Goal: Task Accomplishment & Management: Complete application form

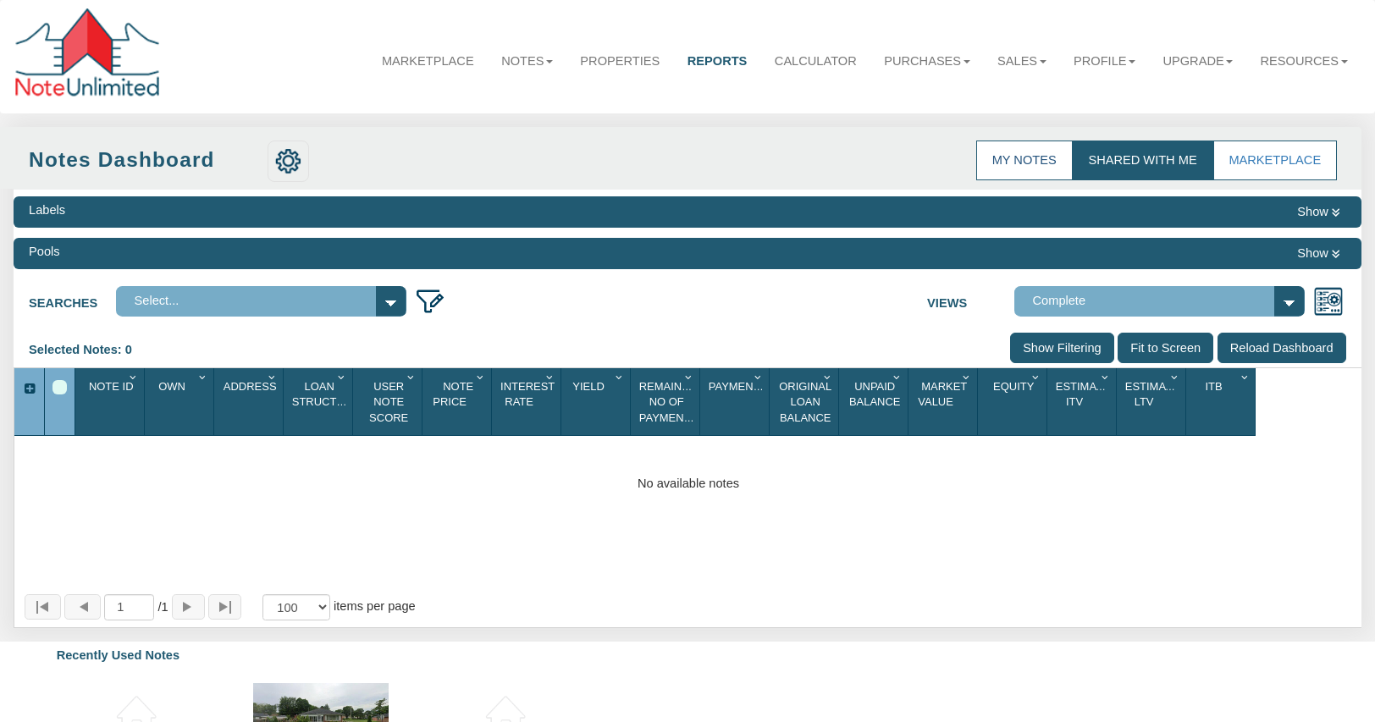
click at [1016, 157] on link "My Notes" at bounding box center [1024, 161] width 97 height 40
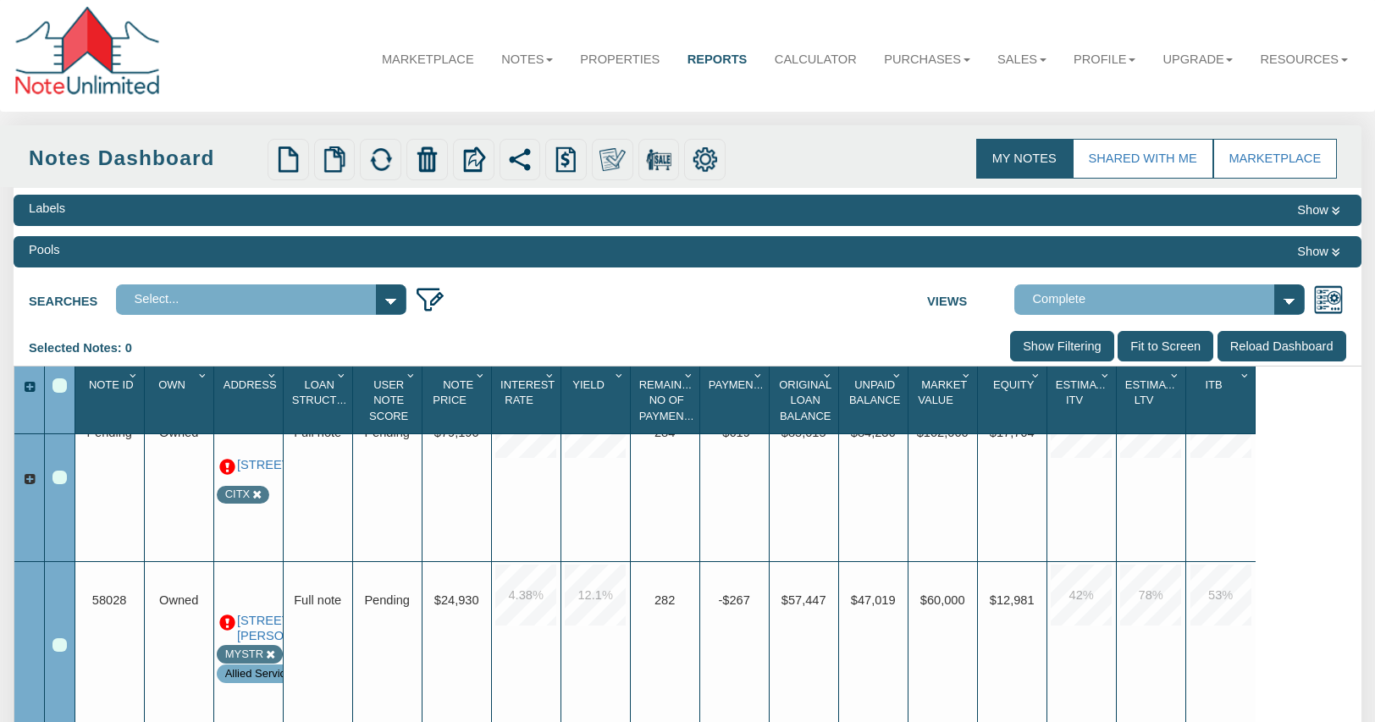
scroll to position [15, 0]
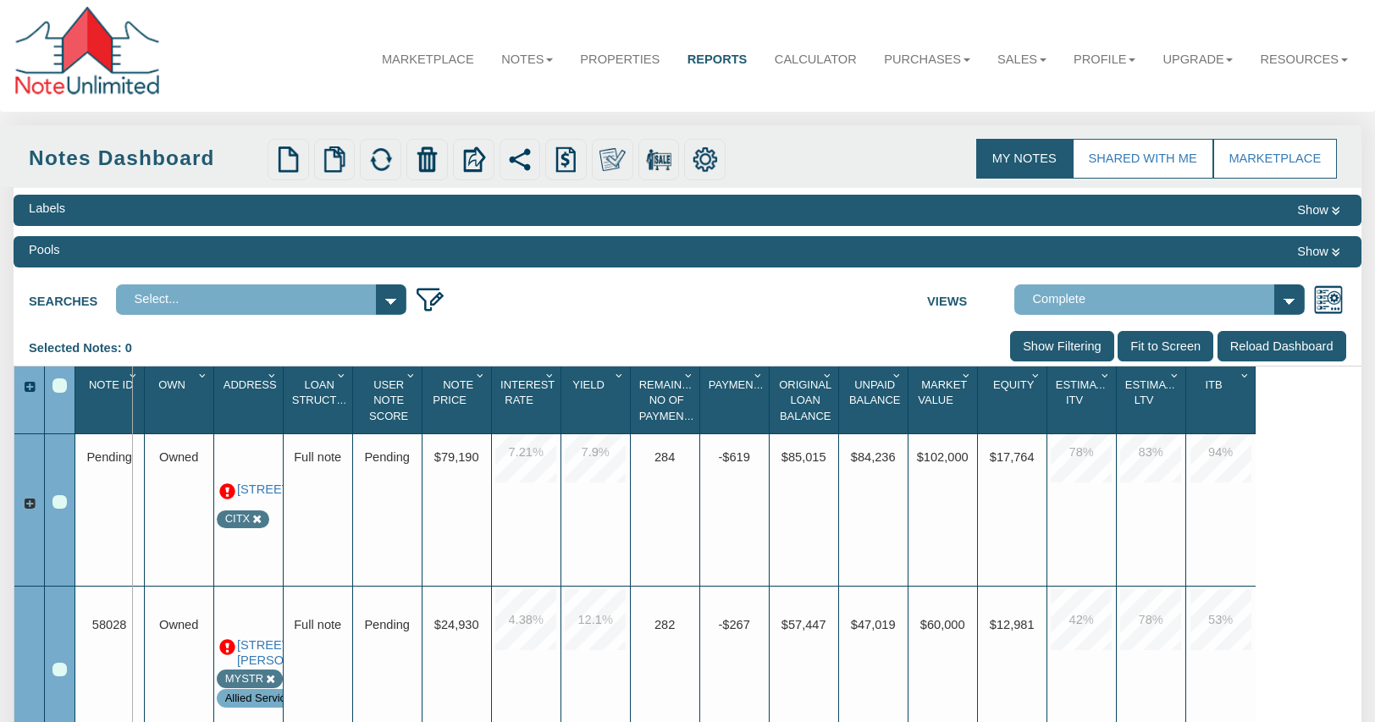
drag, startPoint x: 147, startPoint y: 412, endPoint x: 168, endPoint y: 423, distance: 22.7
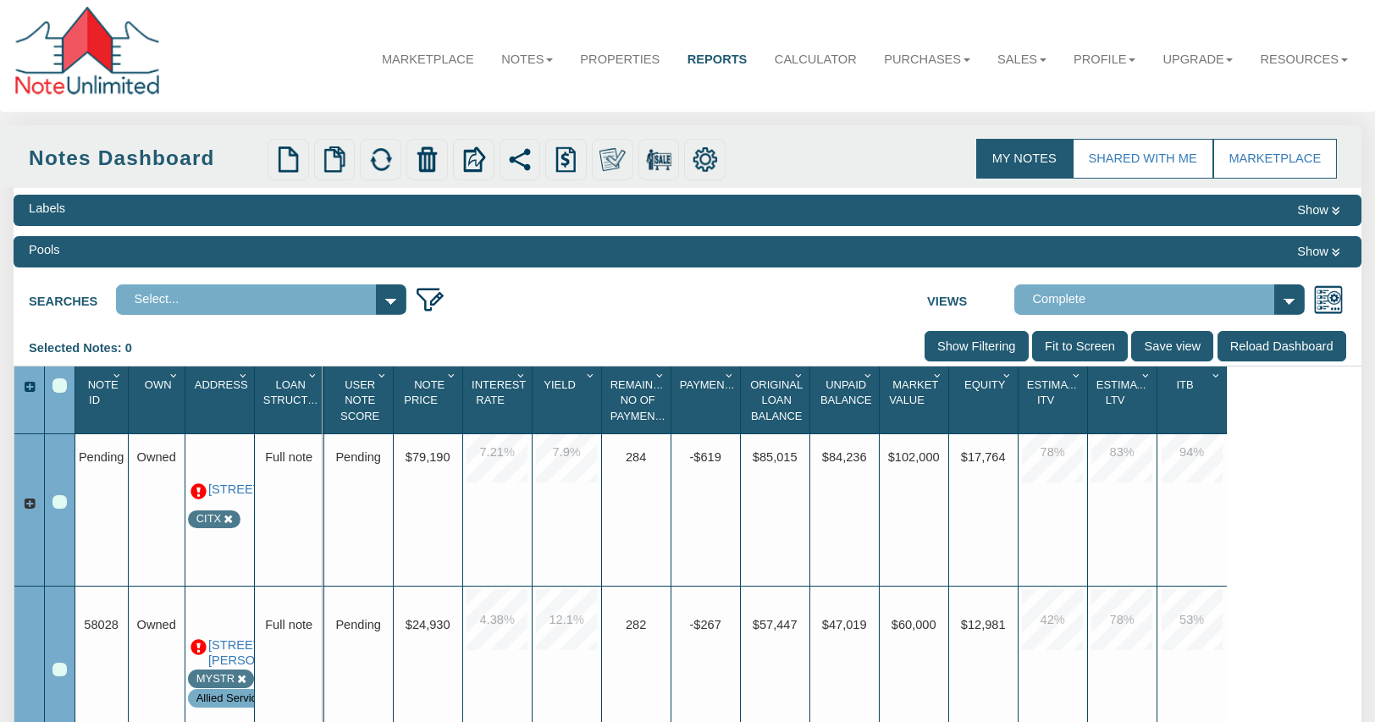
drag, startPoint x: 252, startPoint y: 412, endPoint x: 321, endPoint y: 411, distance: 69.5
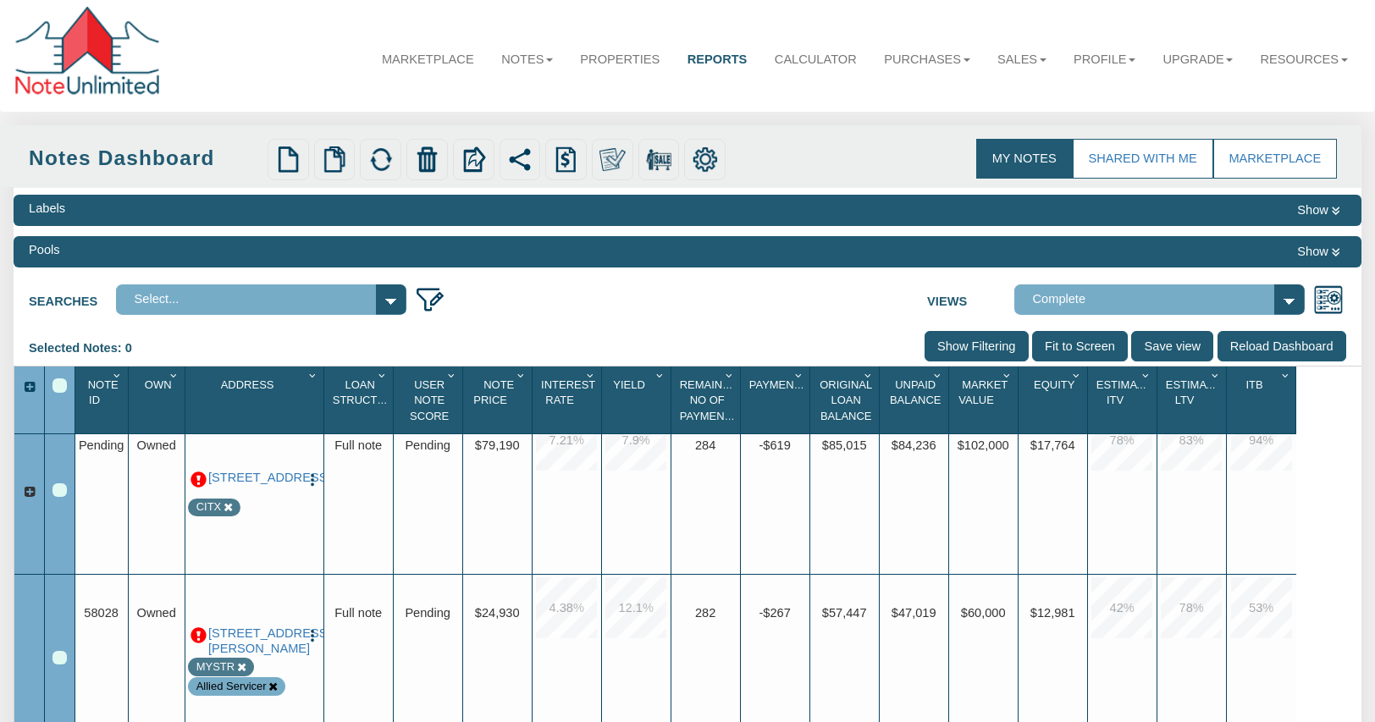
scroll to position [0, 0]
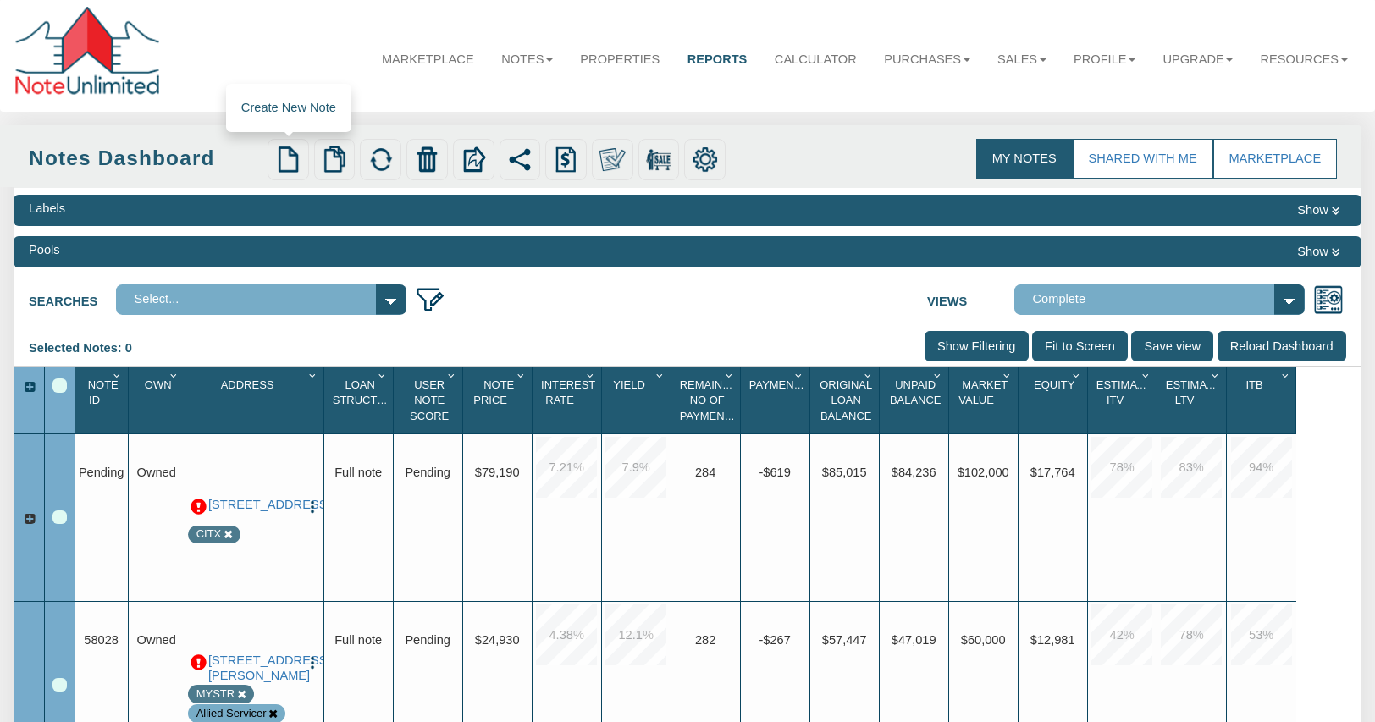
click at [287, 158] on img at bounding box center [288, 160] width 26 height 26
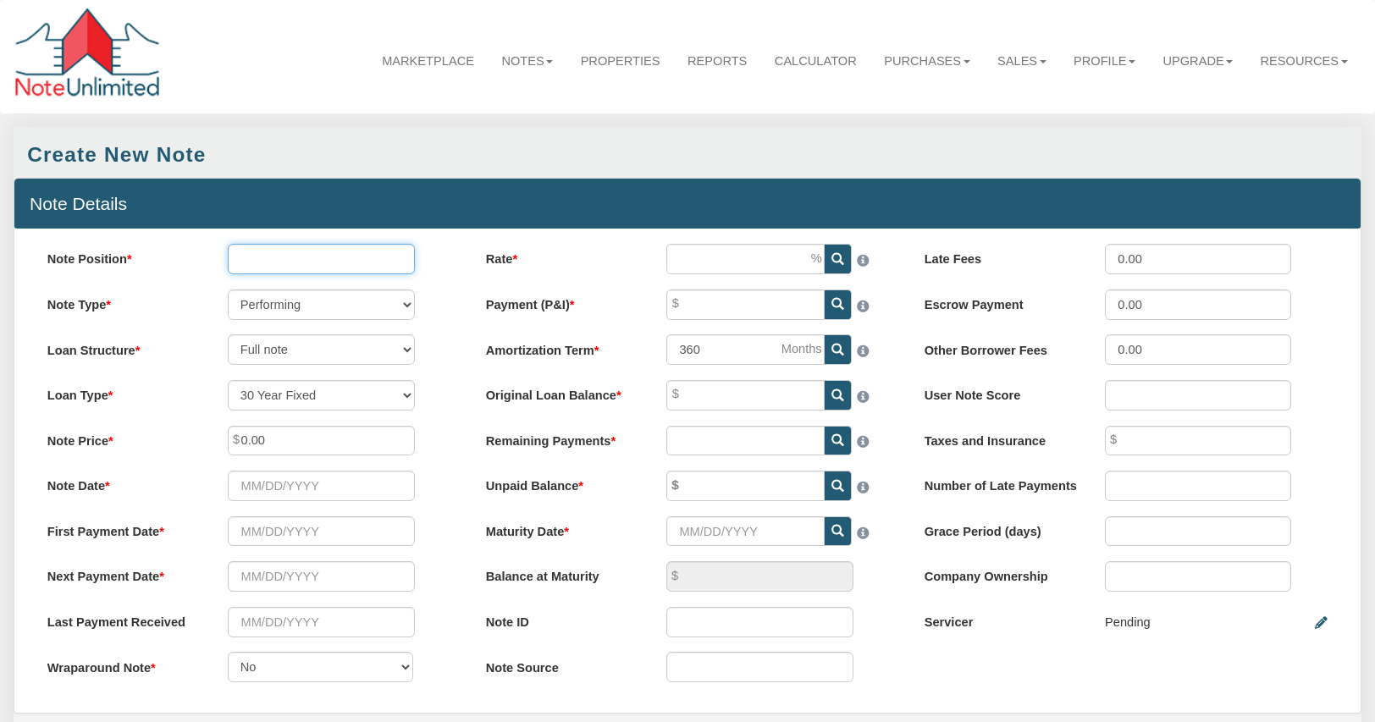
click at [295, 261] on input "Note Position" at bounding box center [321, 259] width 186 height 30
type input "1"
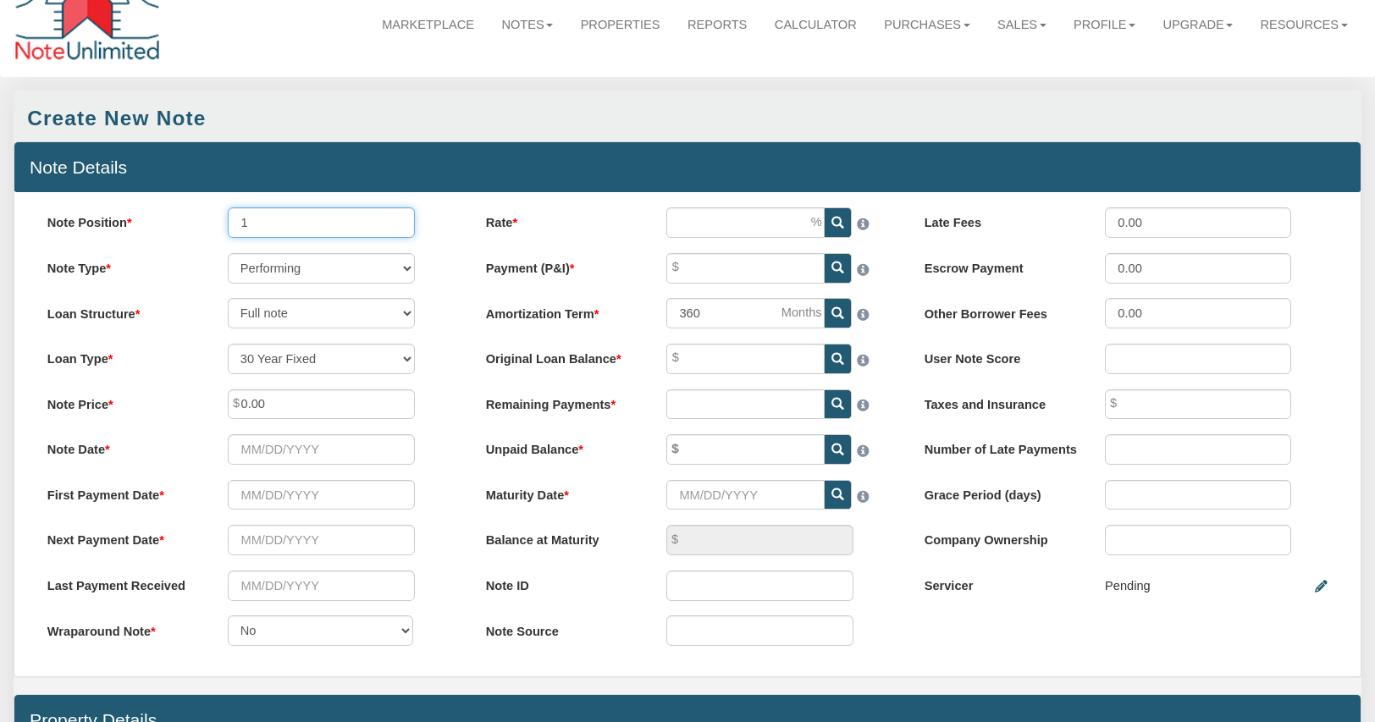
scroll to position [30, 0]
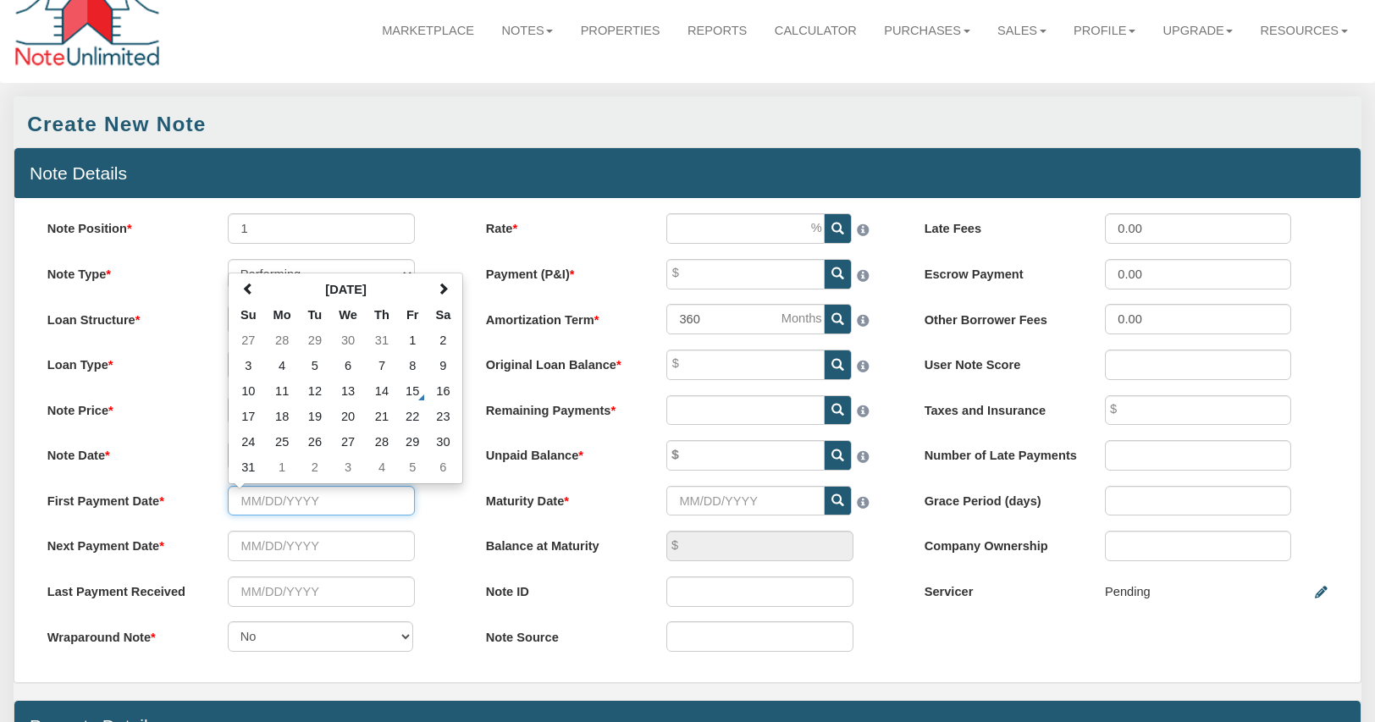
click at [268, 503] on input "text" at bounding box center [321, 501] width 186 height 30
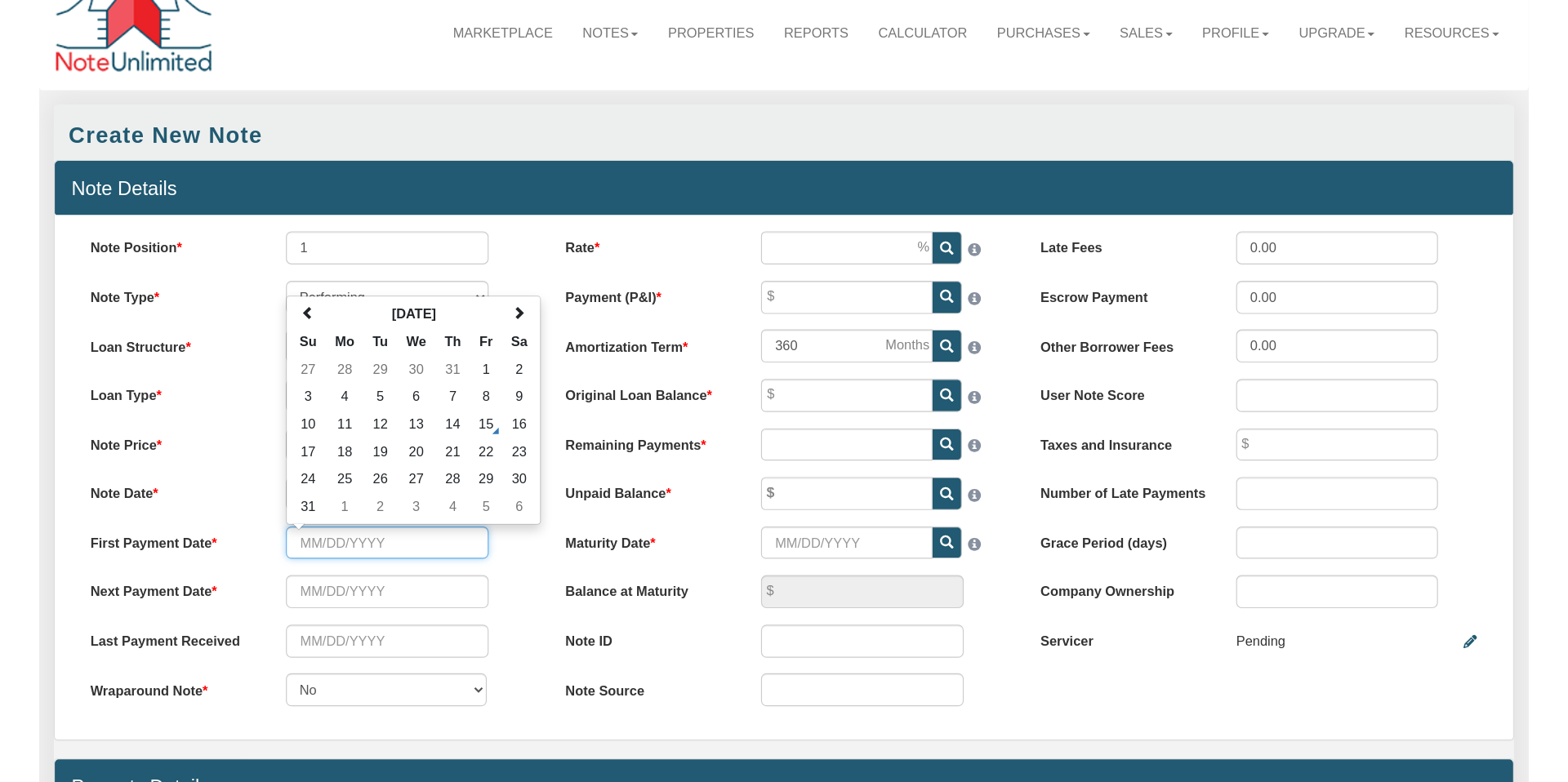
scroll to position [37, 0]
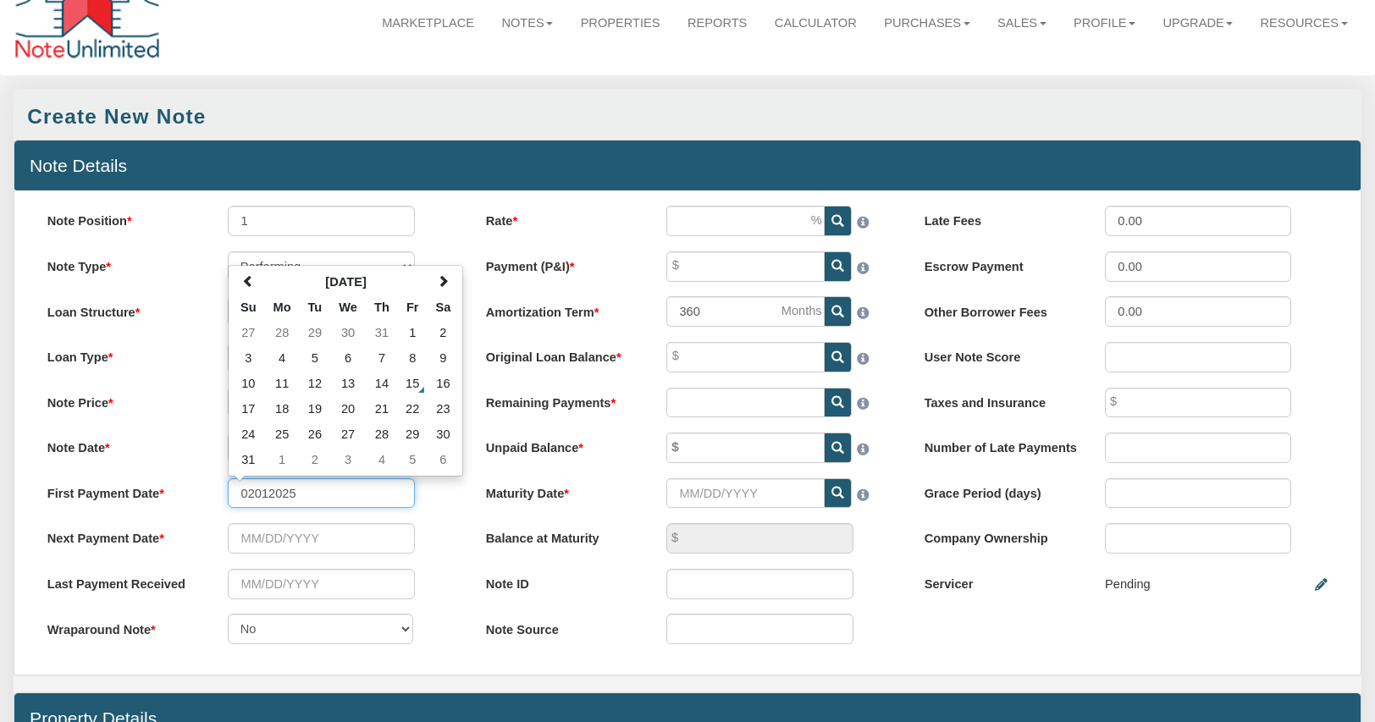
click at [272, 504] on input "02012025" at bounding box center [321, 493] width 186 height 30
type input "[DATE]"
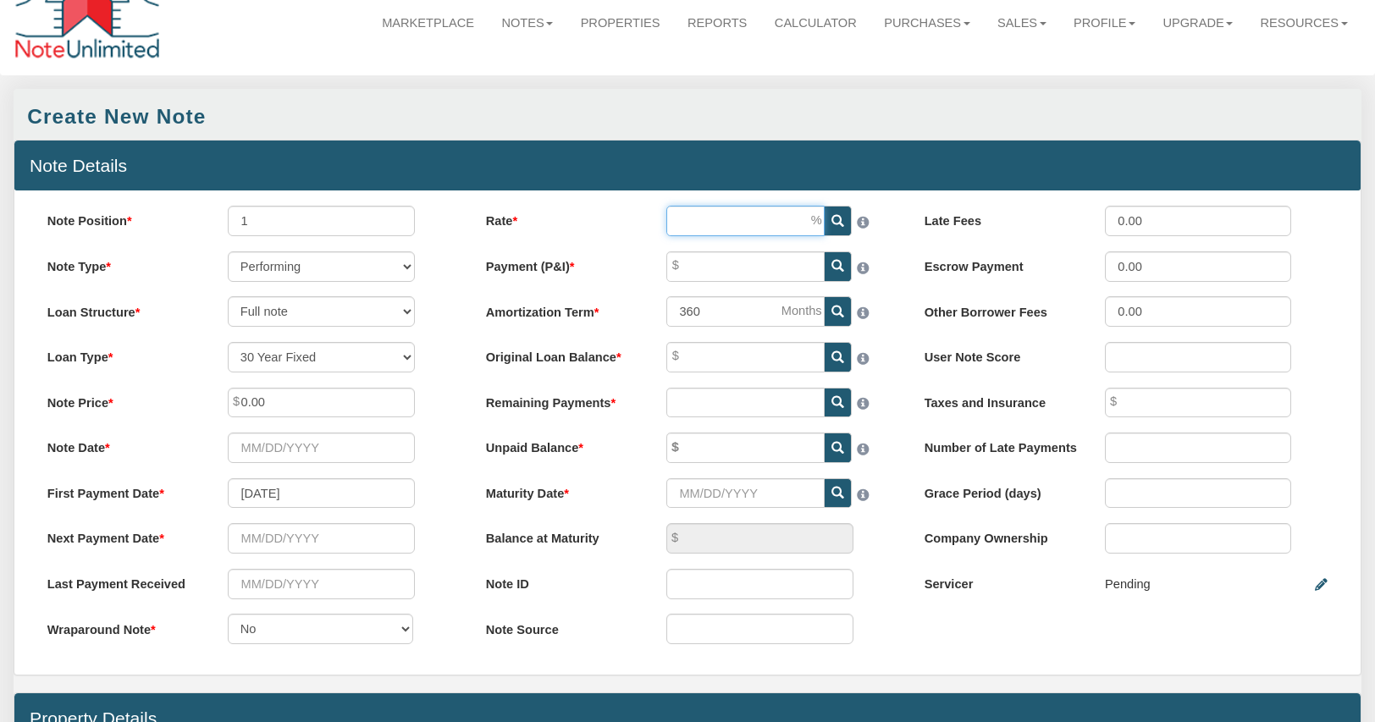
click at [700, 221] on input "Rate" at bounding box center [745, 221] width 158 height 30
click at [720, 495] on input "Maturity Date" at bounding box center [745, 493] width 158 height 30
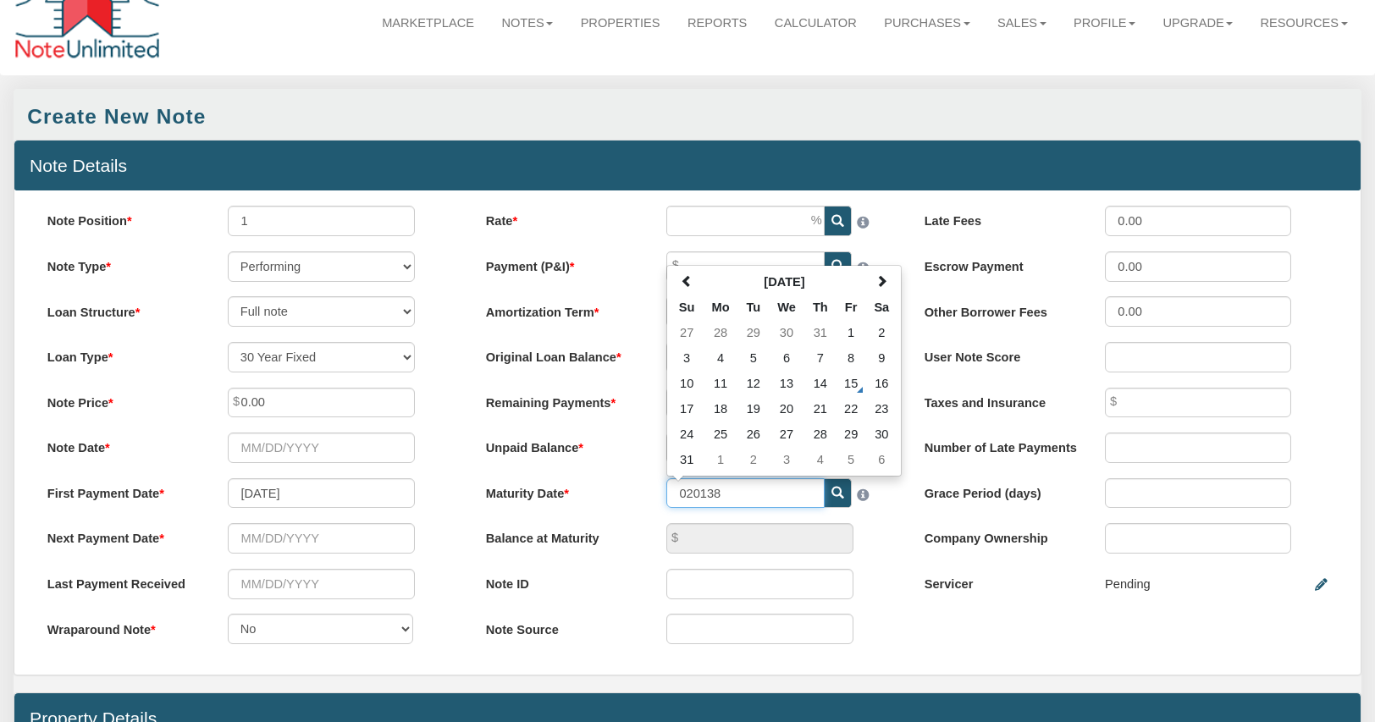
click at [691, 495] on input "020138" at bounding box center [745, 493] width 158 height 30
click at [708, 494] on input "02/0138" at bounding box center [745, 493] width 158 height 30
type input "[DATE]"
click at [892, 533] on div "Balance at Maturity" at bounding box center [688, 538] width 434 height 30
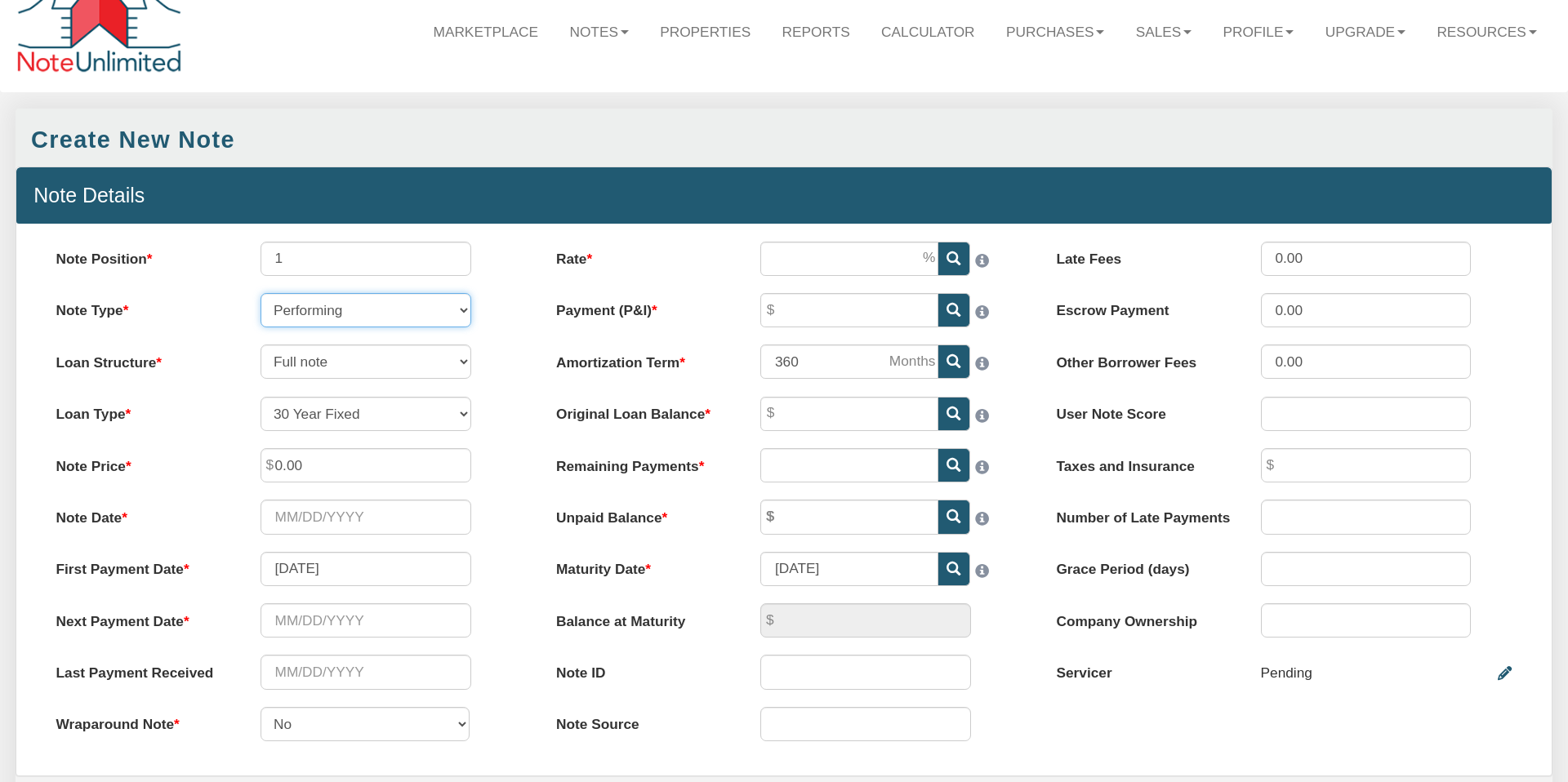
click at [464, 309] on select "Performing Forthcoming Non-Performing REO Sub-Performing Unknown" at bounding box center [365, 310] width 210 height 35
click at [260, 293] on select "Performing Forthcoming Non-Performing REO Sub-Performing Unknown" at bounding box center [365, 310] width 210 height 35
click at [464, 360] on select "Full note Partial note Pledge note Split Payment note" at bounding box center [365, 362] width 210 height 35
select select "string:[GEOGRAPHIC_DATA]"
click at [260, 344] on select "Full note Partial note Pledge note Split Payment note" at bounding box center [365, 362] width 210 height 35
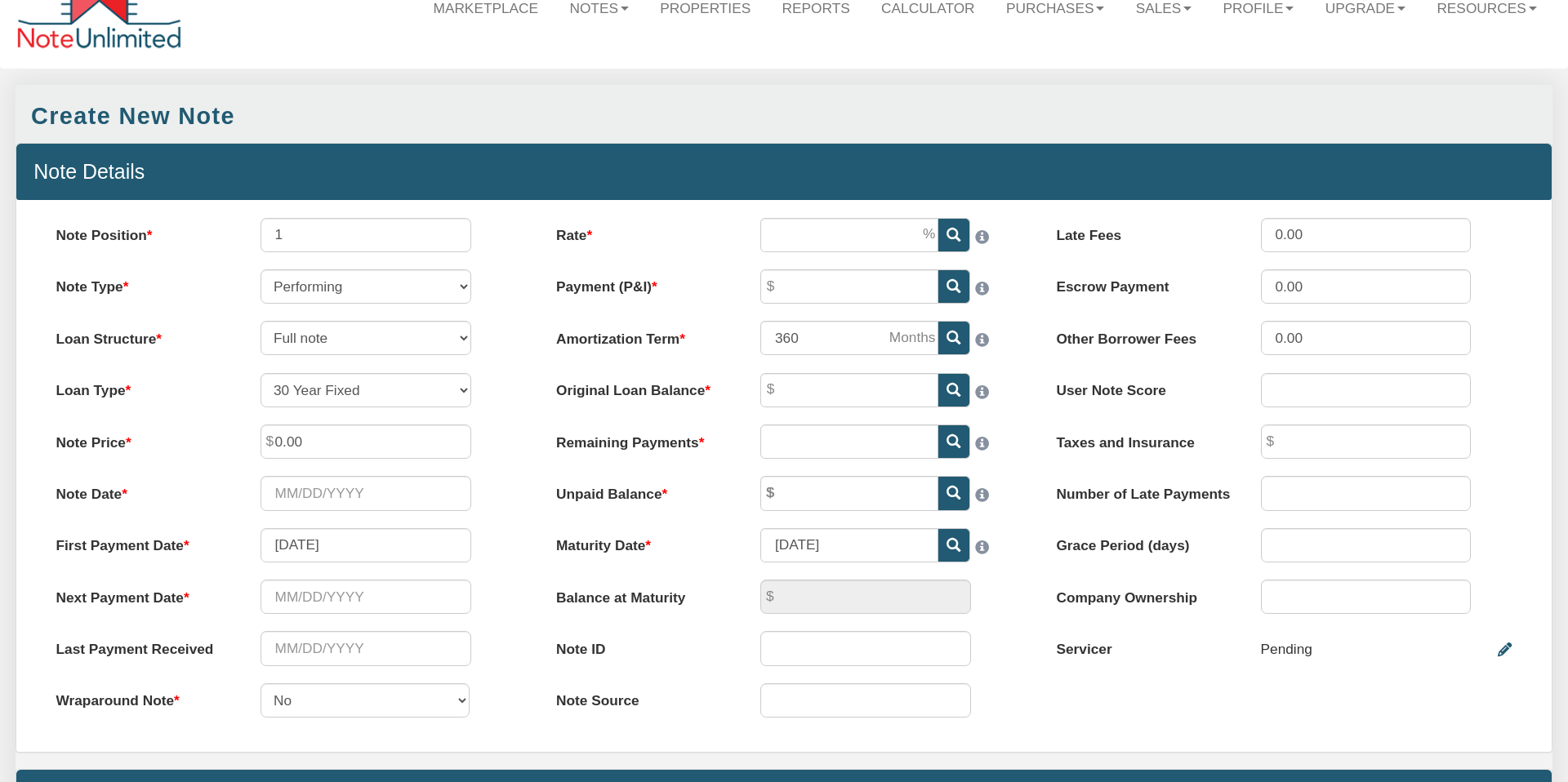
scroll to position [51, 0]
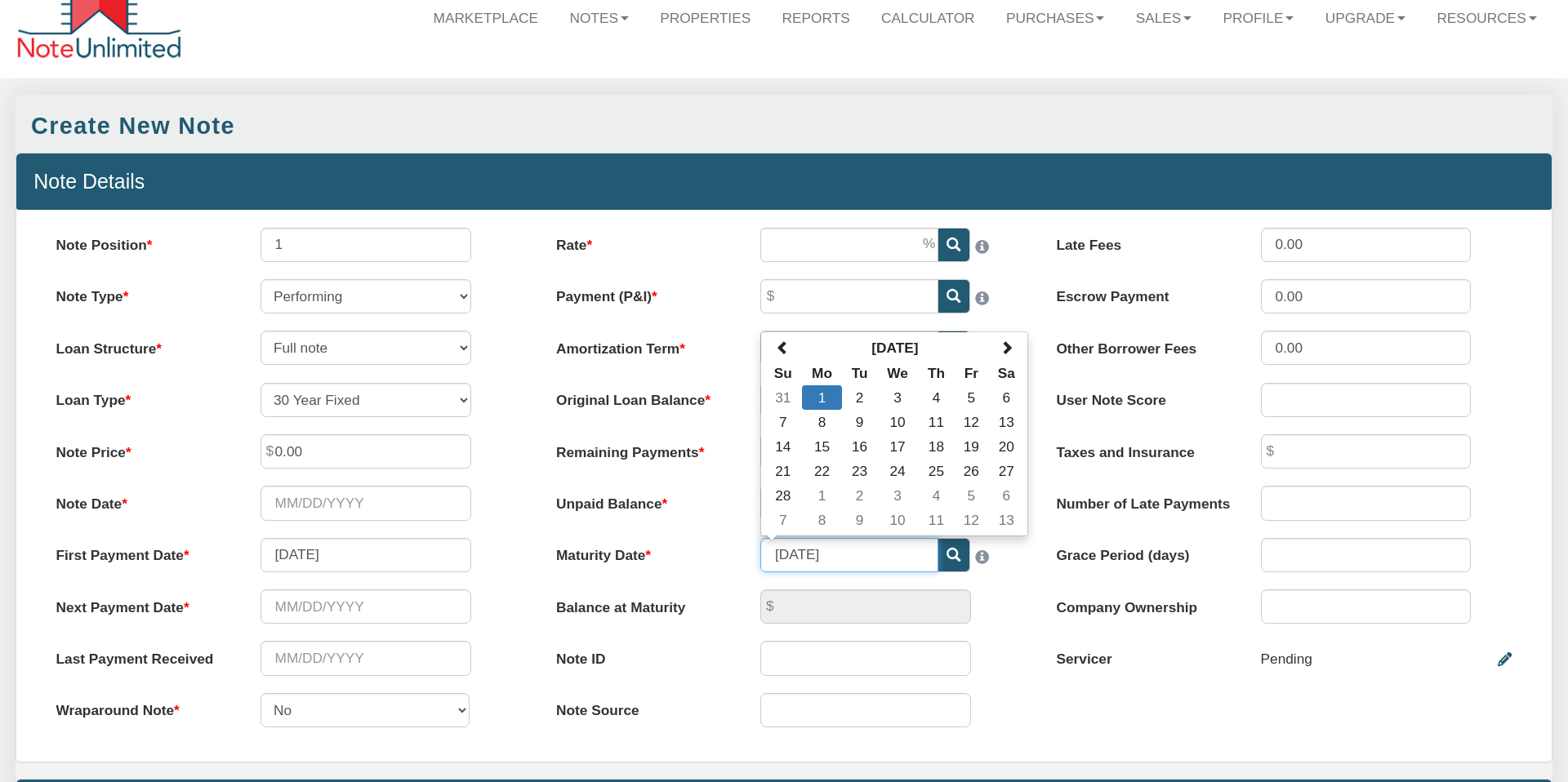
drag, startPoint x: 787, startPoint y: 552, endPoint x: 794, endPoint y: 562, distance: 12.2
click at [787, 552] on input "[DATE]" at bounding box center [849, 555] width 178 height 35
type input "[DATE]"
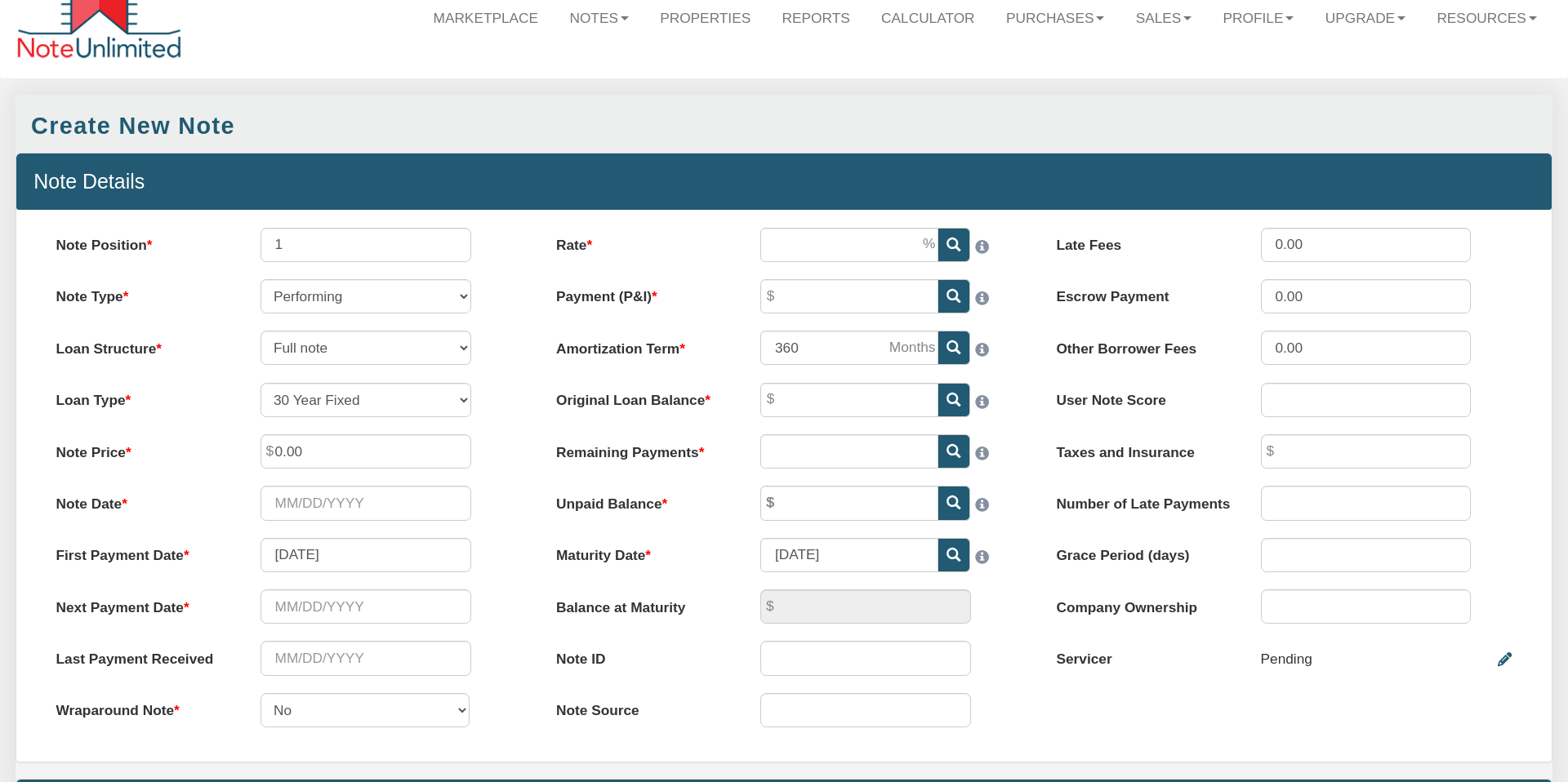
click at [994, 592] on div "Balance at Maturity" at bounding box center [784, 607] width 490 height 35
click at [312, 607] on input "text" at bounding box center [365, 607] width 210 height 35
click at [498, 622] on div "Next Payment Date Please enter a value" at bounding box center [284, 607] width 490 height 35
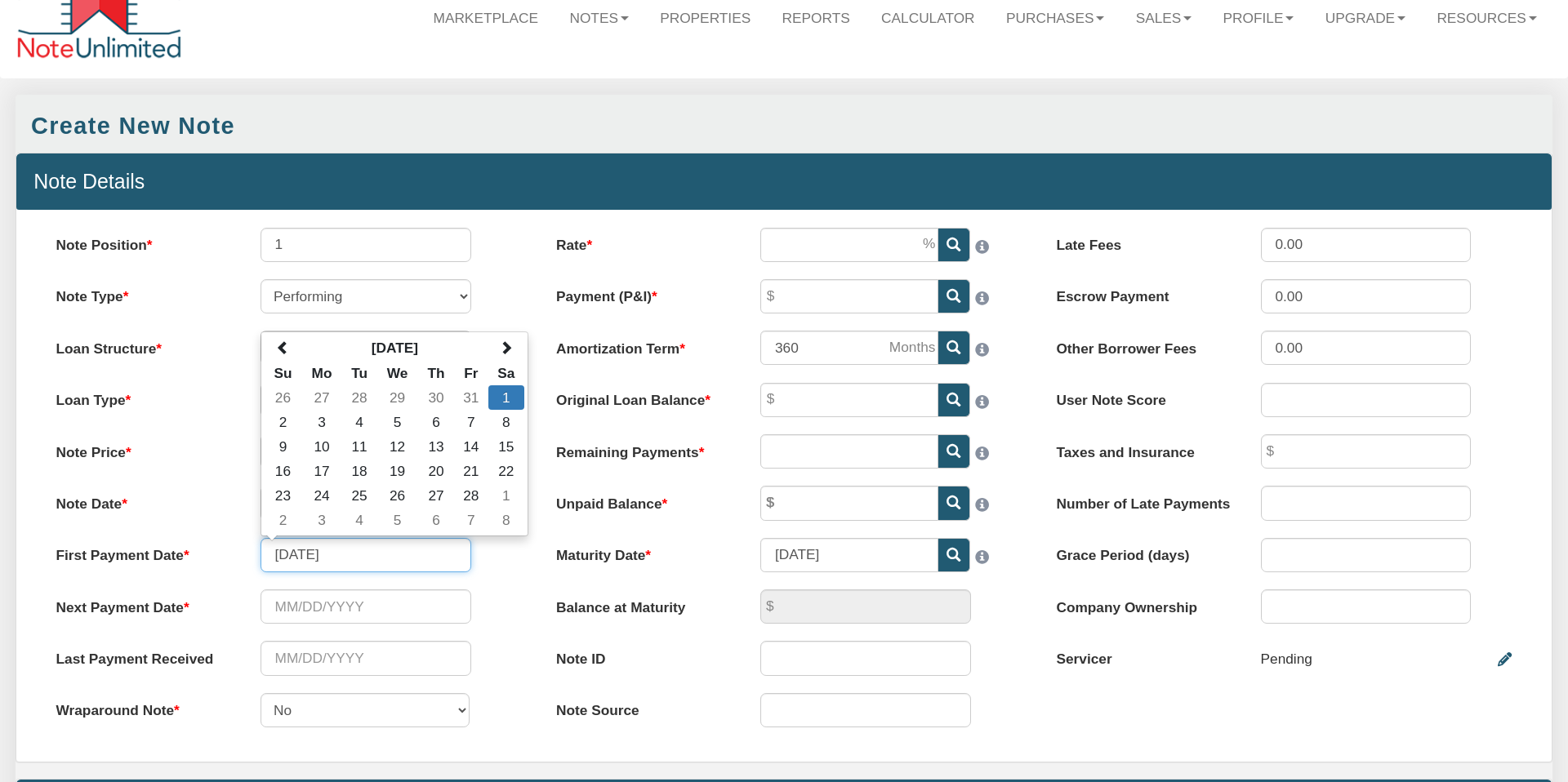
drag, startPoint x: 348, startPoint y: 553, endPoint x: 272, endPoint y: 553, distance: 76.0
click at [274, 552] on input "[DATE]" at bounding box center [365, 555] width 210 height 35
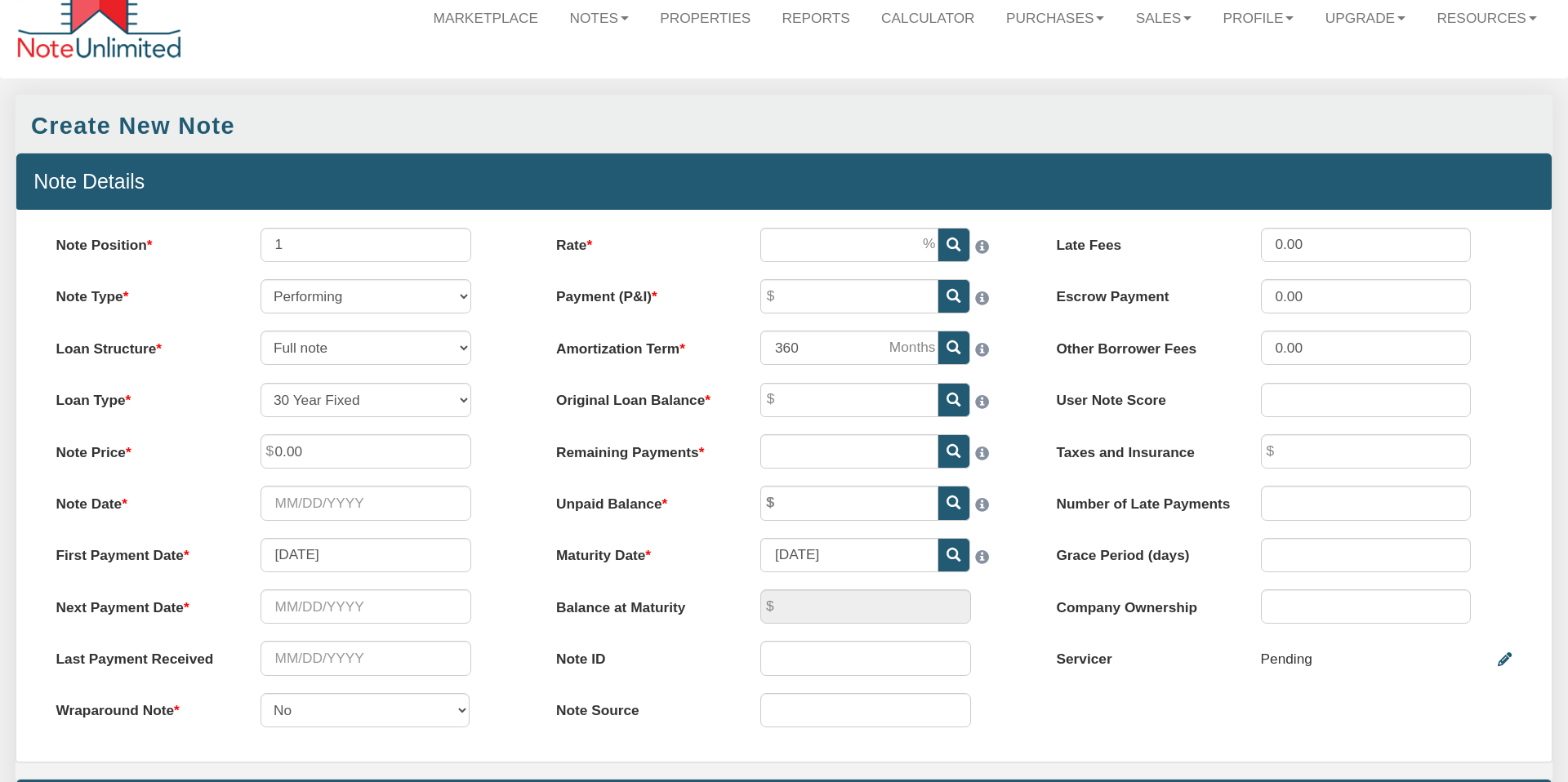
click at [510, 619] on div "Next Payment Date Please enter a value" at bounding box center [284, 607] width 490 height 35
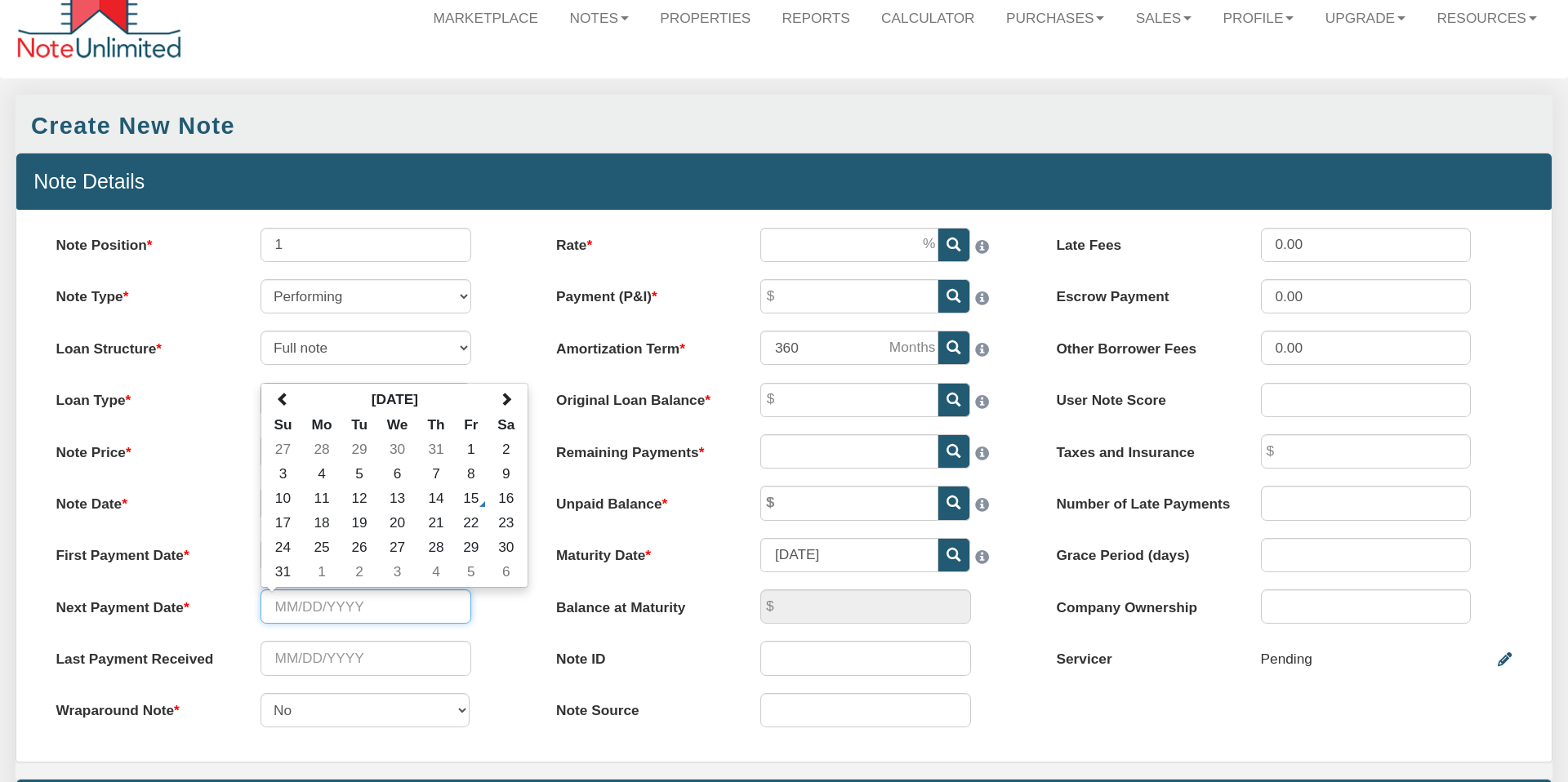
click at [323, 607] on input "text" at bounding box center [365, 607] width 210 height 35
paste input "[DATE]"
type input "[DATE]"
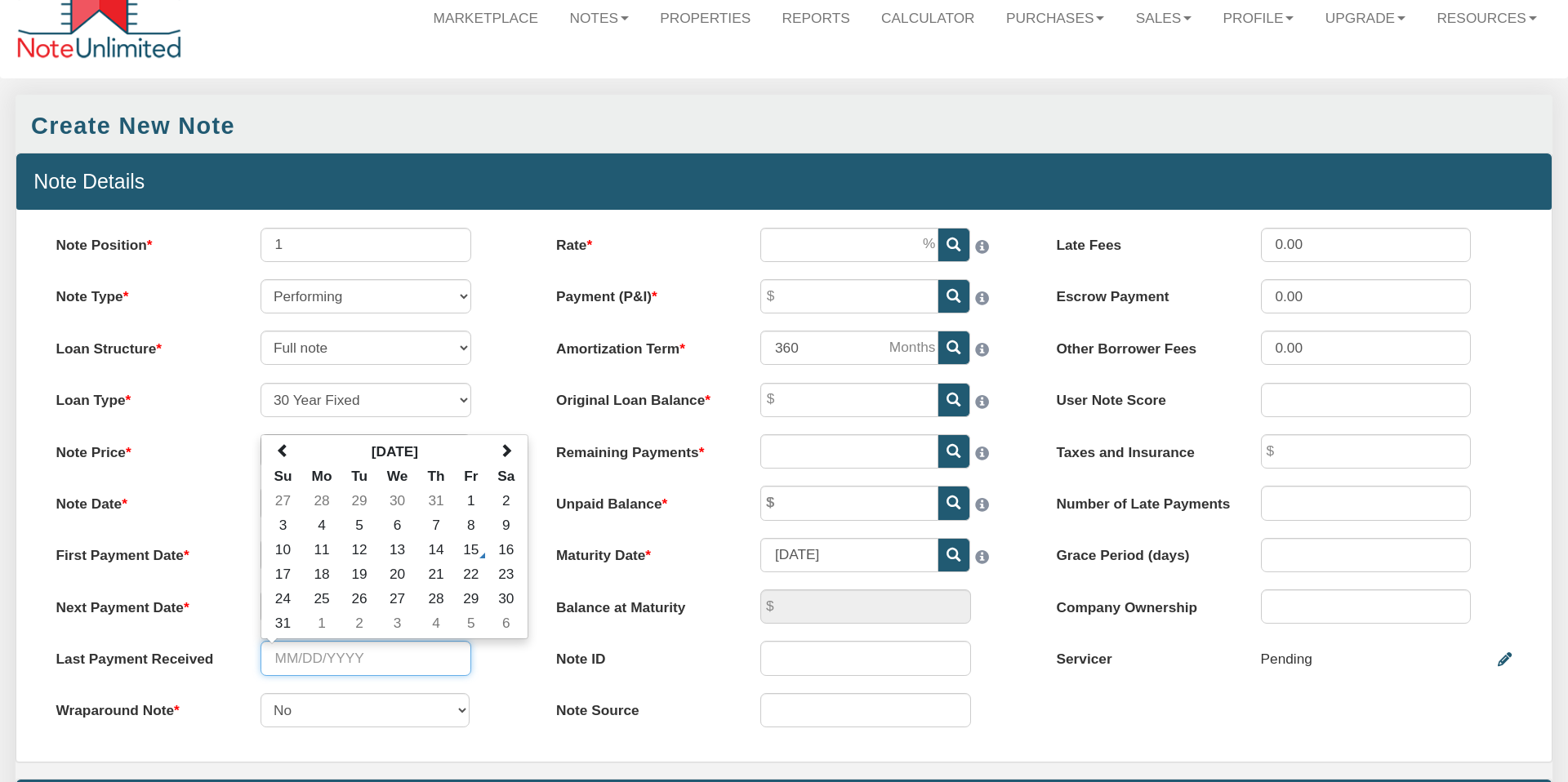
click at [323, 657] on input "text" at bounding box center [365, 659] width 210 height 35
paste input "[DATE]"
type input "[DATE]"
click at [496, 667] on div "Last Payment Received [DATE] [DATE] Su Mo Tu We Th Fr Sa 27 28 29 30 31 1 2 3 4…" at bounding box center [284, 659] width 490 height 35
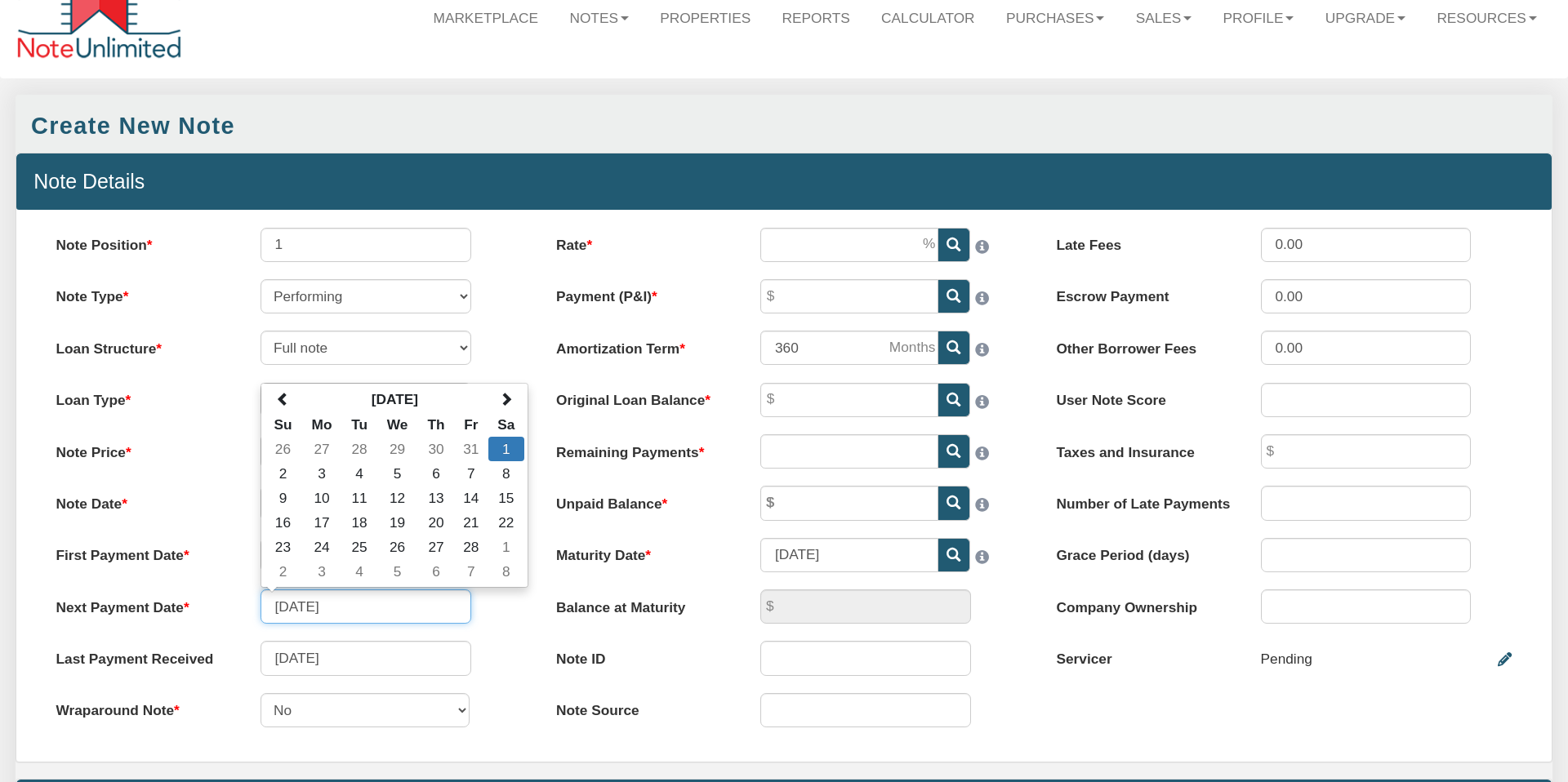
click at [290, 607] on input "[DATE]" at bounding box center [365, 607] width 210 height 35
type input "[DATE]"
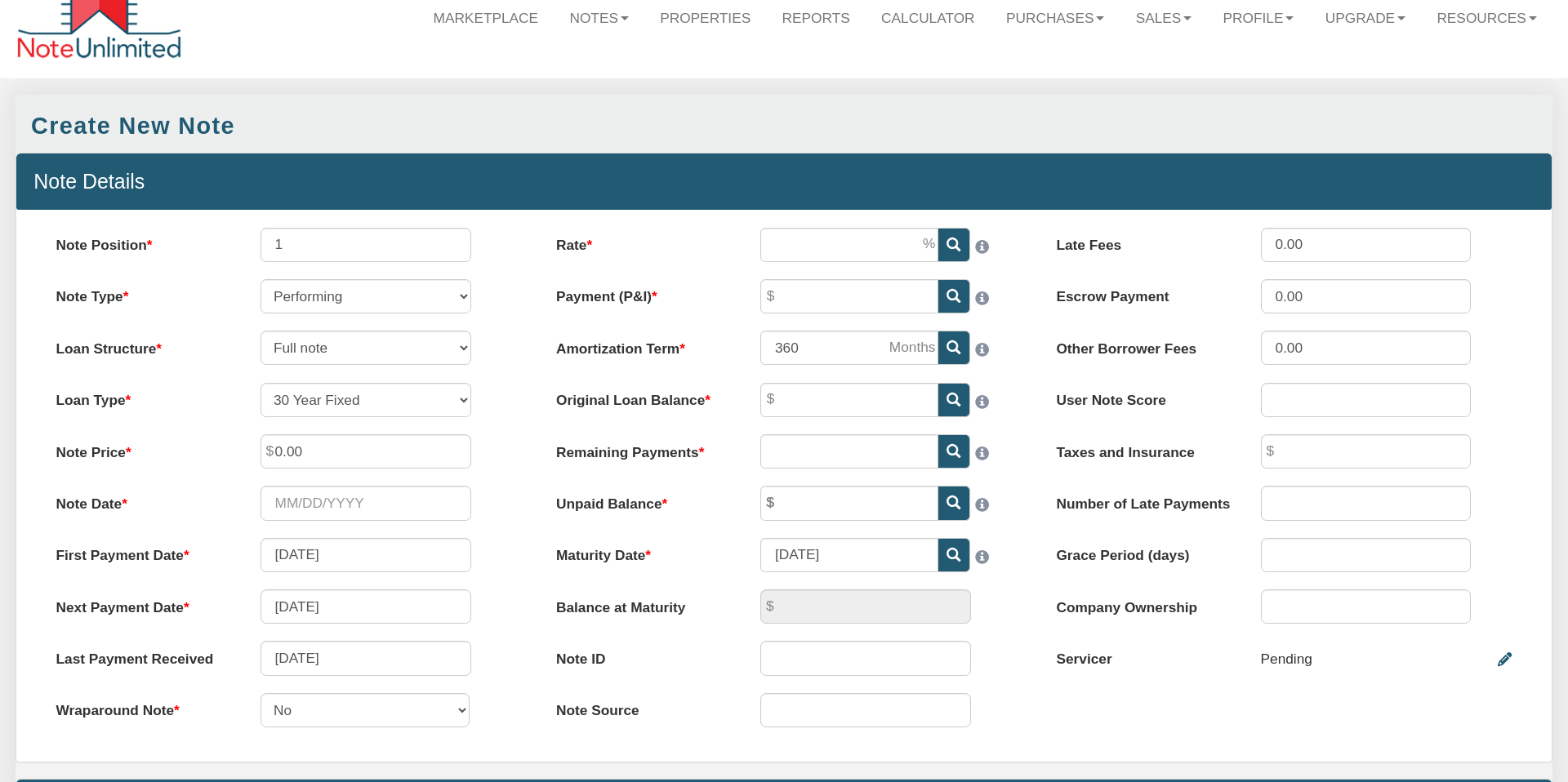
click at [518, 632] on div "Note Position 1 Note Type Performing Forthcoming Non-Performing REO Sub-Perform…" at bounding box center [284, 486] width 500 height 517
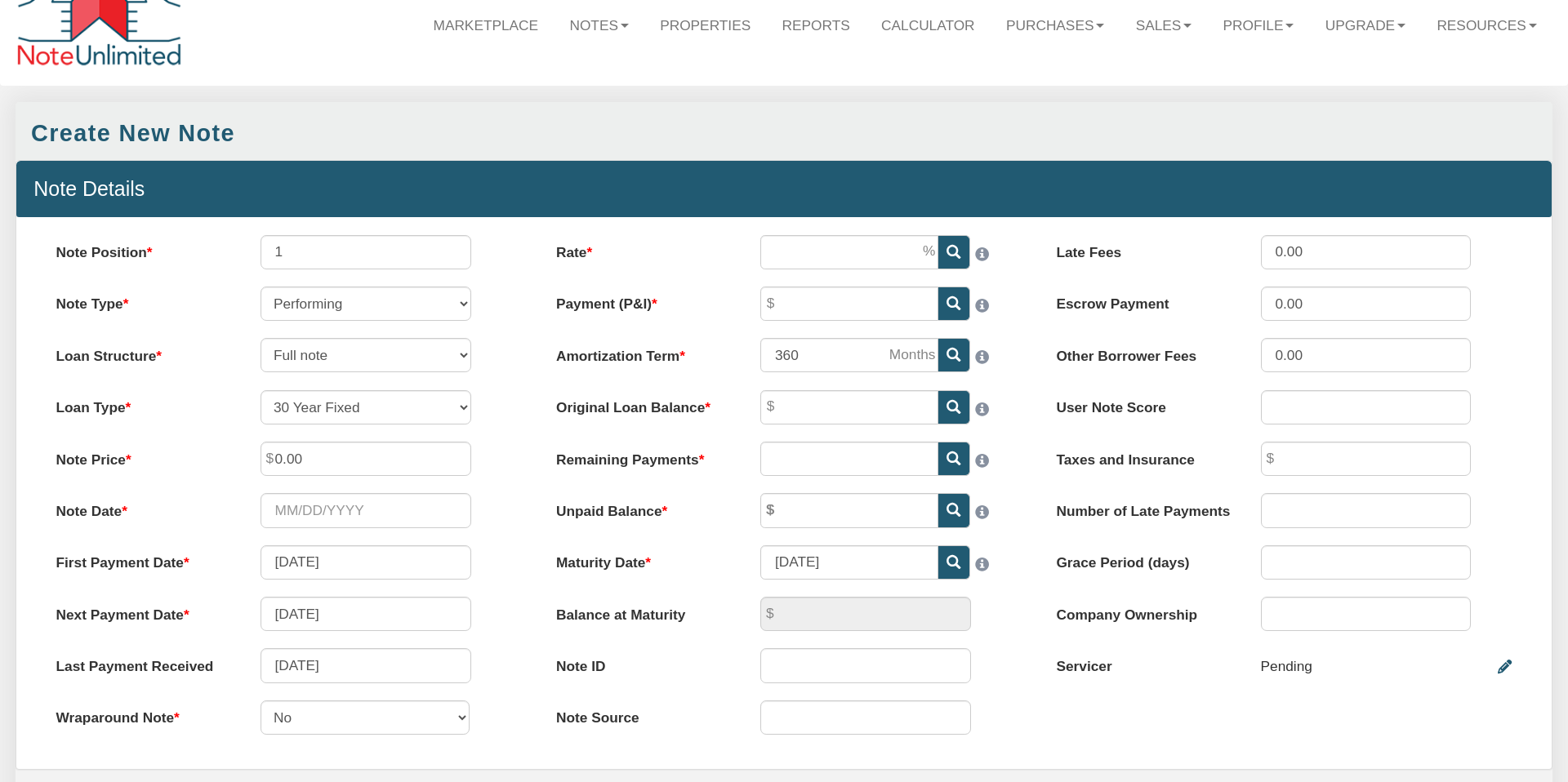
scroll to position [40, 0]
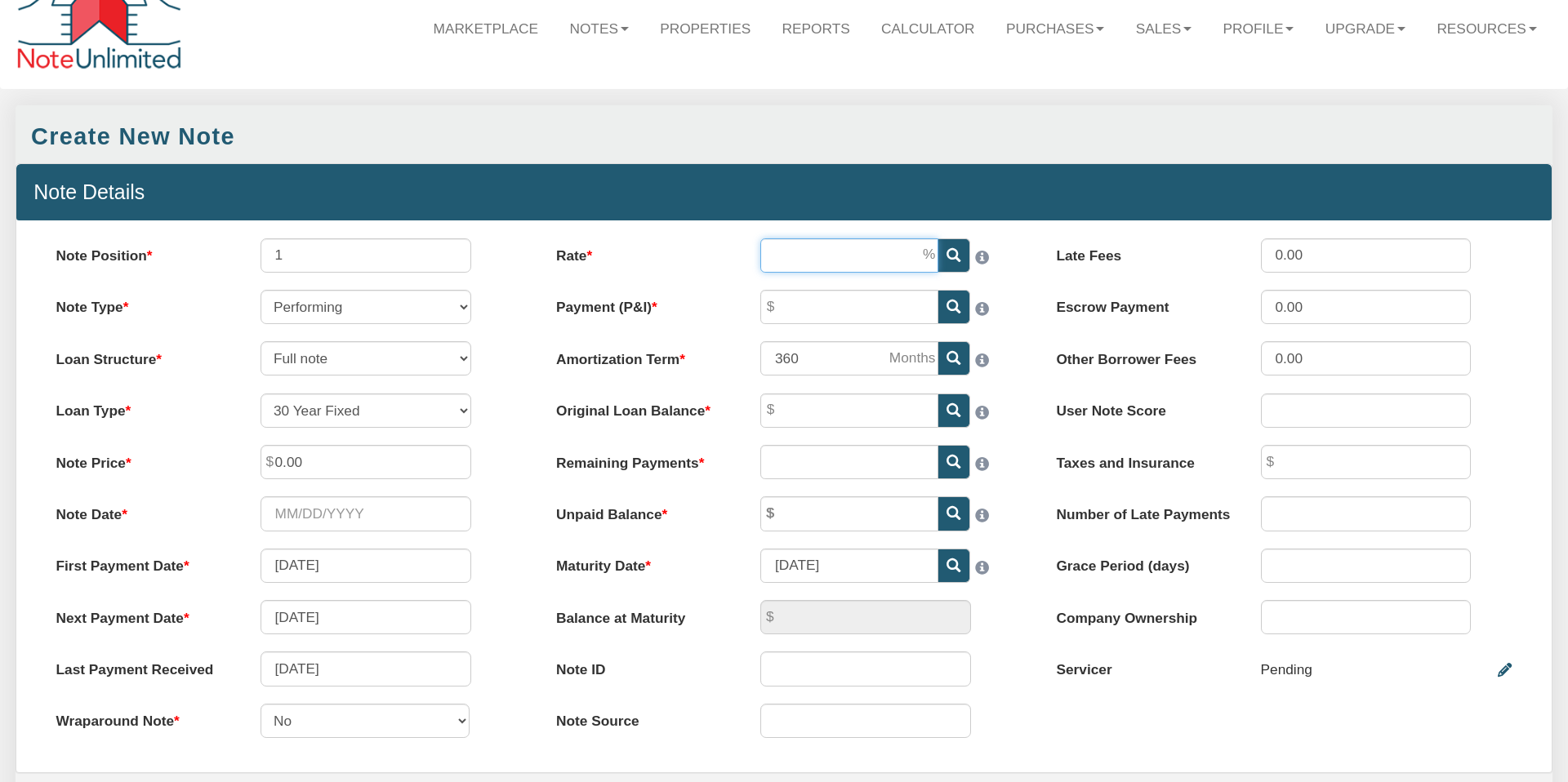
click at [843, 254] on input "Rate" at bounding box center [849, 256] width 178 height 35
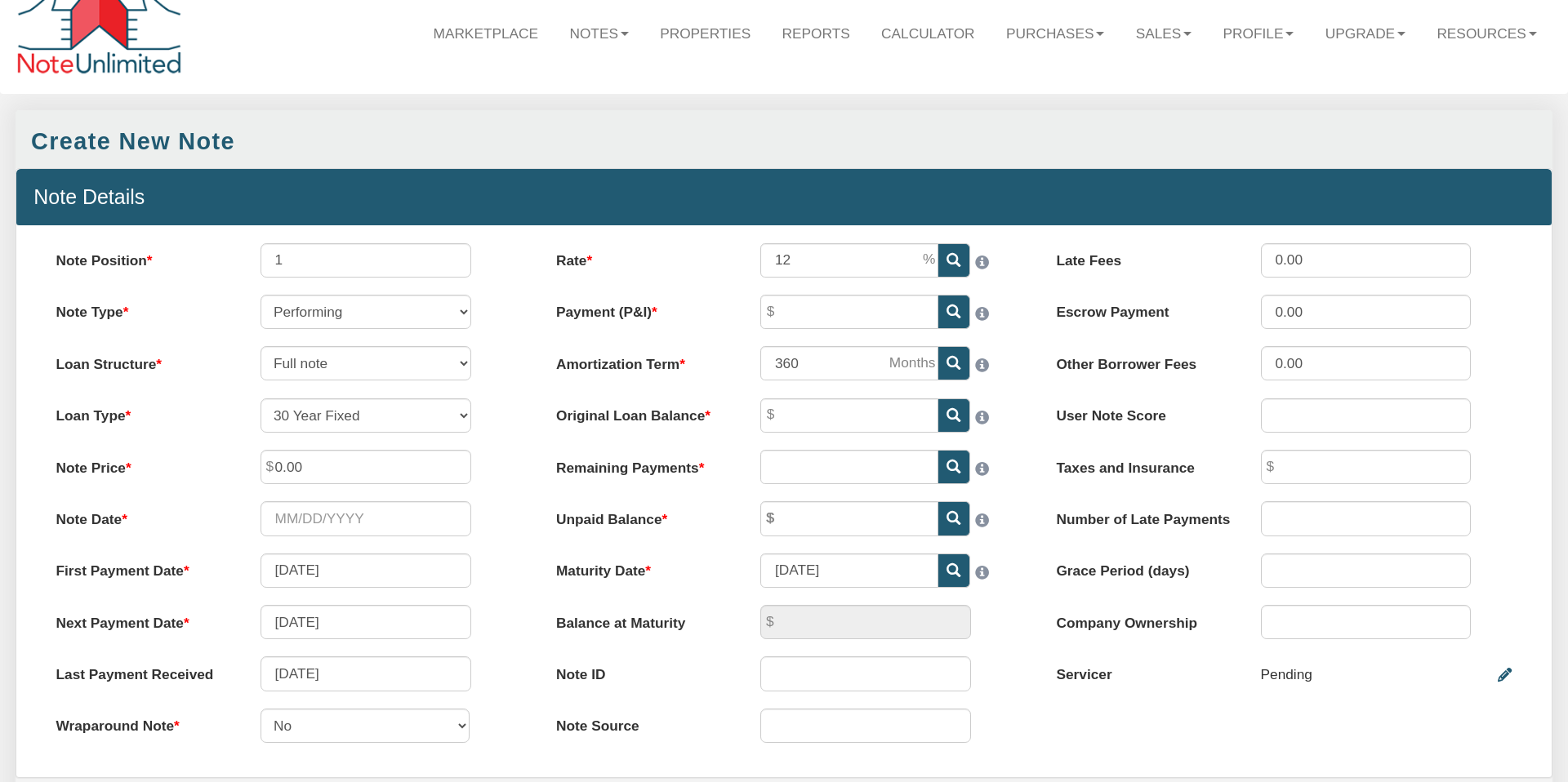
type input "12.00"
drag, startPoint x: 708, startPoint y: 302, endPoint x: 740, endPoint y: 319, distance: 36.2
click at [708, 302] on label "Payment (P&I)" at bounding box center [641, 309] width 204 height 28
click at [760, 302] on input "Payment (P&I)" at bounding box center [849, 312] width 178 height 35
type input "840.69"
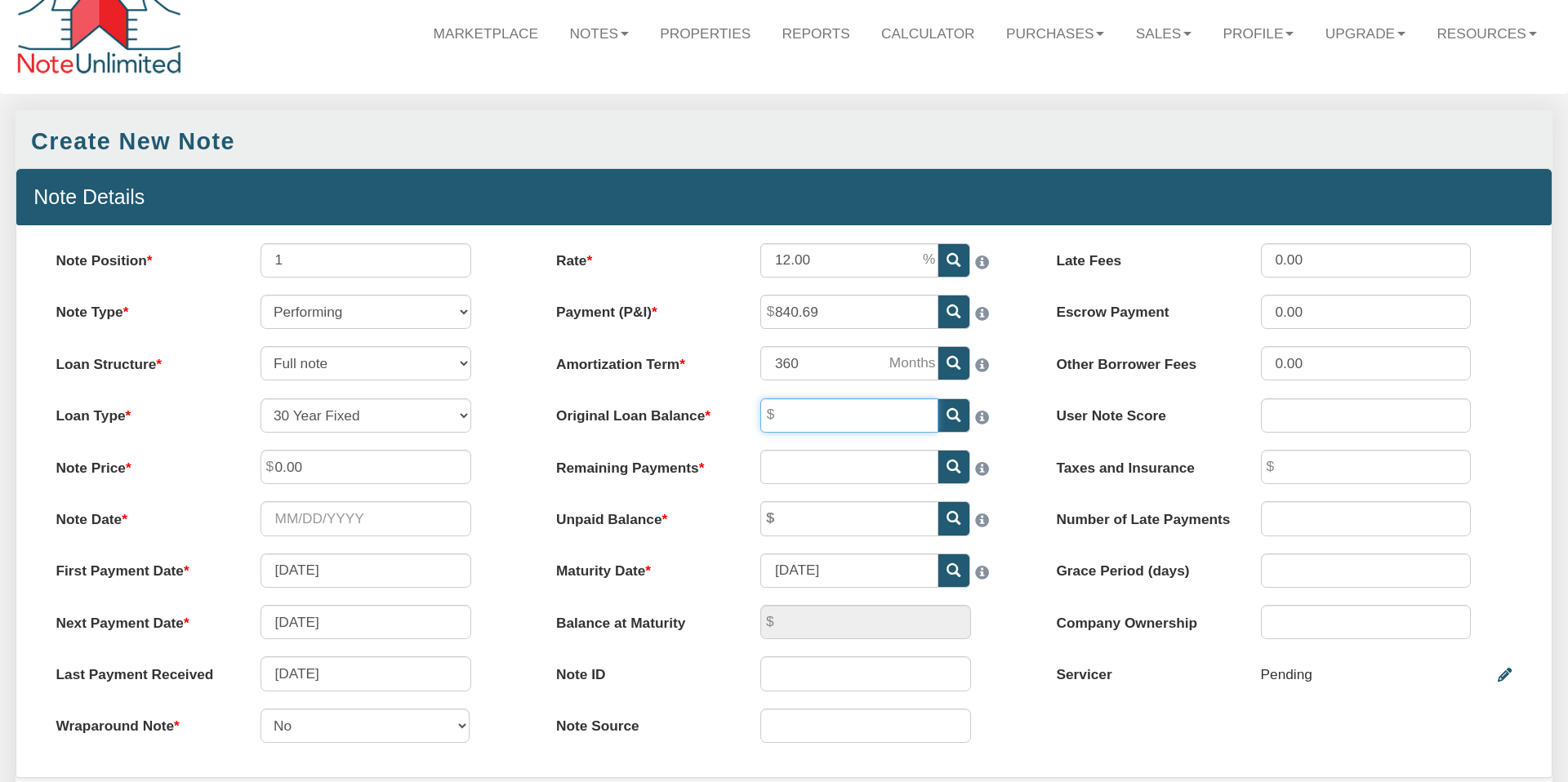
click at [800, 411] on input "Original Loan Balance" at bounding box center [849, 416] width 178 height 35
type input "87,914.43"
click at [798, 467] on input "text" at bounding box center [849, 468] width 178 height 35
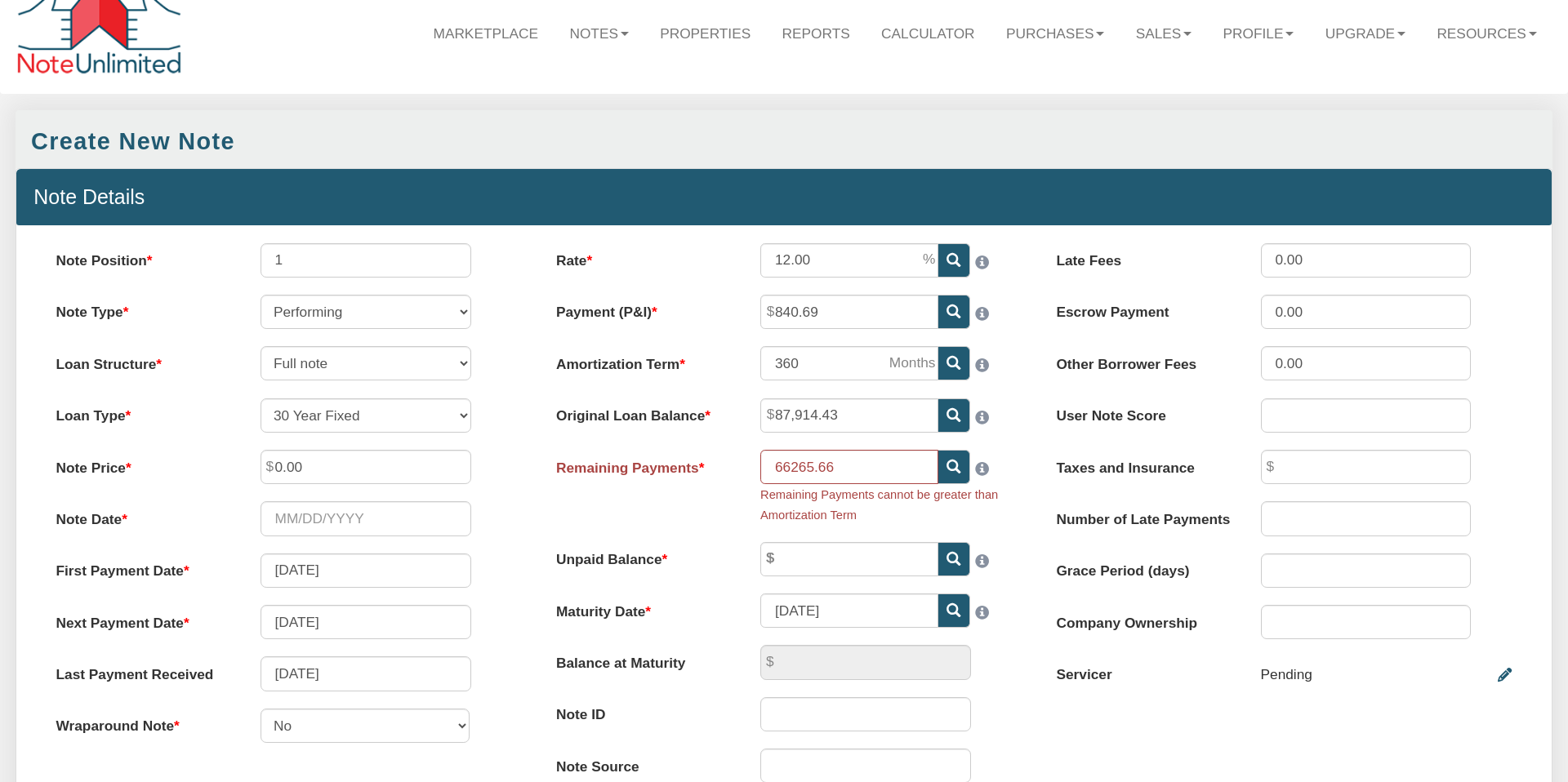
type input "66,265"
type input "0.00"
click at [981, 520] on div "Remaining Payments cannot be greater than Amortization Term" at bounding box center [885, 503] width 252 height 40
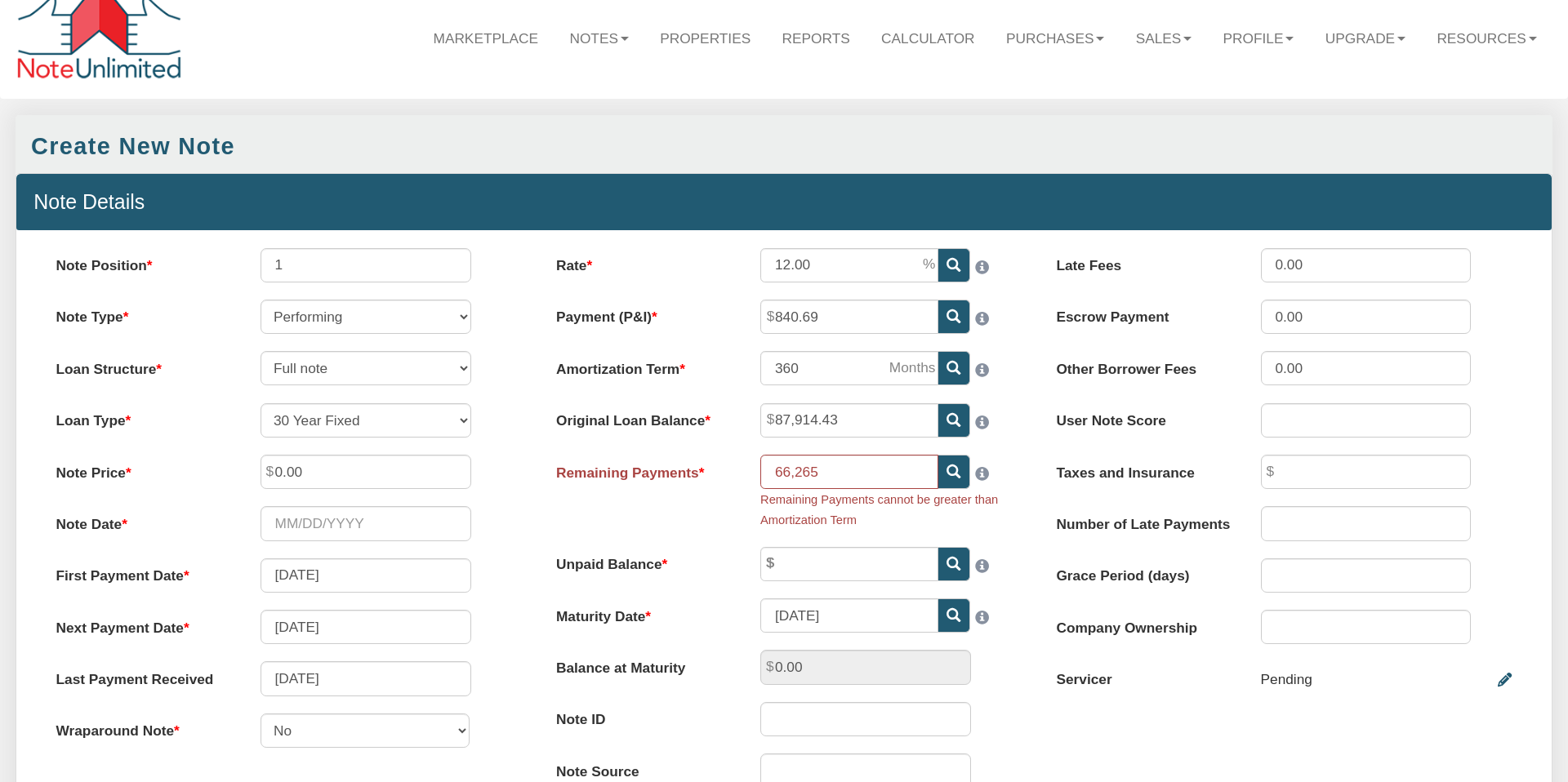
scroll to position [27, 0]
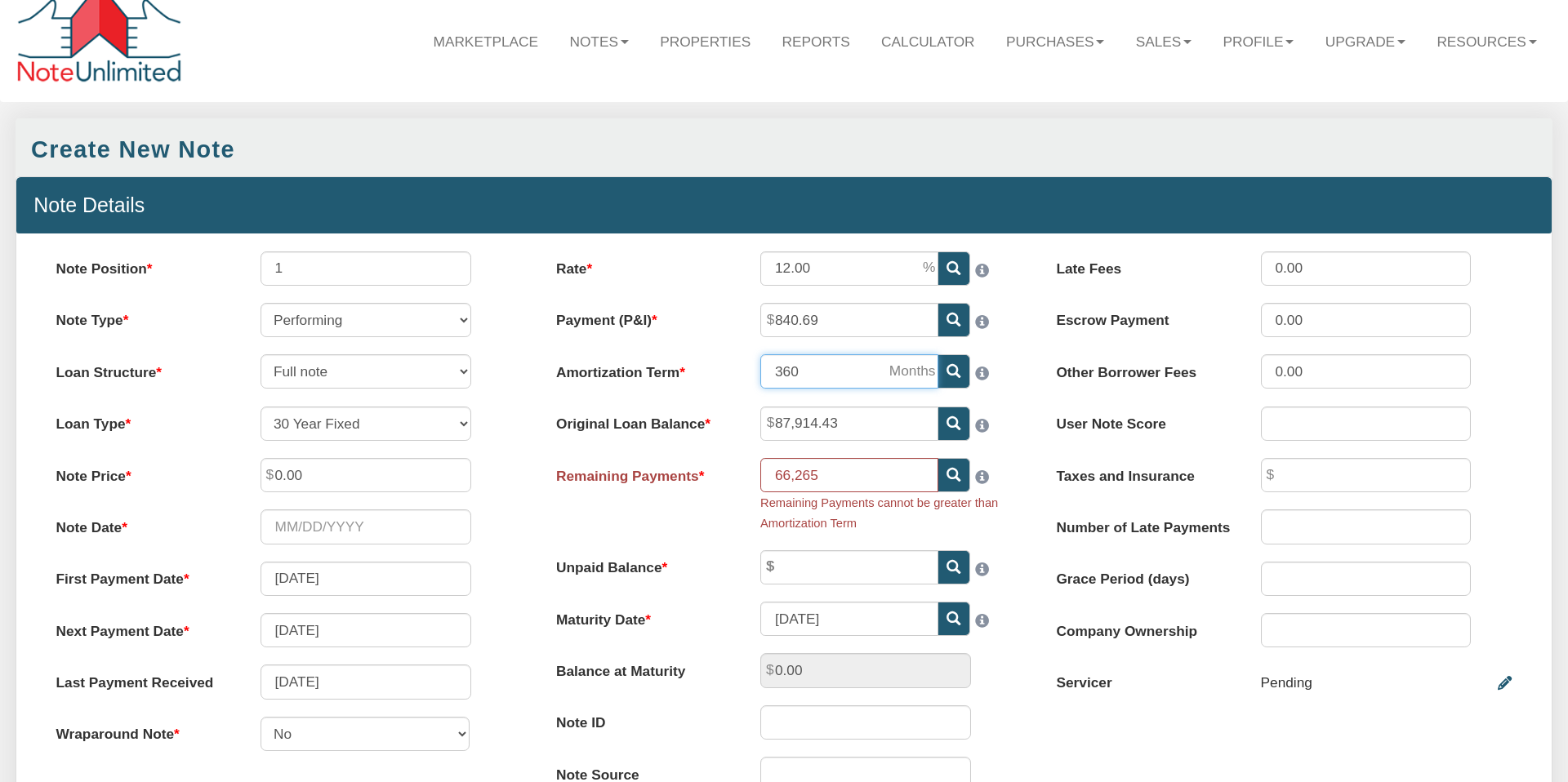
drag, startPoint x: 798, startPoint y: 371, endPoint x: 754, endPoint y: 376, distance: 44.3
click at [755, 374] on div "360" at bounding box center [886, 372] width 285 height 35
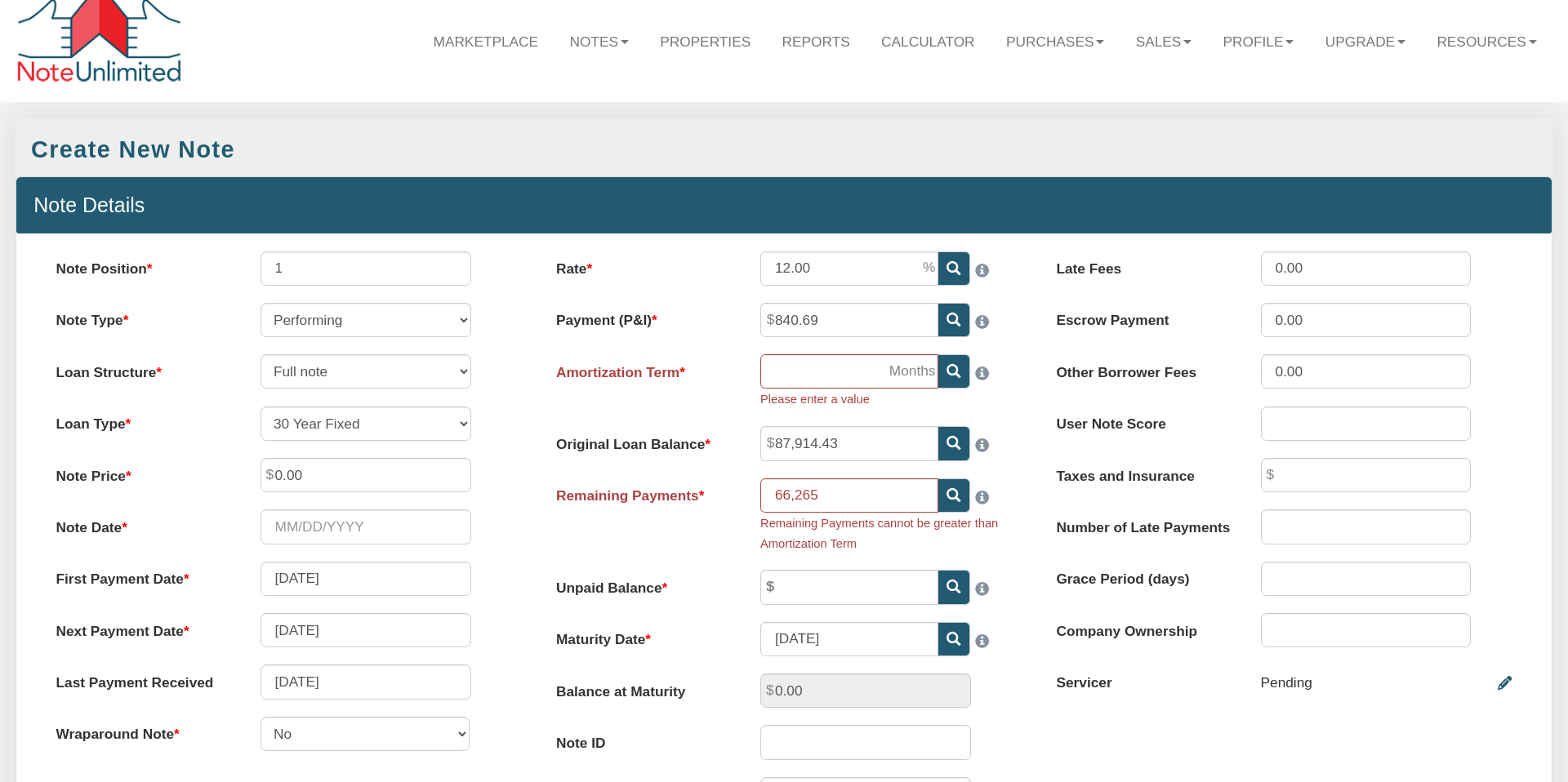
select select "string:CUST_FIXED"
click at [952, 369] on icon at bounding box center [954, 371] width 14 height 13
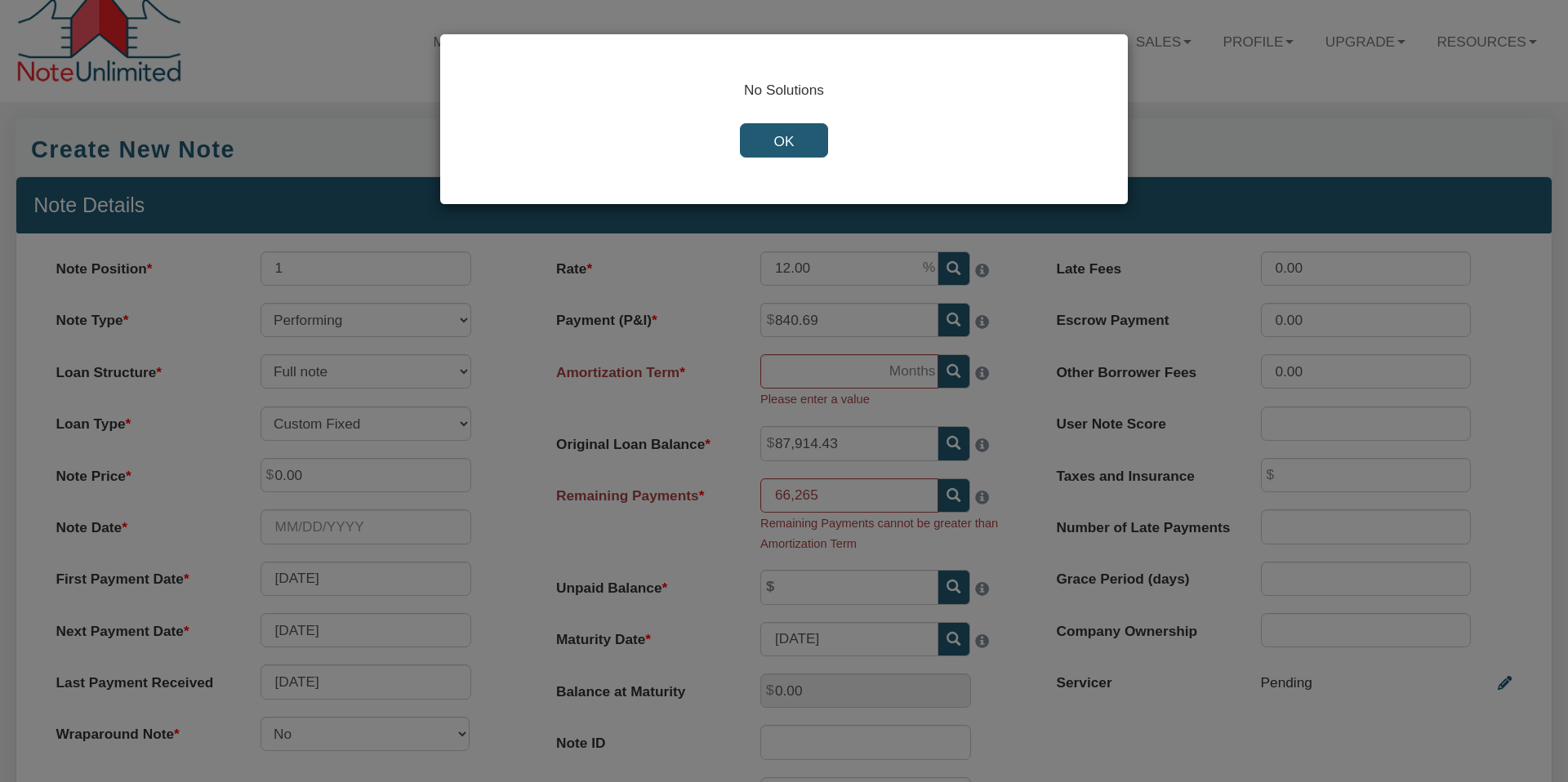
click at [779, 139] on input "OK" at bounding box center [783, 141] width 88 height 35
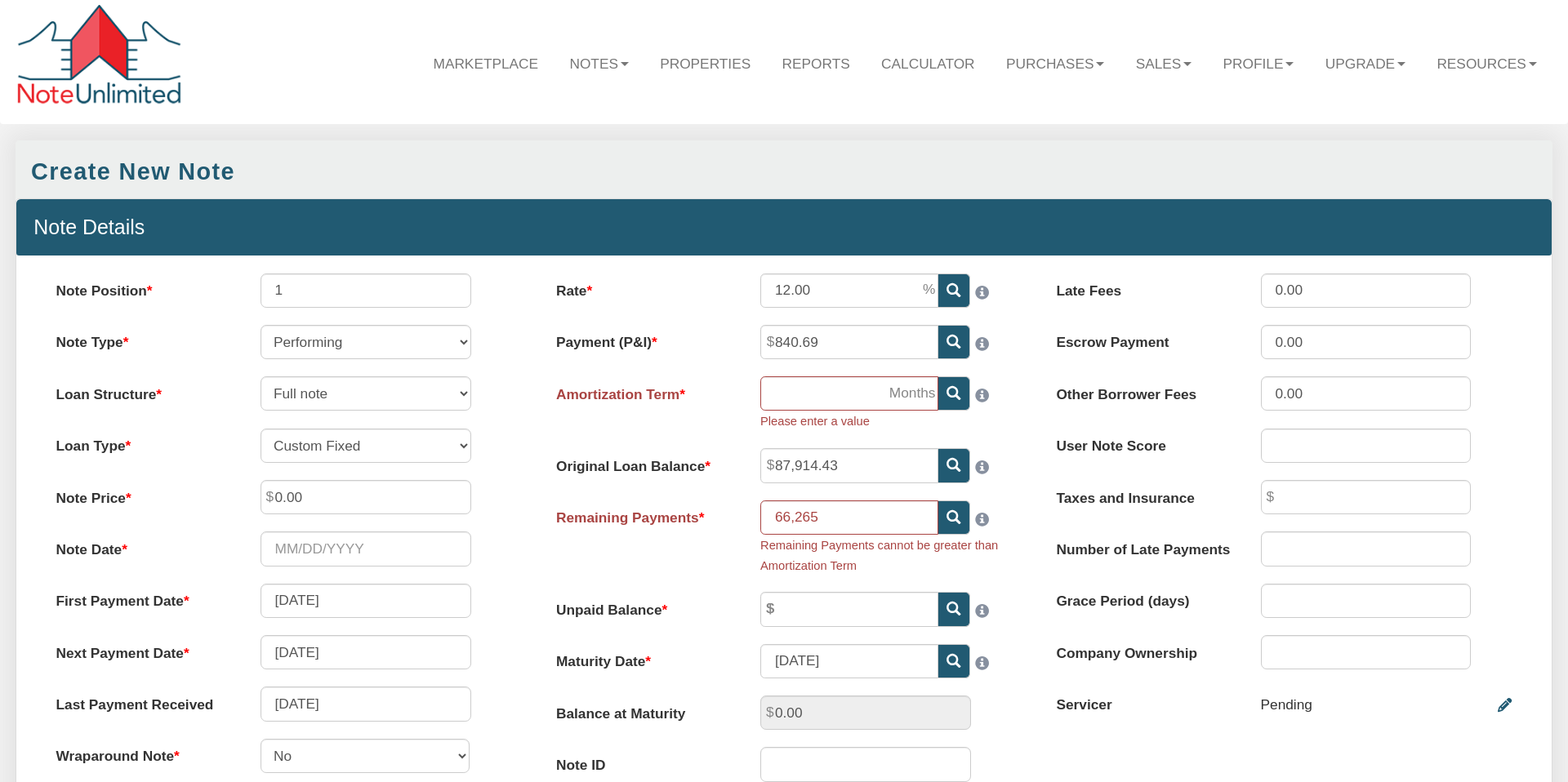
scroll to position [7, 0]
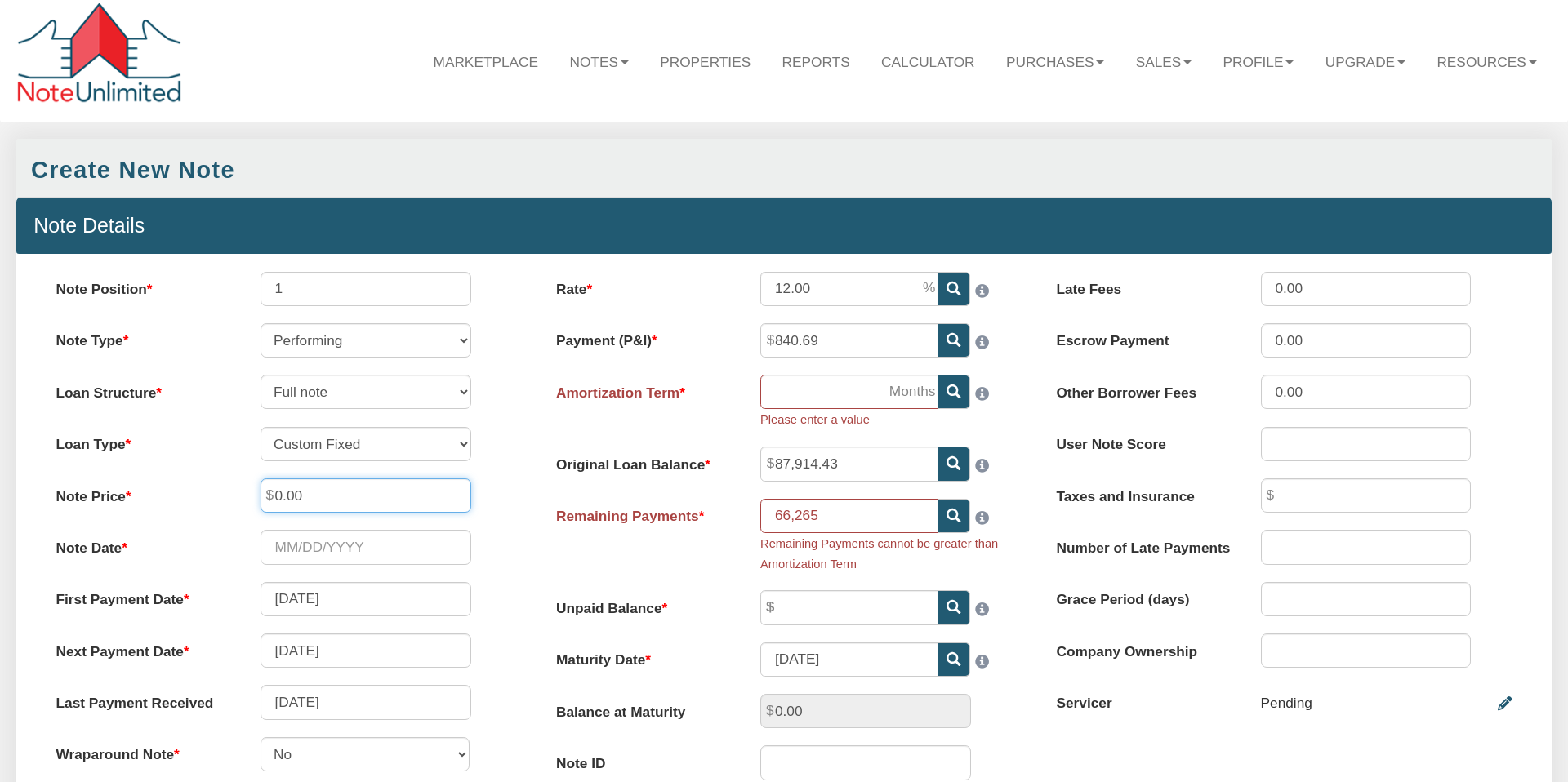
drag, startPoint x: 319, startPoint y: 495, endPoint x: 254, endPoint y: 495, distance: 65.0
click at [254, 495] on div "0.00" at bounding box center [365, 496] width 245 height 35
drag, startPoint x: 825, startPoint y: 513, endPoint x: 768, endPoint y: 517, distance: 57.1
click at [769, 517] on input "66,265" at bounding box center [849, 516] width 178 height 35
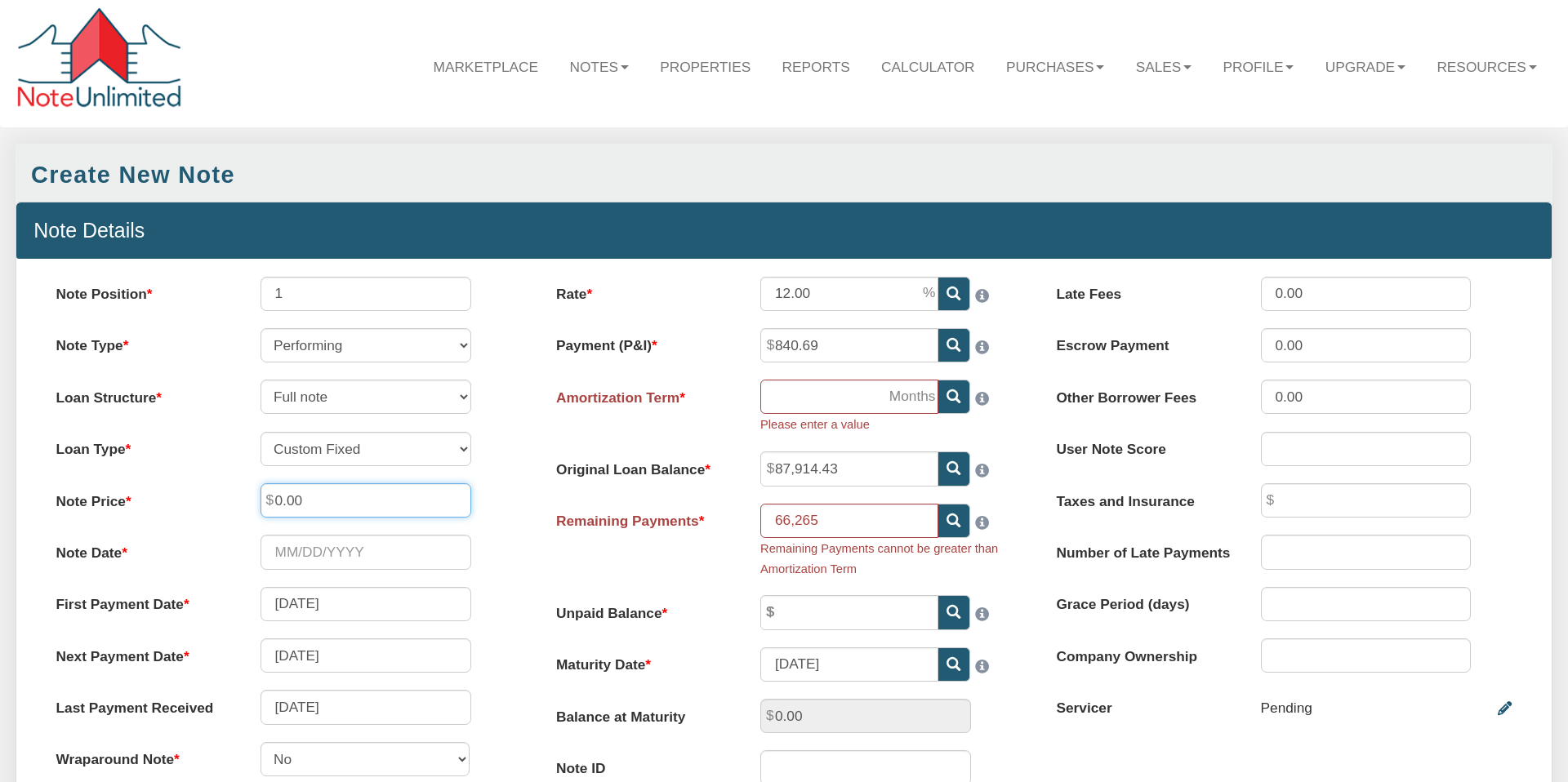
click at [315, 500] on input "0.00" at bounding box center [365, 500] width 210 height 35
drag, startPoint x: 303, startPoint y: 500, endPoint x: 274, endPoint y: 504, distance: 29.3
click at [274, 503] on input "0.00" at bounding box center [365, 500] width 210 height 35
type input "66,265.66"
click at [496, 541] on div "Note Date Please select date" at bounding box center [284, 553] width 490 height 35
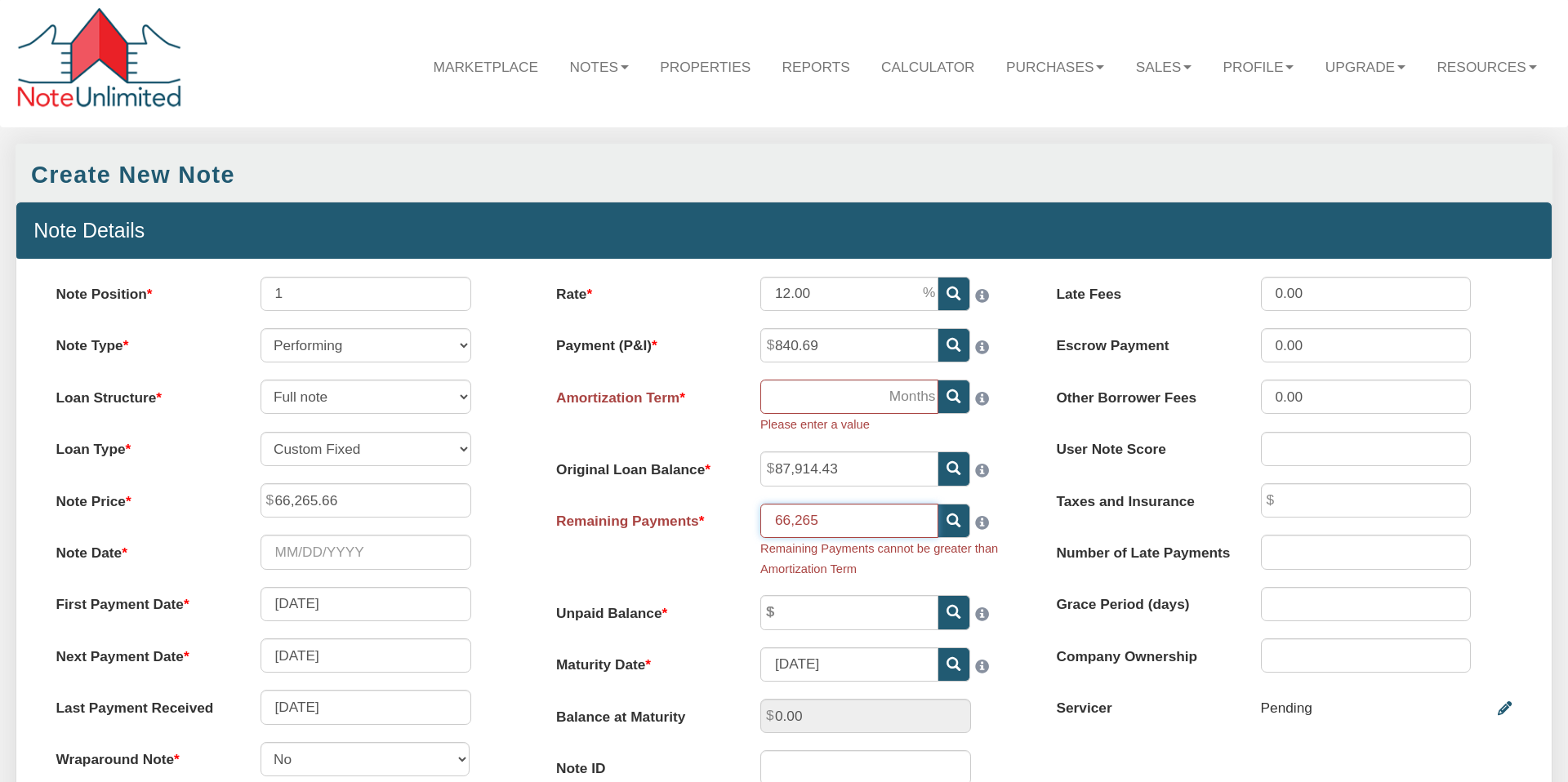
drag, startPoint x: 834, startPoint y: 526, endPoint x: 757, endPoint y: 525, distance: 77.0
click at [760, 523] on input "66,265" at bounding box center [849, 522] width 178 height 35
click at [991, 578] on div "Remaining Payments cannot be greater than Amortization Term" at bounding box center [885, 557] width 252 height 40
click at [775, 519] on input "66,265" at bounding box center [849, 522] width 178 height 35
click at [903, 574] on div "Remaining Payments cannot be greater than Amortization Term" at bounding box center [885, 557] width 252 height 40
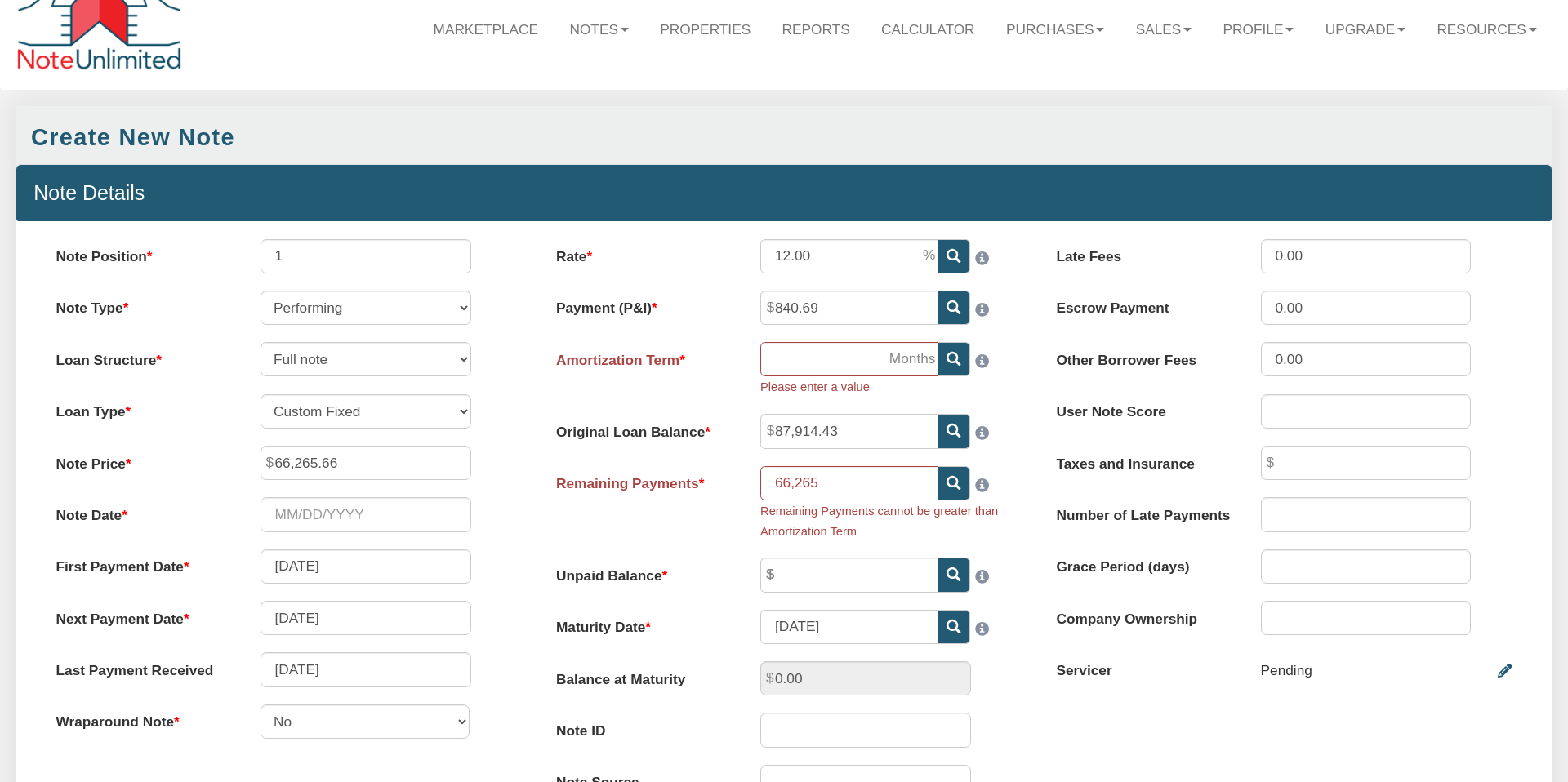
scroll to position [29, 0]
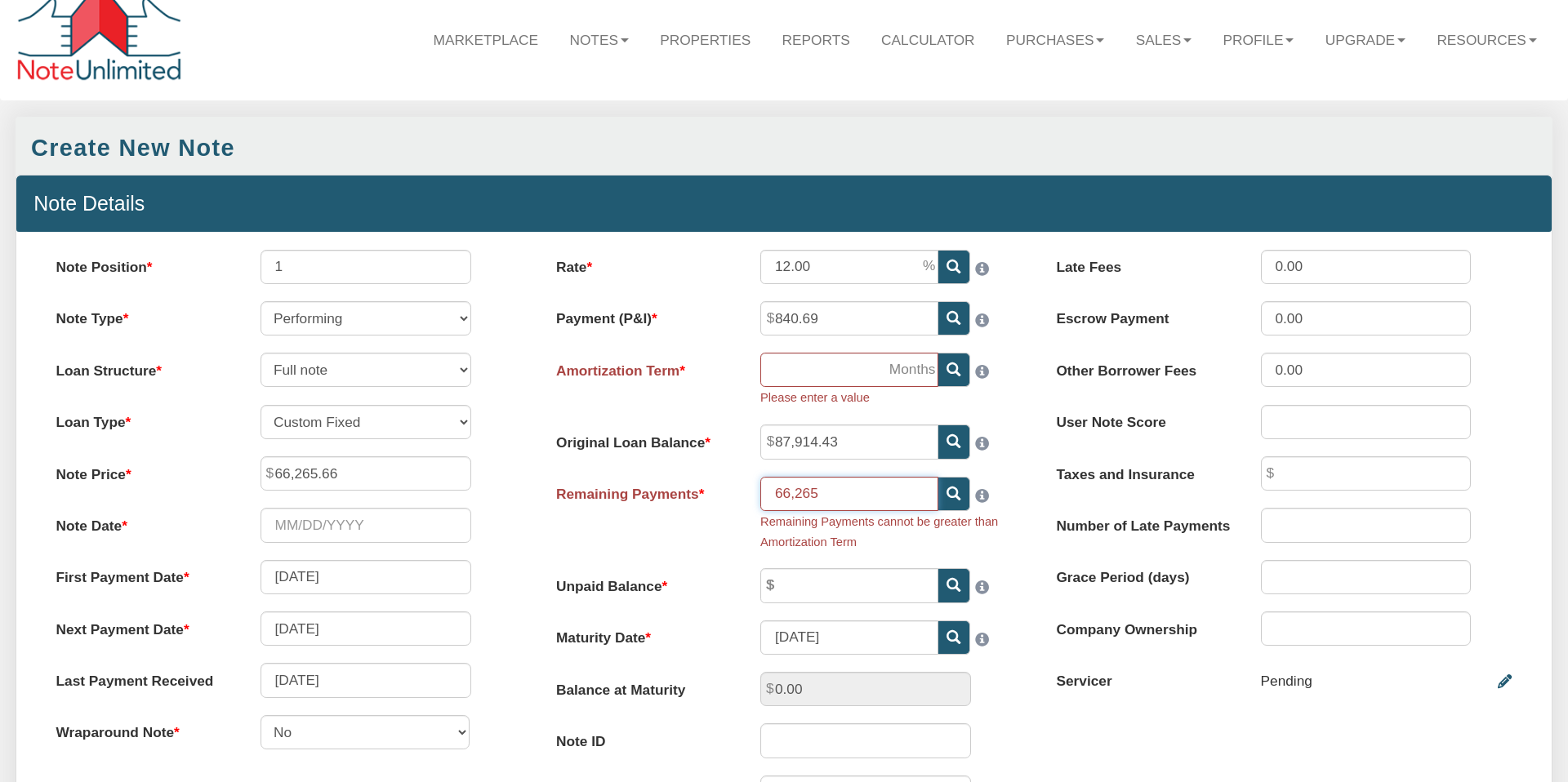
drag, startPoint x: 819, startPoint y: 496, endPoint x: 732, endPoint y: 499, distance: 87.1
click at [733, 499] on div "Remaining Payments 66,265 Remaining Payments cannot be greater than Amortizatio…" at bounding box center [784, 515] width 490 height 75
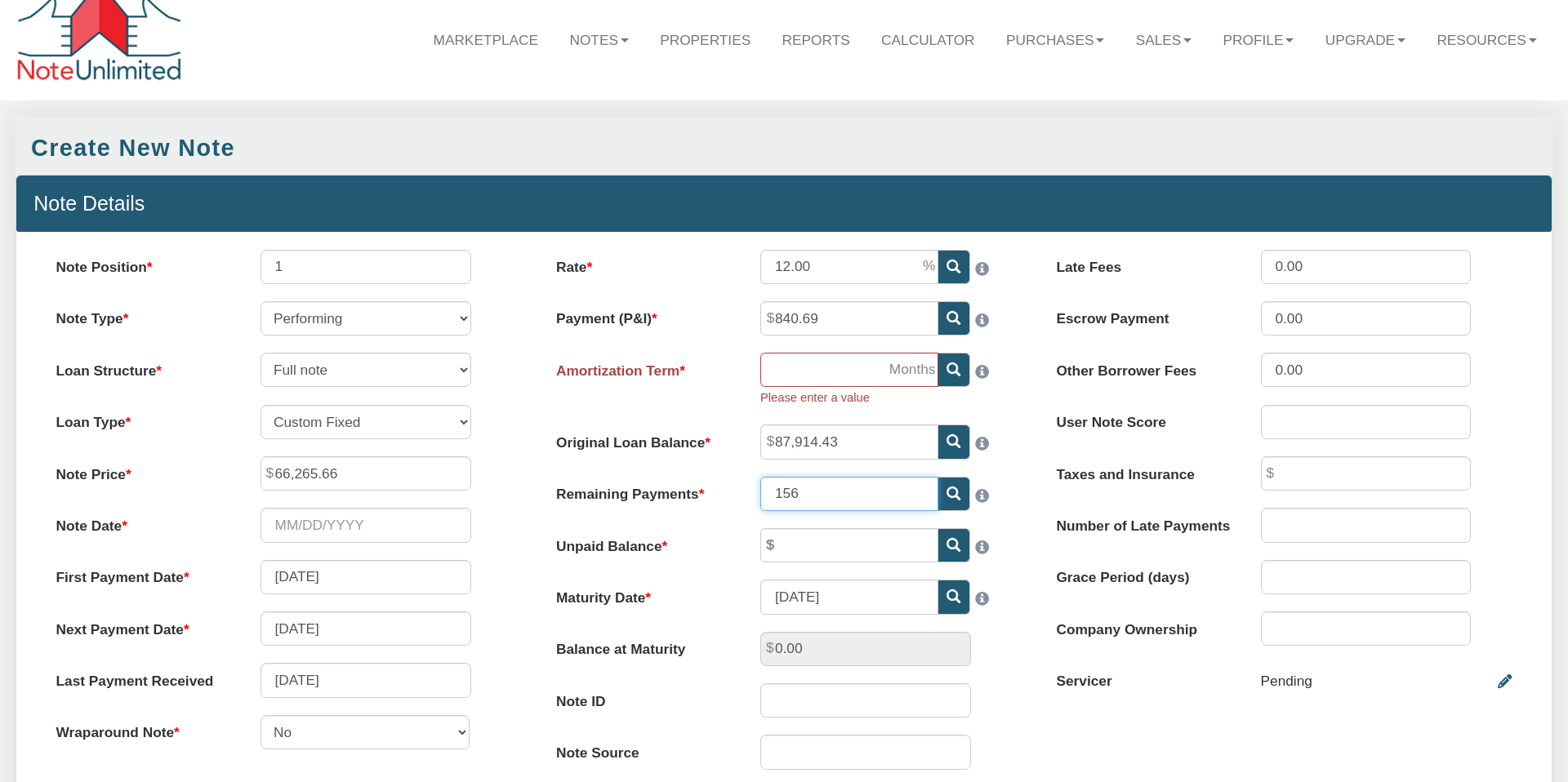
type input "156"
click at [872, 369] on input "Amortization Term" at bounding box center [849, 370] width 178 height 35
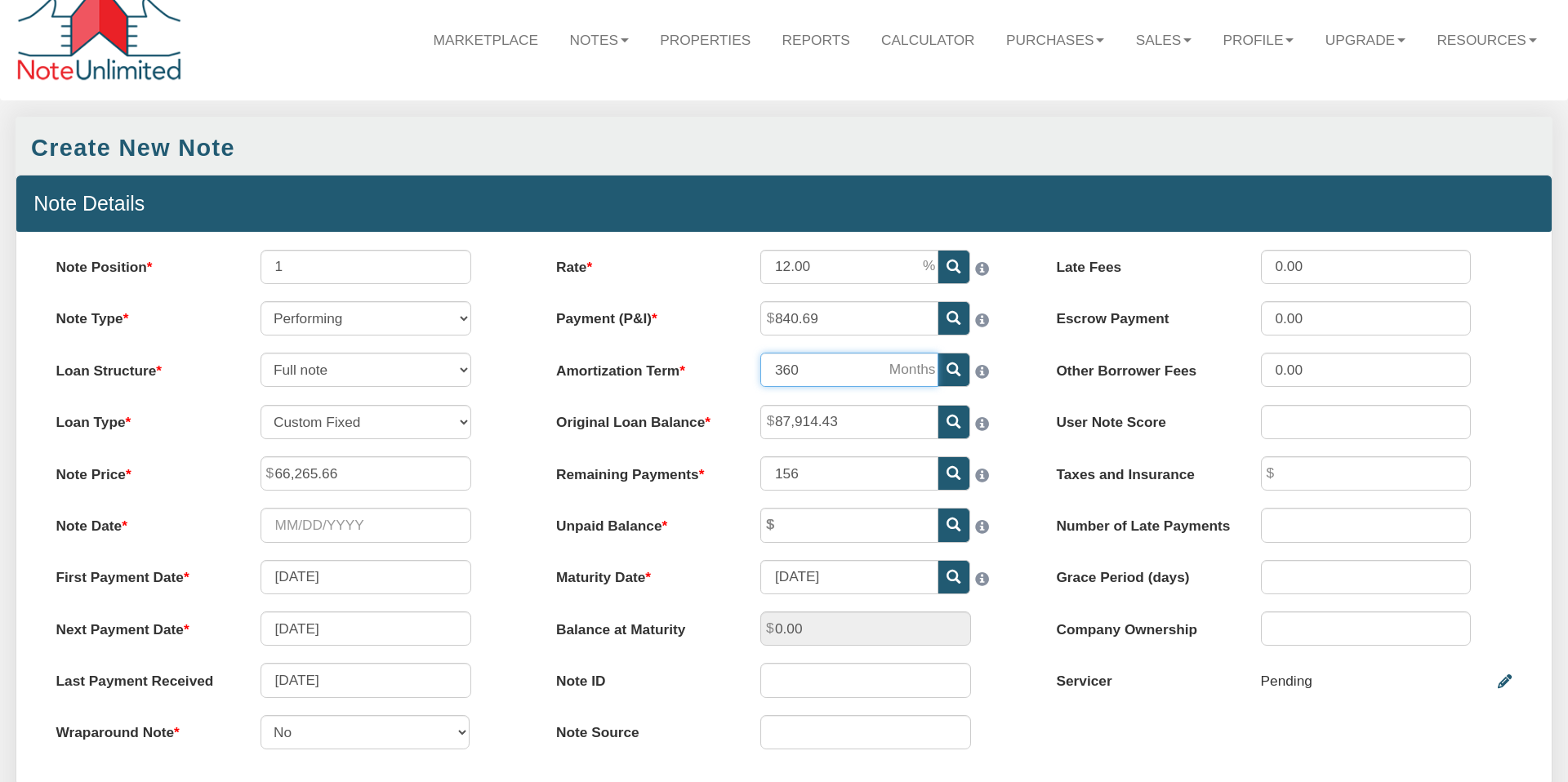
type input "360"
select select "string:30YFIXED"
click at [1020, 500] on div "Rate 12.00 Payment (P&I) 840.69 Amortization Term 360 156" at bounding box center [784, 508] width 500 height 517
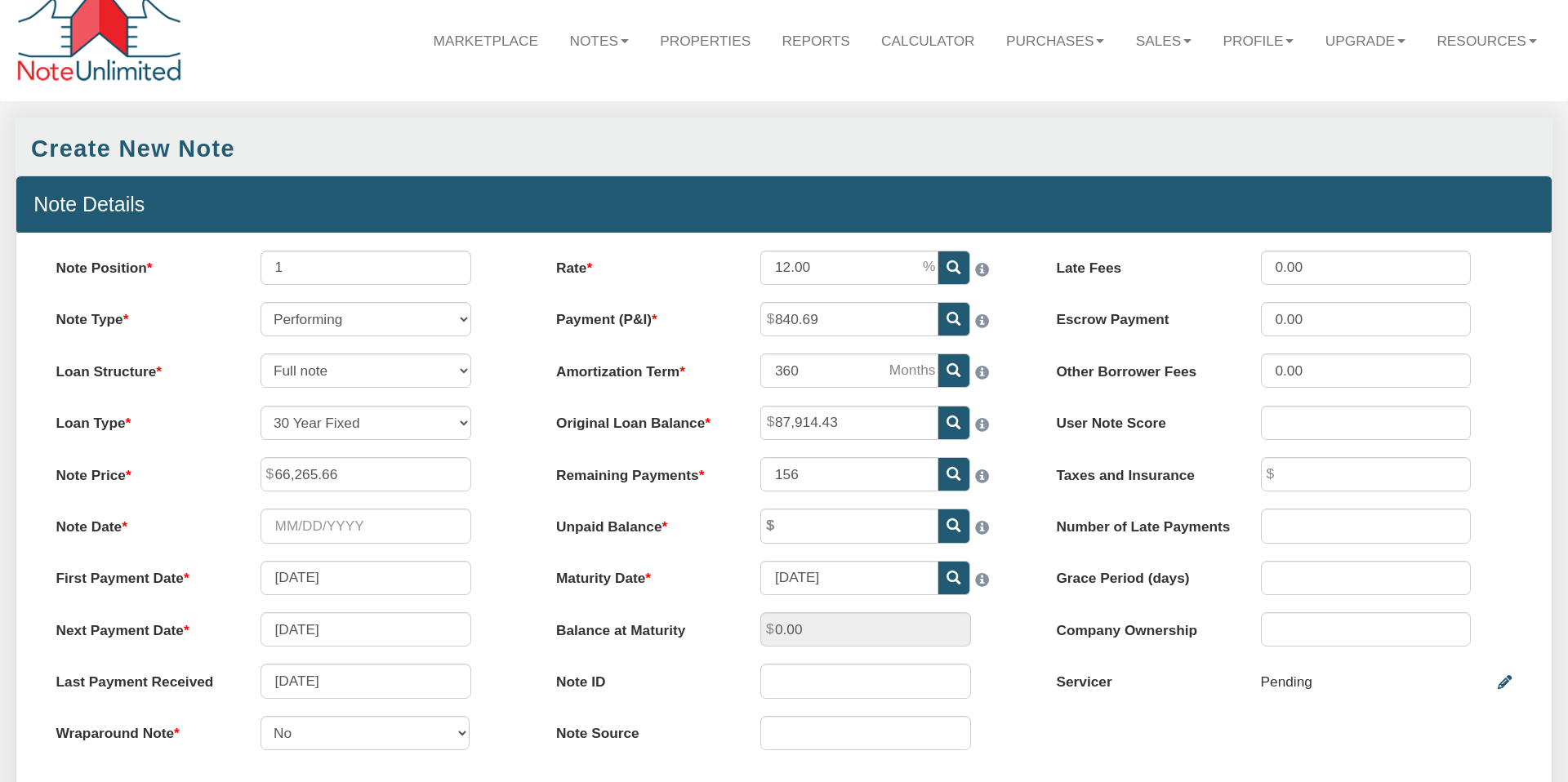
click at [953, 522] on icon at bounding box center [954, 526] width 14 height 13
type input "66,265.66"
type input "832.38"
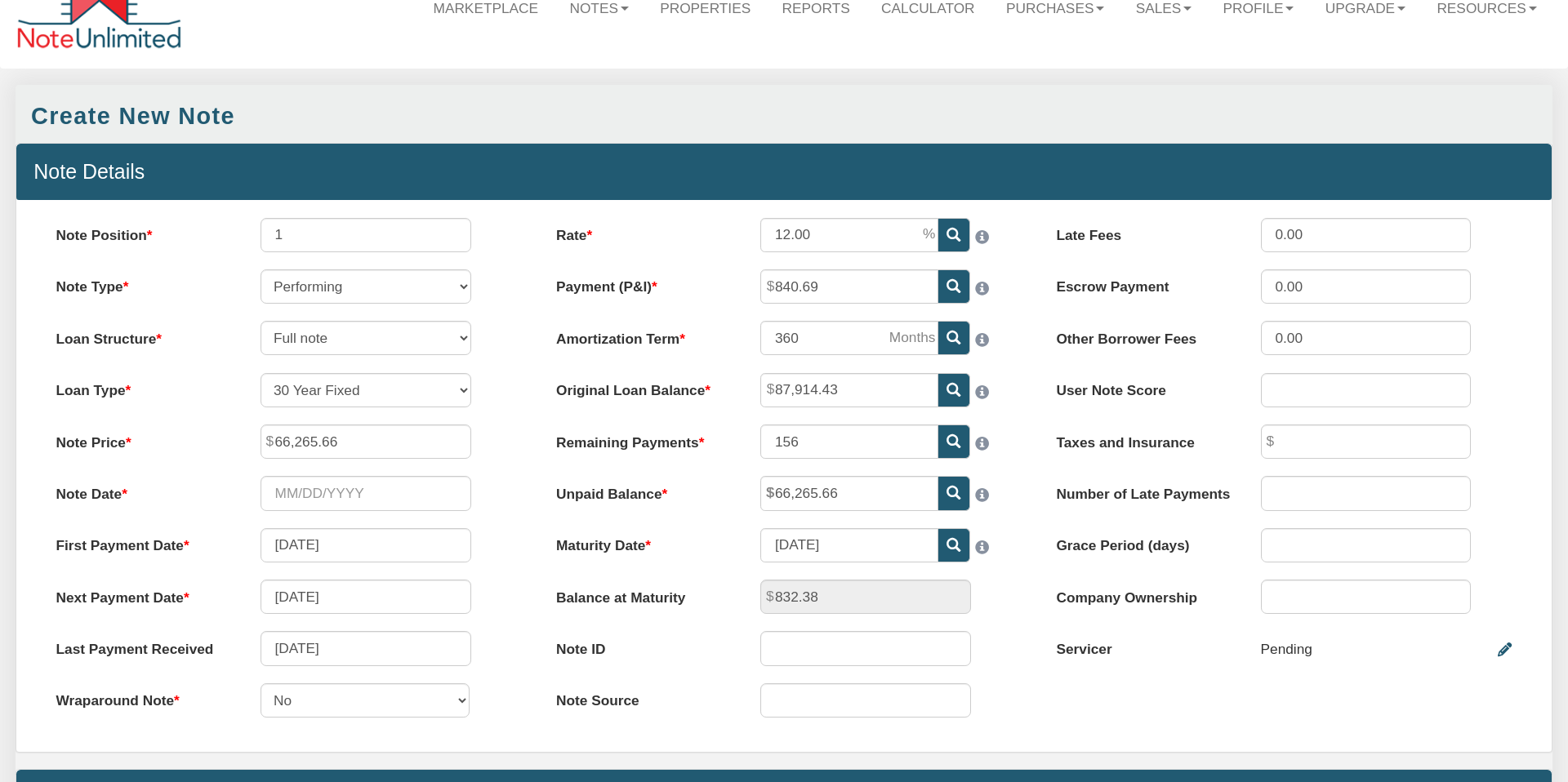
scroll to position [76, 0]
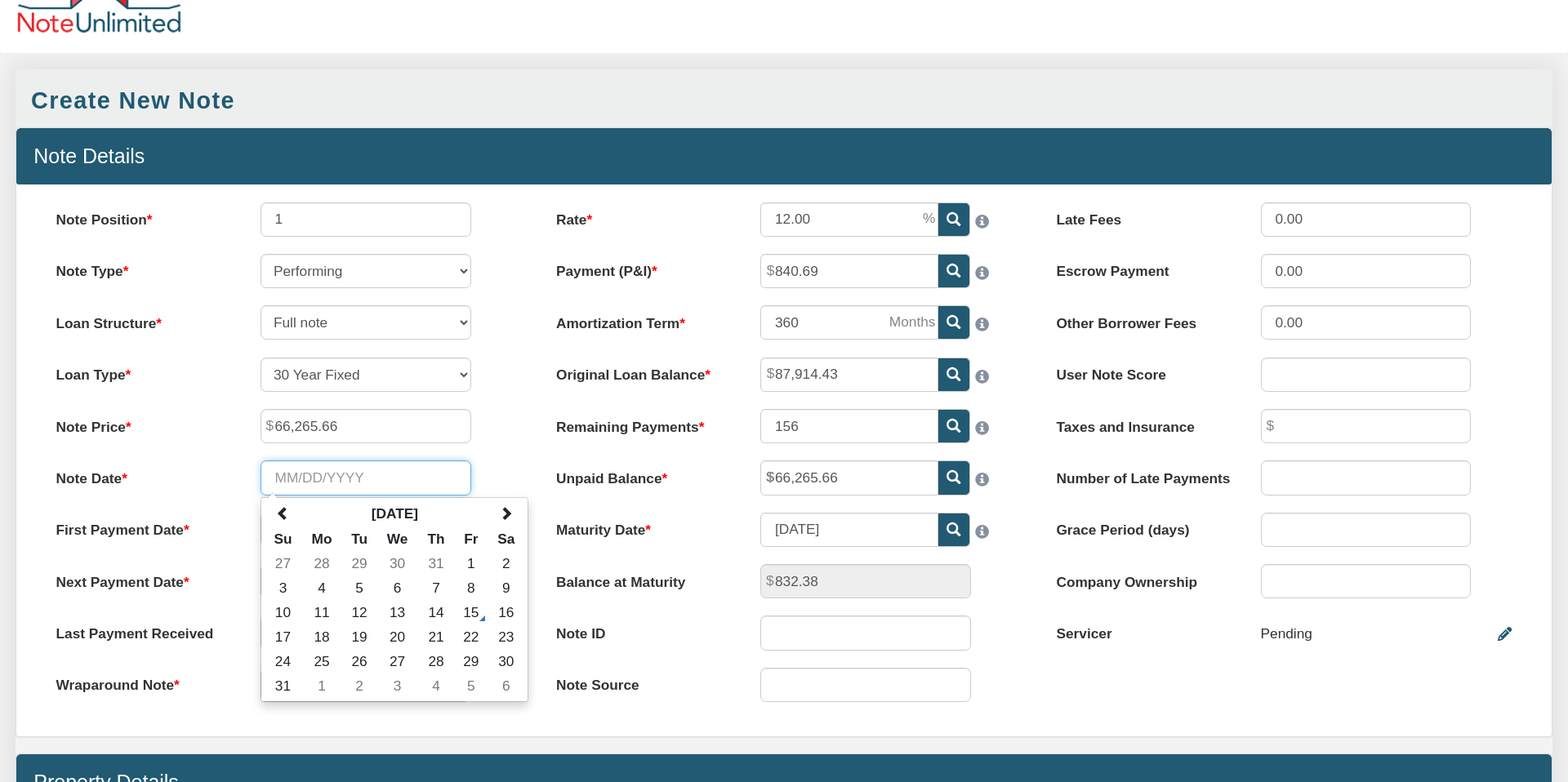
click at [280, 472] on input "Note Date" at bounding box center [365, 478] width 210 height 35
type input "[DATE]"
click at [502, 414] on div "Note Price 66,265.66" at bounding box center [284, 426] width 490 height 35
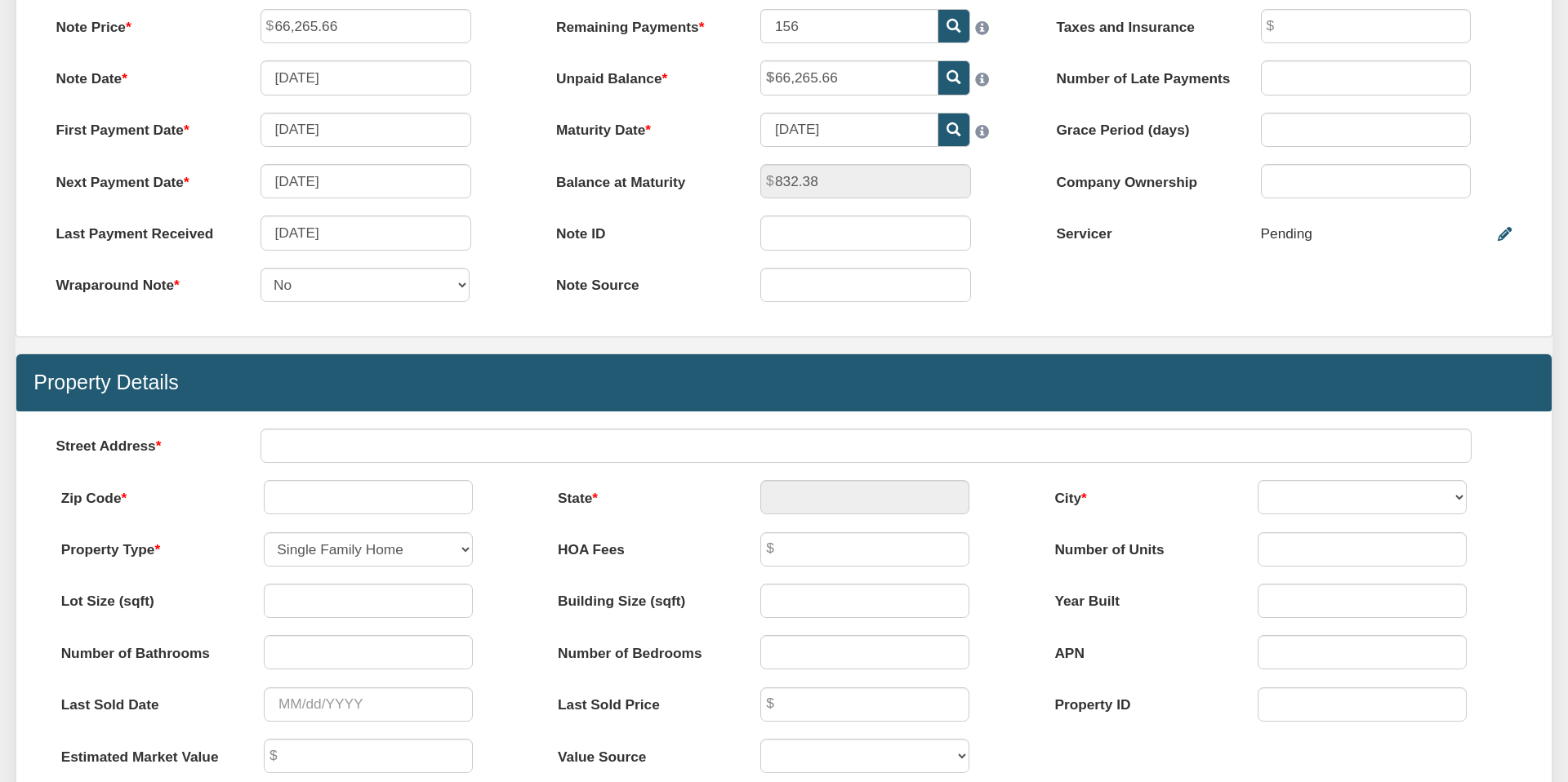
scroll to position [488, 0]
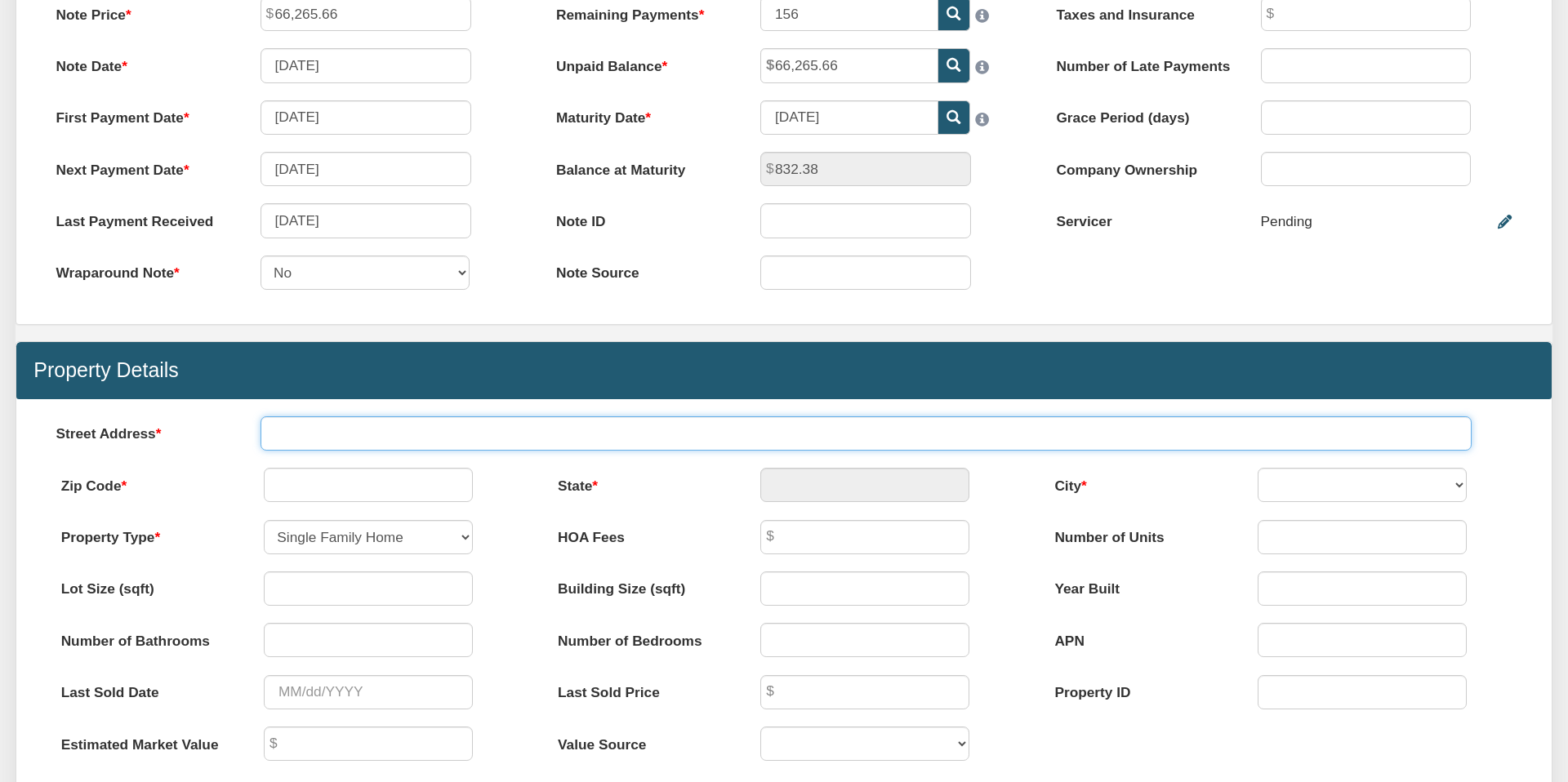
click at [395, 432] on input "text" at bounding box center [866, 434] width 1212 height 35
type input "[STREET_ADDRESS][PERSON_NAME]"
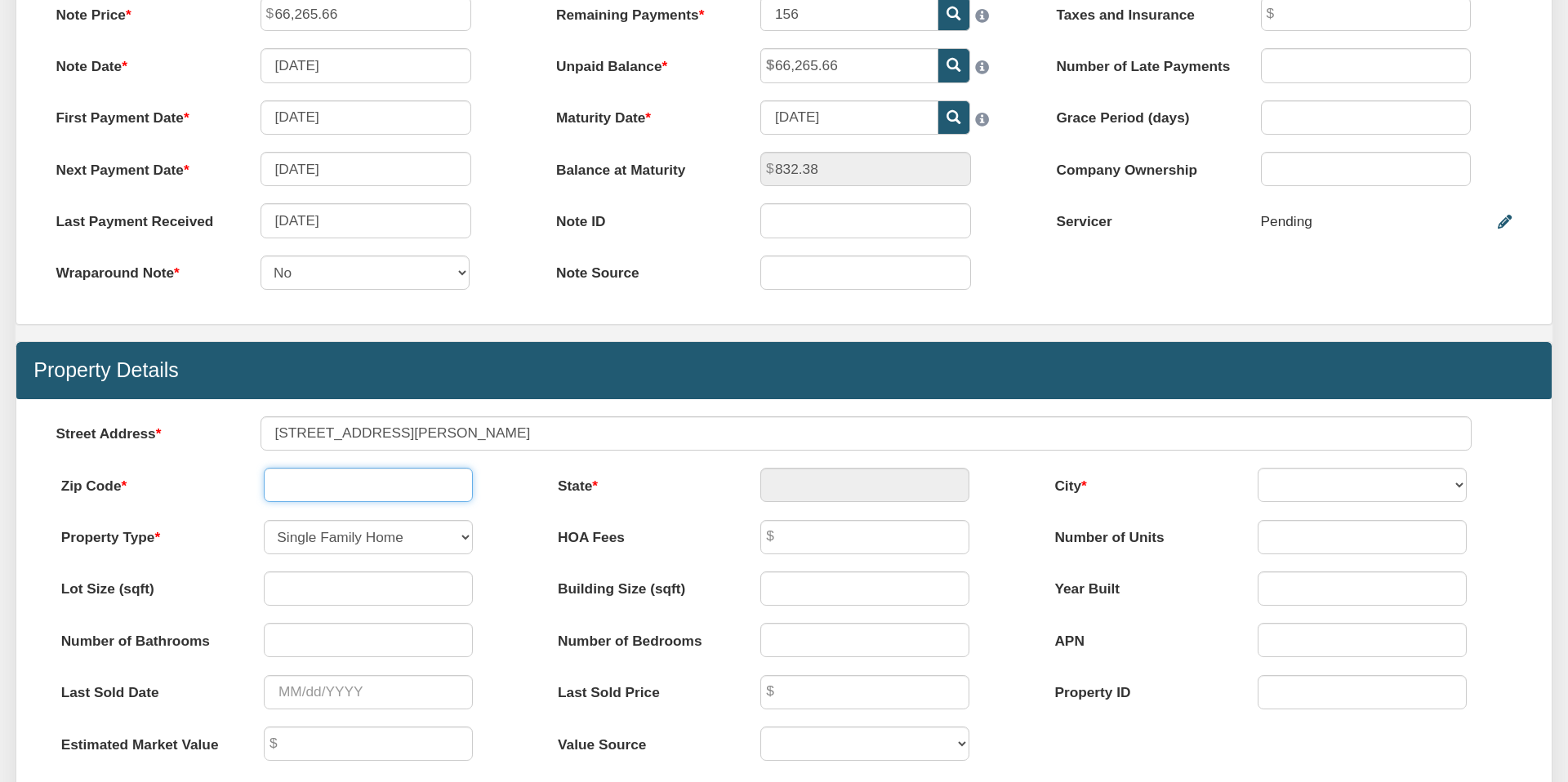
click at [349, 488] on input "text" at bounding box center [368, 485] width 209 height 35
type input "31709"
click at [347, 590] on input "number" at bounding box center [368, 589] width 209 height 35
type input "GA"
select select "string:AMERICUS"
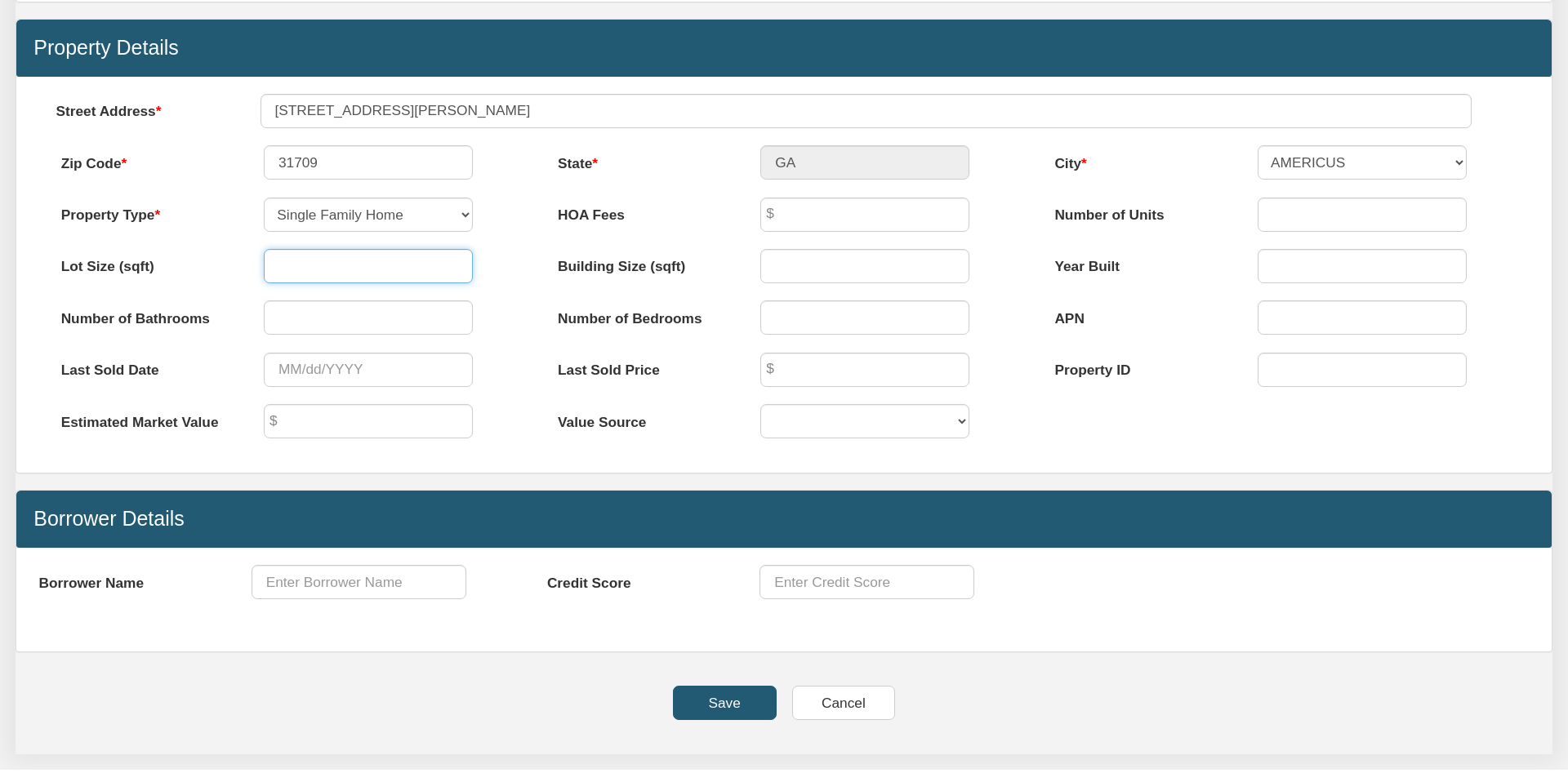
scroll to position [819, 0]
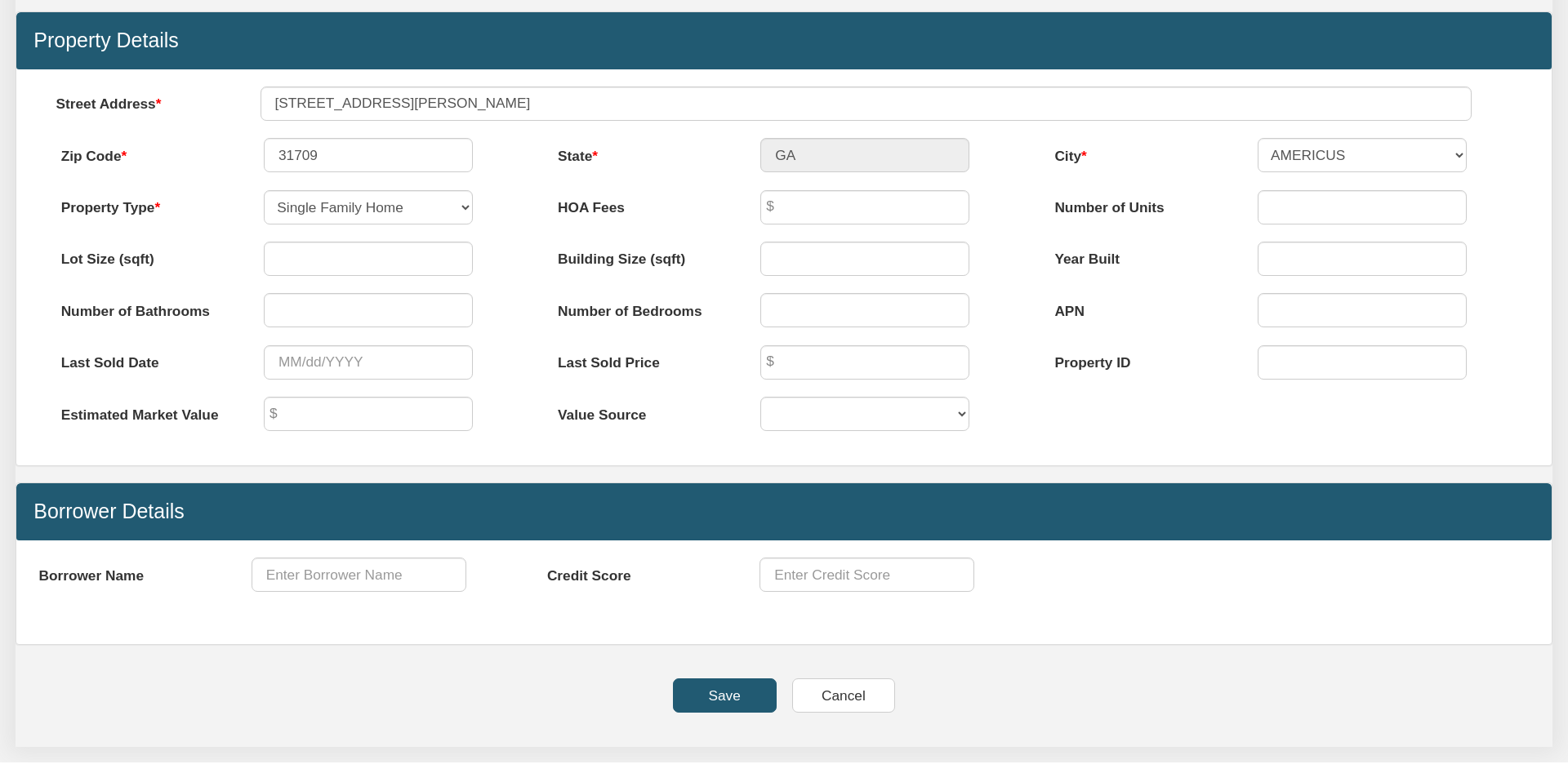
click at [722, 695] on input "Save" at bounding box center [725, 696] width 104 height 35
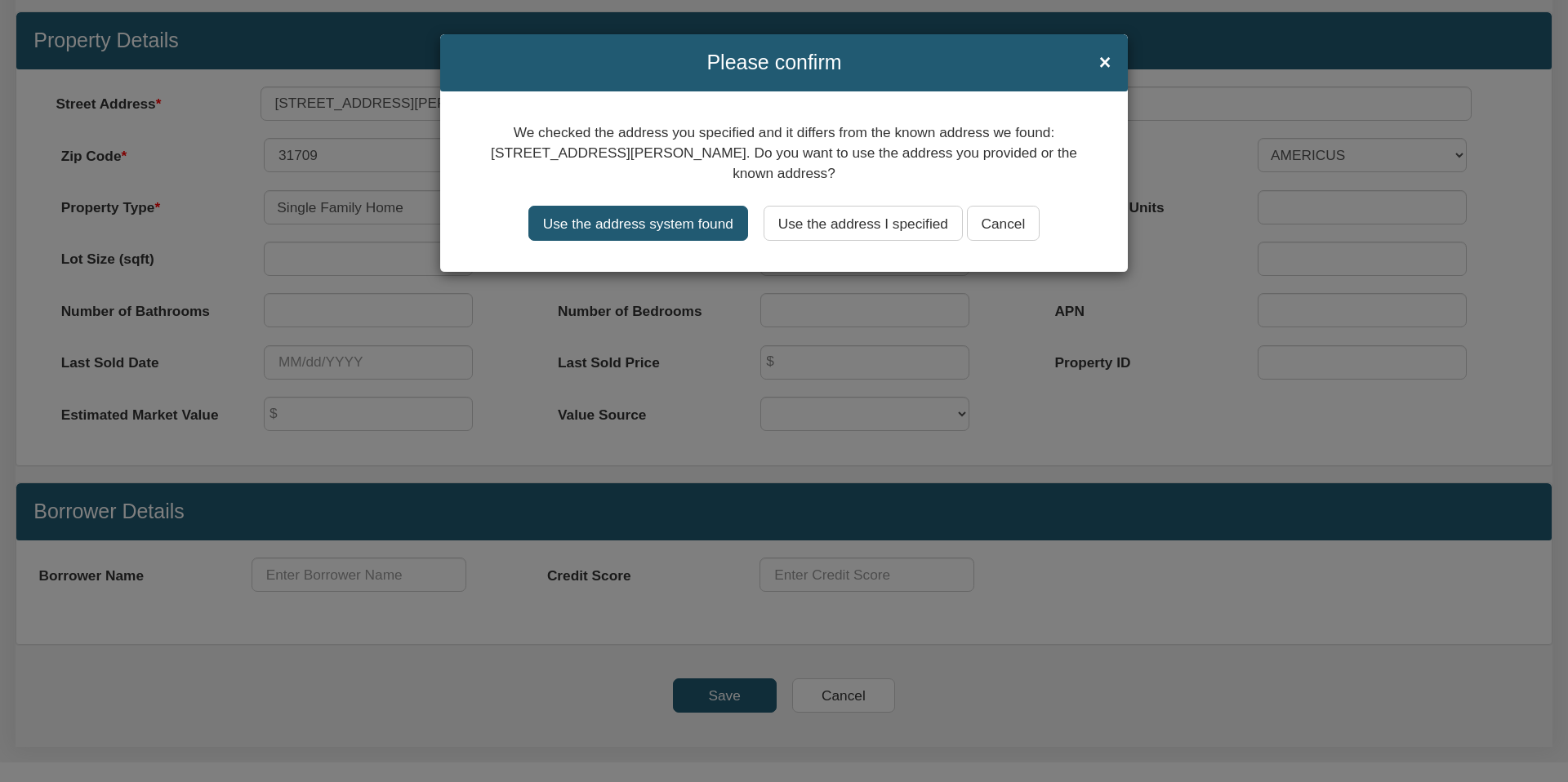
click at [628, 219] on input "Use the address system found" at bounding box center [638, 223] width 220 height 35
type input "[STREET_ADDRESS][PERSON_NAME]"
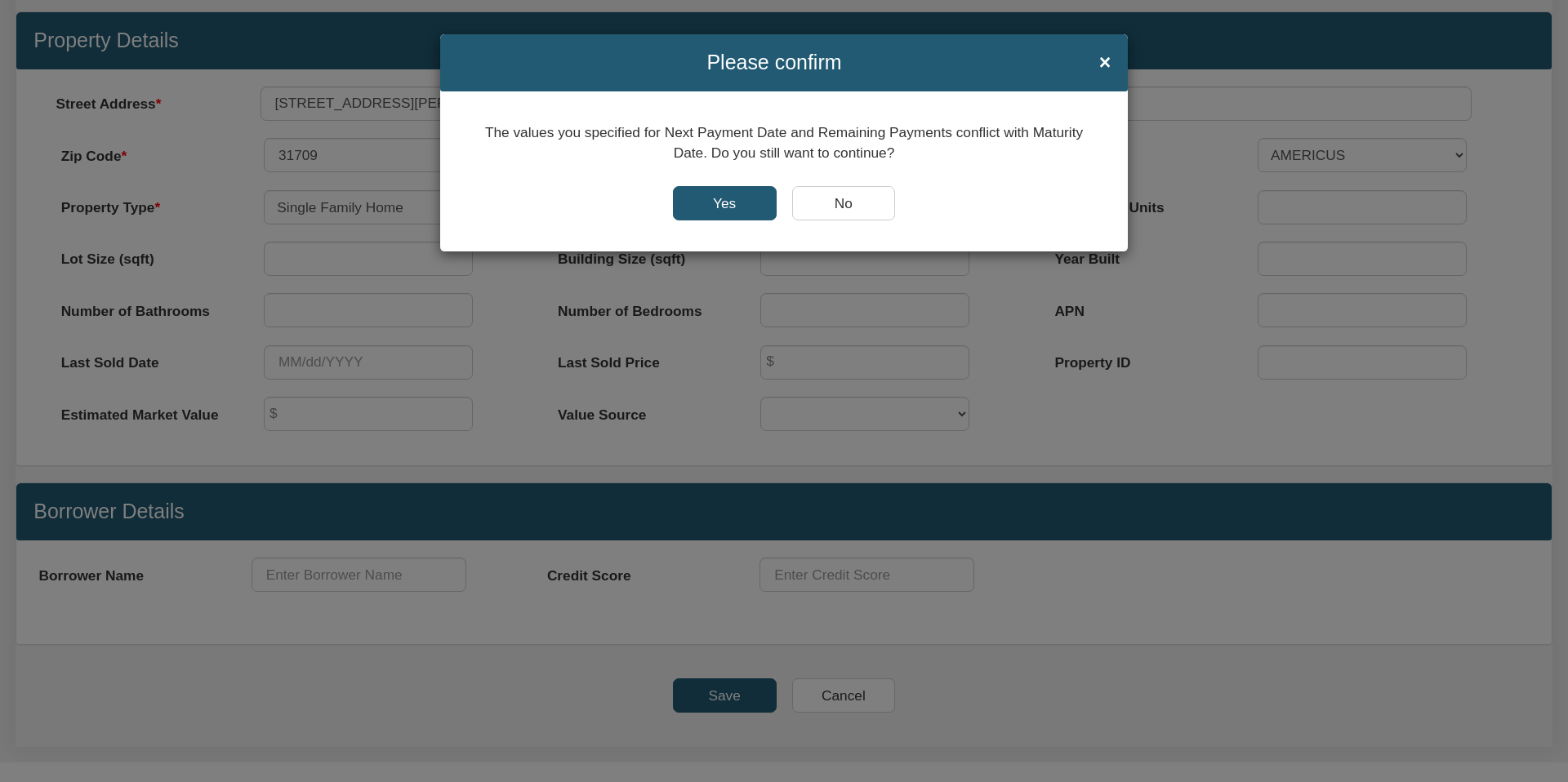
click at [845, 198] on input "No" at bounding box center [844, 203] width 104 height 35
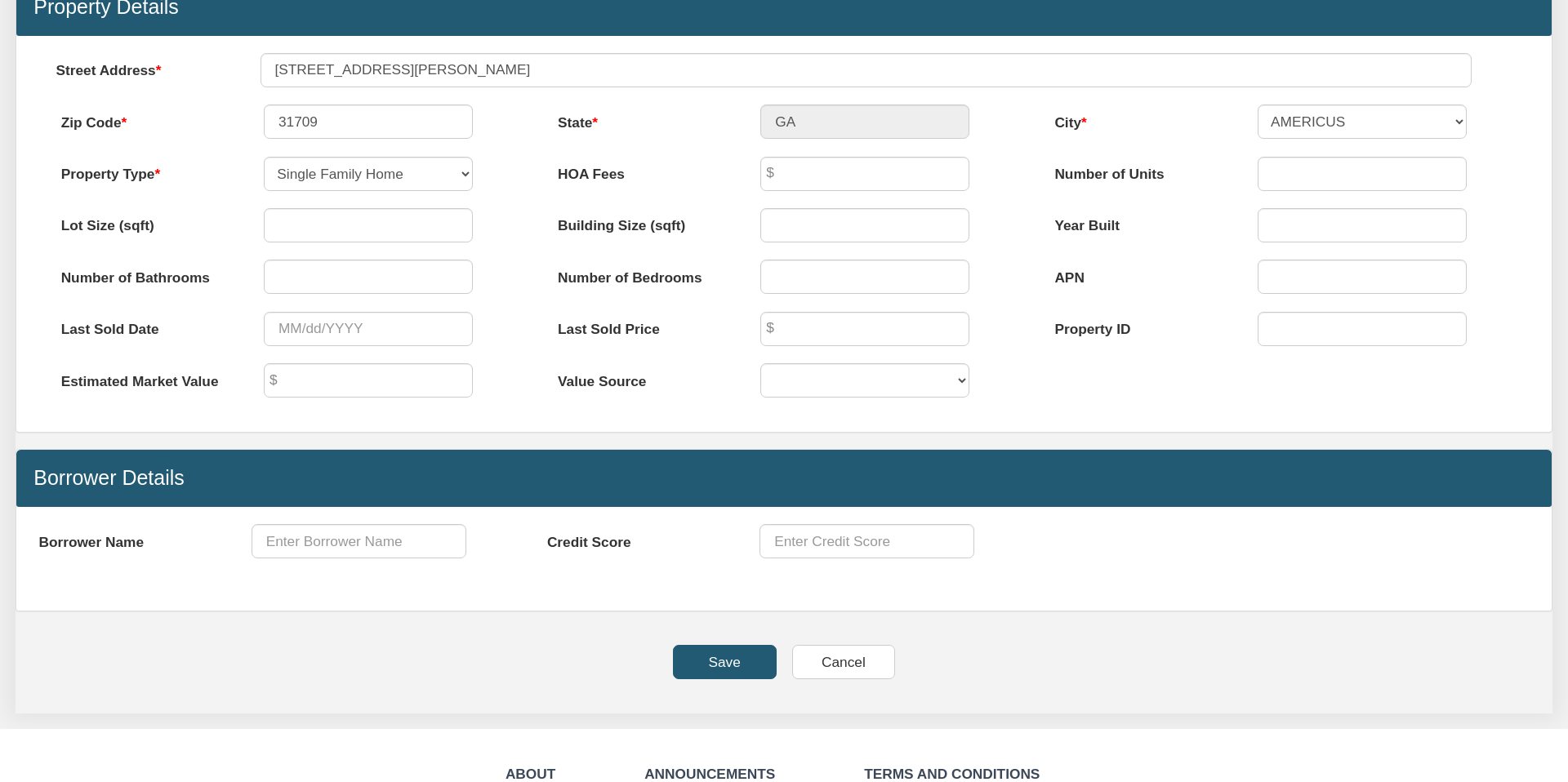
scroll to position [1015, 0]
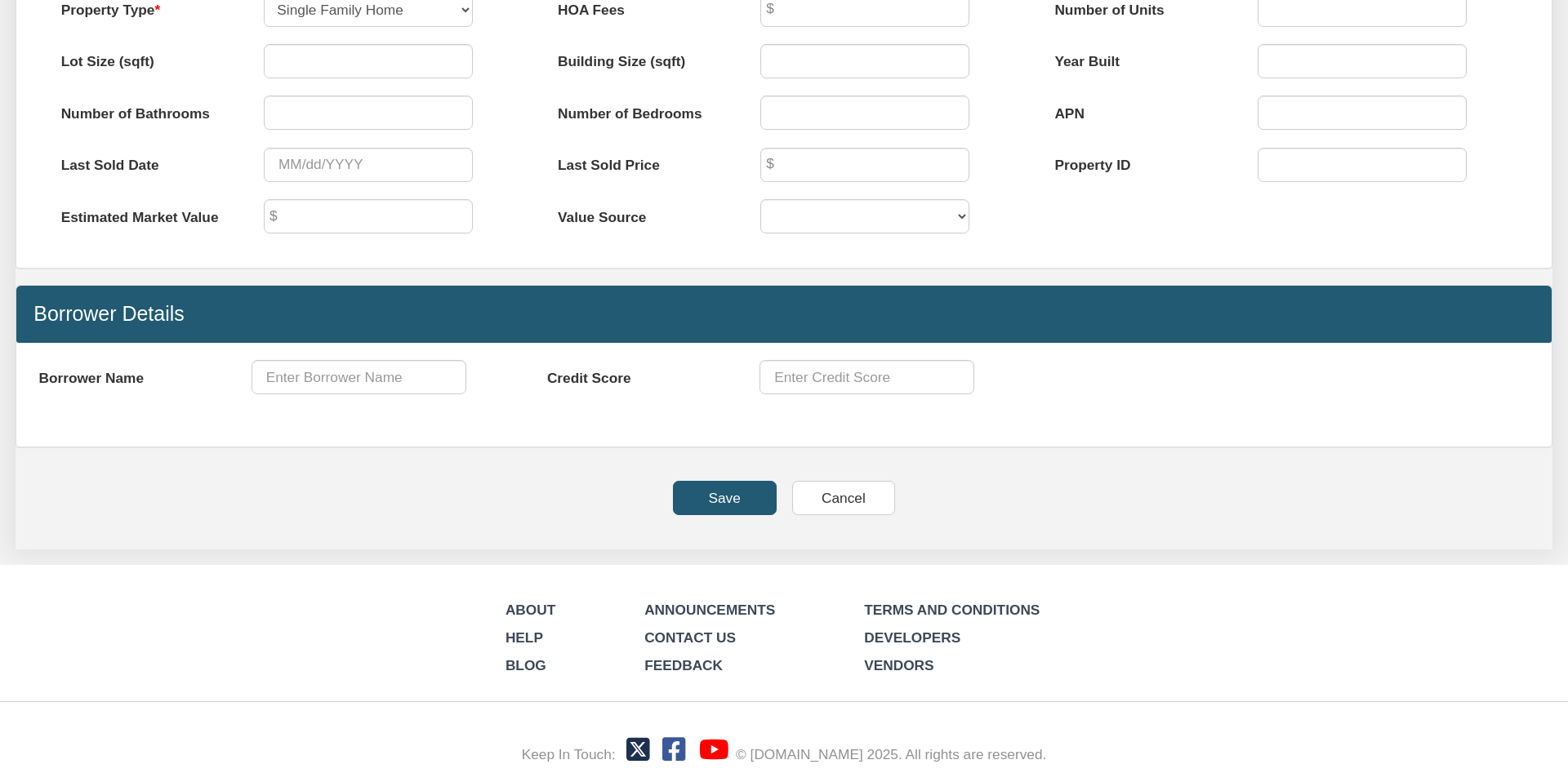
click at [717, 497] on input "Save" at bounding box center [725, 499] width 104 height 35
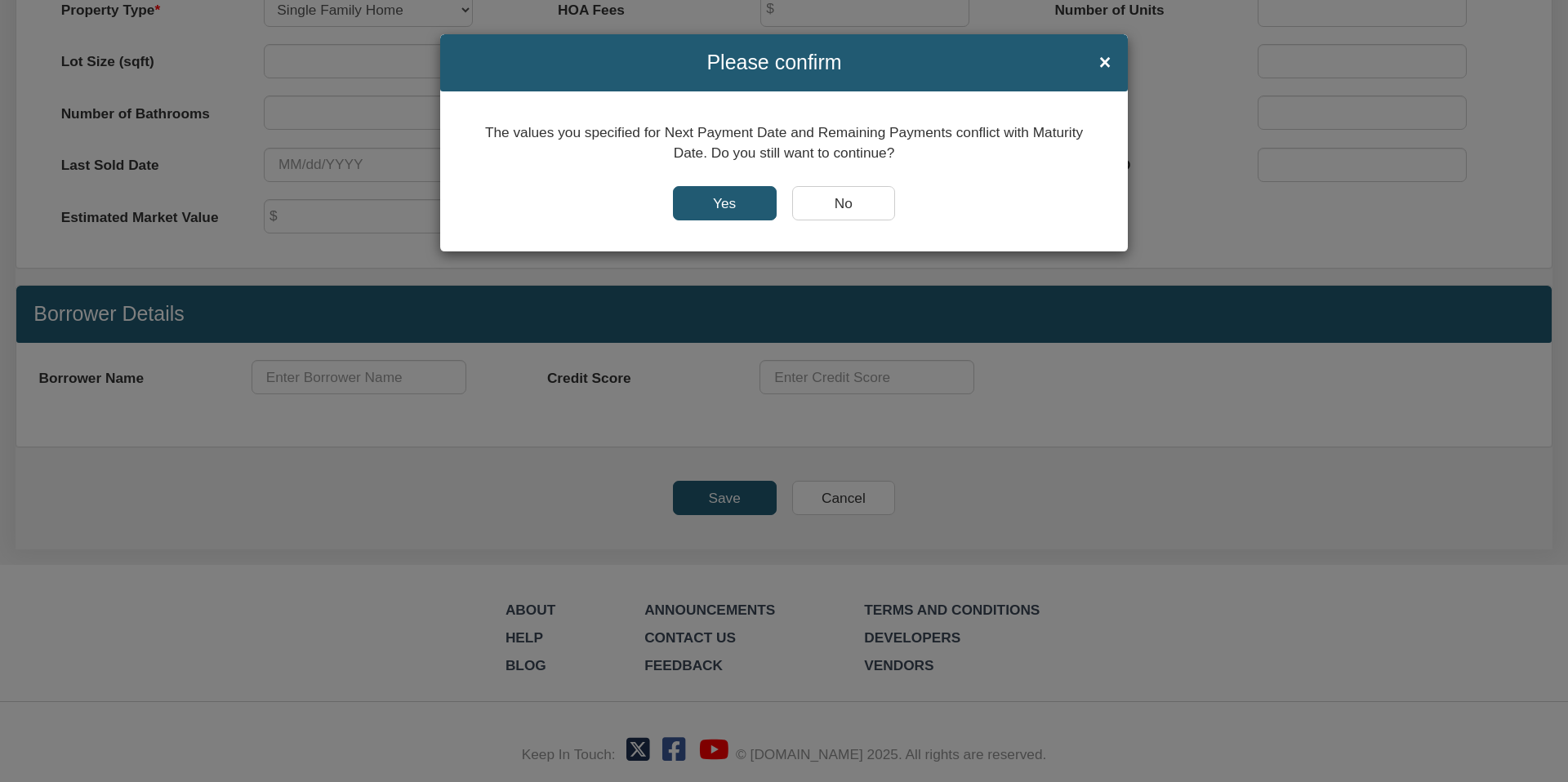
click at [720, 202] on input "Yes" at bounding box center [725, 203] width 104 height 35
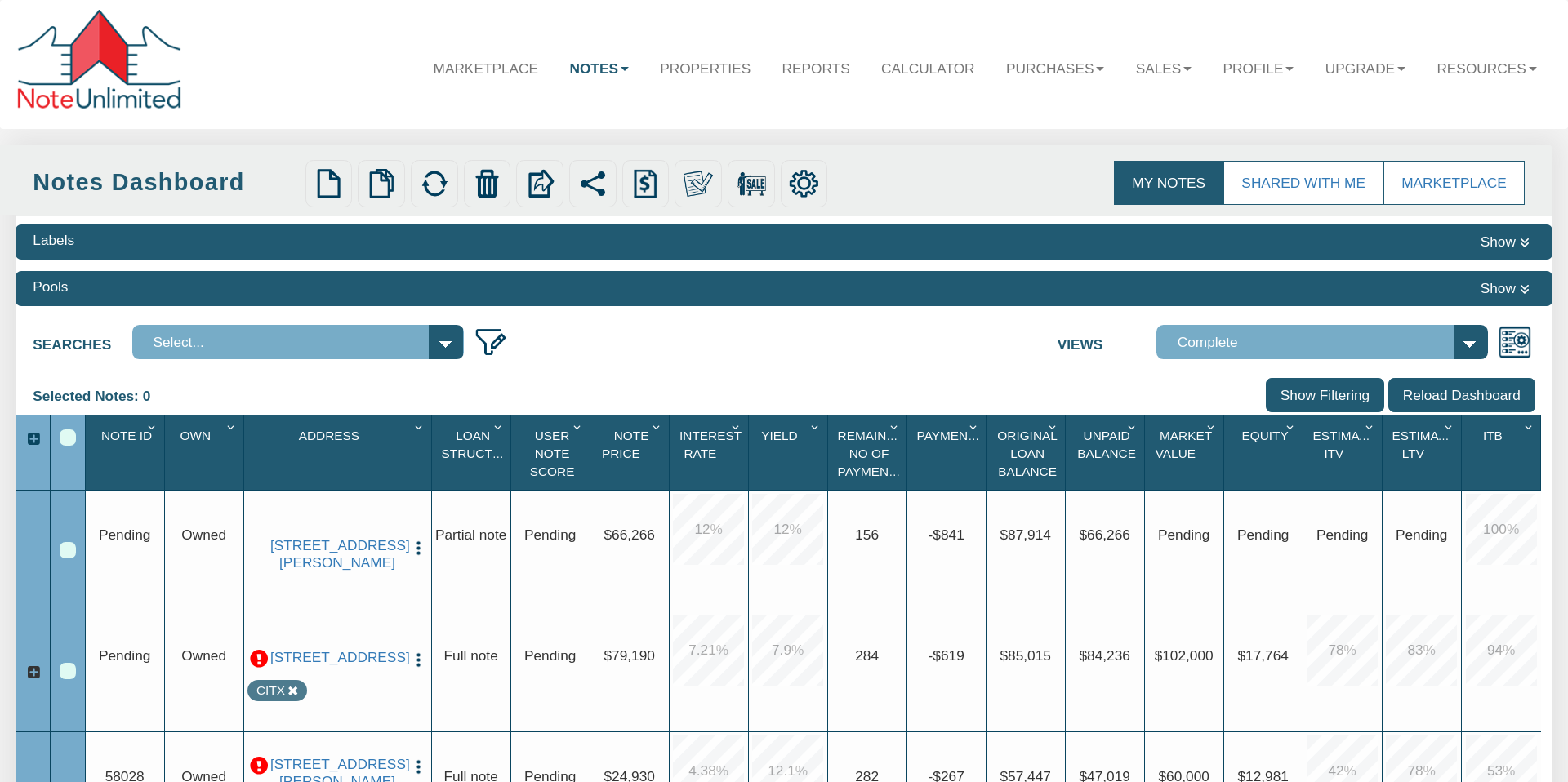
click at [415, 540] on img "button" at bounding box center [419, 549] width 17 height 17
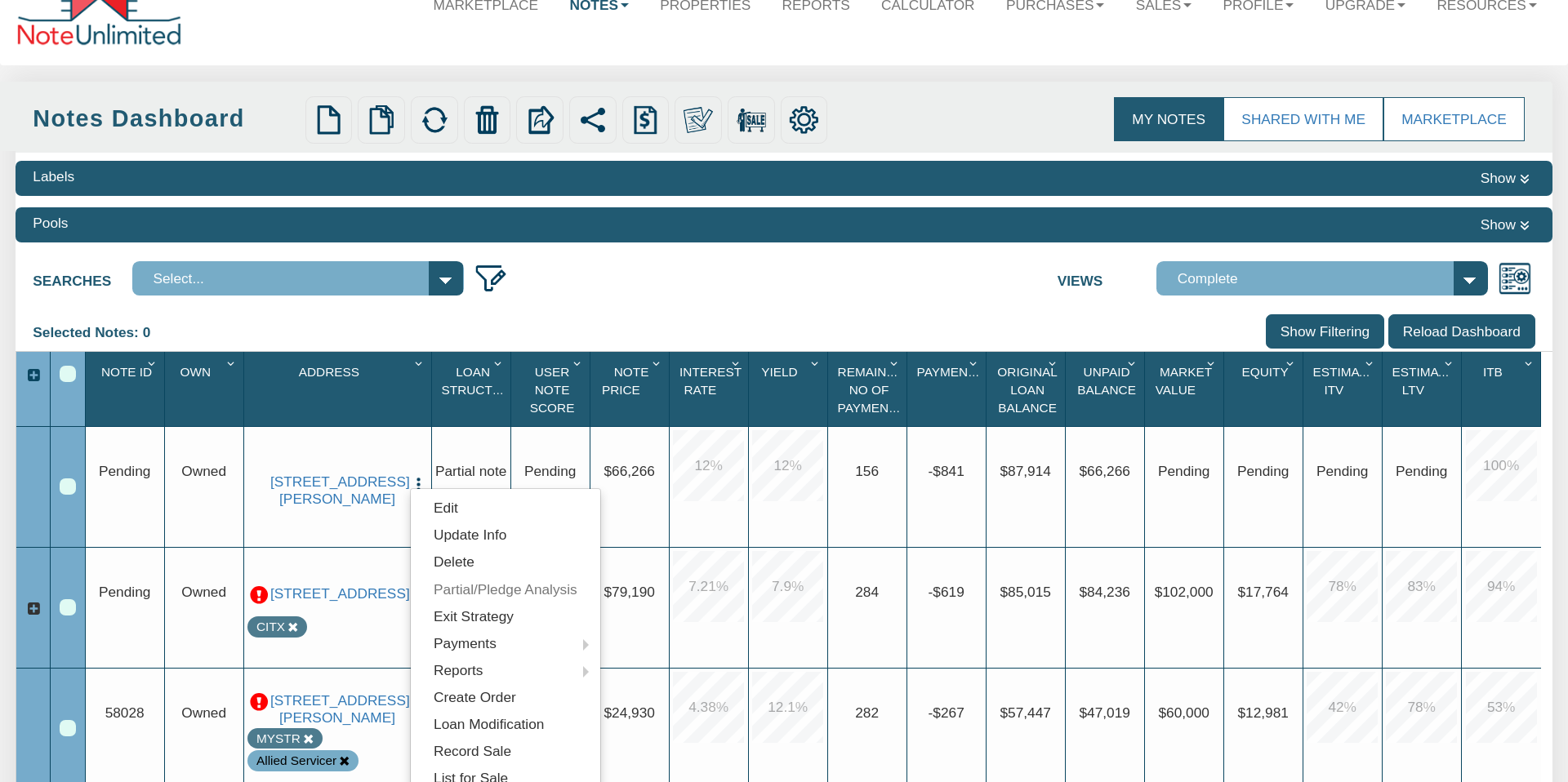
scroll to position [69, 0]
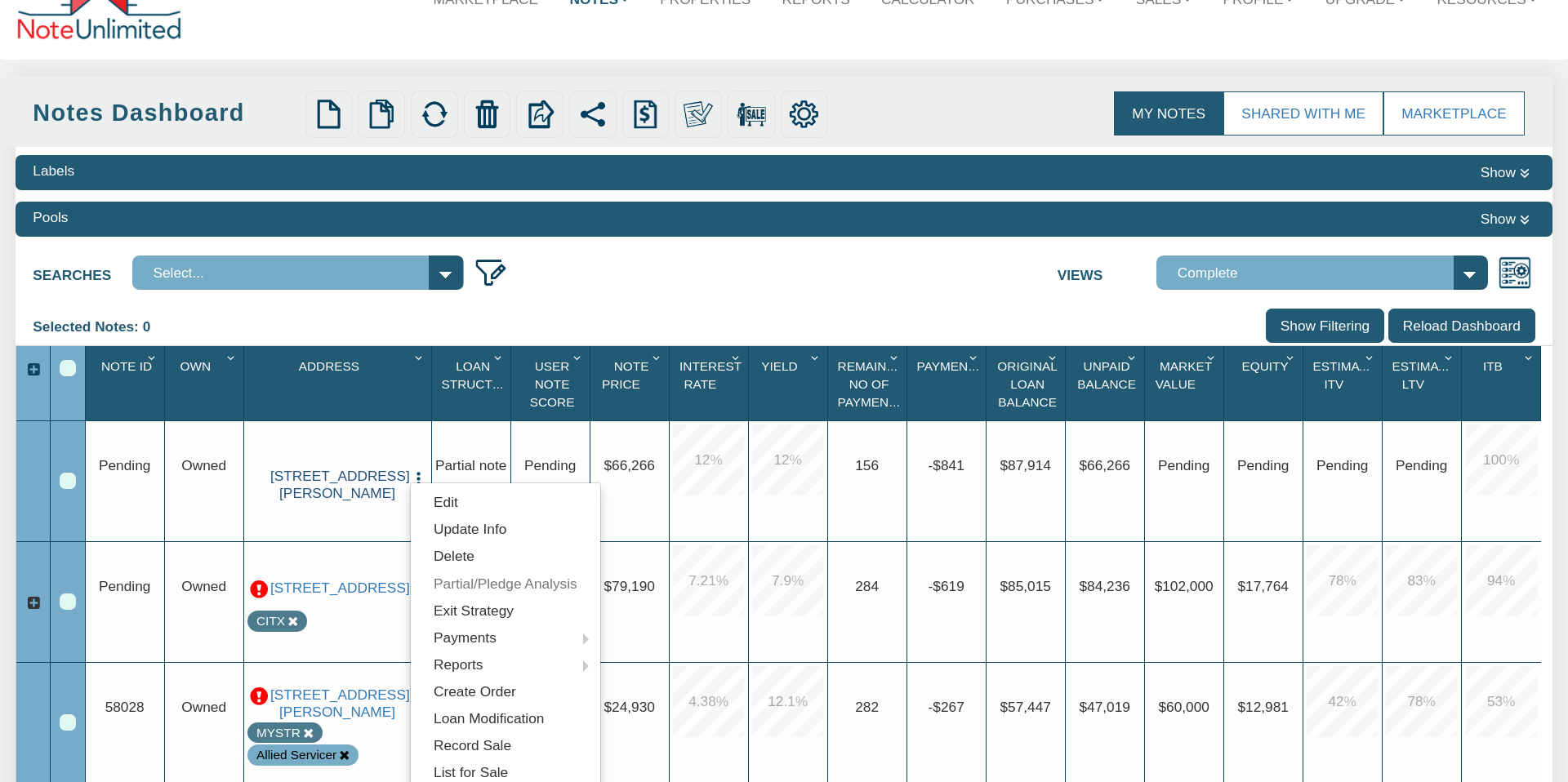
click at [334, 483] on link "[STREET_ADDRESS][PERSON_NAME]" at bounding box center [337, 484] width 134 height 34
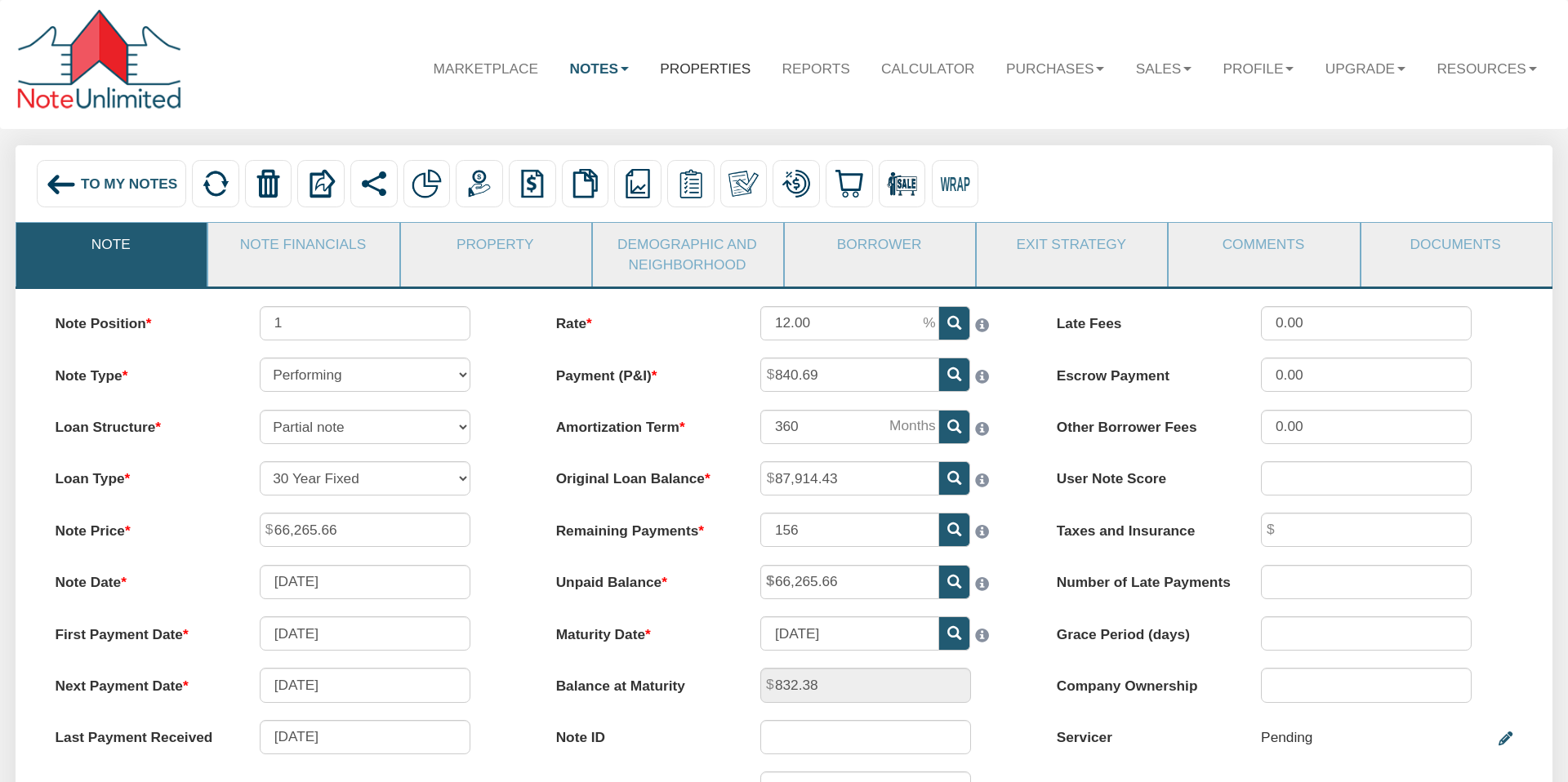
click at [708, 68] on link "Properties" at bounding box center [705, 67] width 122 height 47
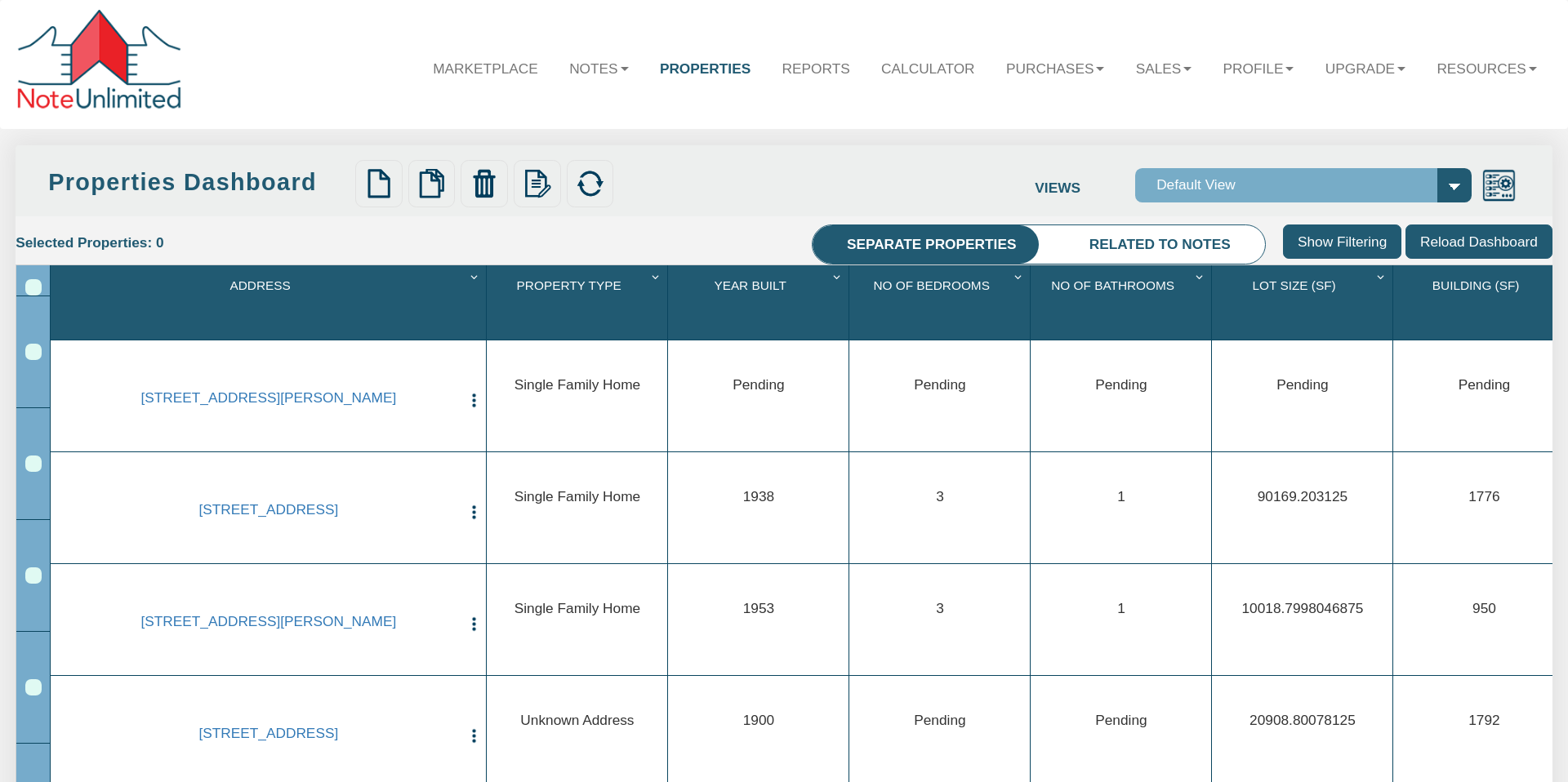
select select "138"
click at [1123, 242] on li "Related to notes" at bounding box center [1159, 245] width 210 height 40
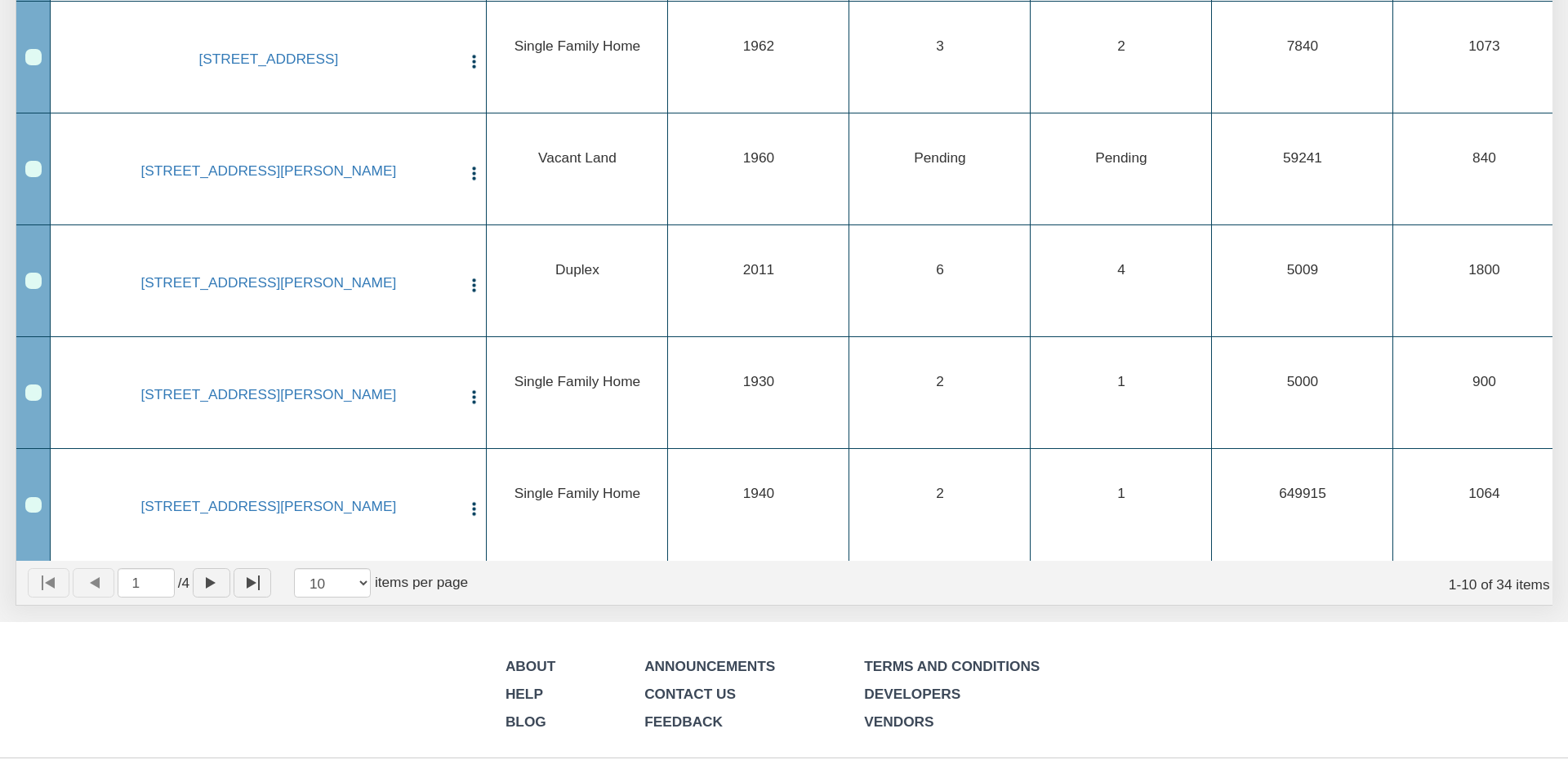
scroll to position [445, 0]
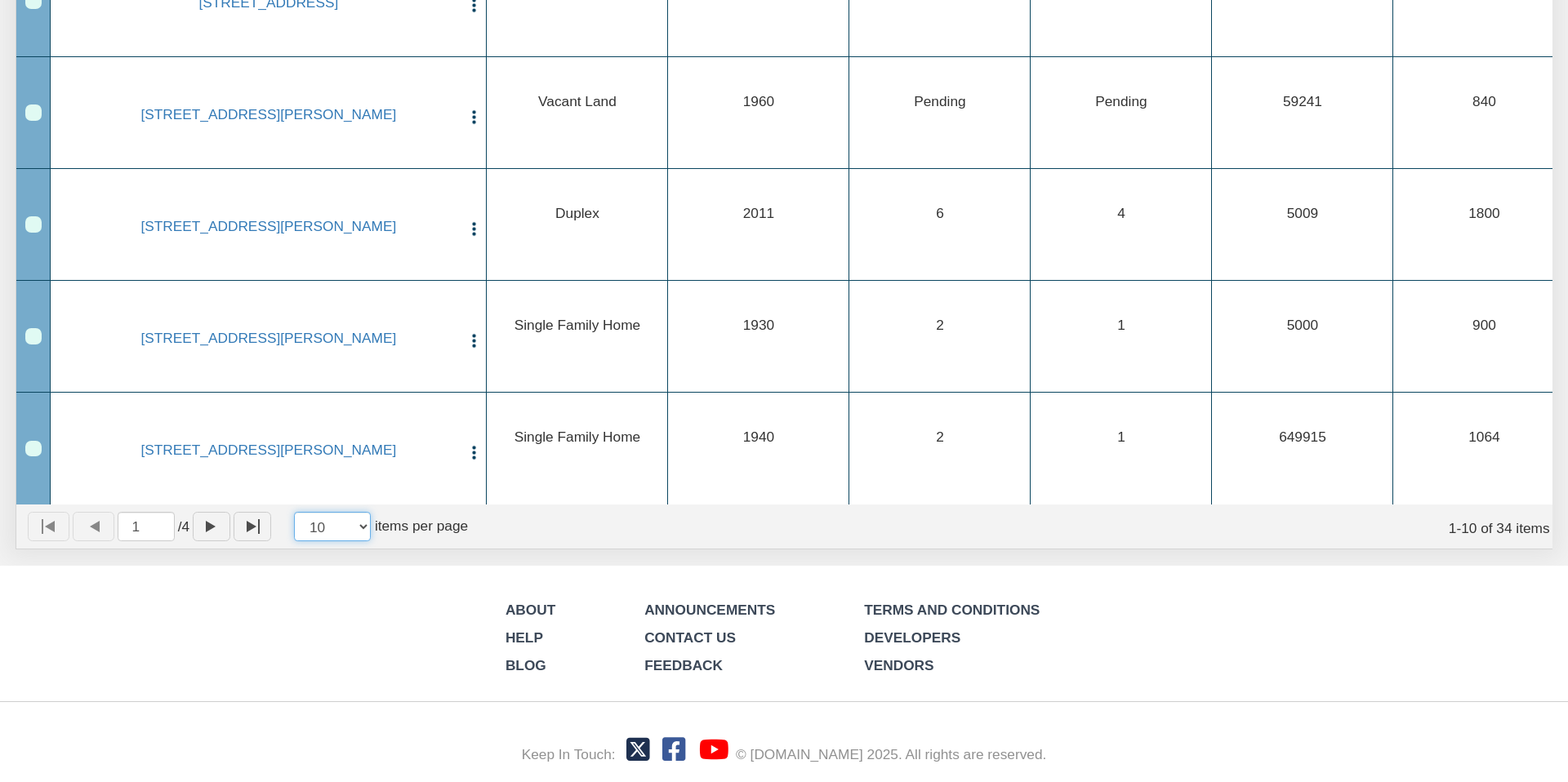
click at [369, 525] on select "10 25 50 100" at bounding box center [333, 526] width 77 height 29
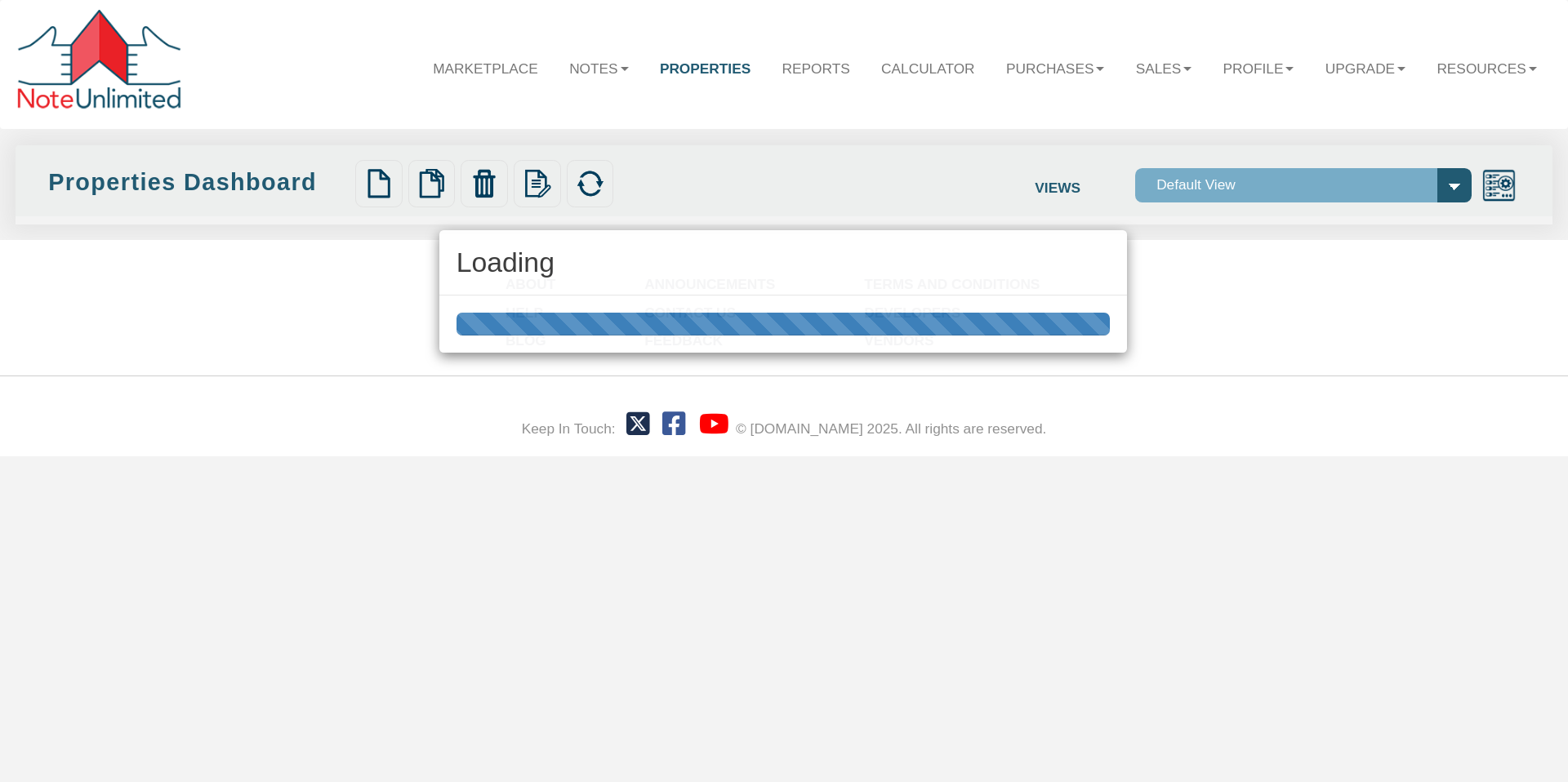
scroll to position [0, 0]
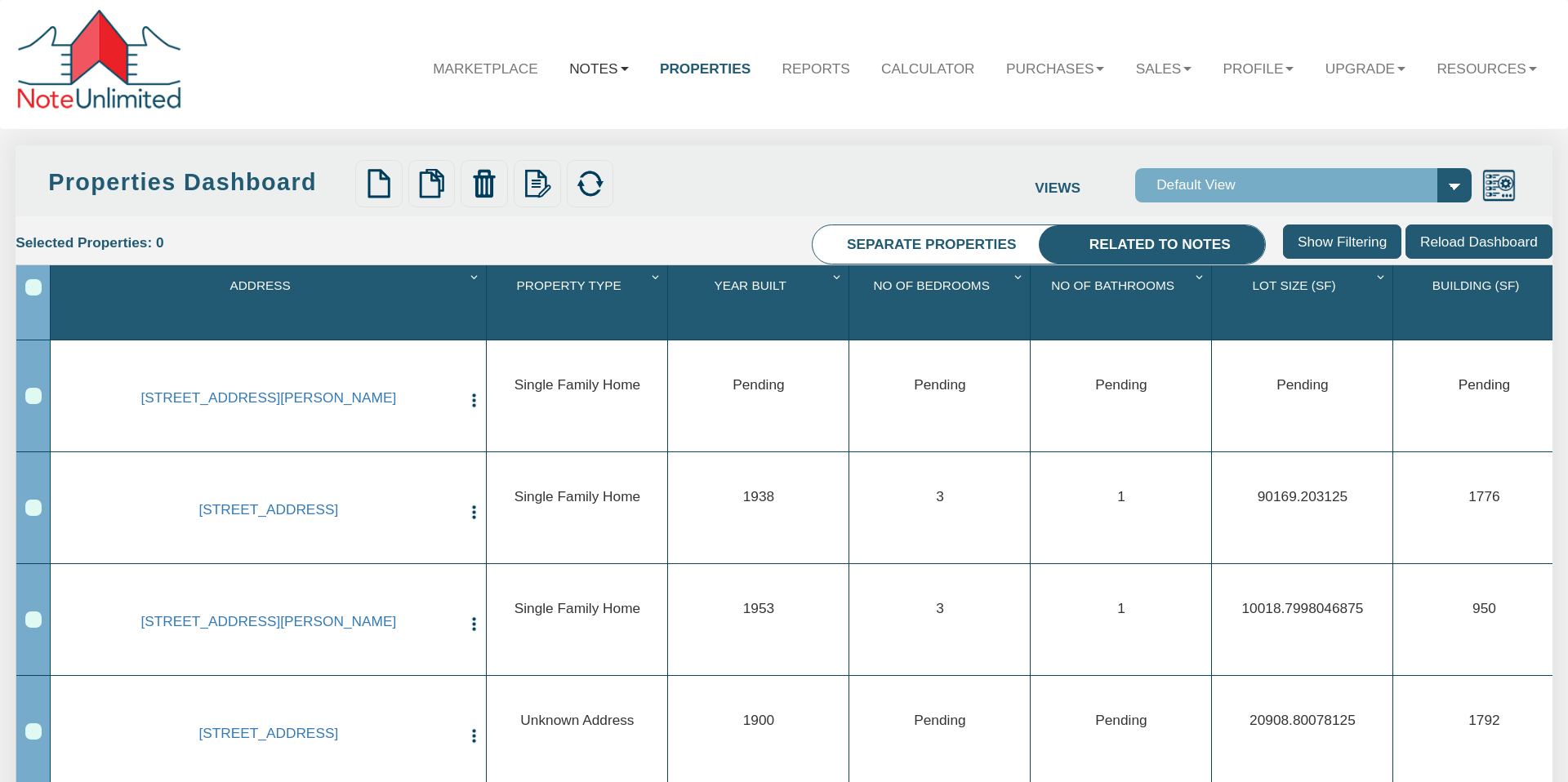
click at [589, 67] on link "Notes" at bounding box center [599, 67] width 91 height 47
click at [533, 108] on link "Dashboard" at bounding box center [552, 112] width 182 height 27
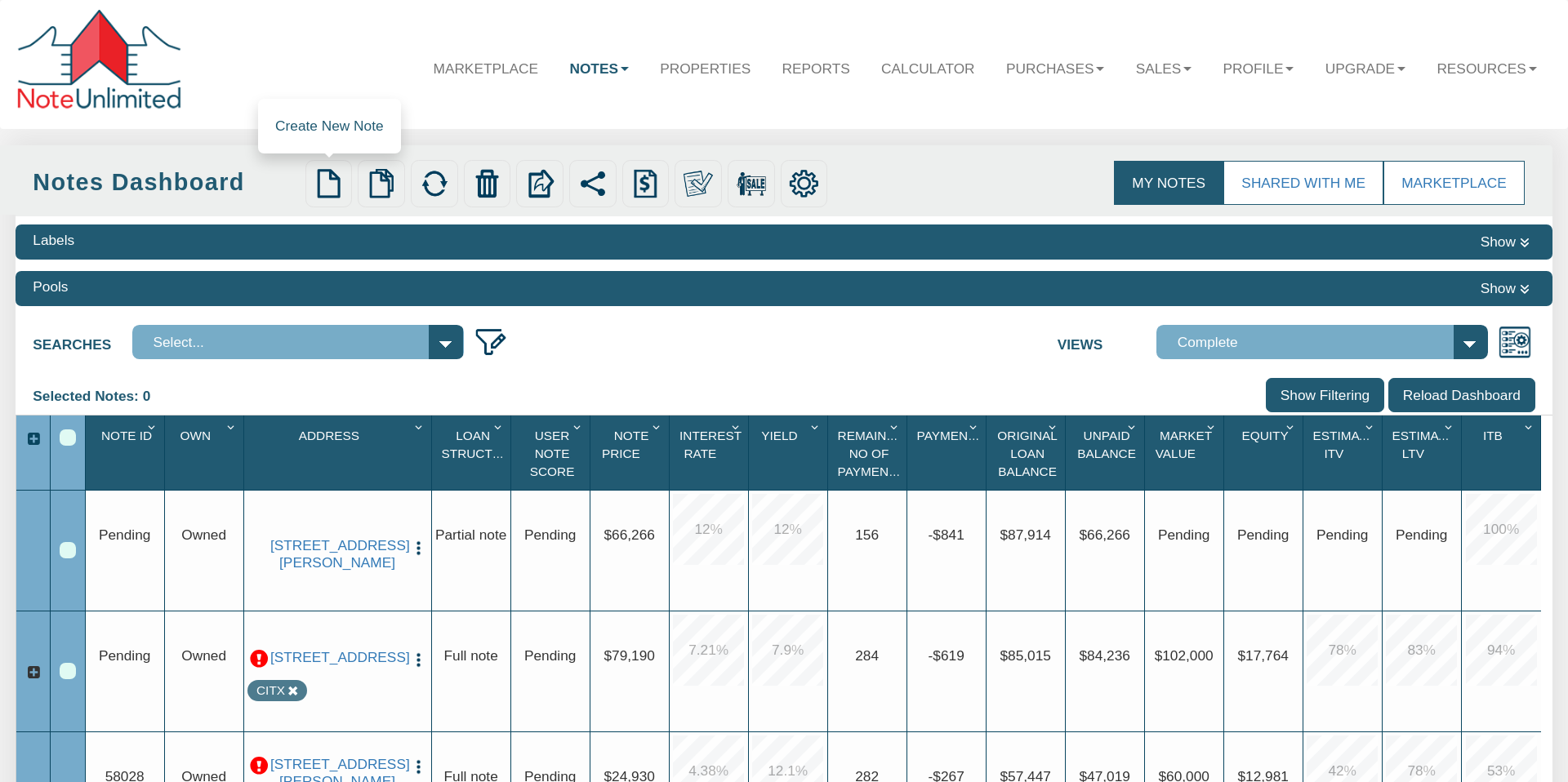
click at [328, 177] on img at bounding box center [328, 183] width 29 height 29
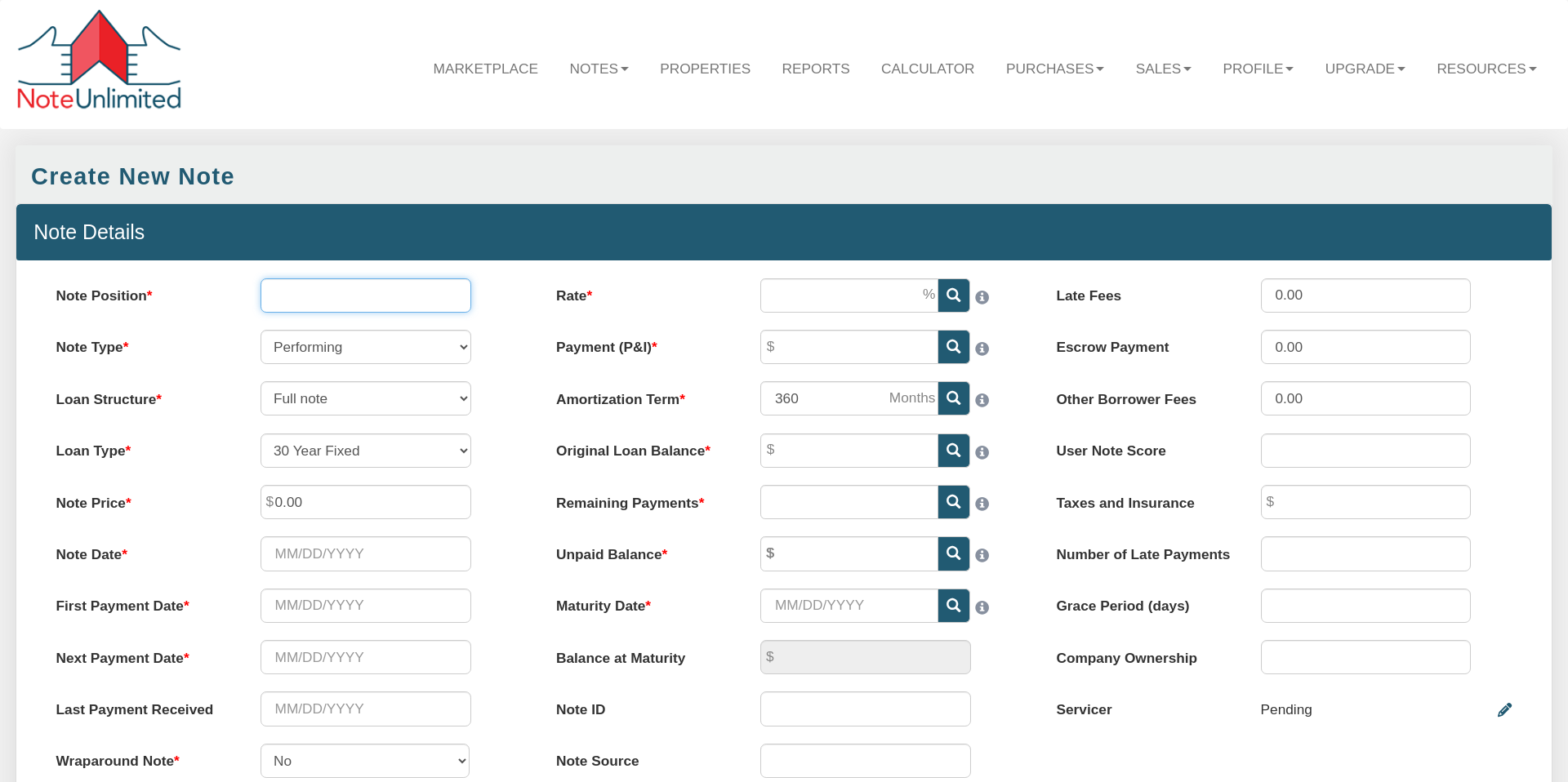
click at [336, 298] on input "Note Position" at bounding box center [365, 296] width 210 height 35
type input "1"
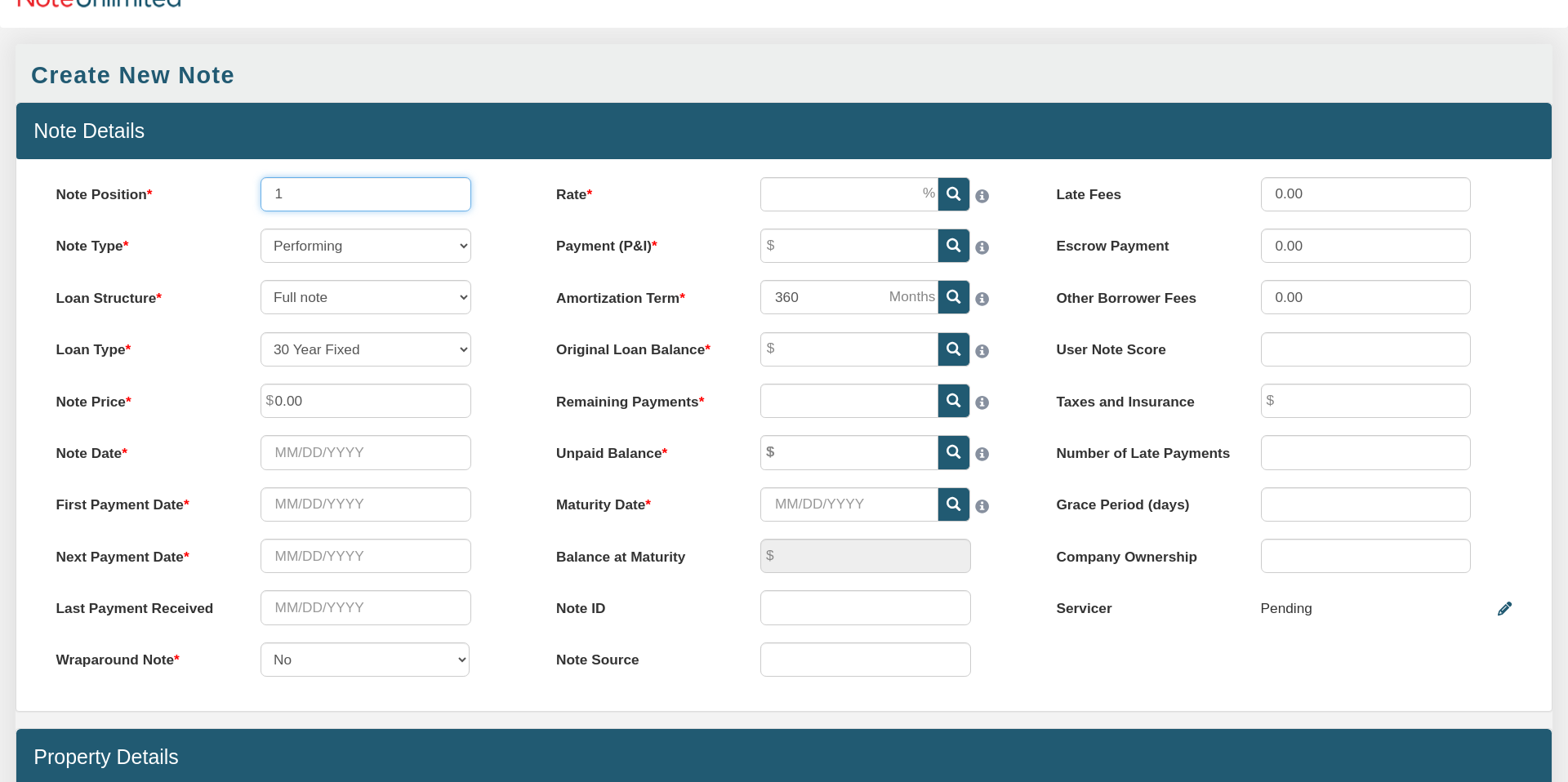
scroll to position [106, 0]
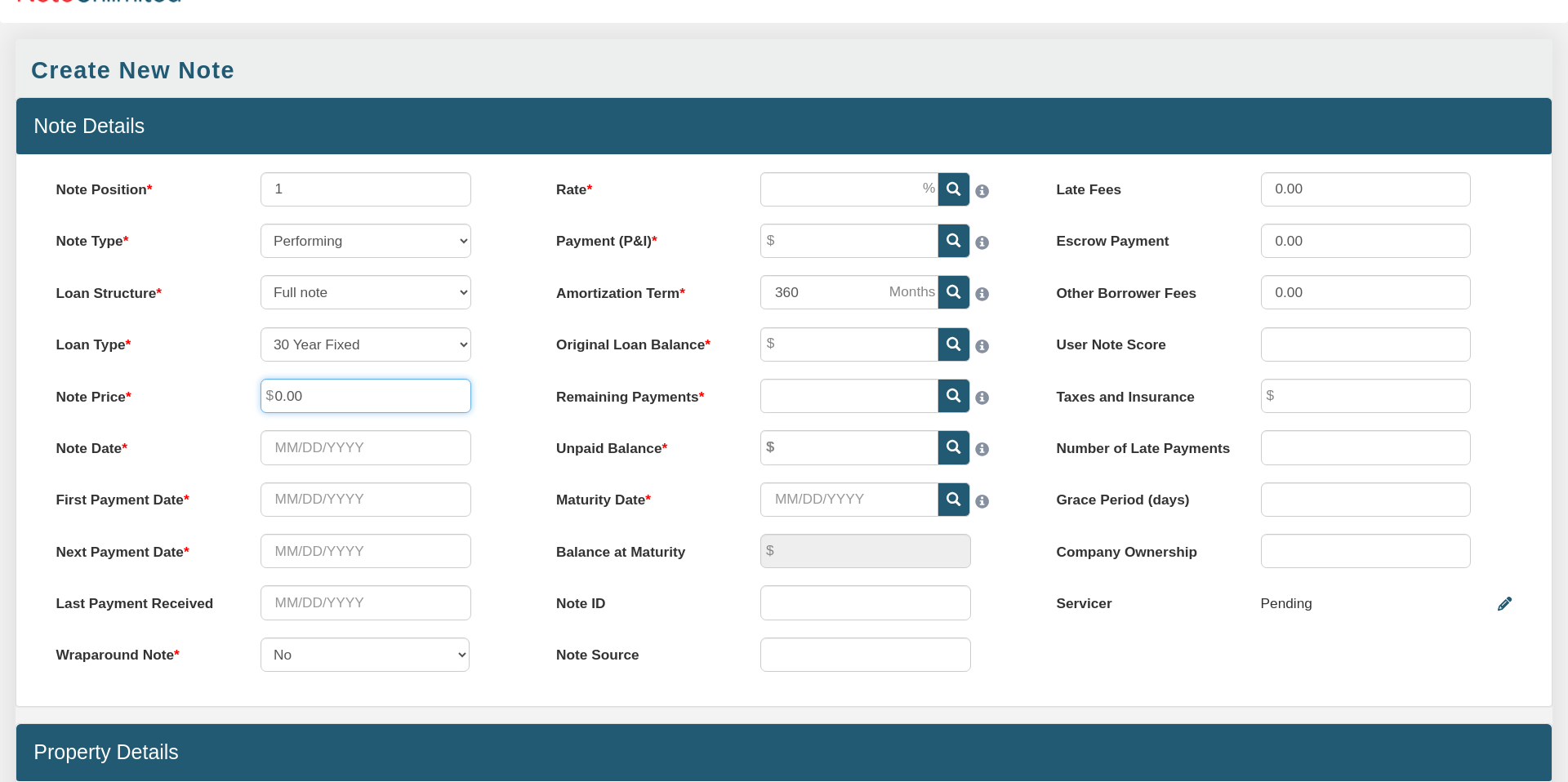
click at [315, 391] on input "0.00" at bounding box center [365, 396] width 210 height 35
drag, startPoint x: 314, startPoint y: 393, endPoint x: 284, endPoint y: 414, distance: 36.6
click at [256, 394] on div "0.00" at bounding box center [365, 396] width 245 height 35
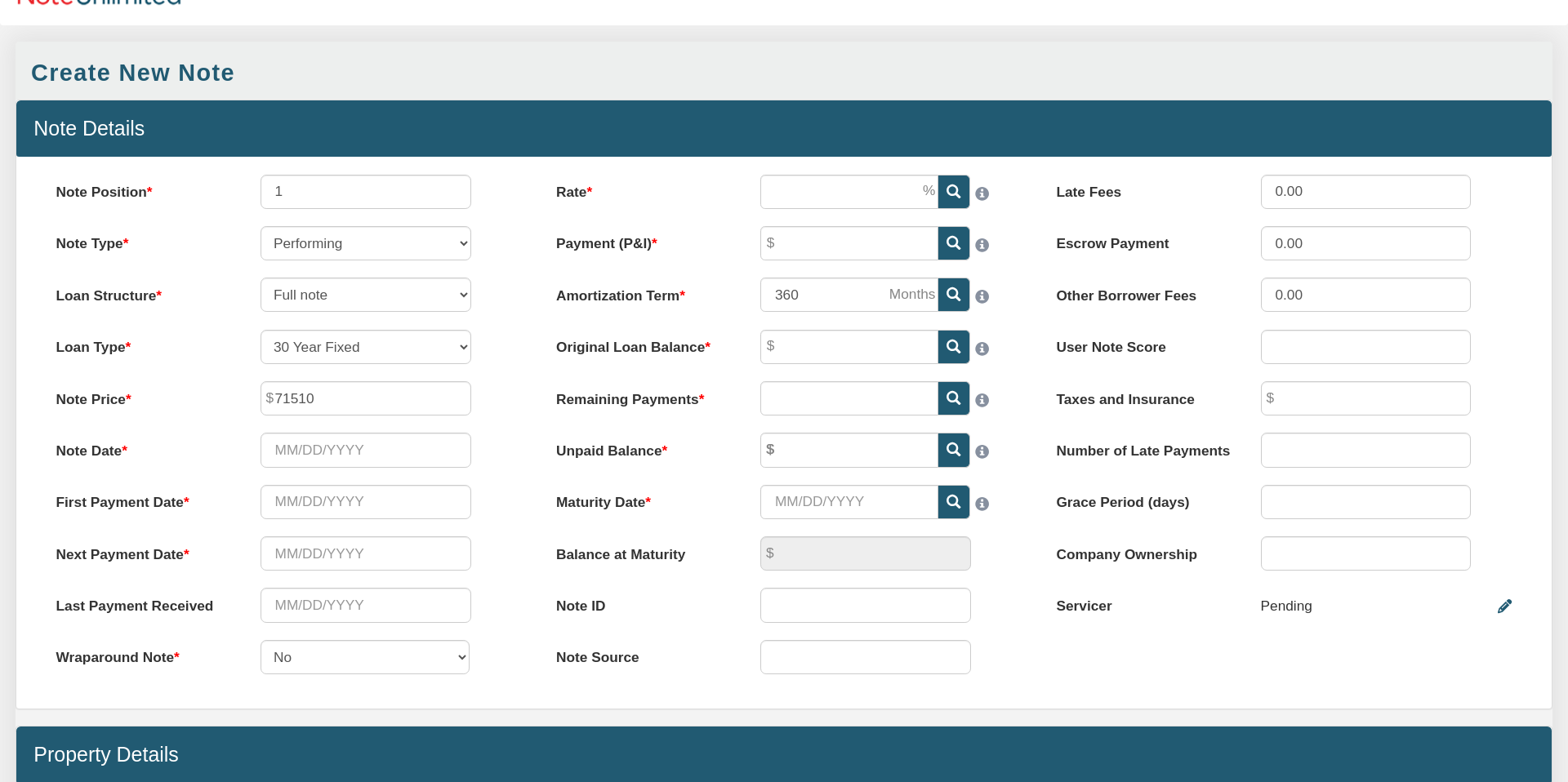
type input "71,510.00"
click at [495, 450] on div "Note Date Please select date" at bounding box center [284, 450] width 490 height 35
click at [336, 452] on input "Note Date" at bounding box center [365, 450] width 210 height 35
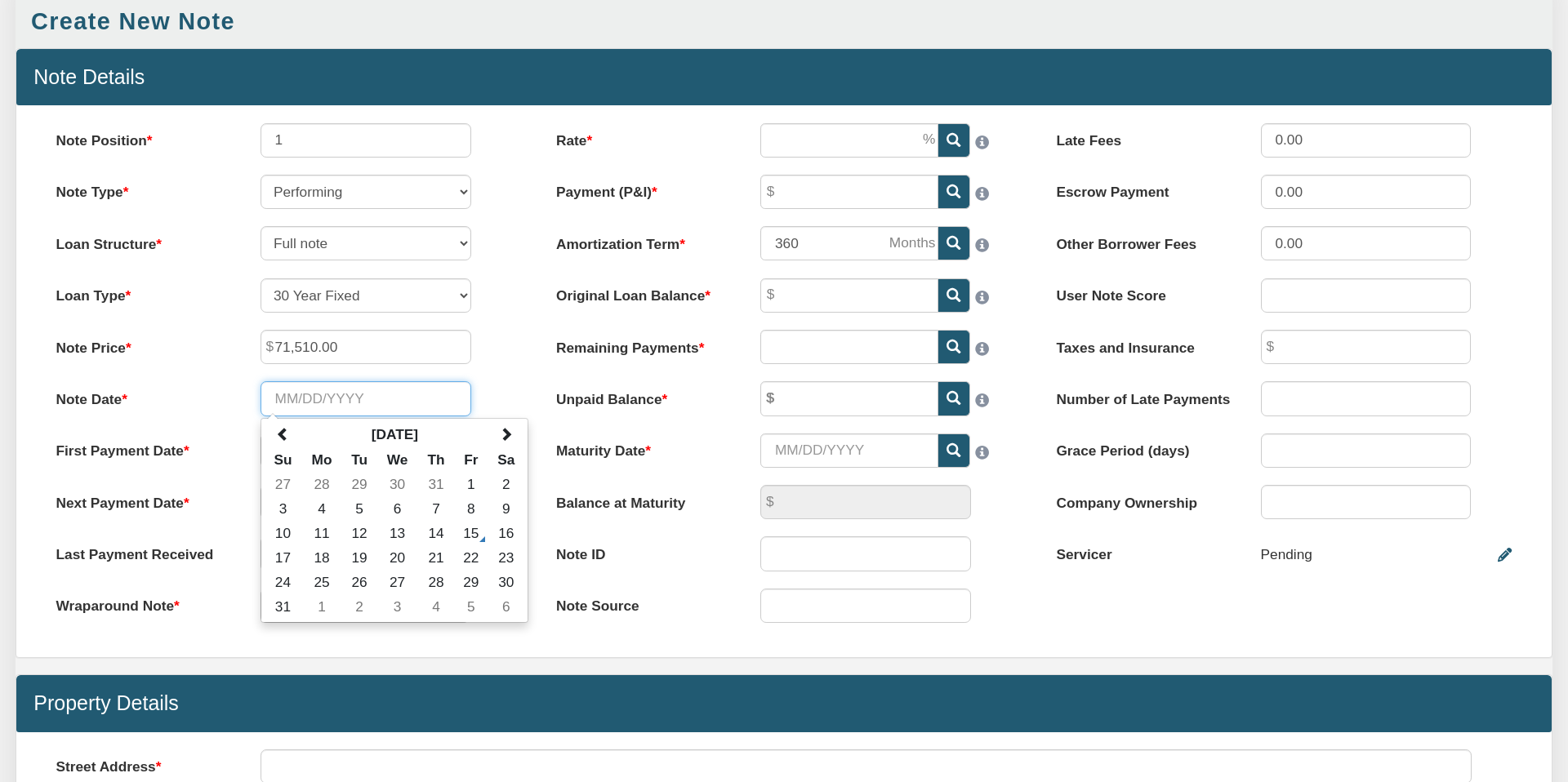
scroll to position [159, 0]
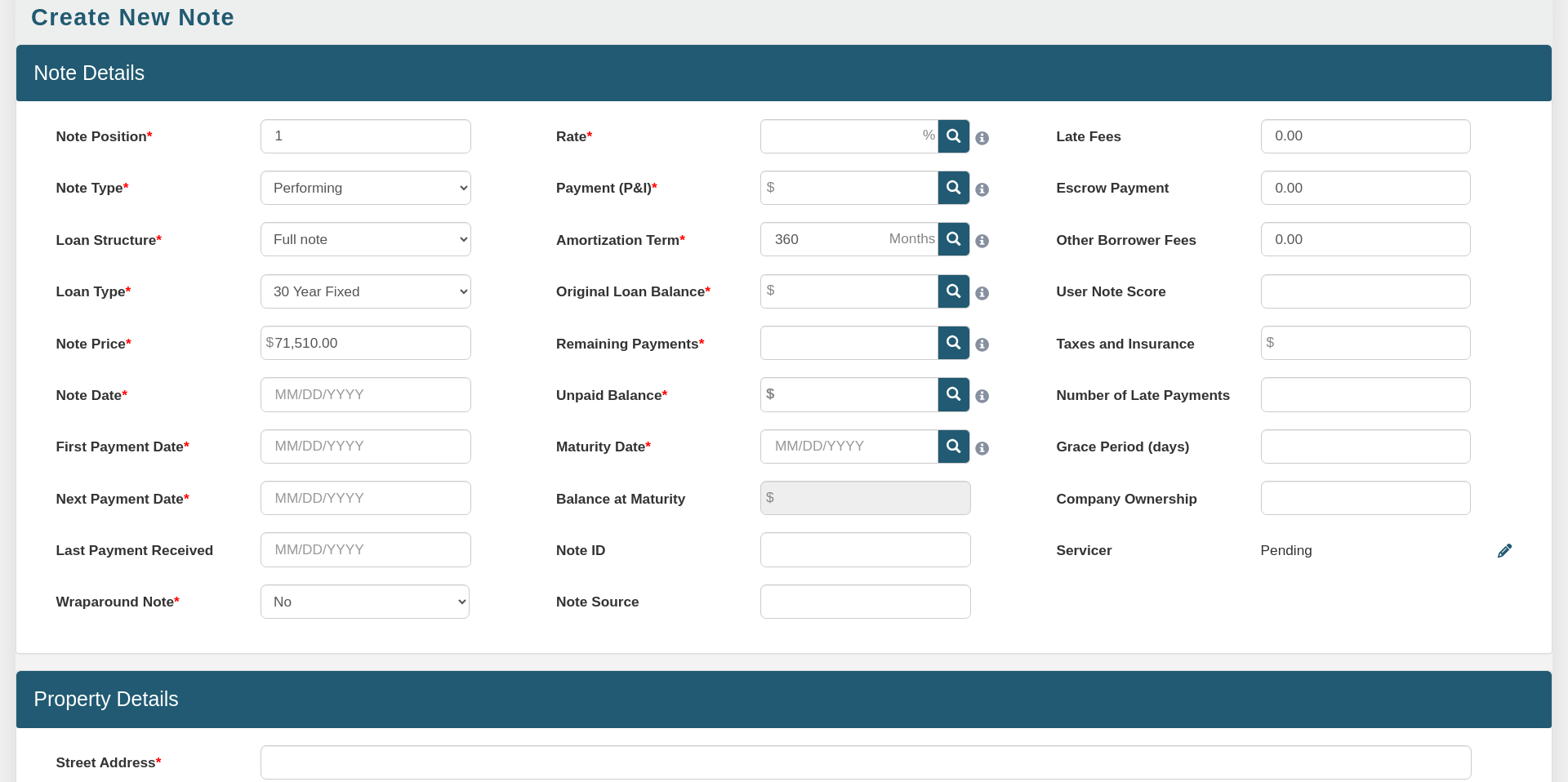
click at [238, 454] on label "First Payment Date" at bounding box center [141, 443] width 204 height 28
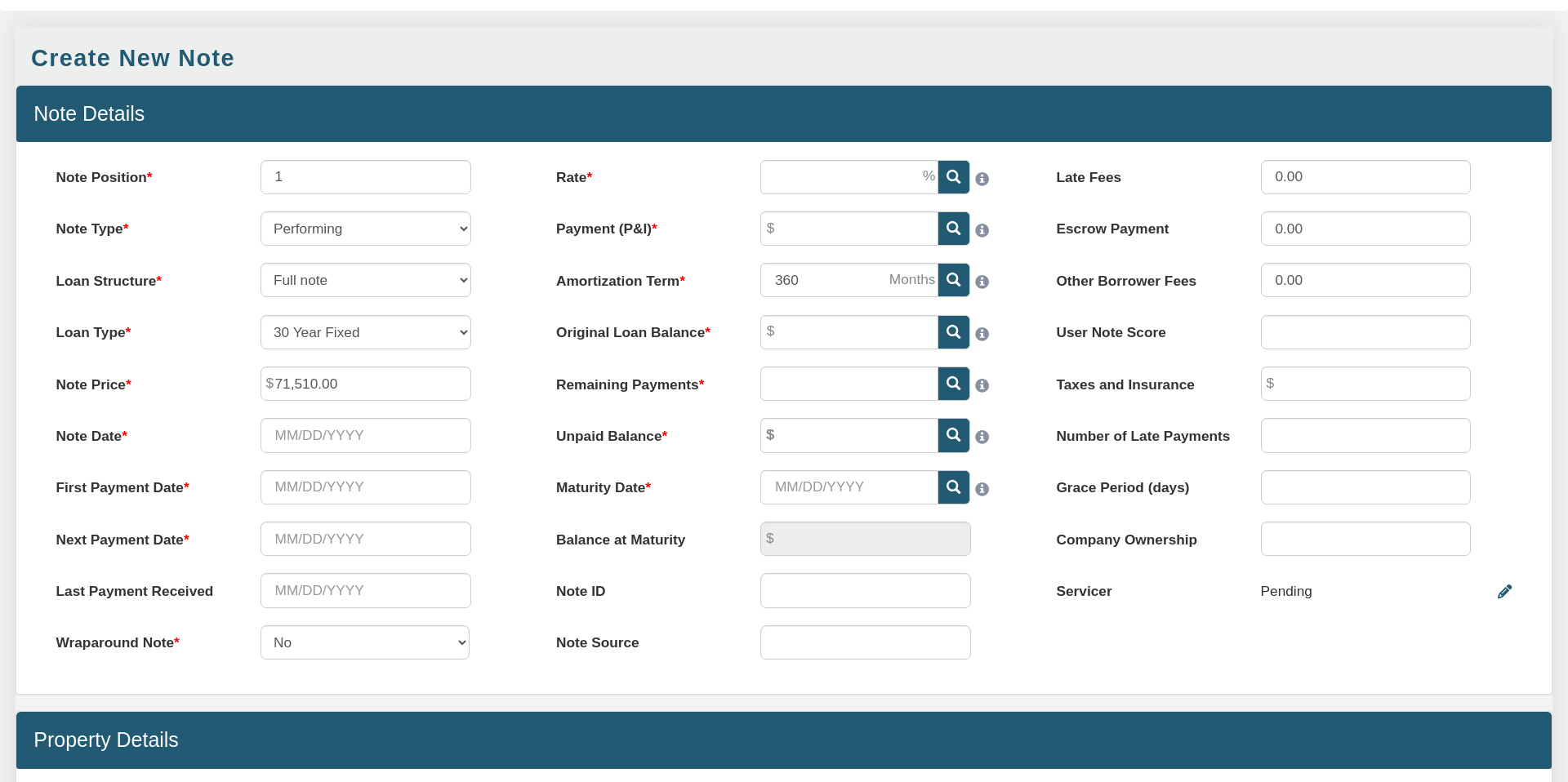
scroll to position [122, 0]
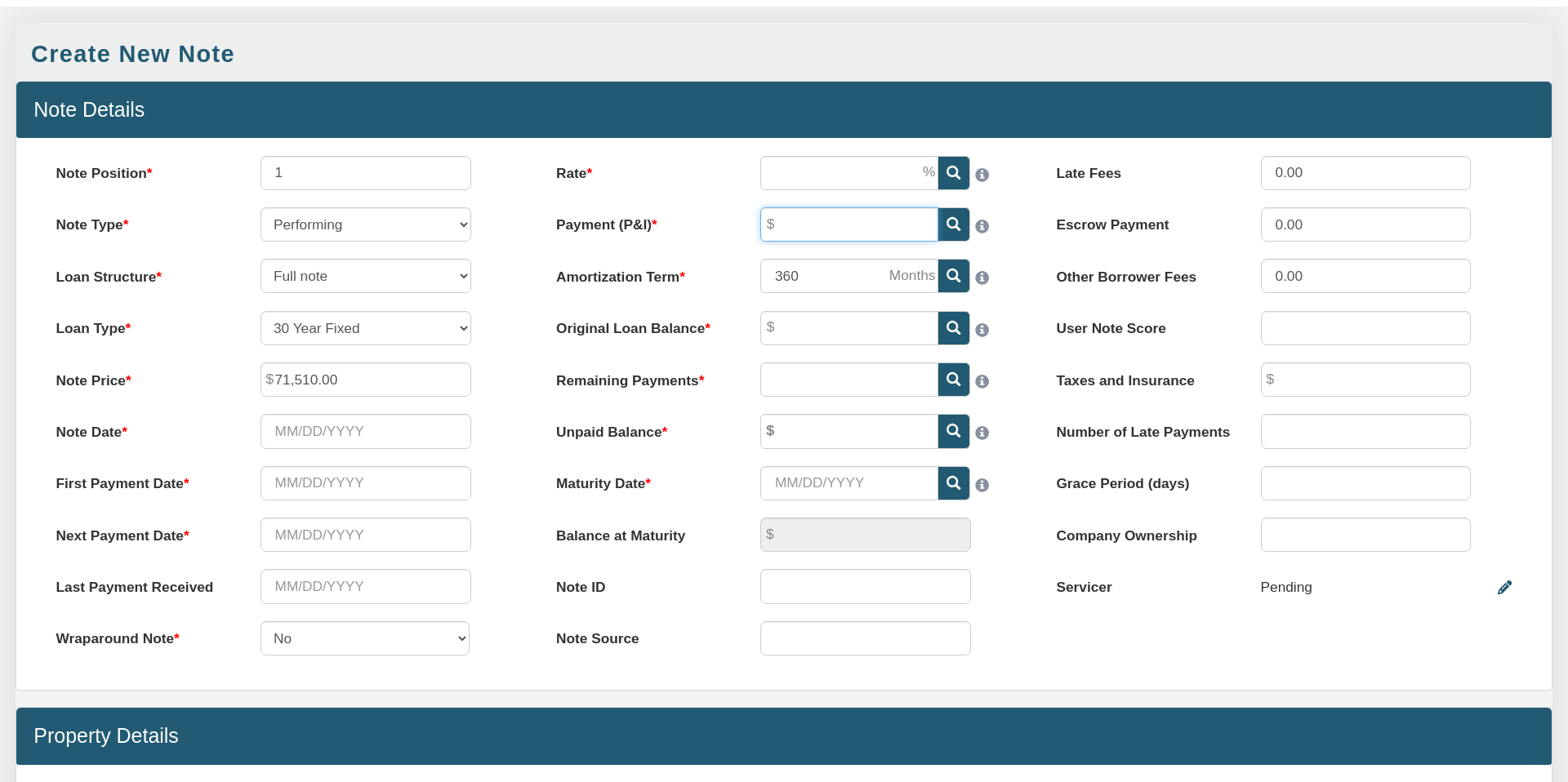
click at [815, 226] on input "Payment (P&I)" at bounding box center [849, 225] width 178 height 35
type input "740.29"
click at [802, 330] on input "Original Loan Balance" at bounding box center [849, 329] width 178 height 35
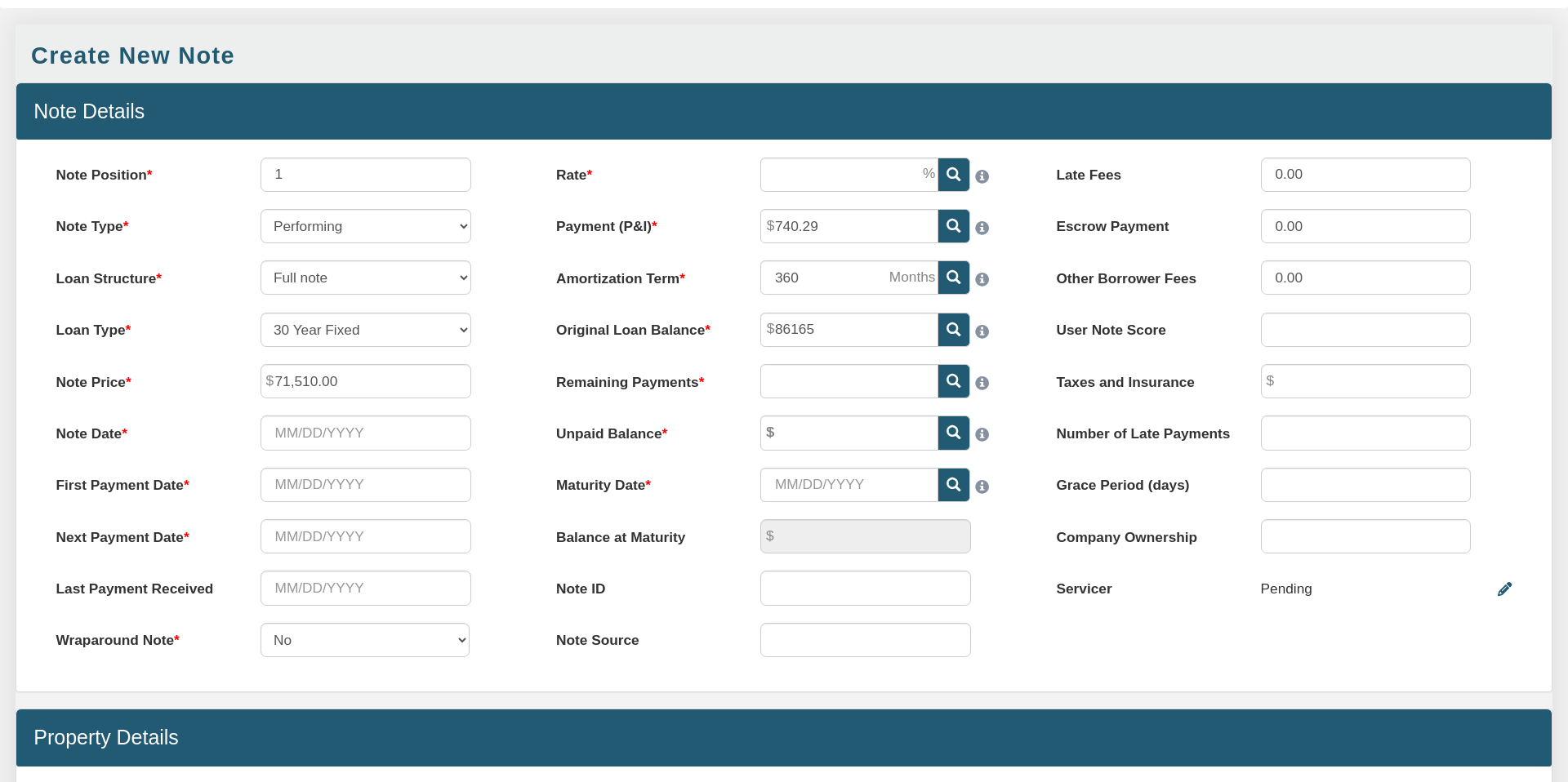
type input "86,165.00"
click at [1021, 368] on div "Please enter a value" at bounding box center [886, 382] width 285 height 35
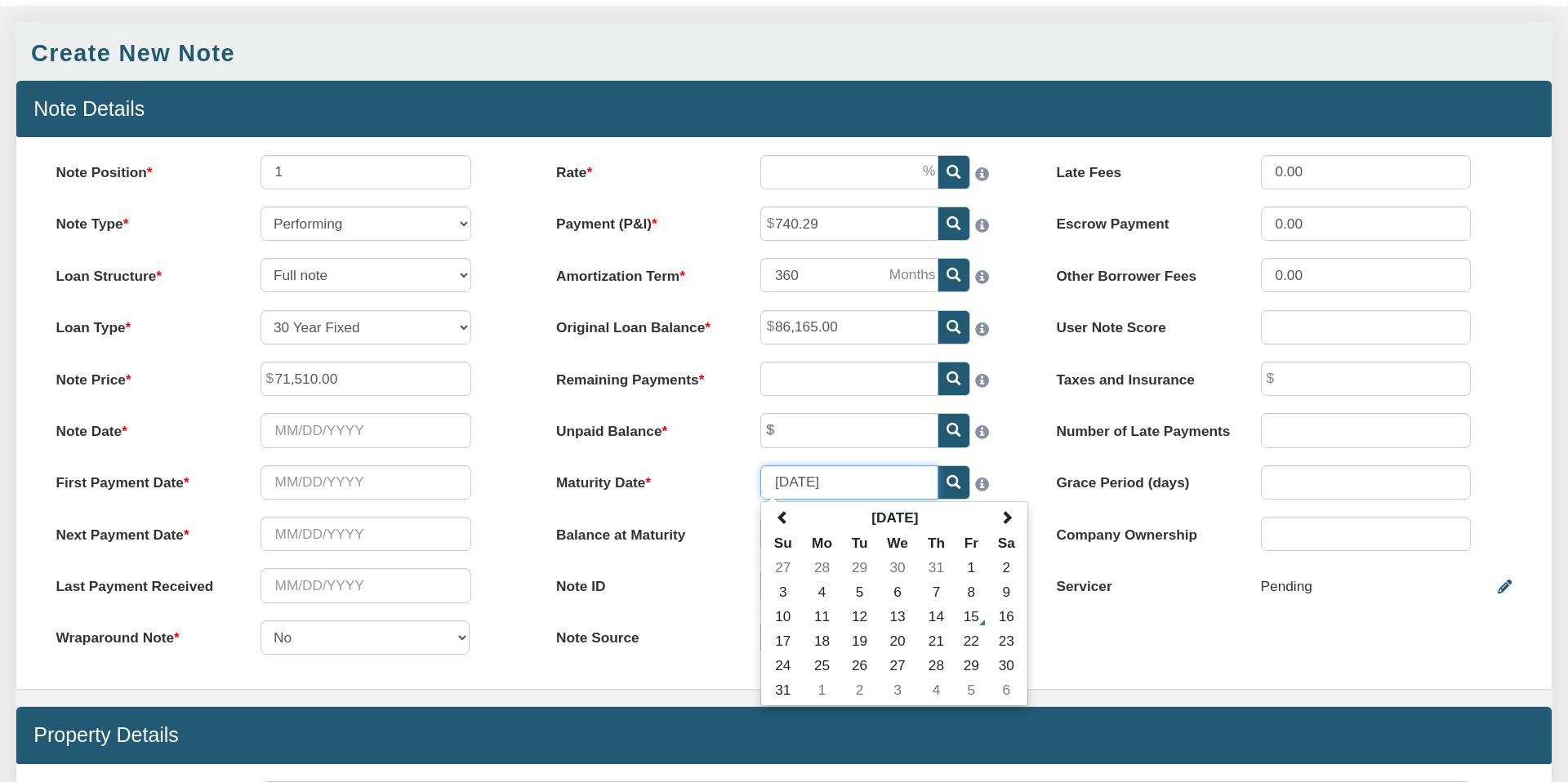
type input "[DATE]"
click at [1018, 414] on div "Please enter a value" at bounding box center [886, 431] width 285 height 35
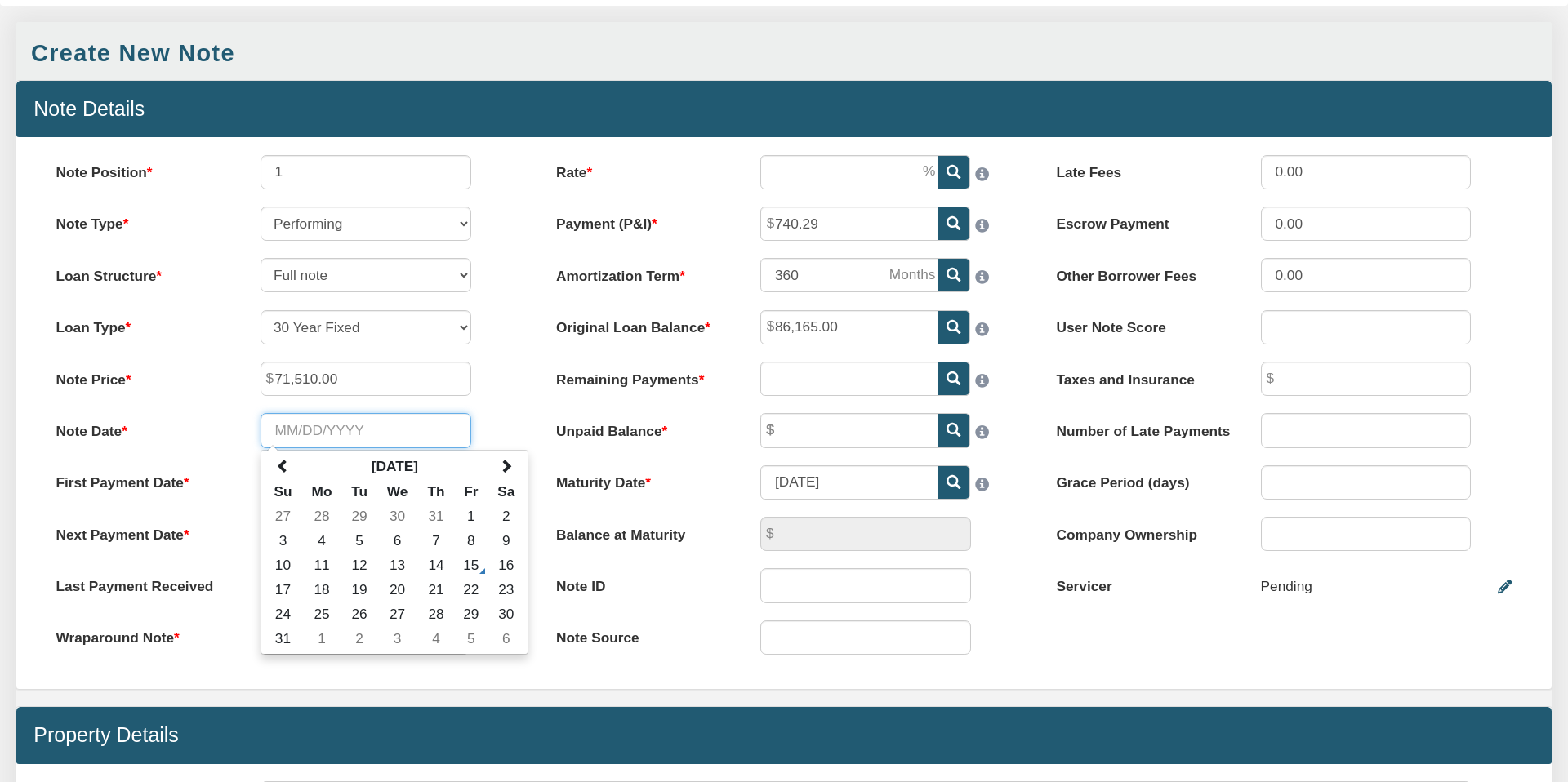
click at [336, 435] on input "Note Date" at bounding box center [365, 431] width 210 height 35
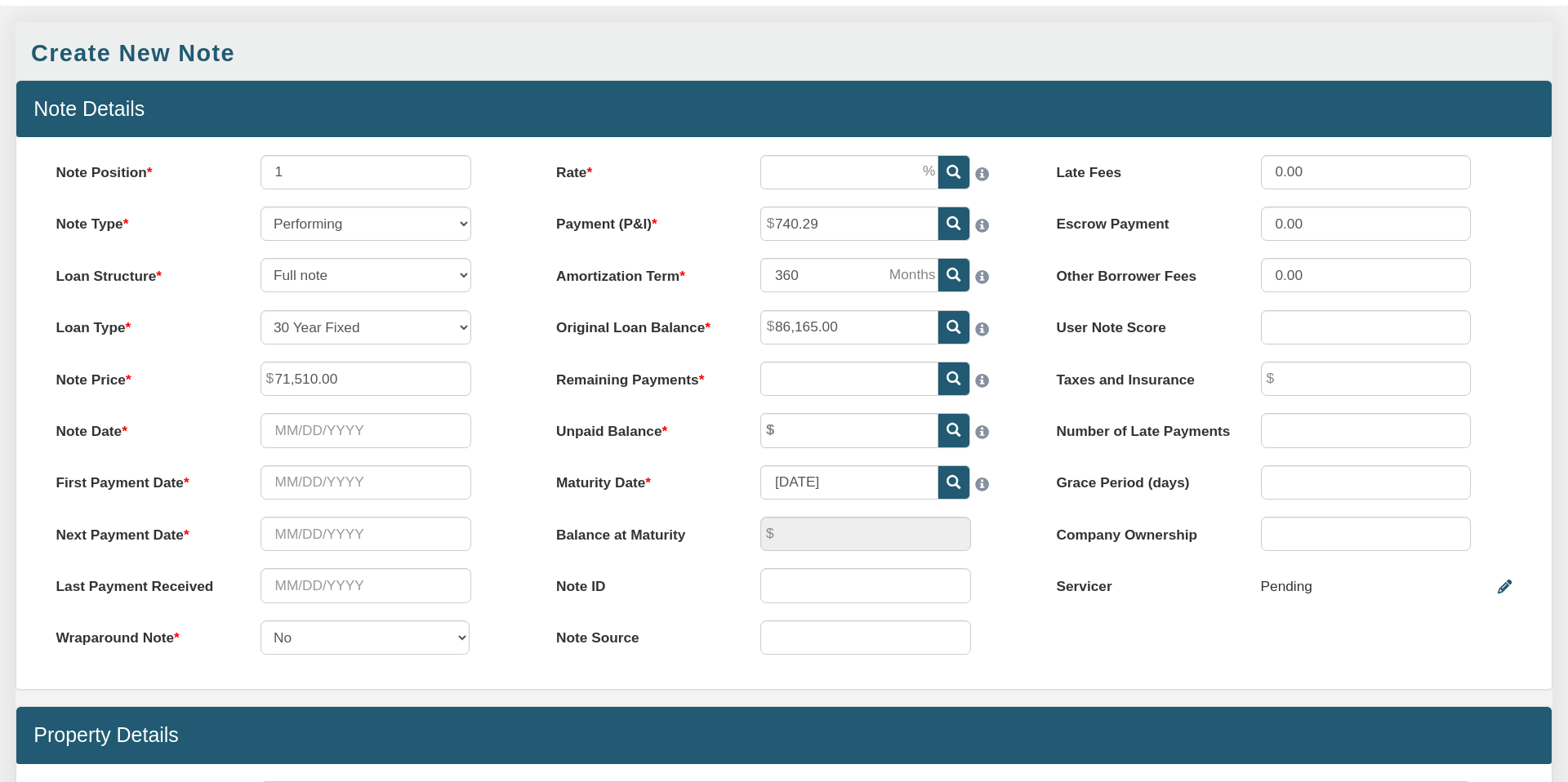
click at [952, 374] on icon at bounding box center [954, 378] width 14 height 13
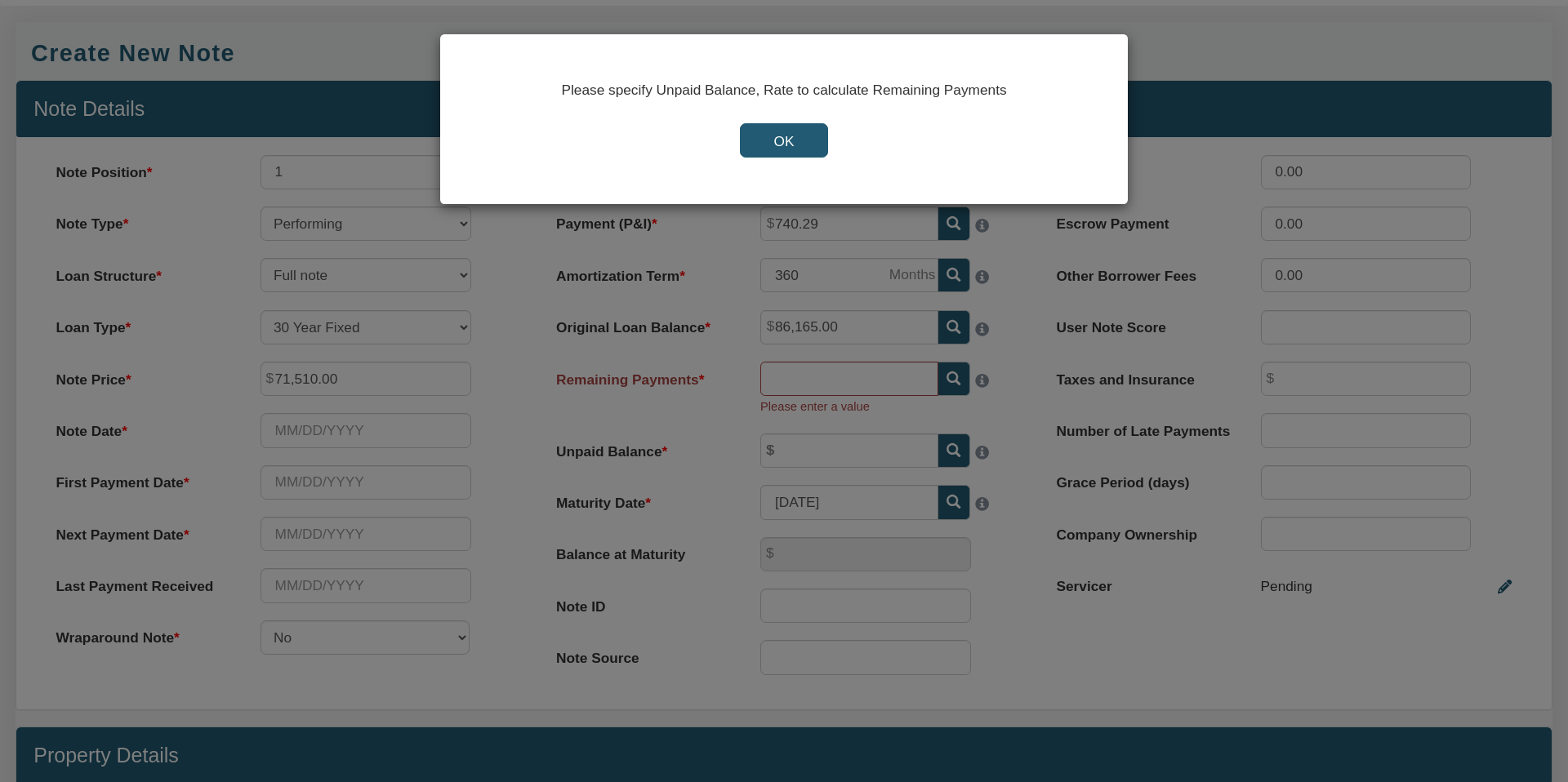
click at [778, 132] on input "OK" at bounding box center [783, 141] width 88 height 35
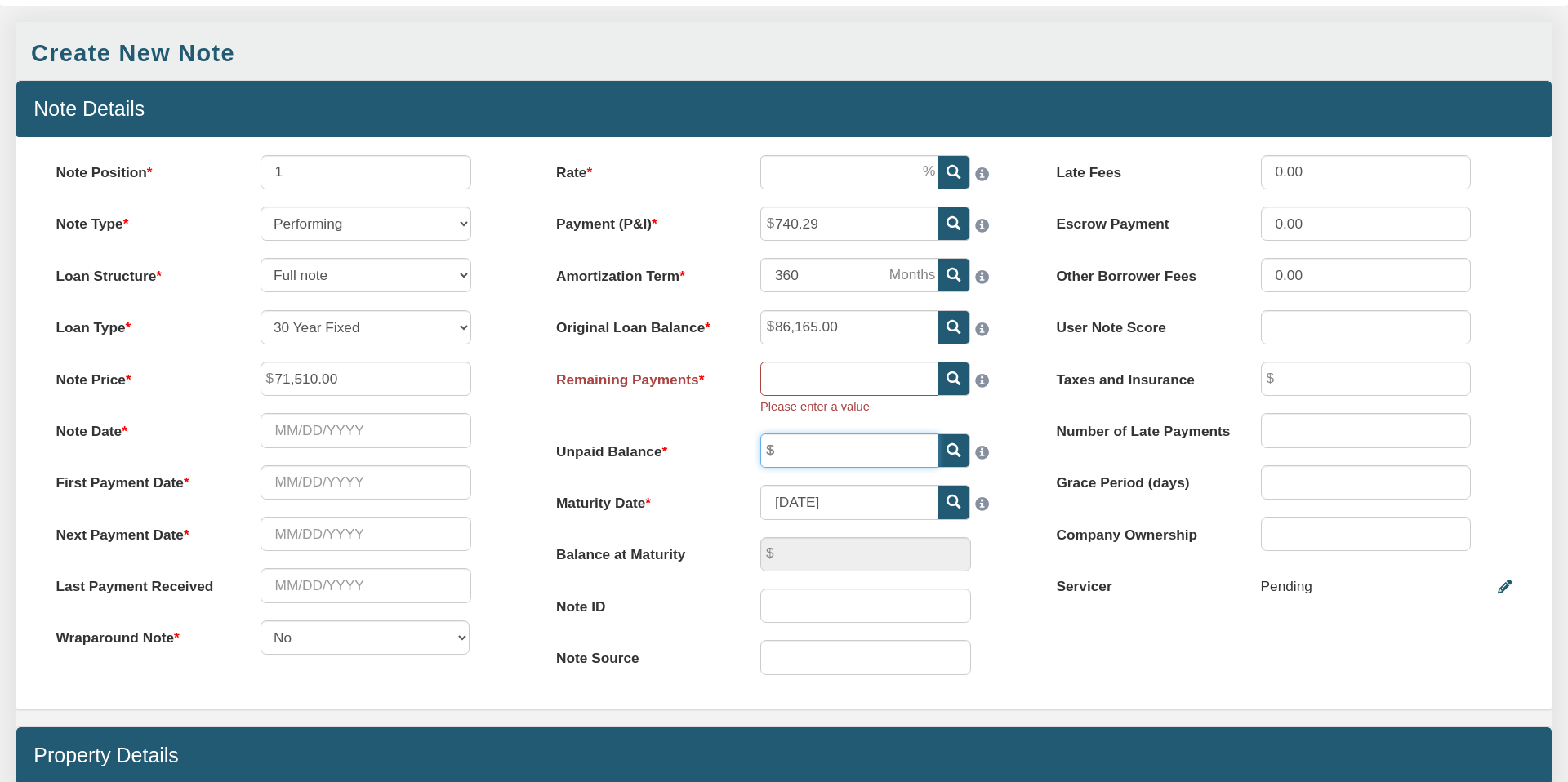
click at [816, 451] on input "text" at bounding box center [849, 451] width 178 height 35
type input "85,132.00"
click at [1000, 436] on div at bounding box center [990, 449] width 41 height 31
click at [952, 376] on icon at bounding box center [954, 378] width 14 height 13
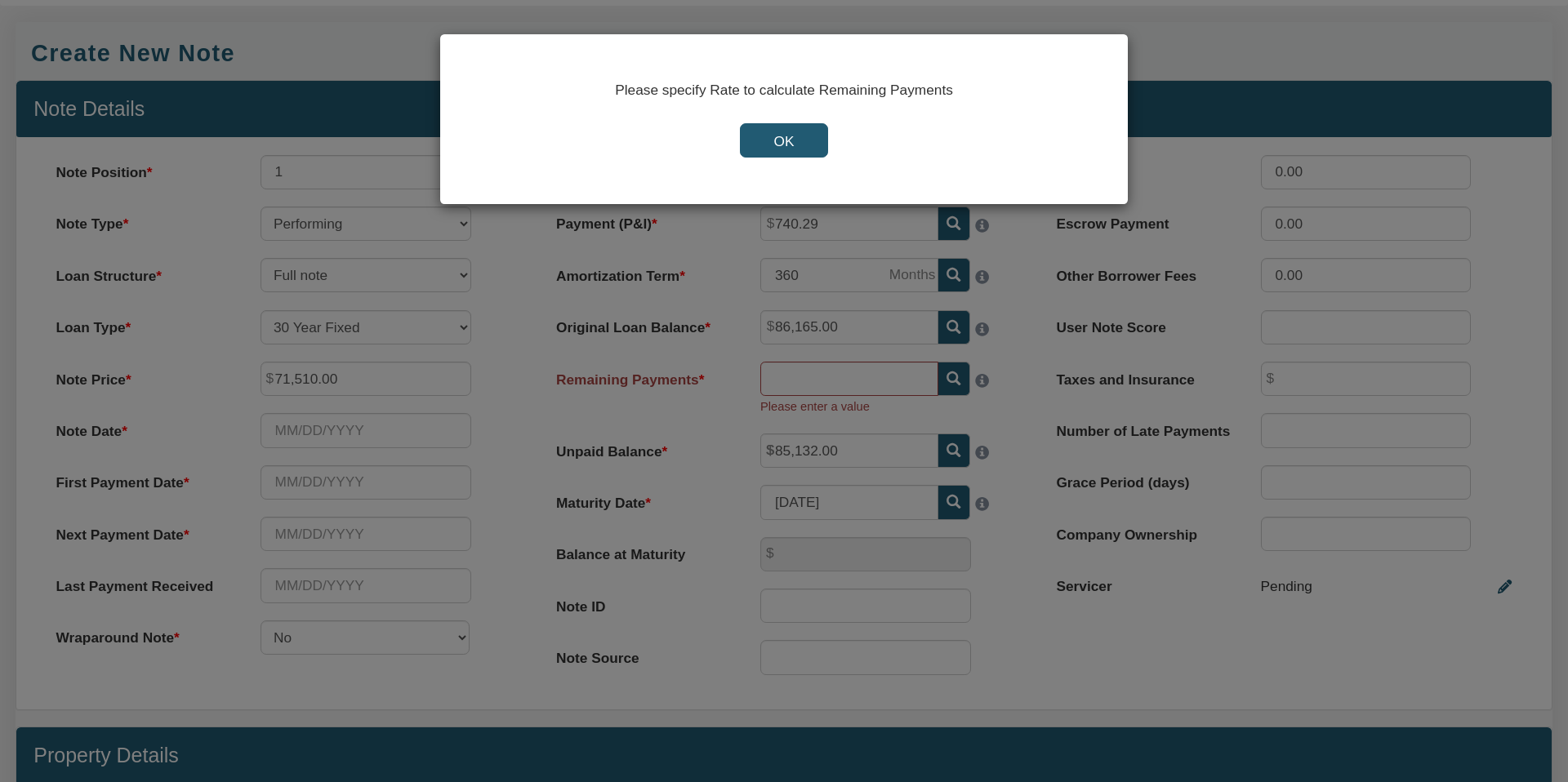
click at [766, 130] on input "OK" at bounding box center [783, 141] width 88 height 35
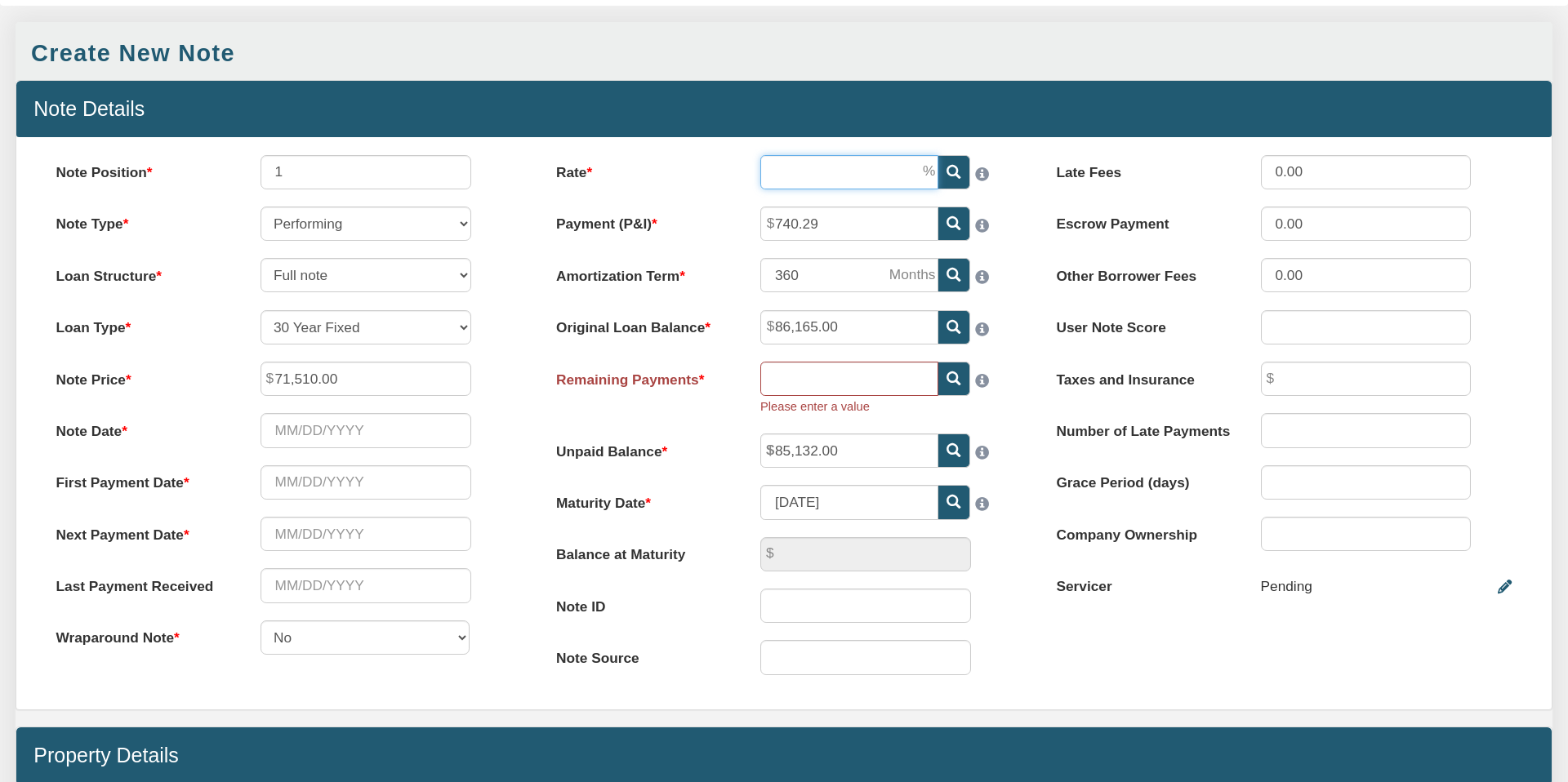
click at [829, 170] on input "Rate" at bounding box center [849, 173] width 178 height 35
type input "9.75"
drag, startPoint x: 1029, startPoint y: 283, endPoint x: 1031, endPoint y: 306, distance: 23.1
click at [1030, 285] on div "Rate 9.75 Payment (P&I) 740.29 Amortization Term 360 Note ID" at bounding box center [784, 423] width 500 height 537
click at [948, 376] on icon at bounding box center [954, 378] width 14 height 13
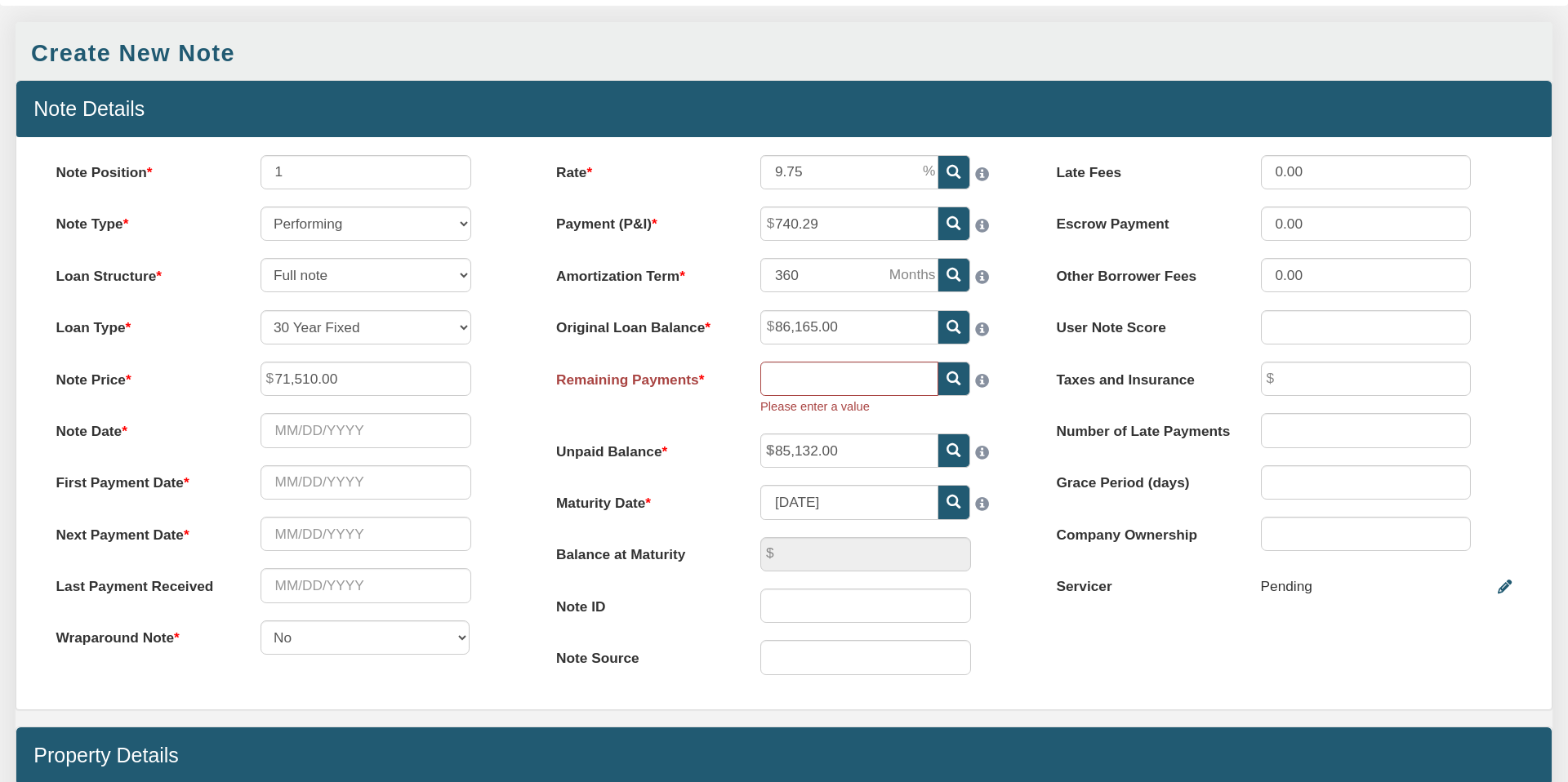
type input "337"
type input "418.49"
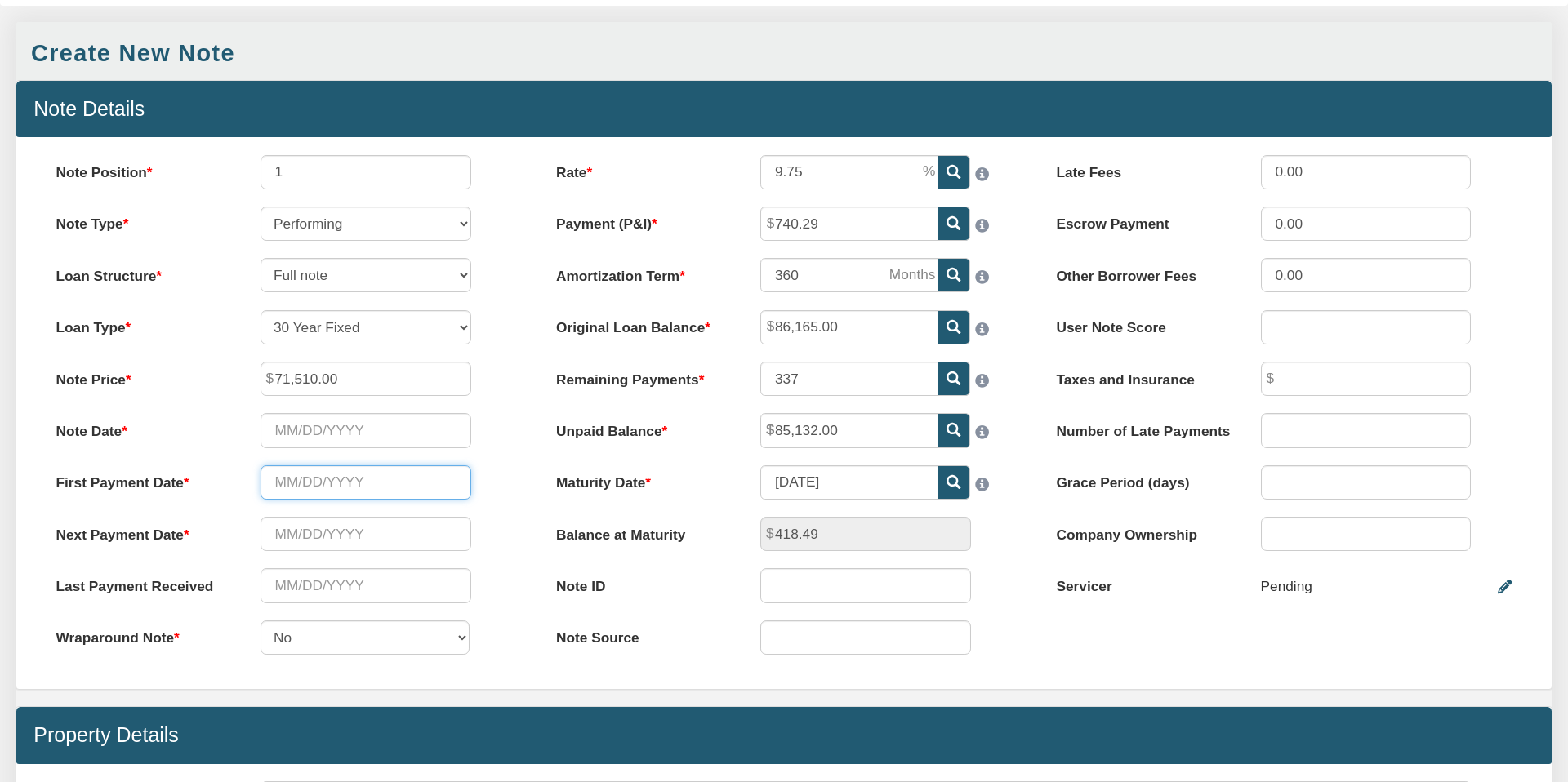
click at [280, 480] on input "text" at bounding box center [365, 483] width 210 height 35
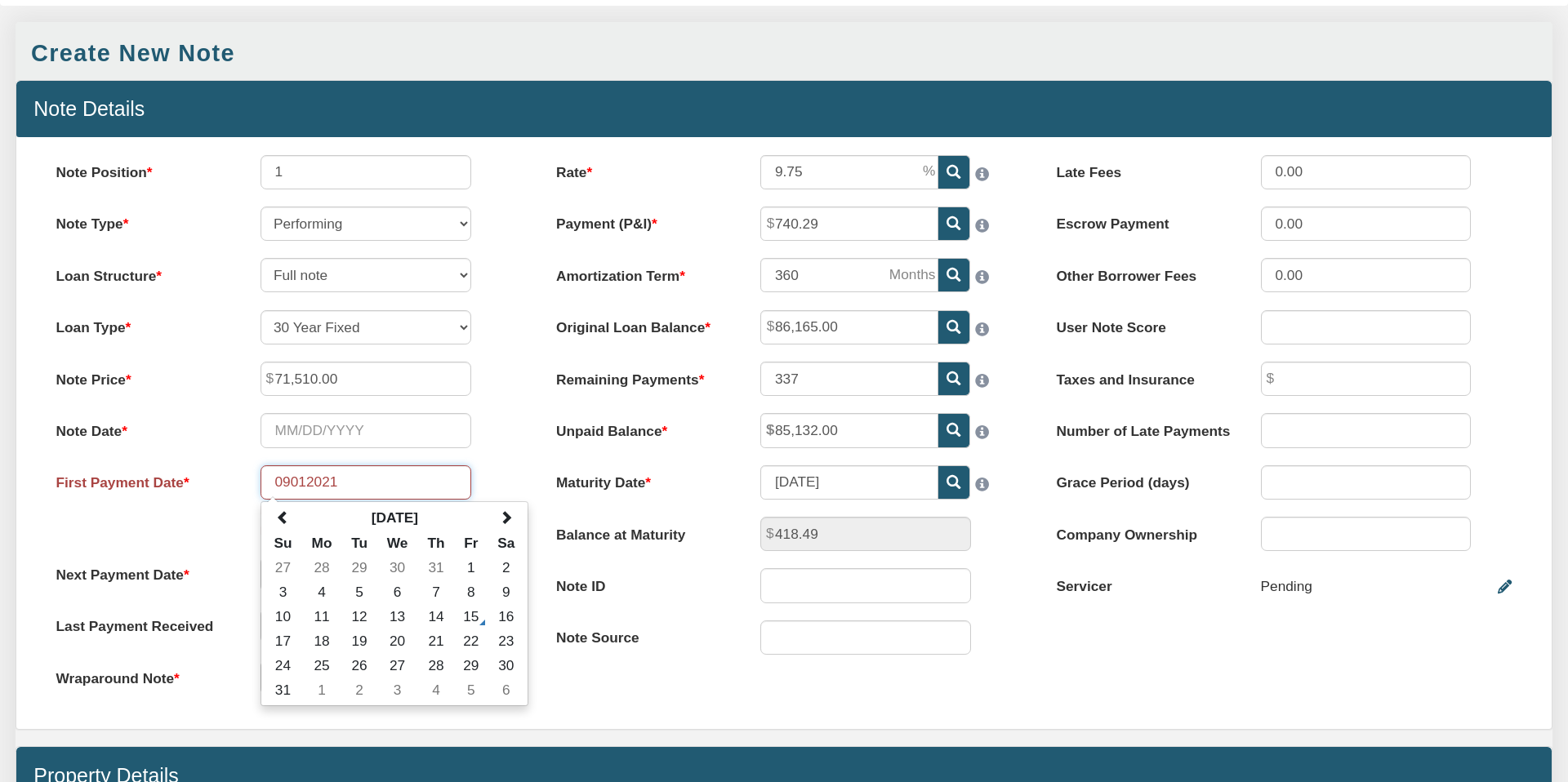
click at [287, 482] on input "09012021" at bounding box center [365, 483] width 210 height 35
click at [309, 482] on input "09/012021" at bounding box center [365, 483] width 210 height 35
type input "[DATE]"
click at [495, 445] on div "Note Date Please select date" at bounding box center [284, 431] width 490 height 35
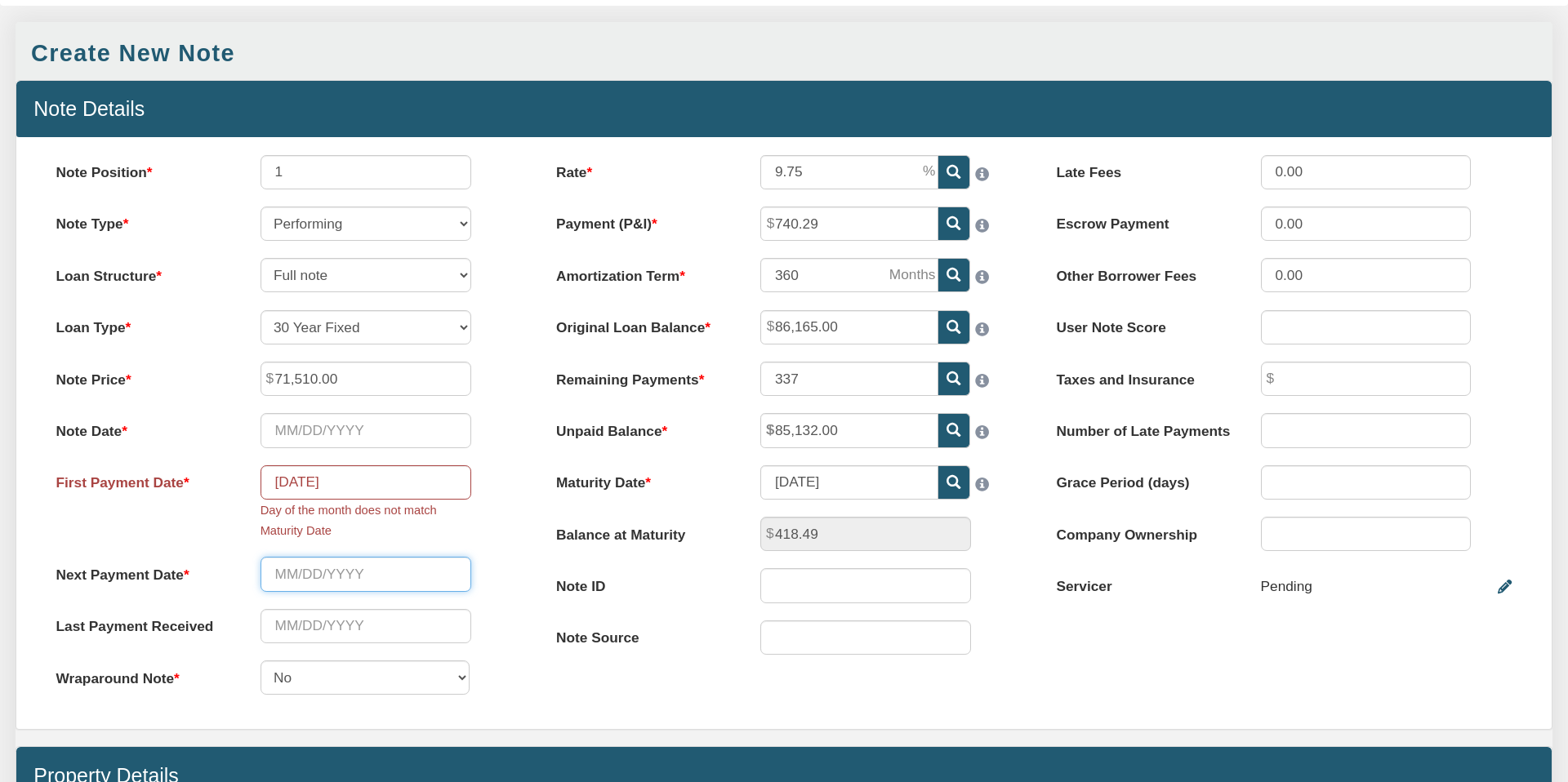
scroll to position [126, 0]
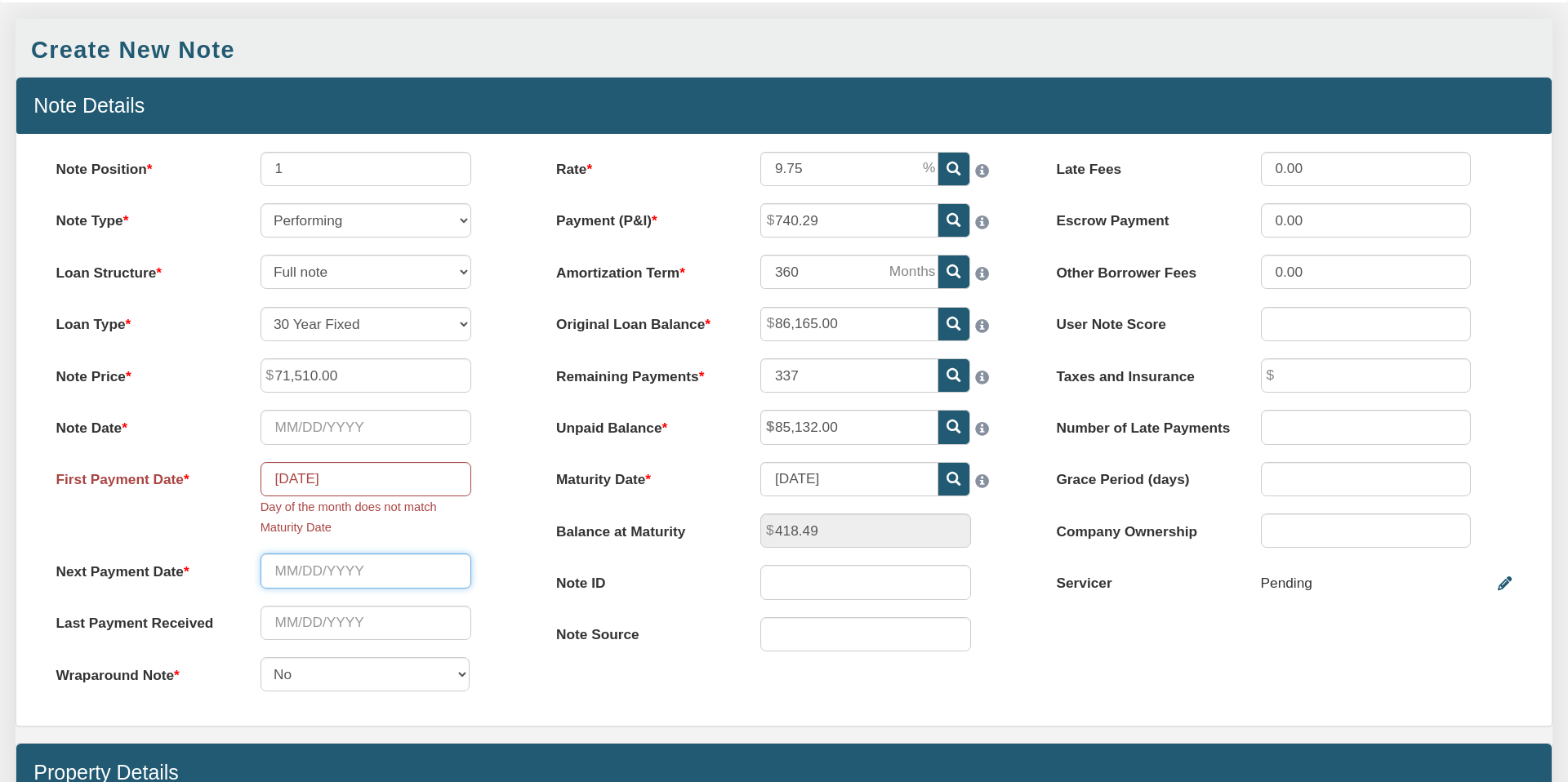
click at [323, 577] on input "text" at bounding box center [365, 571] width 210 height 35
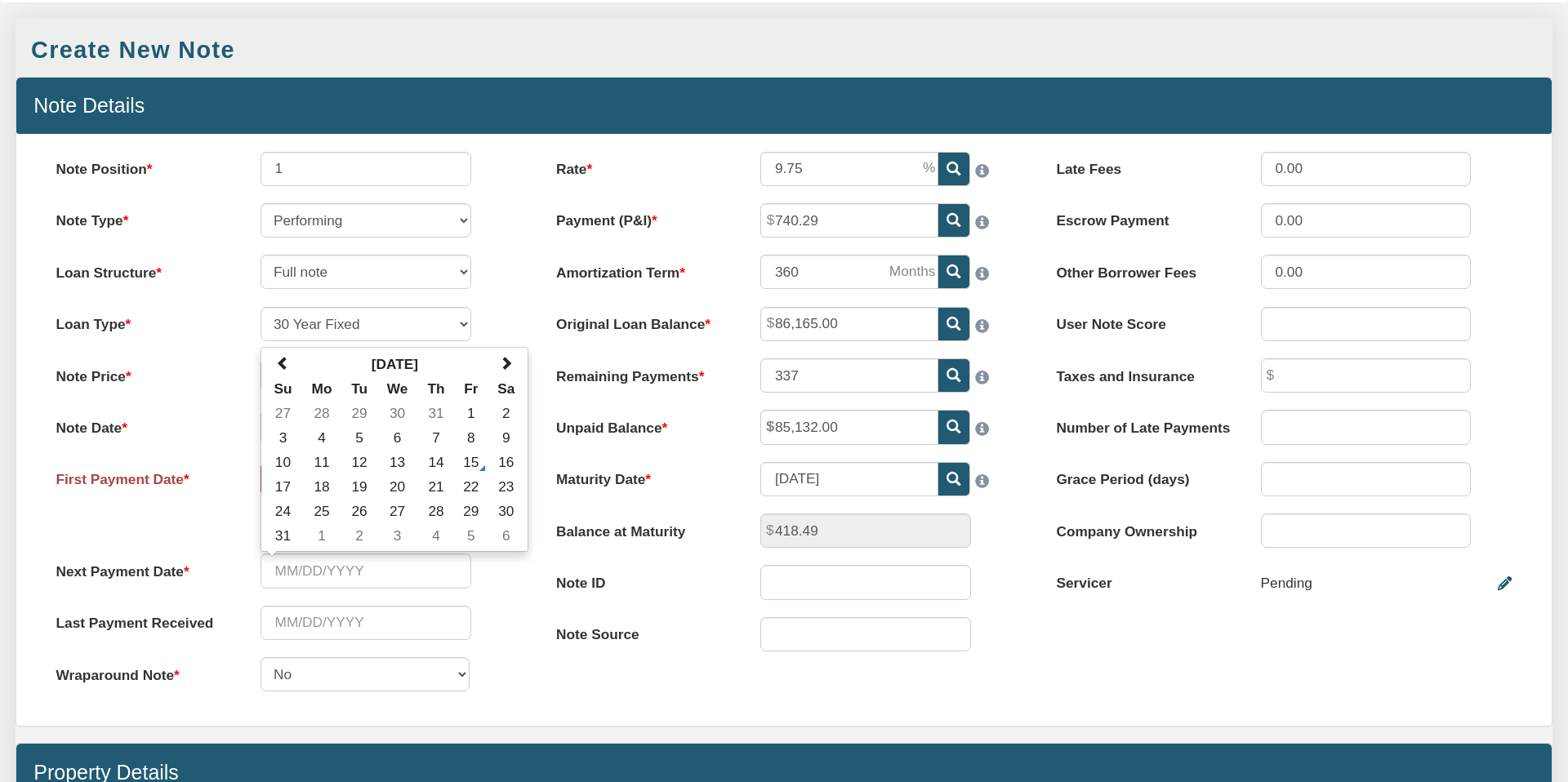
click at [522, 588] on div "Note Position 1 Note Type Performing Forthcoming Non-Performing REO Sub-Perform…" at bounding box center [284, 431] width 500 height 557
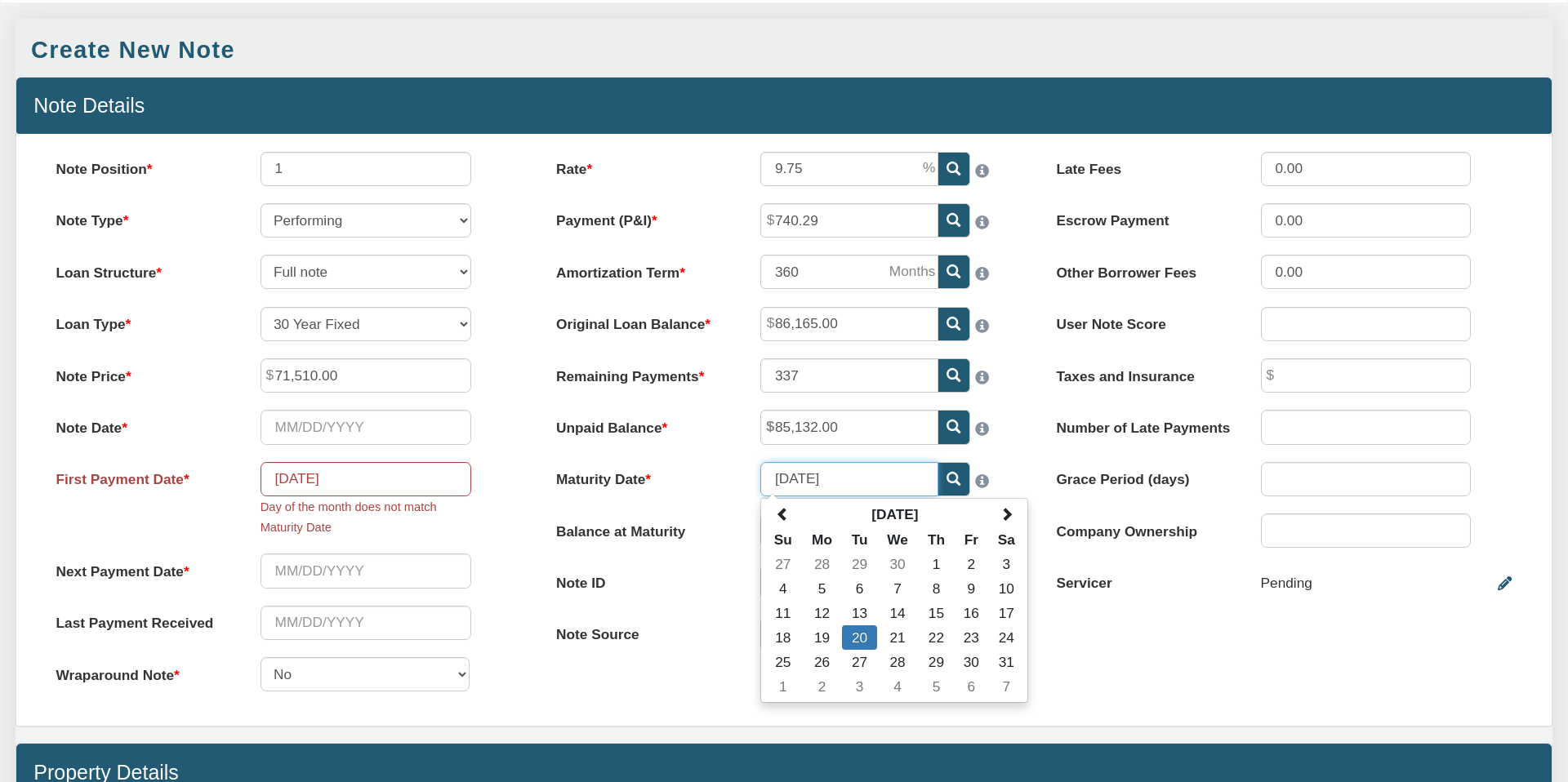
click at [810, 479] on input "[DATE]" at bounding box center [849, 479] width 178 height 35
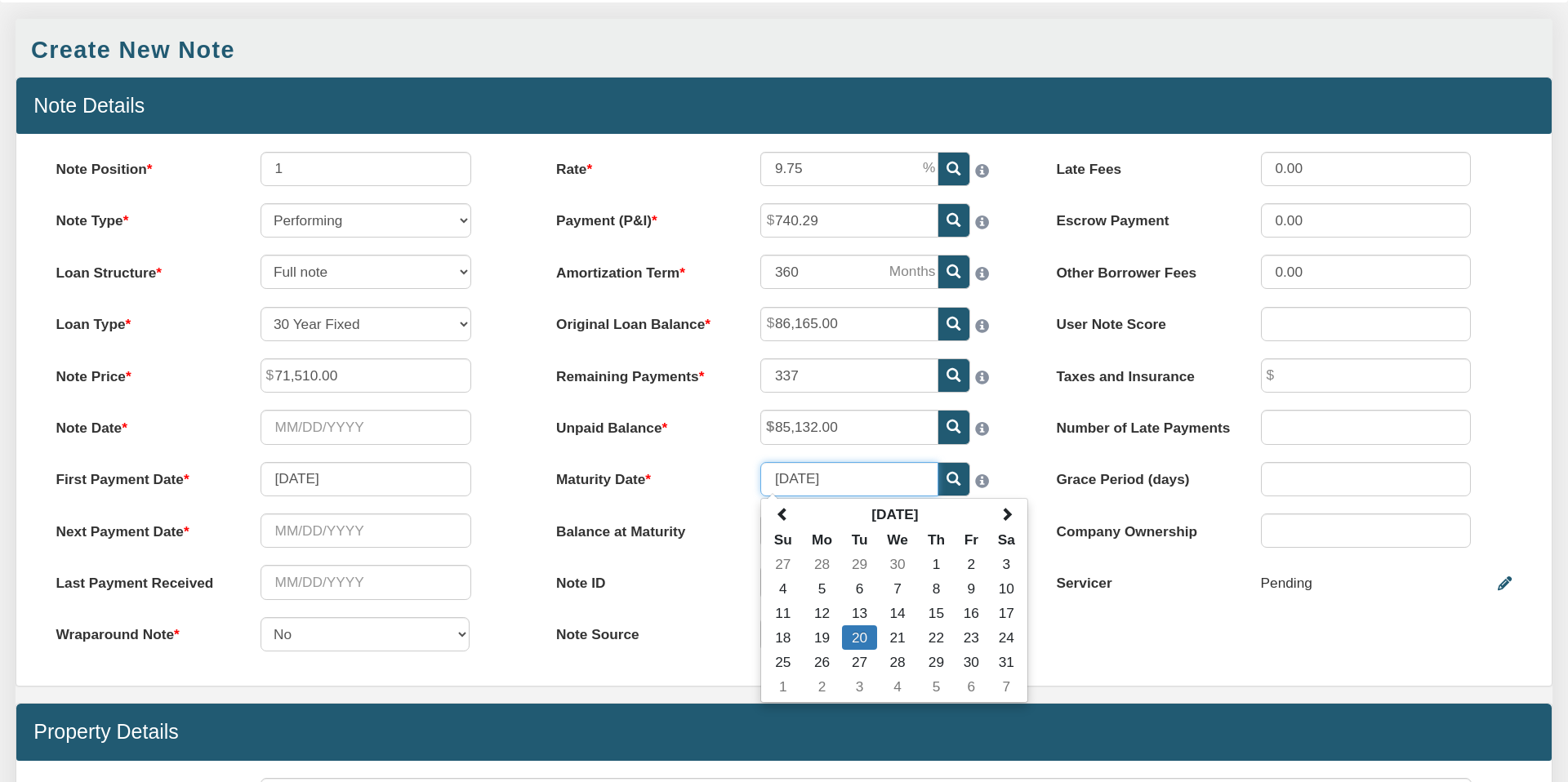
type input "[DATE]"
click at [689, 501] on div "Rate 9.75 Payment (P&I) 740.29 Amortization Term 360 337 Su 1" at bounding box center [784, 411] width 500 height 517
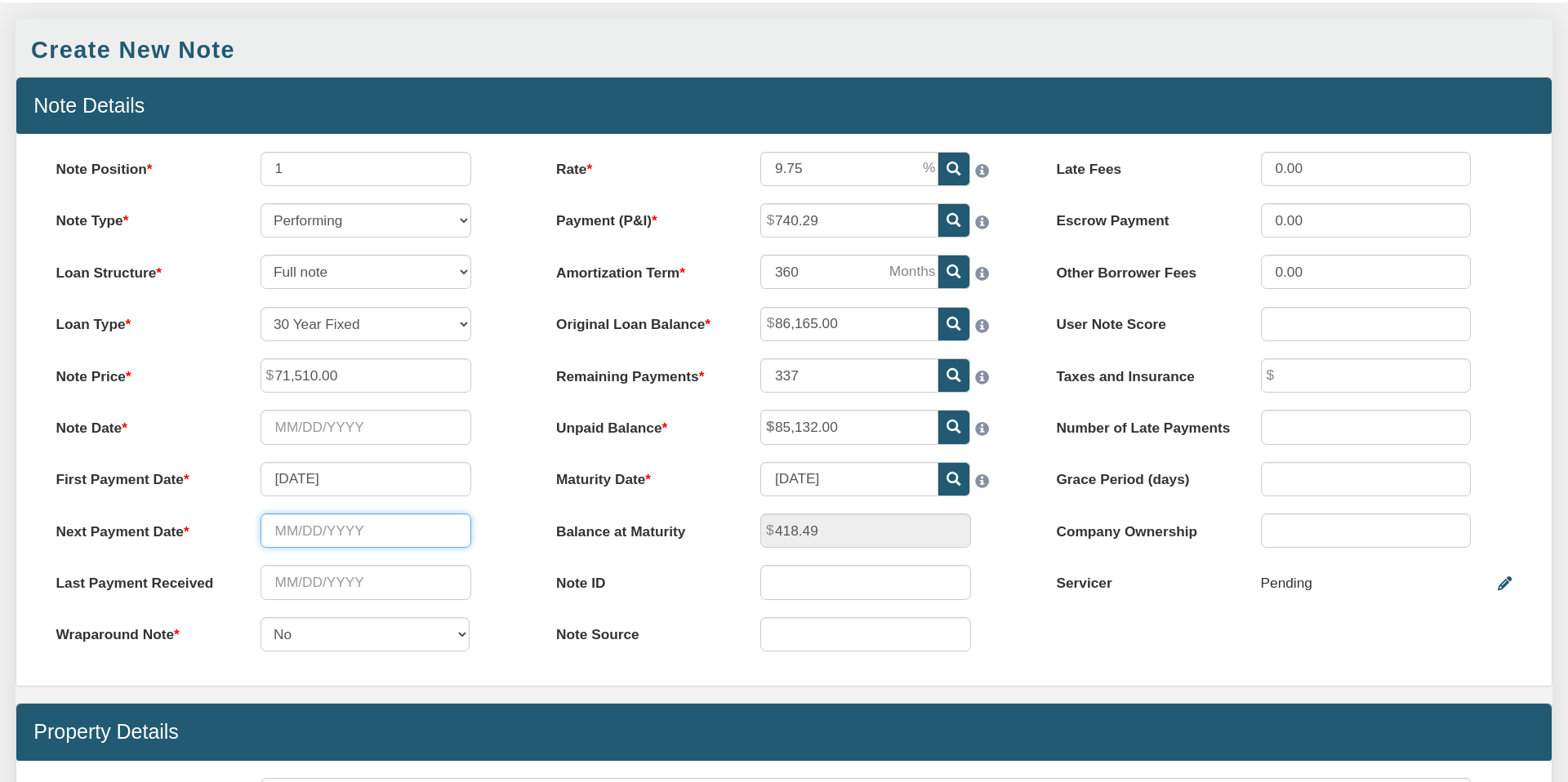
click at [303, 530] on input "text" at bounding box center [365, 531] width 210 height 35
click at [493, 568] on div "Last Payment Received" at bounding box center [284, 582] width 490 height 35
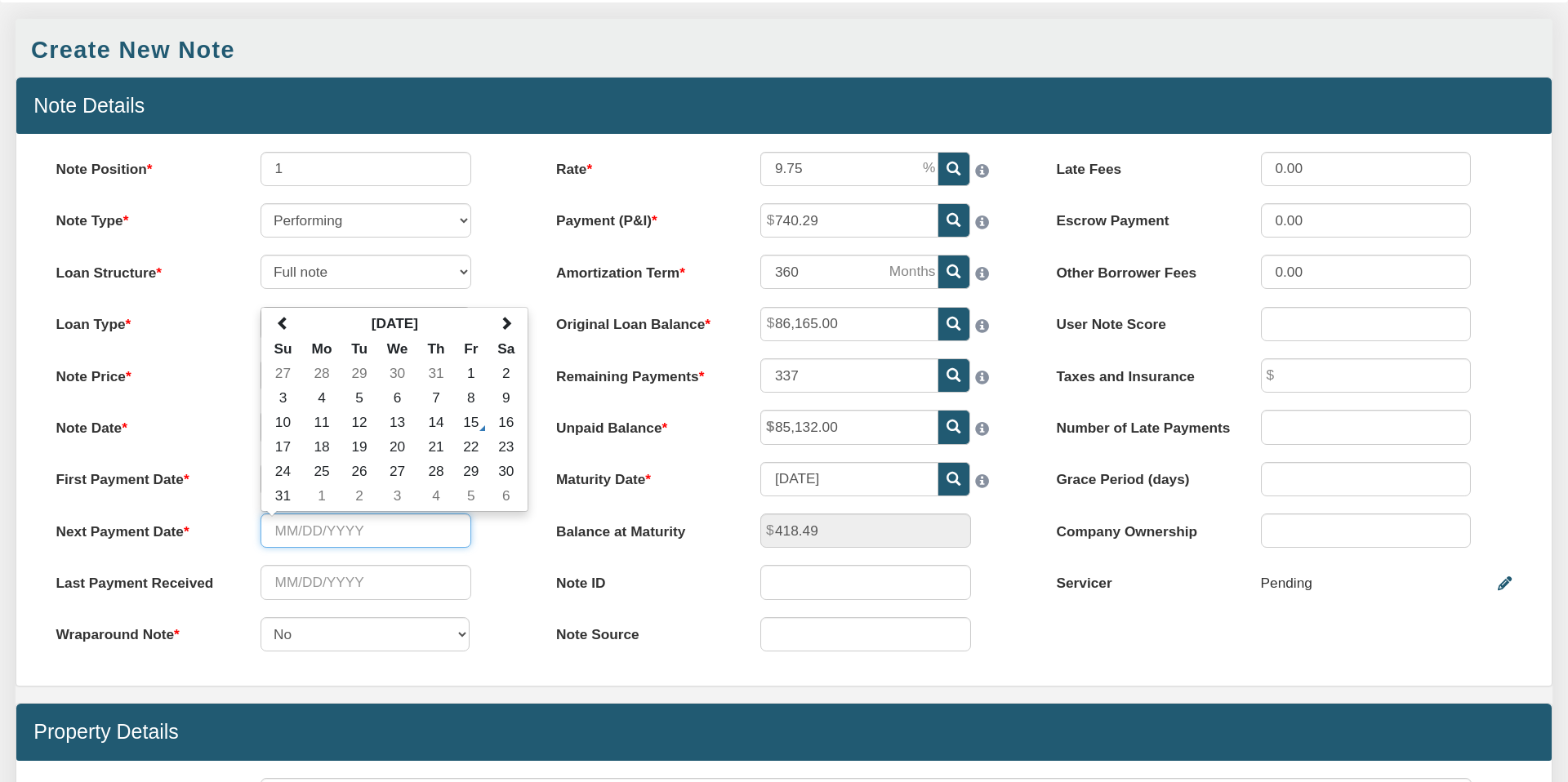
click at [273, 528] on input "text" at bounding box center [365, 531] width 210 height 35
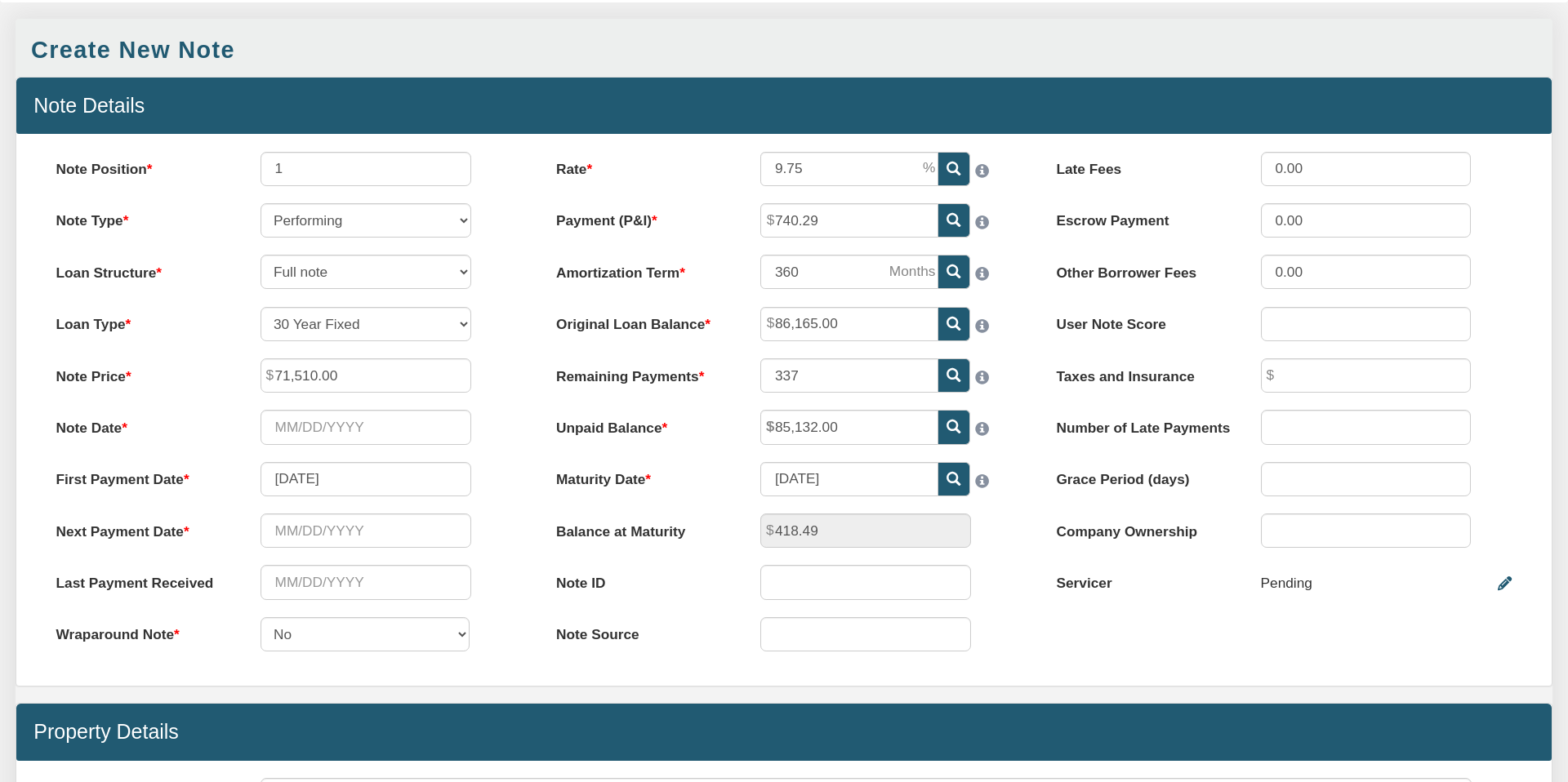
click at [522, 541] on div "Next Payment Date Please enter a value" at bounding box center [284, 531] width 490 height 35
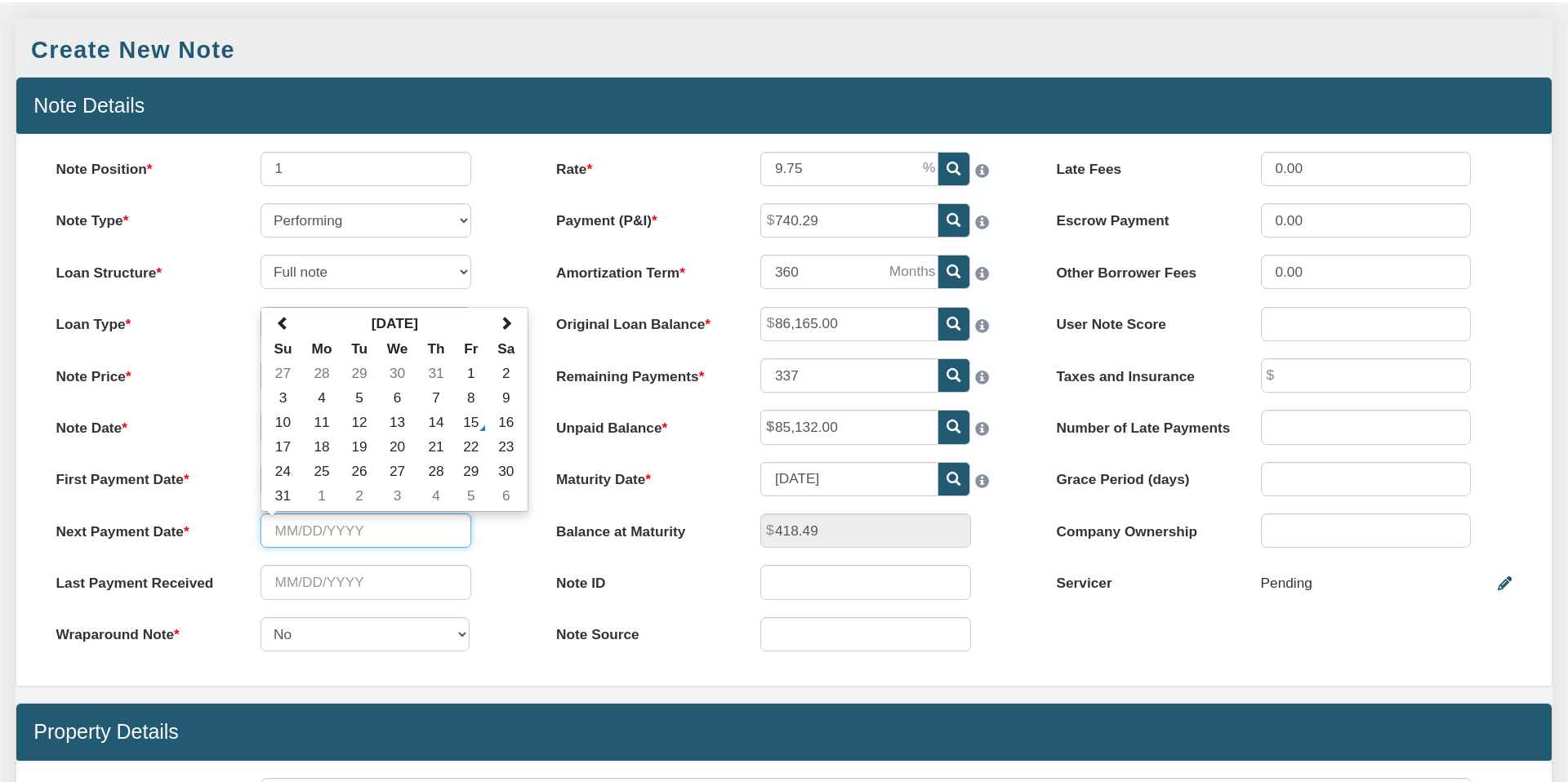
drag, startPoint x: 274, startPoint y: 528, endPoint x: 285, endPoint y: 525, distance: 11.4
click at [275, 527] on input "text" at bounding box center [365, 531] width 210 height 35
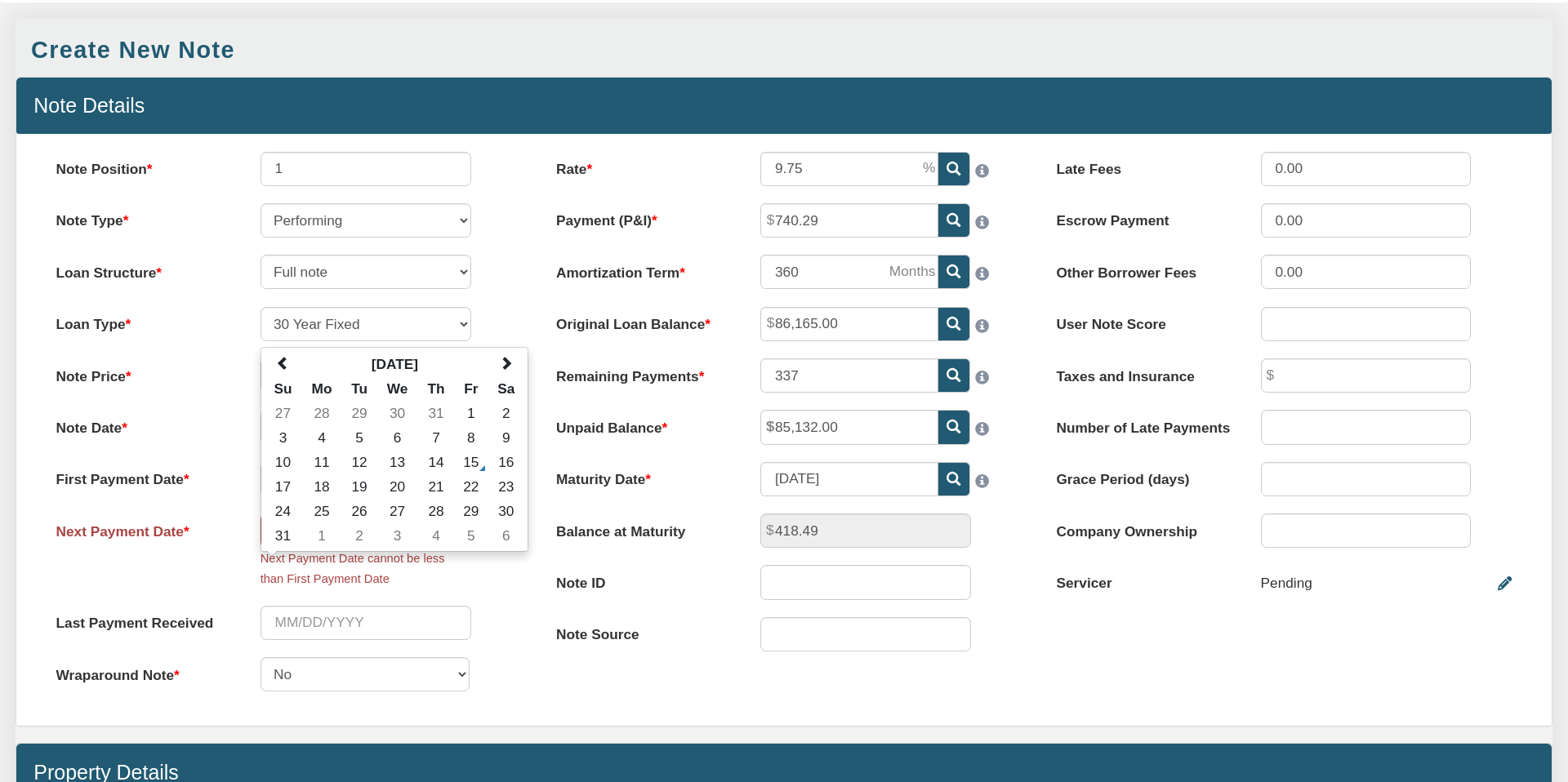
click at [500, 312] on div "Loan Type 30 Year Fixed 15 Year Fixed 20 Year Fixed 40 Year Fixed 5 years ballo…" at bounding box center [284, 324] width 490 height 35
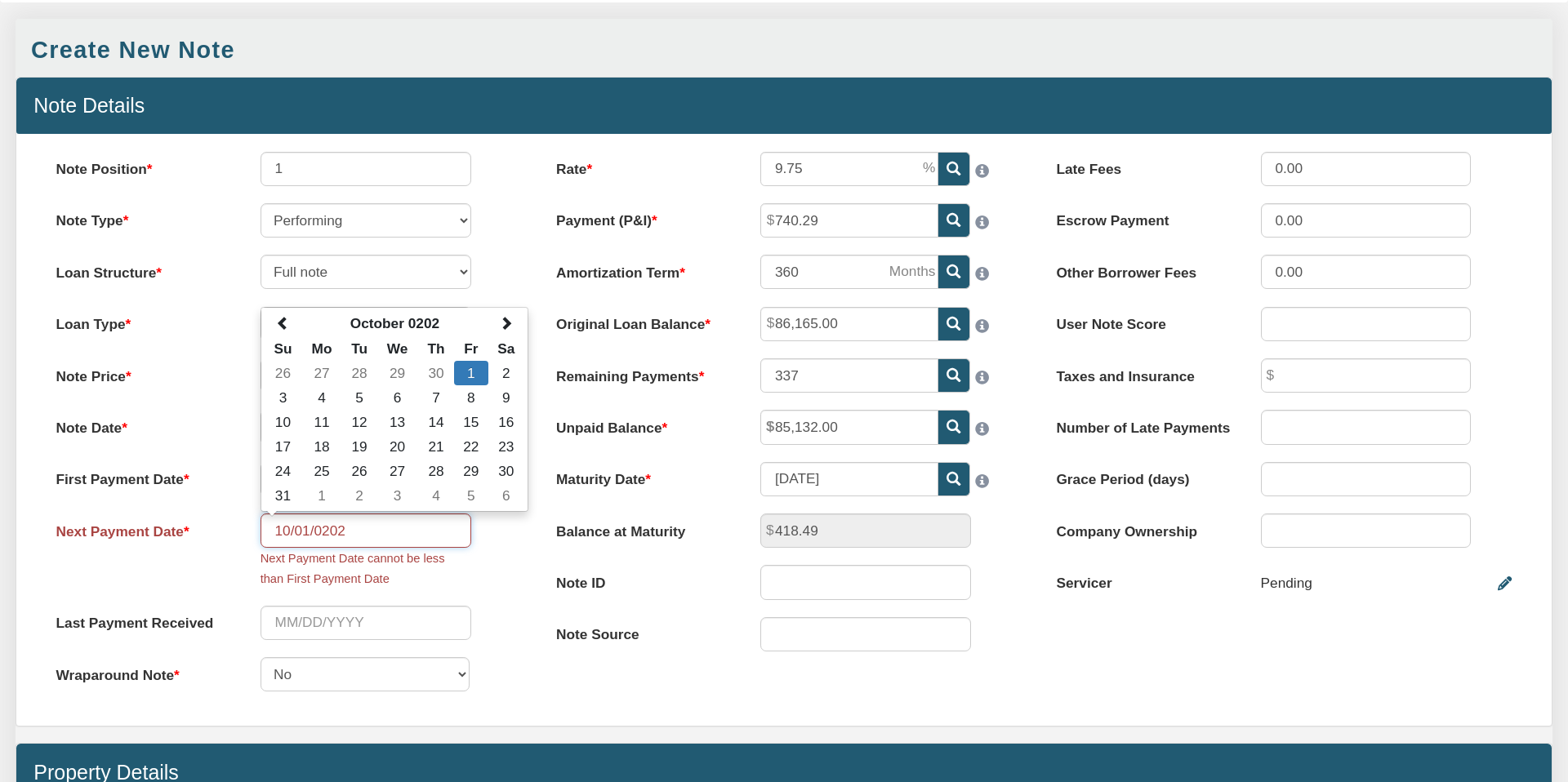
drag, startPoint x: 346, startPoint y: 530, endPoint x: 349, endPoint y: 541, distance: 11.4
click at [346, 530] on input "10/01/0202" at bounding box center [365, 531] width 210 height 35
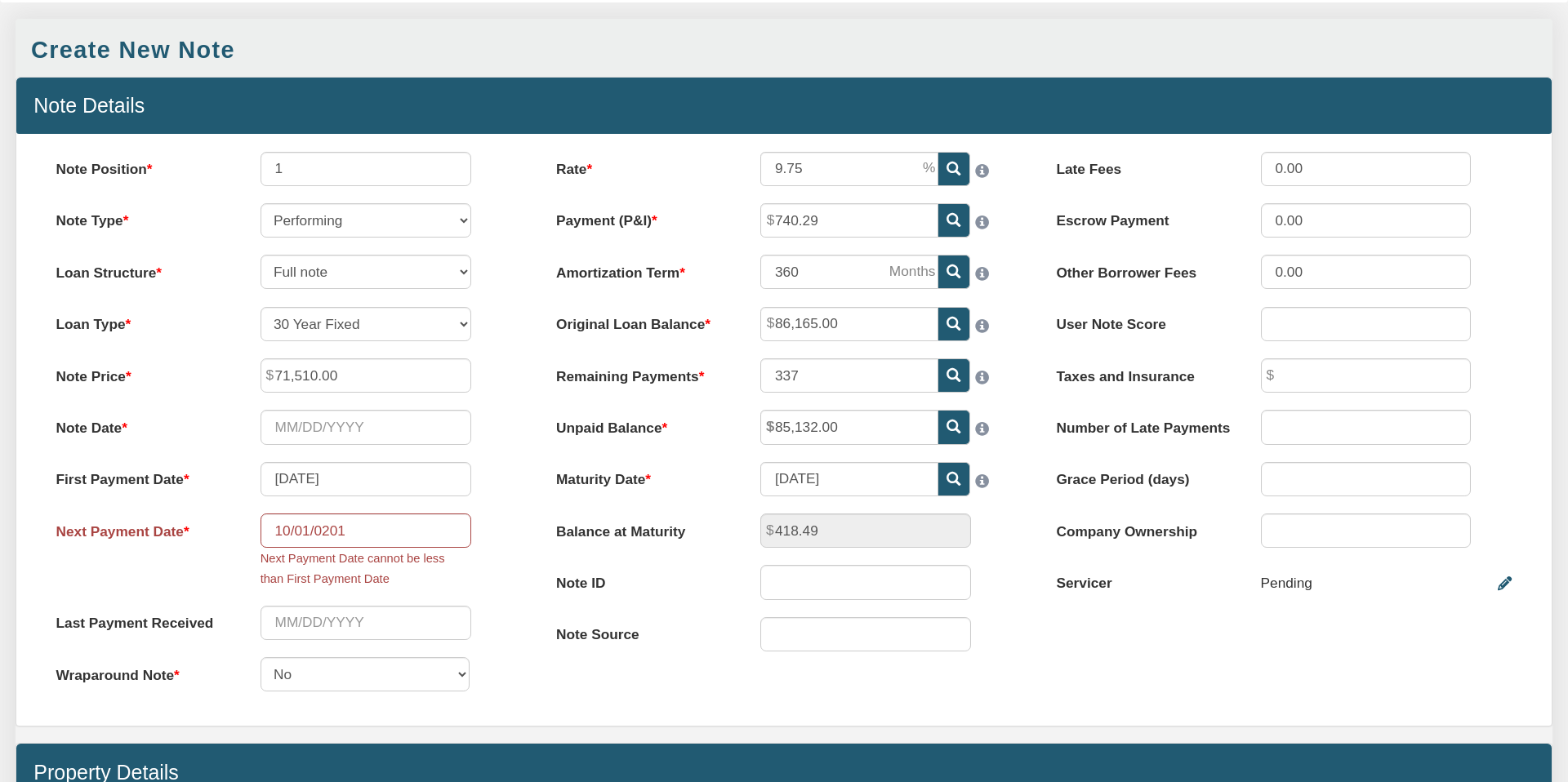
click at [493, 567] on div "Next Payment Date 10/01/0201 Next Payment Date cannot be less than First Paymen…" at bounding box center [284, 552] width 490 height 75
click at [338, 530] on input "10/01/0201" at bounding box center [365, 531] width 210 height 35
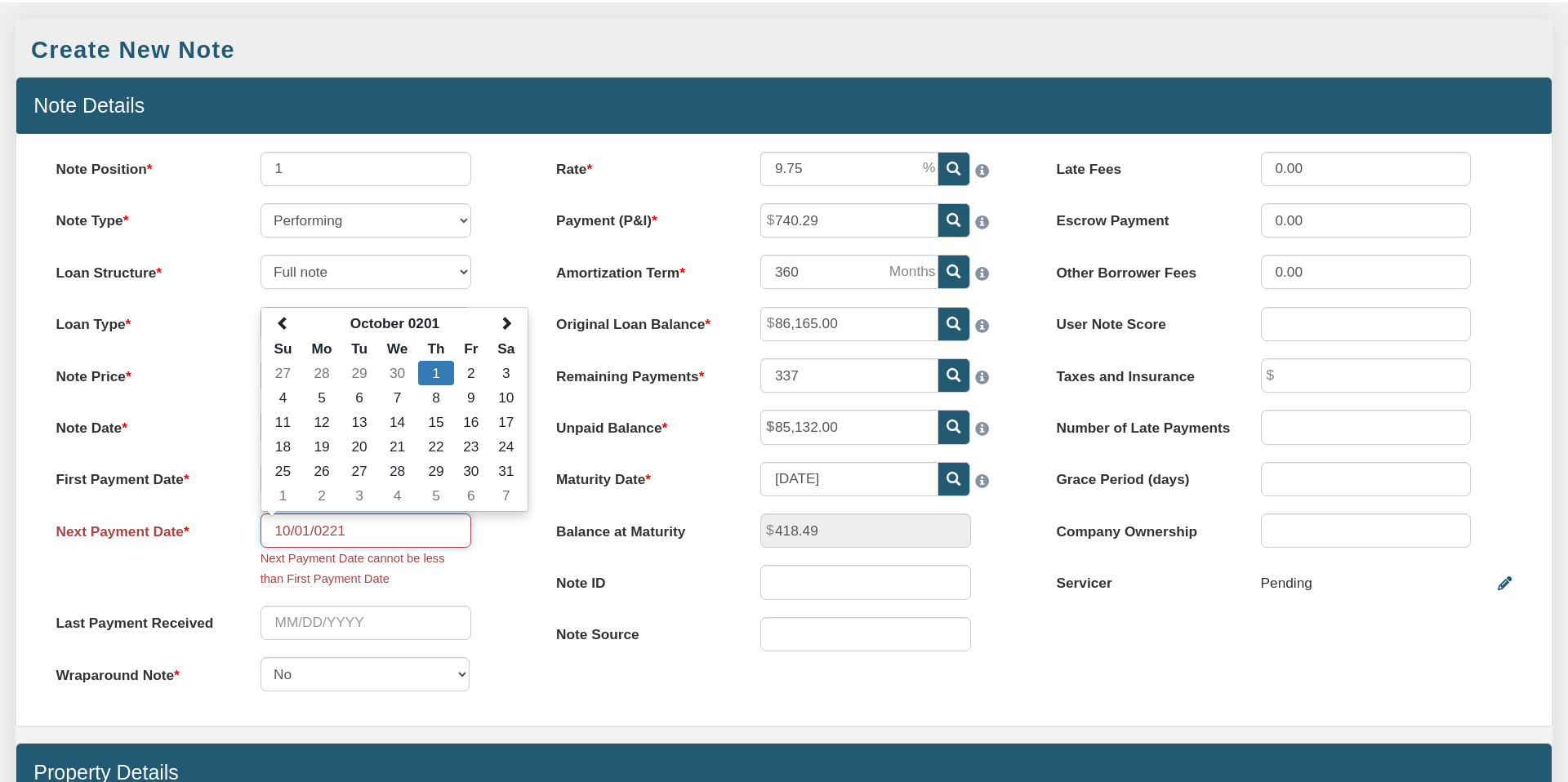
click at [330, 532] on input "10/01/0221" at bounding box center [365, 531] width 210 height 35
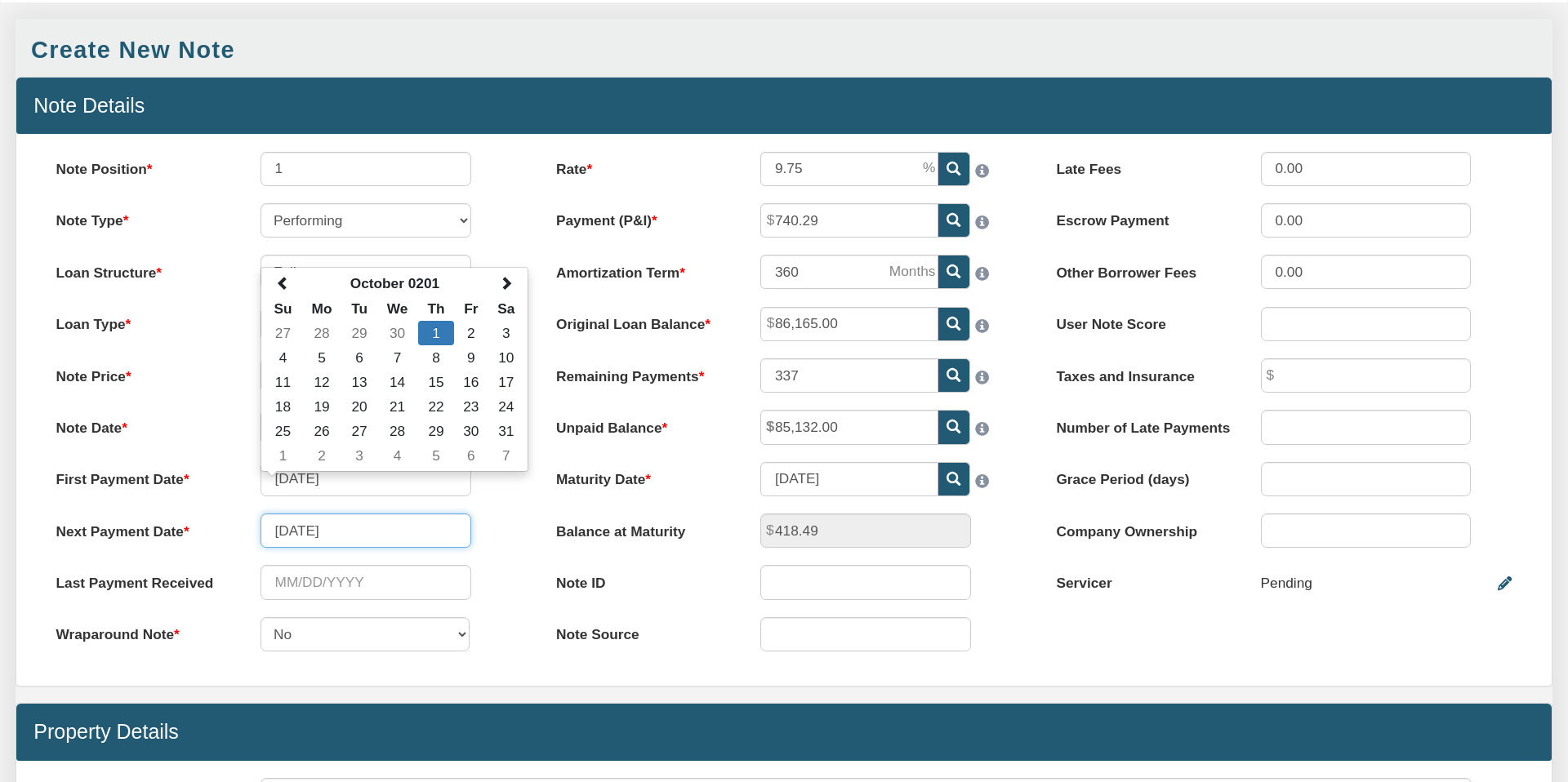
type input "[DATE]"
click at [506, 547] on div "Next Payment Date [DATE] October 0201 Su Mo Tu We Th Fr Sa 27 28 29 30 1 2 3 4 …" at bounding box center [284, 531] width 490 height 35
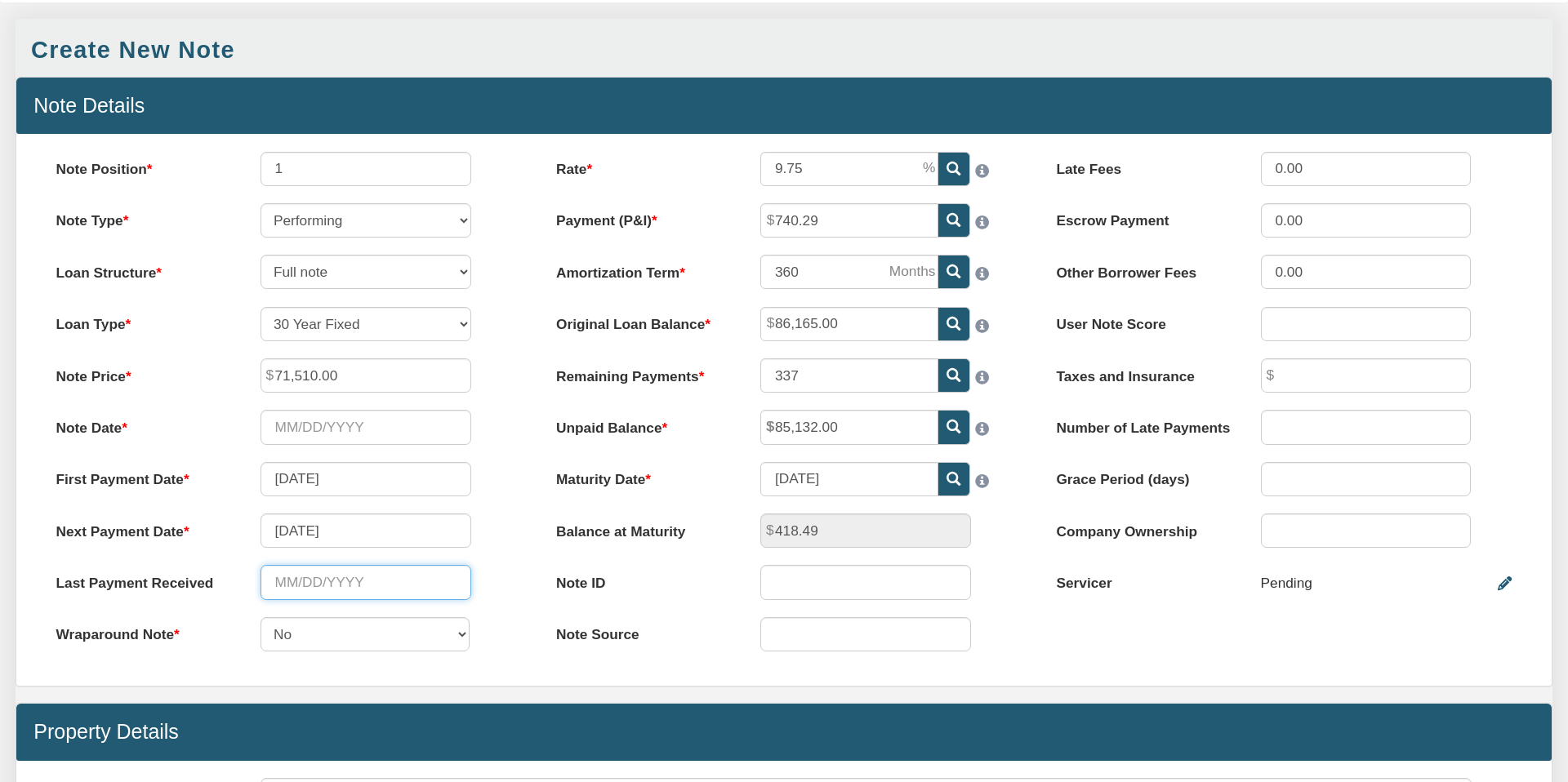
click at [297, 583] on input "text" at bounding box center [365, 582] width 210 height 35
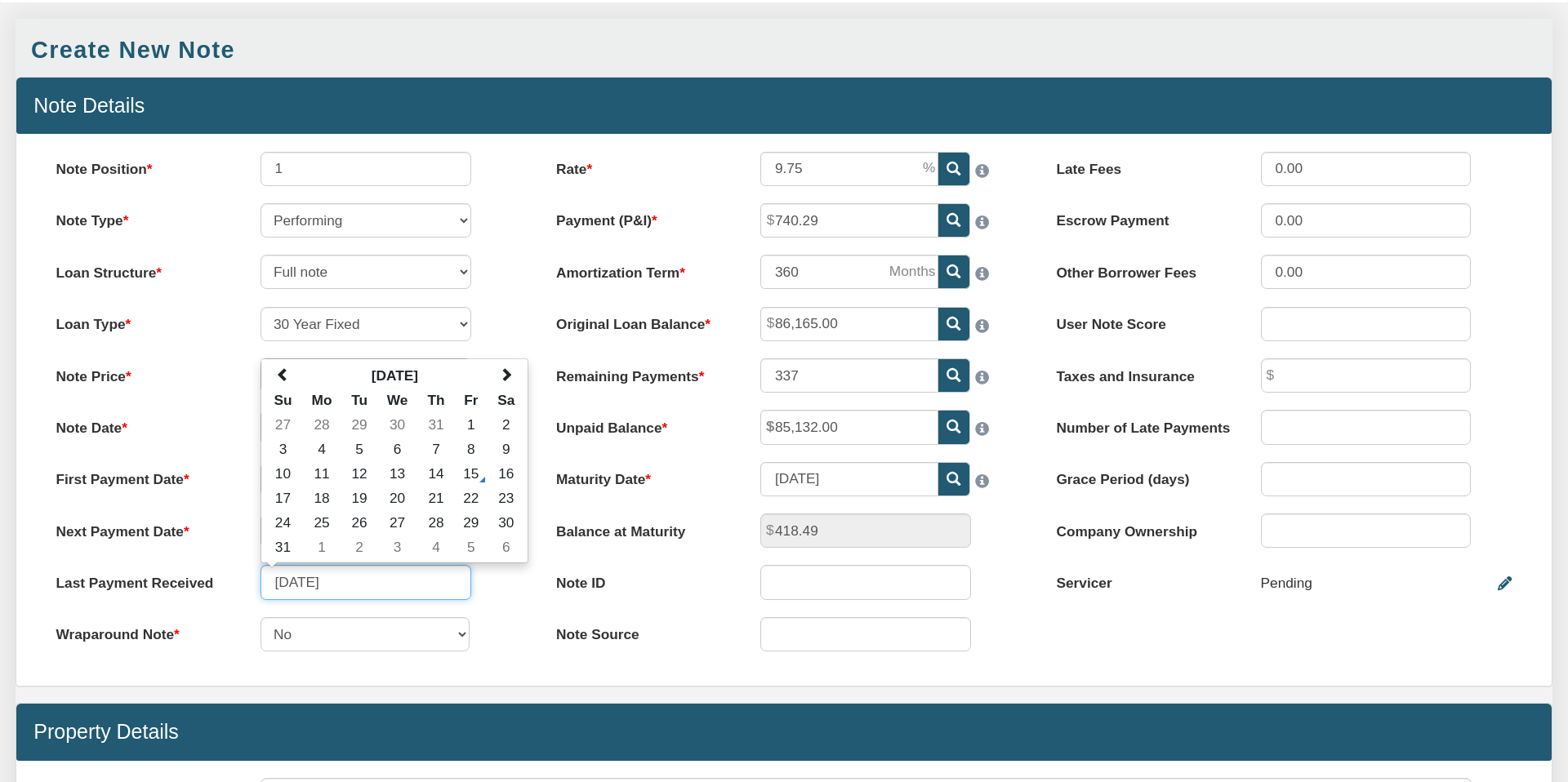
type input "[DATE]"
click at [512, 584] on div "Last Payment Received [DATE] [DATE] Su Mo Tu We Th Fr Sa 27 28 29 30 31 1 2 3 4…" at bounding box center [284, 582] width 490 height 35
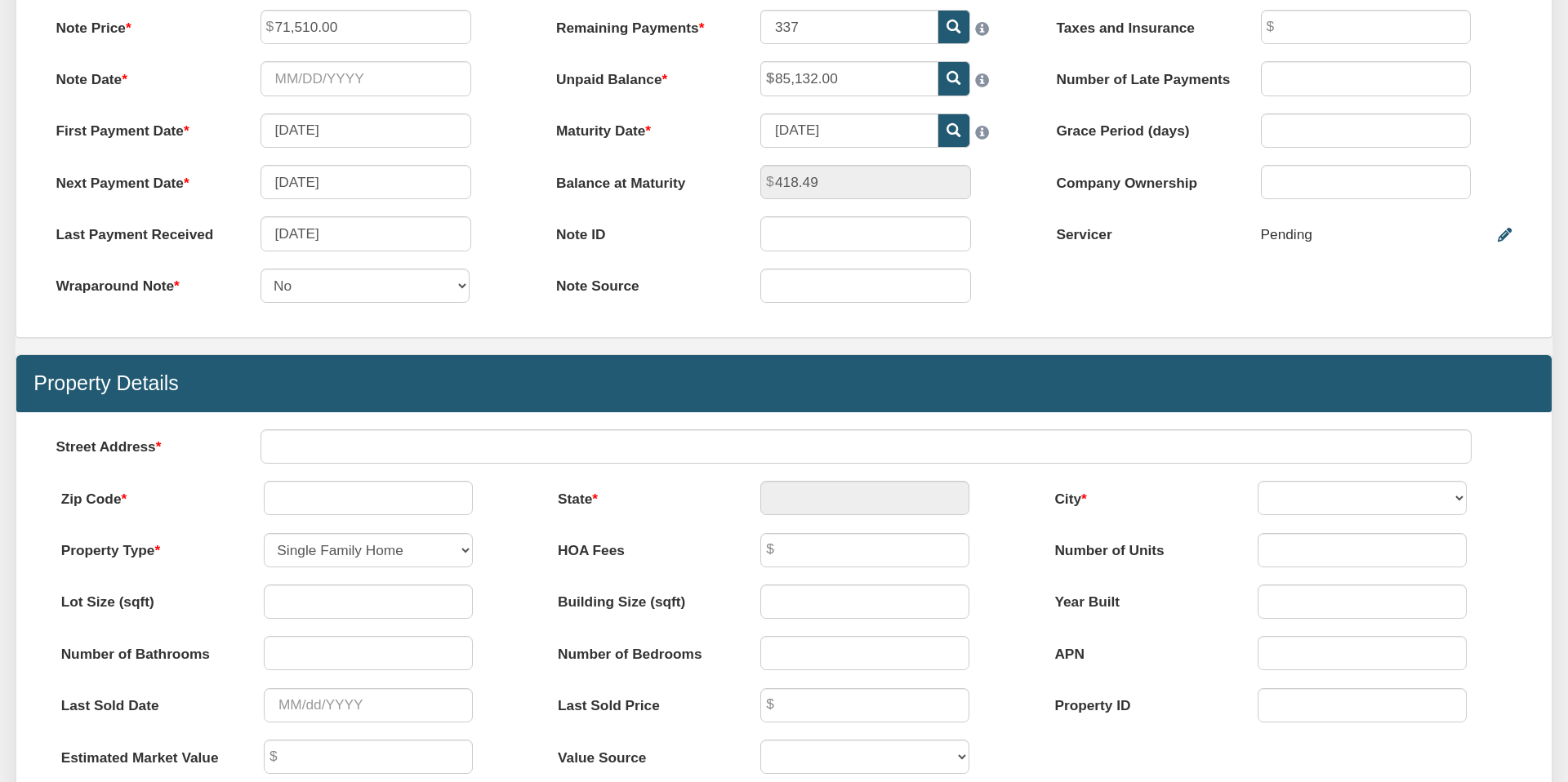
scroll to position [484, 0]
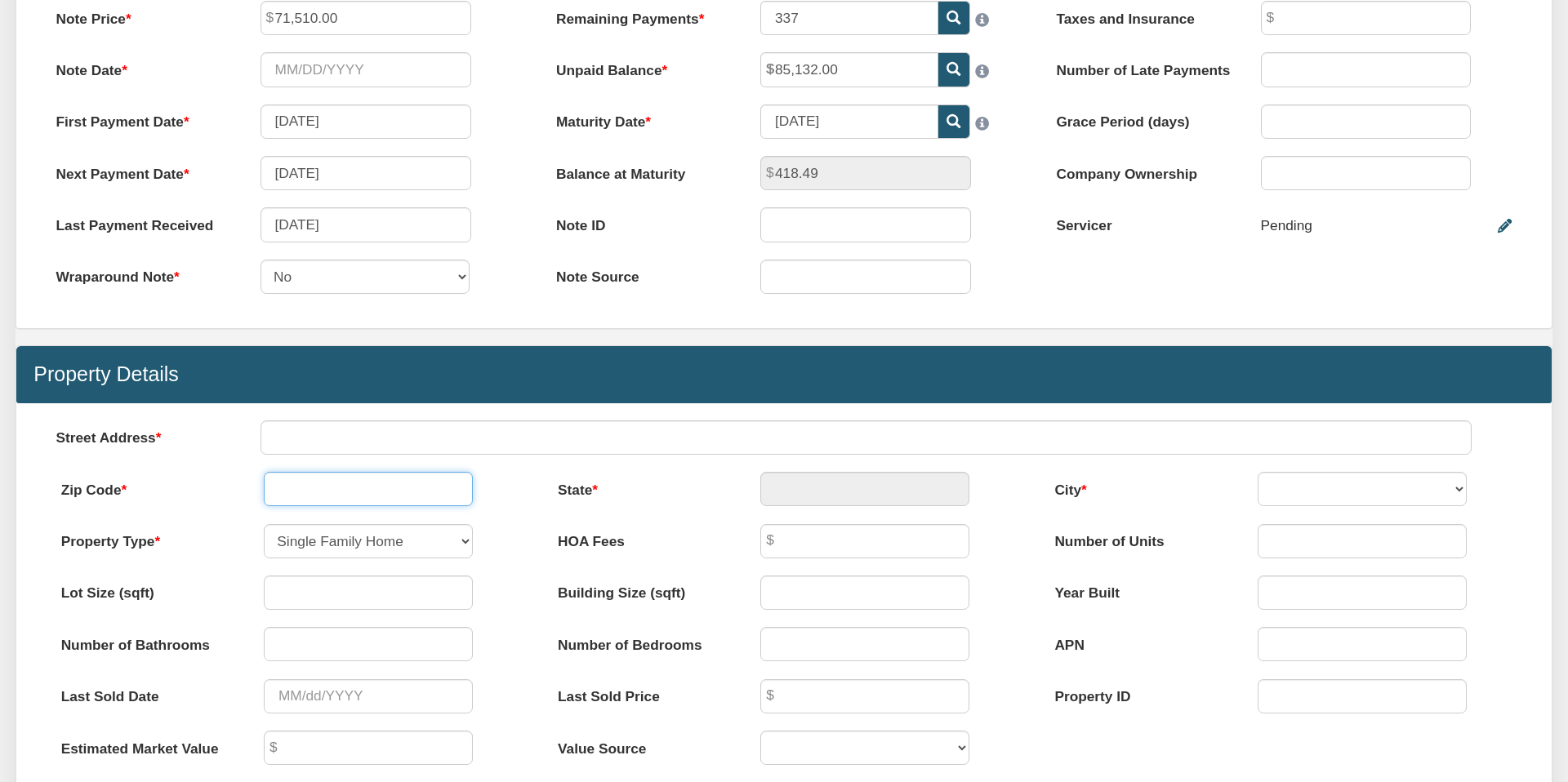
click at [311, 487] on input "text" at bounding box center [368, 489] width 209 height 35
type input "6226"
click at [319, 434] on div "Menu Marketplace Notes Dashboard Transactions Properties Reports Calculator 1" at bounding box center [784, 415] width 1568 height 1798
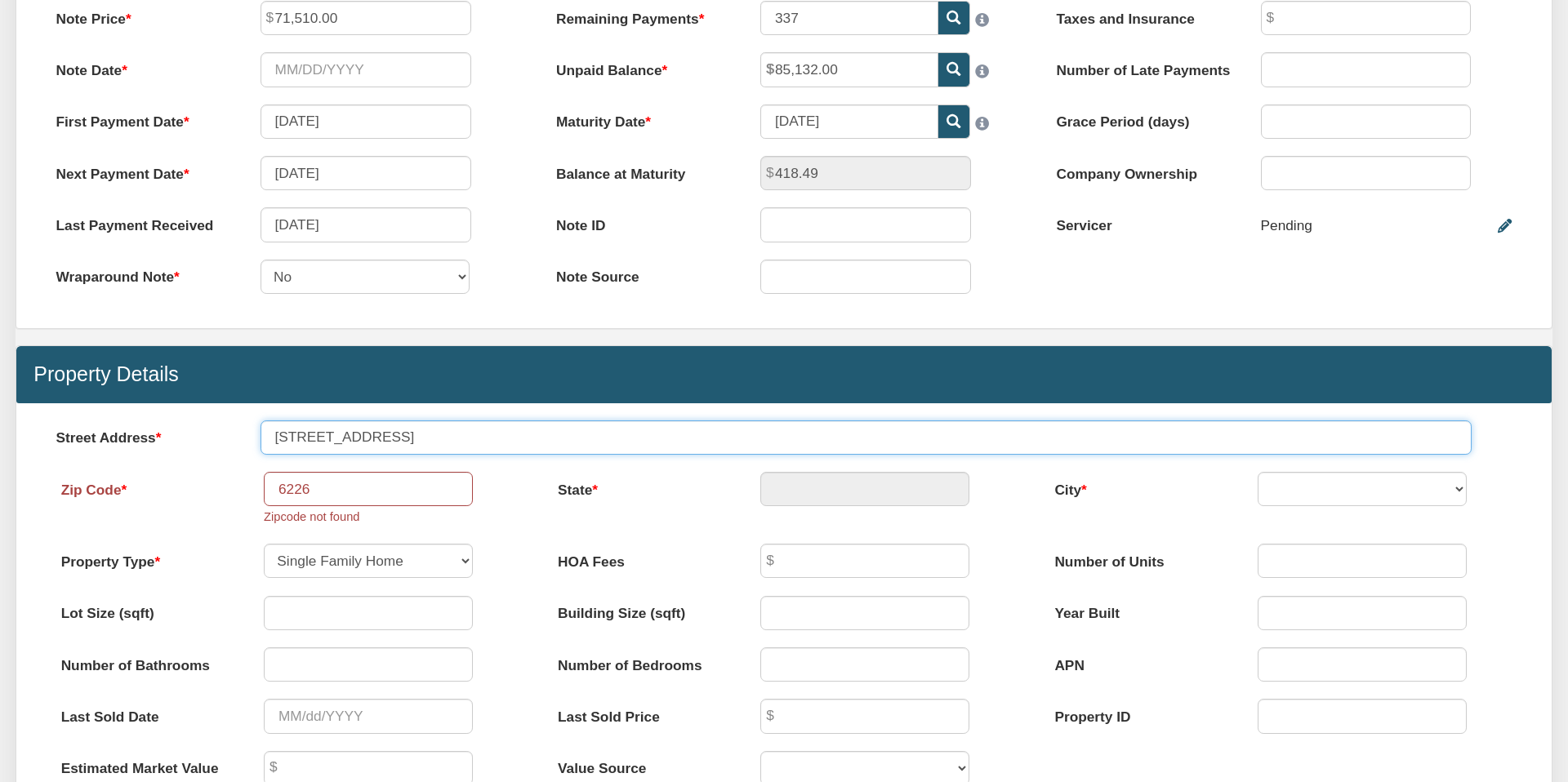
type input "[STREET_ADDRESS]"
click at [302, 492] on input "6226" at bounding box center [368, 489] width 209 height 35
type input "62226"
click at [526, 558] on div "Property Type Single Family Home Commercial Land Commercial Property Commercial…" at bounding box center [286, 569] width 497 height 51
type input "IL"
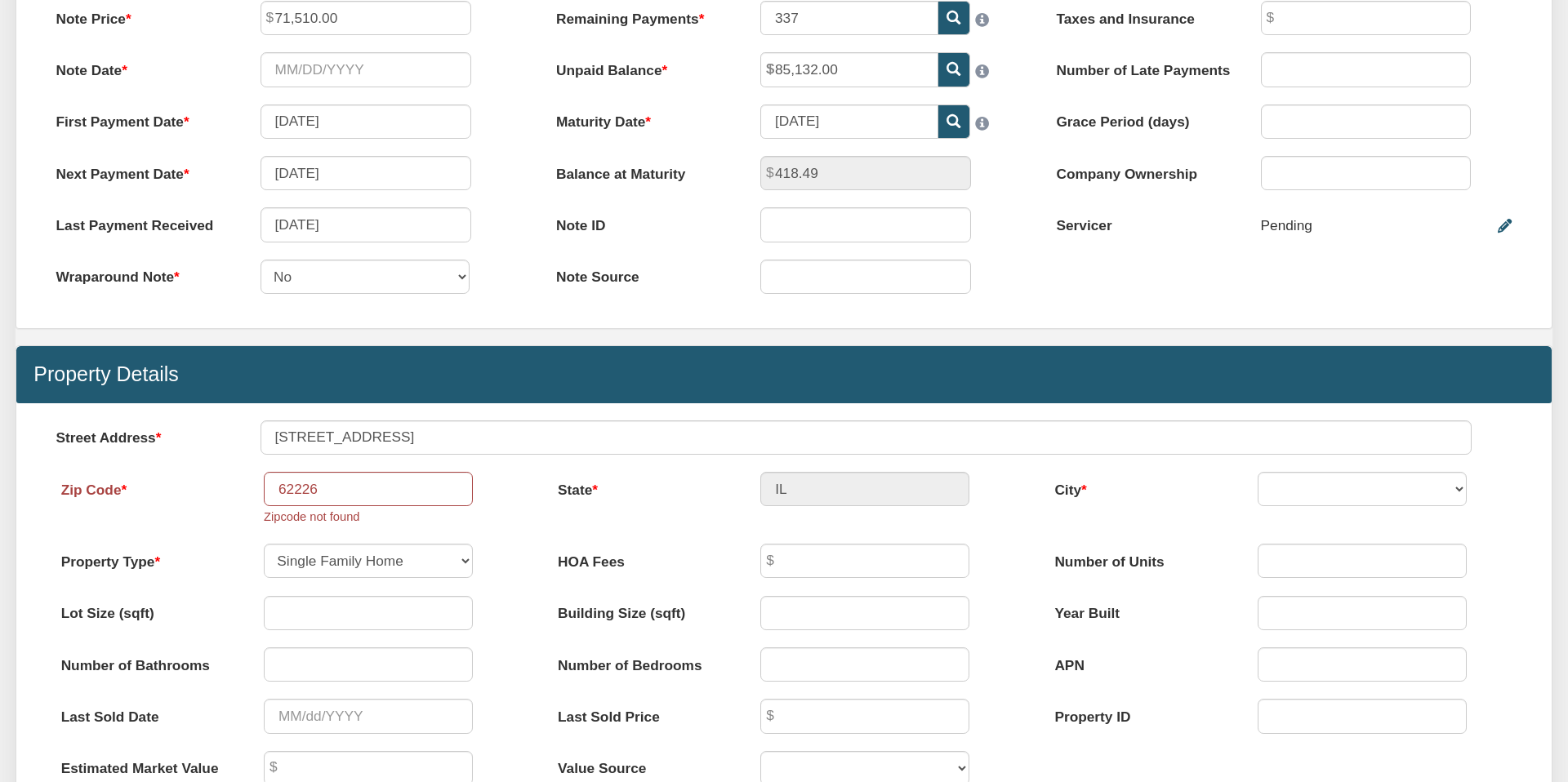
select select "string:[GEOGRAPHIC_DATA]"
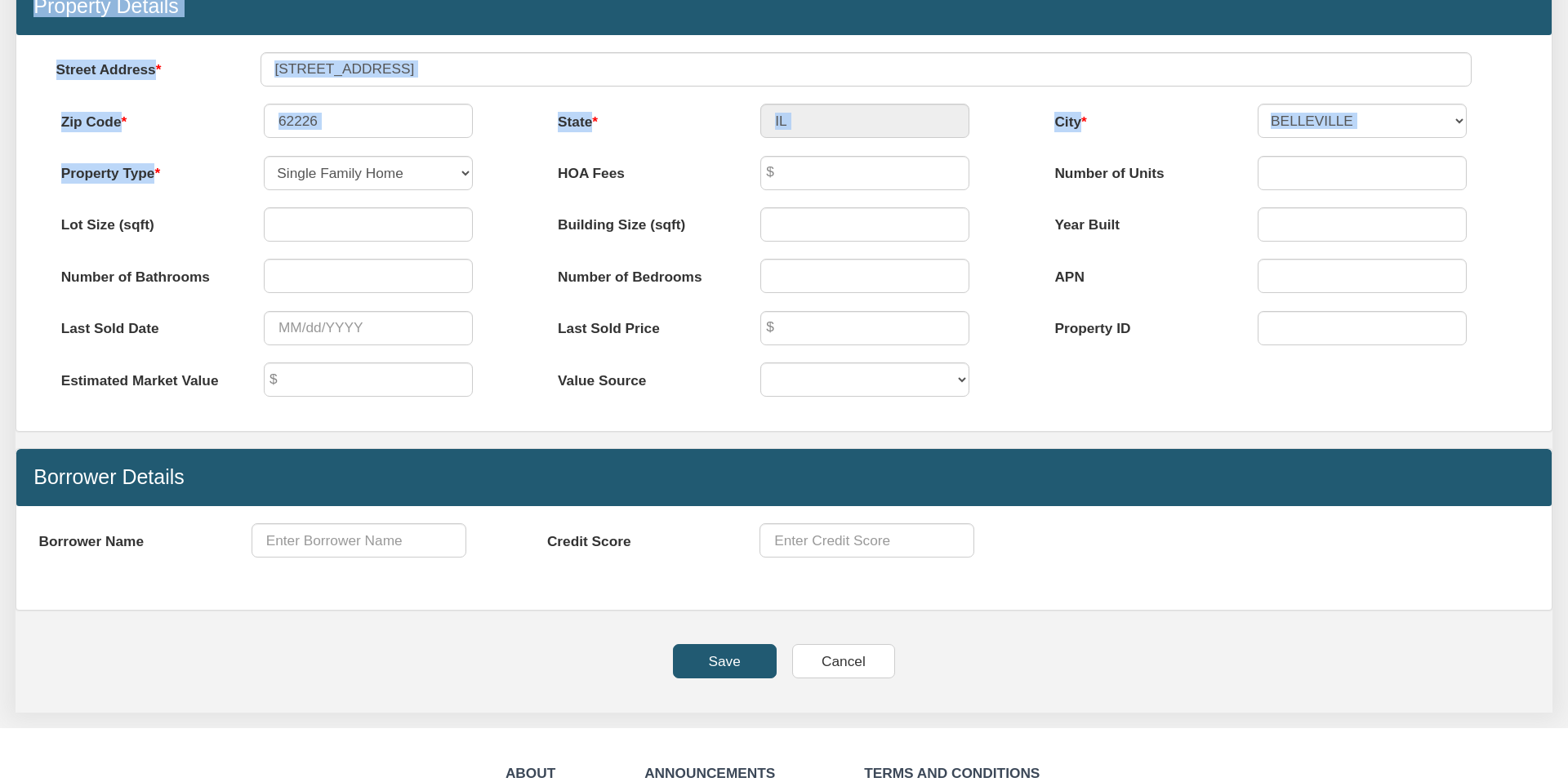
scroll to position [853, 0]
click at [731, 657] on input "Save" at bounding box center [725, 661] width 104 height 35
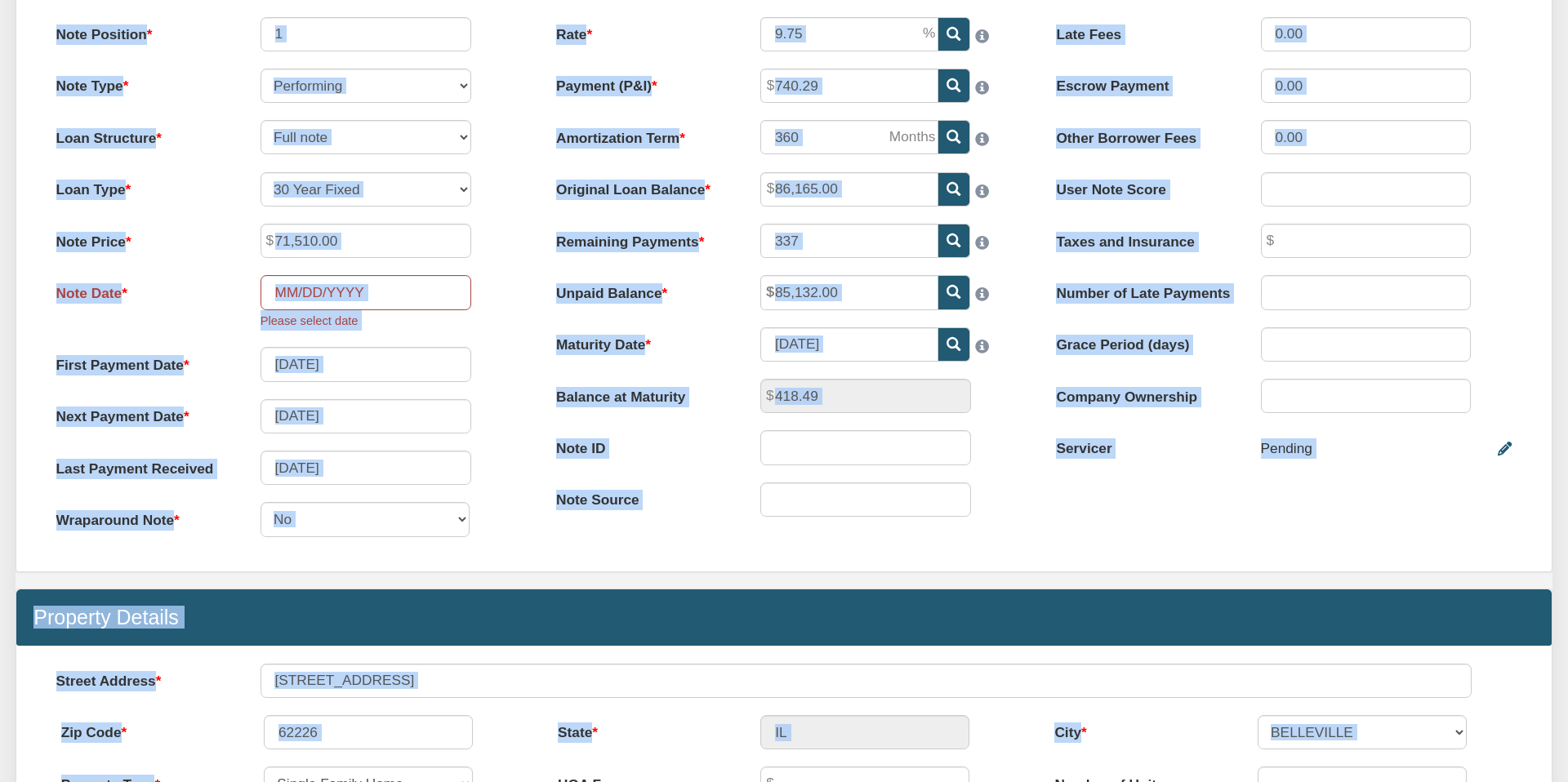
scroll to position [256, 0]
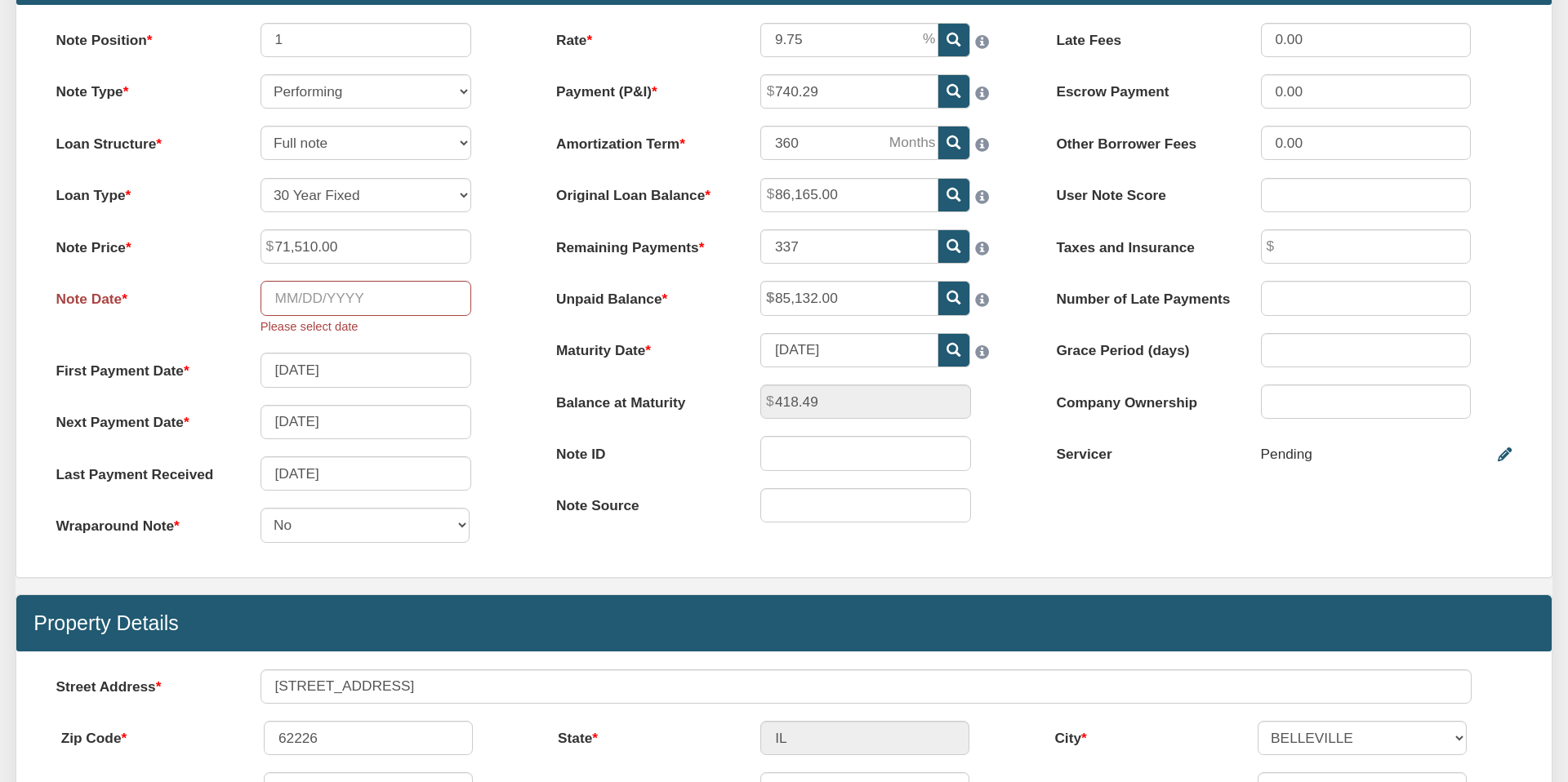
click at [693, 559] on div "Note Position 1 Note Type Performing Forthcoming Non-Performing REO Sub-Perform…" at bounding box center [784, 290] width 1535 height 572
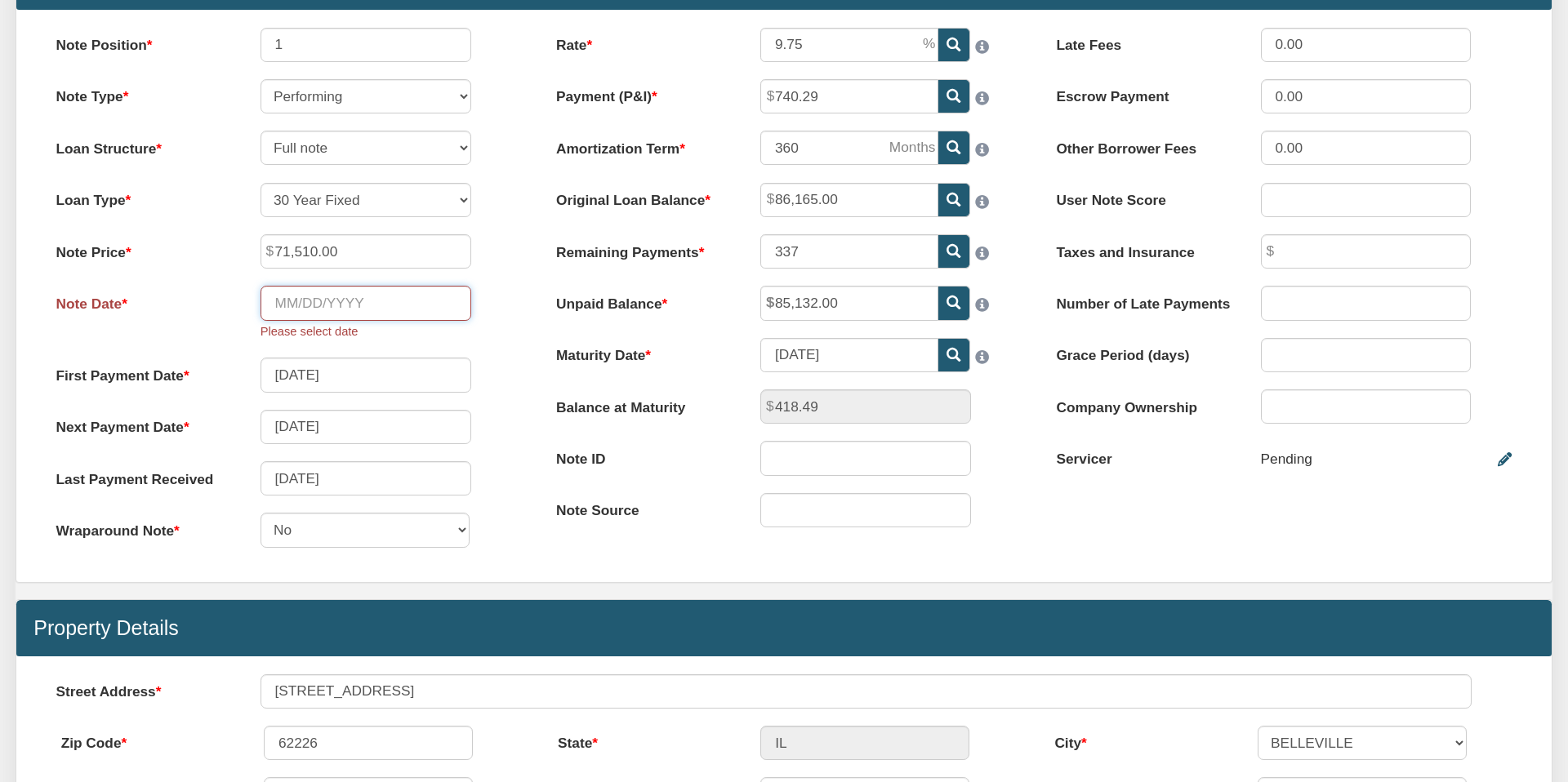
click at [276, 301] on input "Note Date" at bounding box center [365, 303] width 210 height 35
click at [510, 291] on div "Note Date Please select date" at bounding box center [284, 312] width 490 height 55
click at [327, 300] on input "Note Date" at bounding box center [365, 303] width 210 height 35
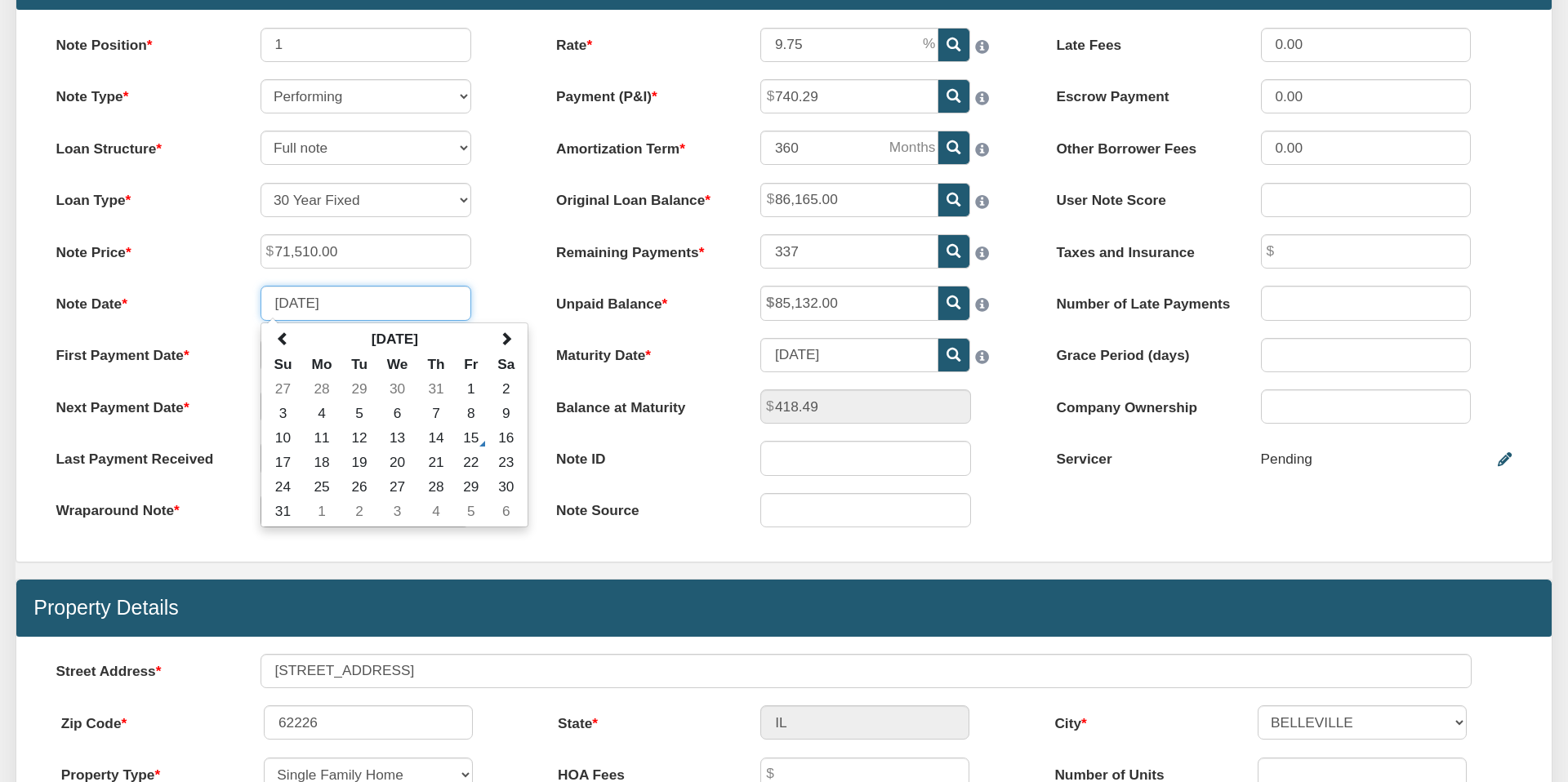
type input "[DATE]"
click at [504, 276] on div "Note Position 1 Note Type Performing Forthcoming Non-Performing REO Sub-Perform…" at bounding box center [284, 286] width 500 height 517
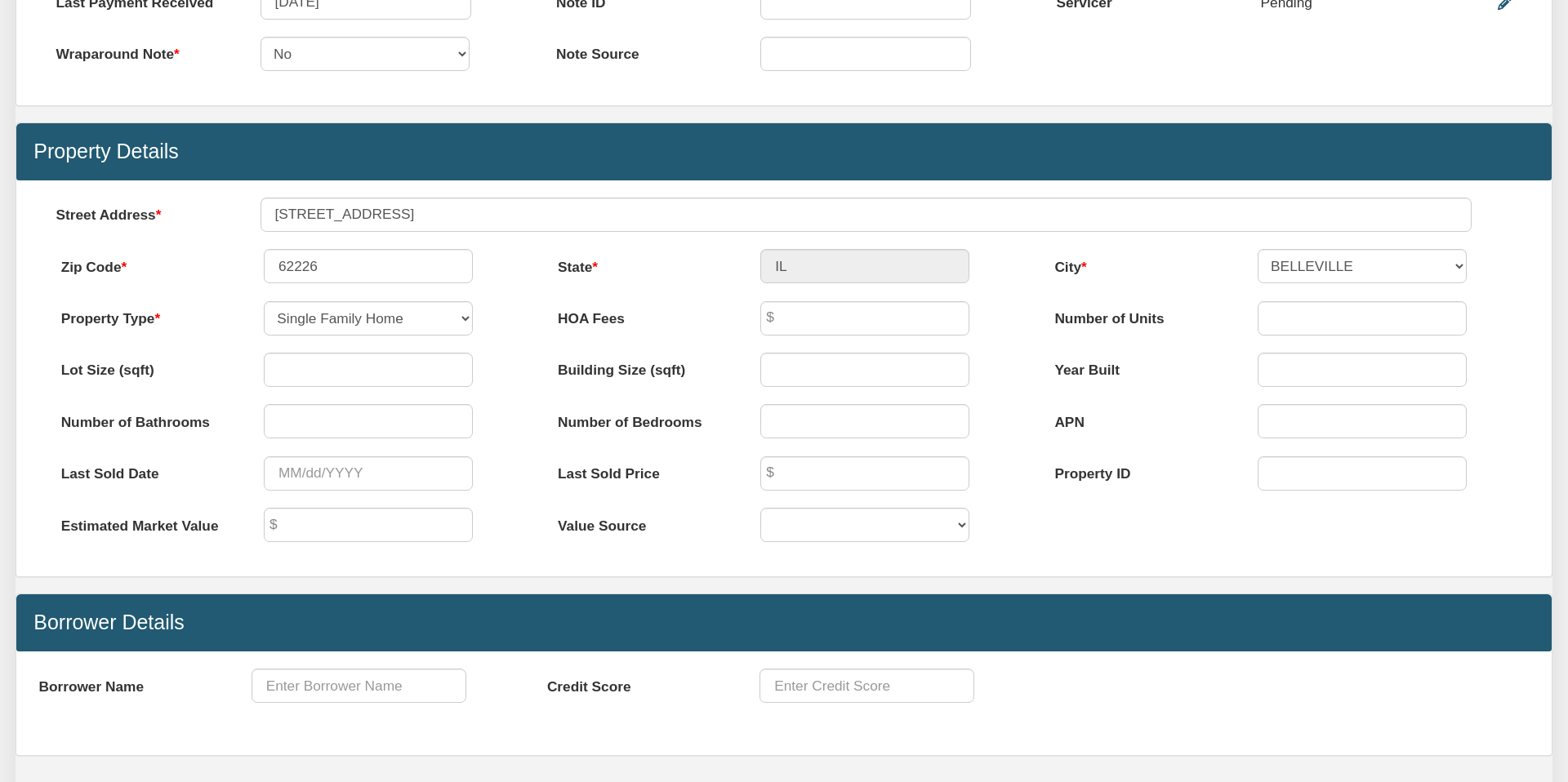
scroll to position [909, 0]
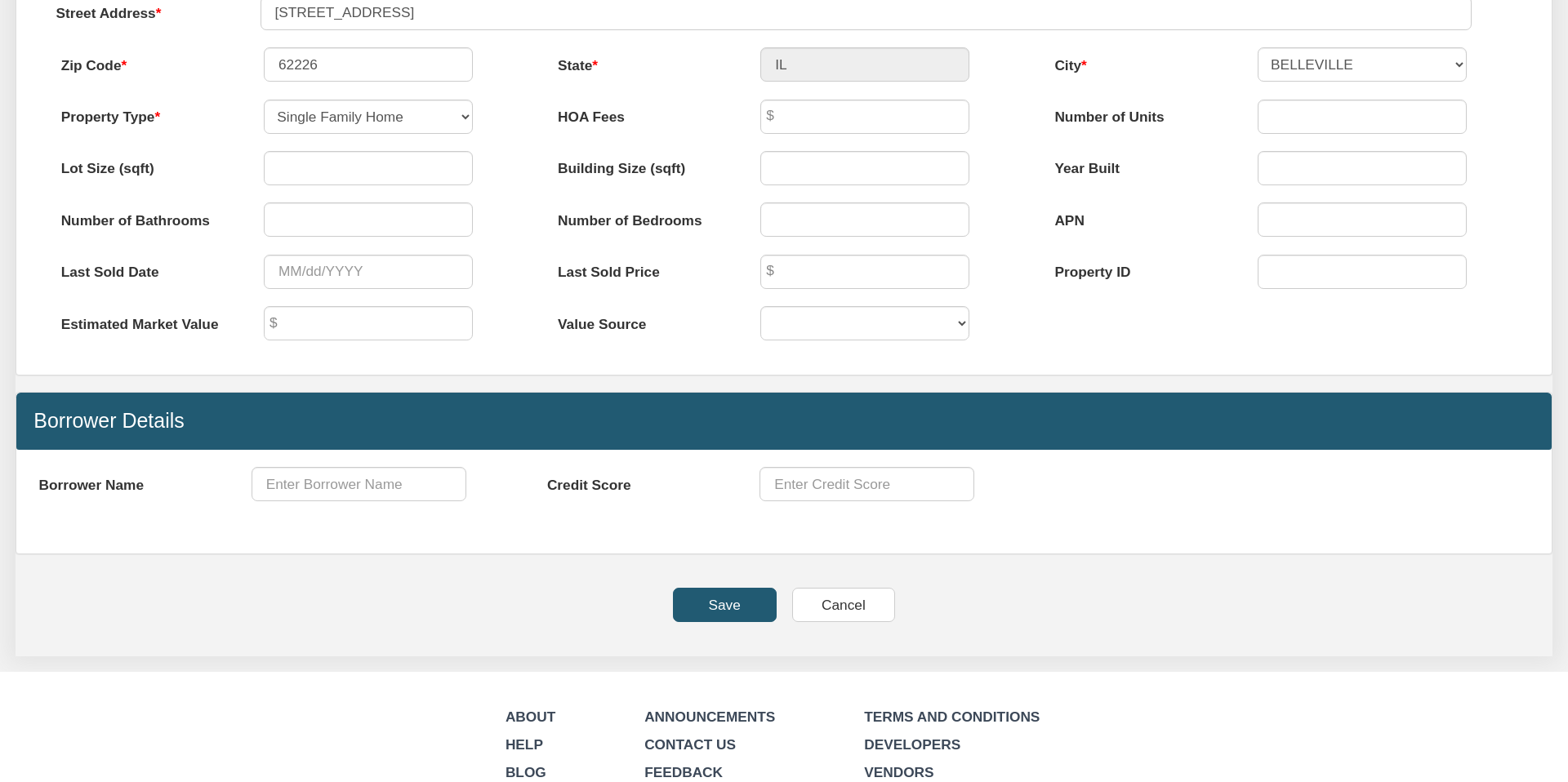
click at [718, 601] on input "Save" at bounding box center [725, 606] width 104 height 35
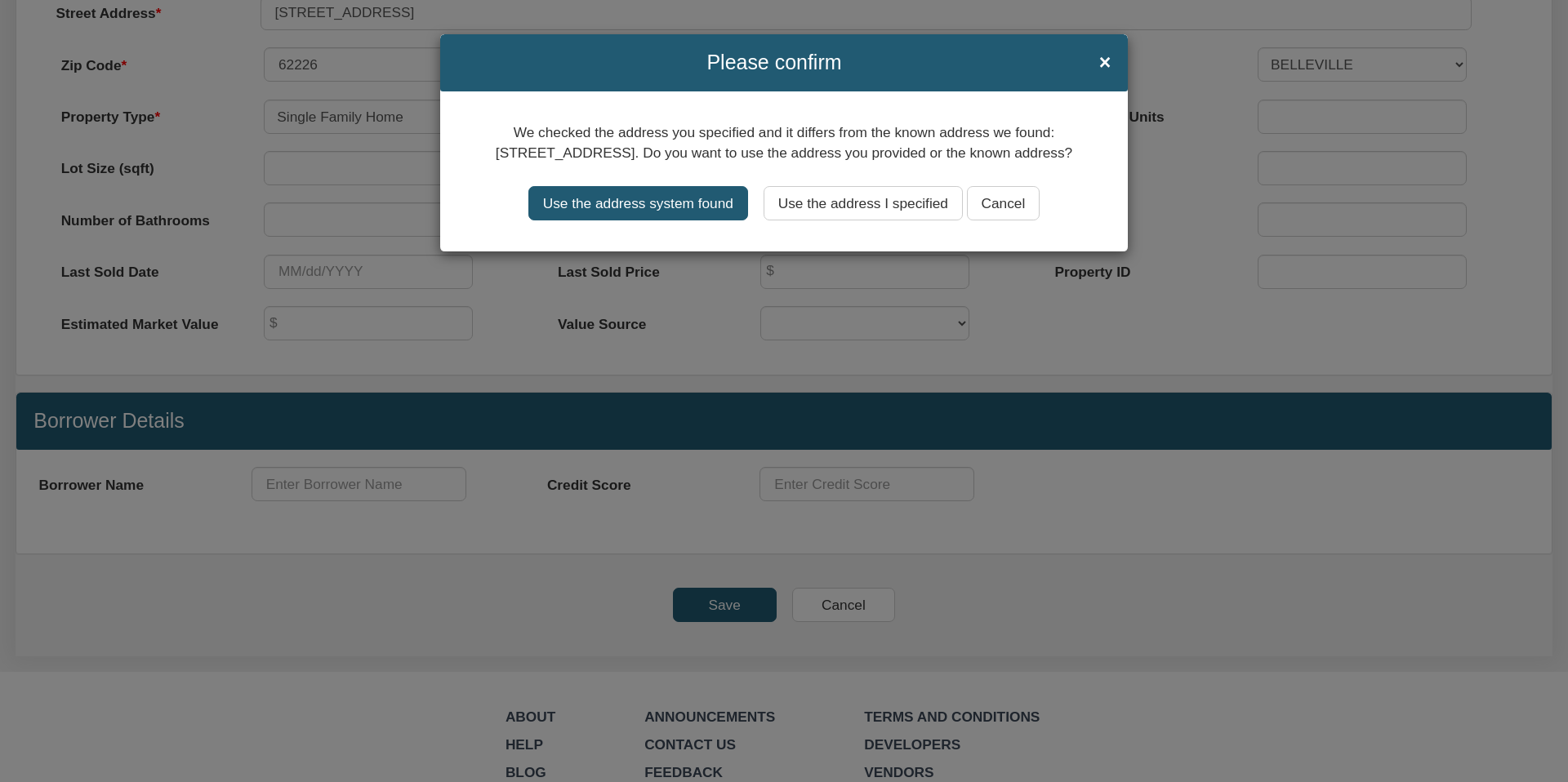
click at [615, 221] on input "Use the address system found" at bounding box center [638, 203] width 220 height 35
type input "[STREET_ADDRESS]"
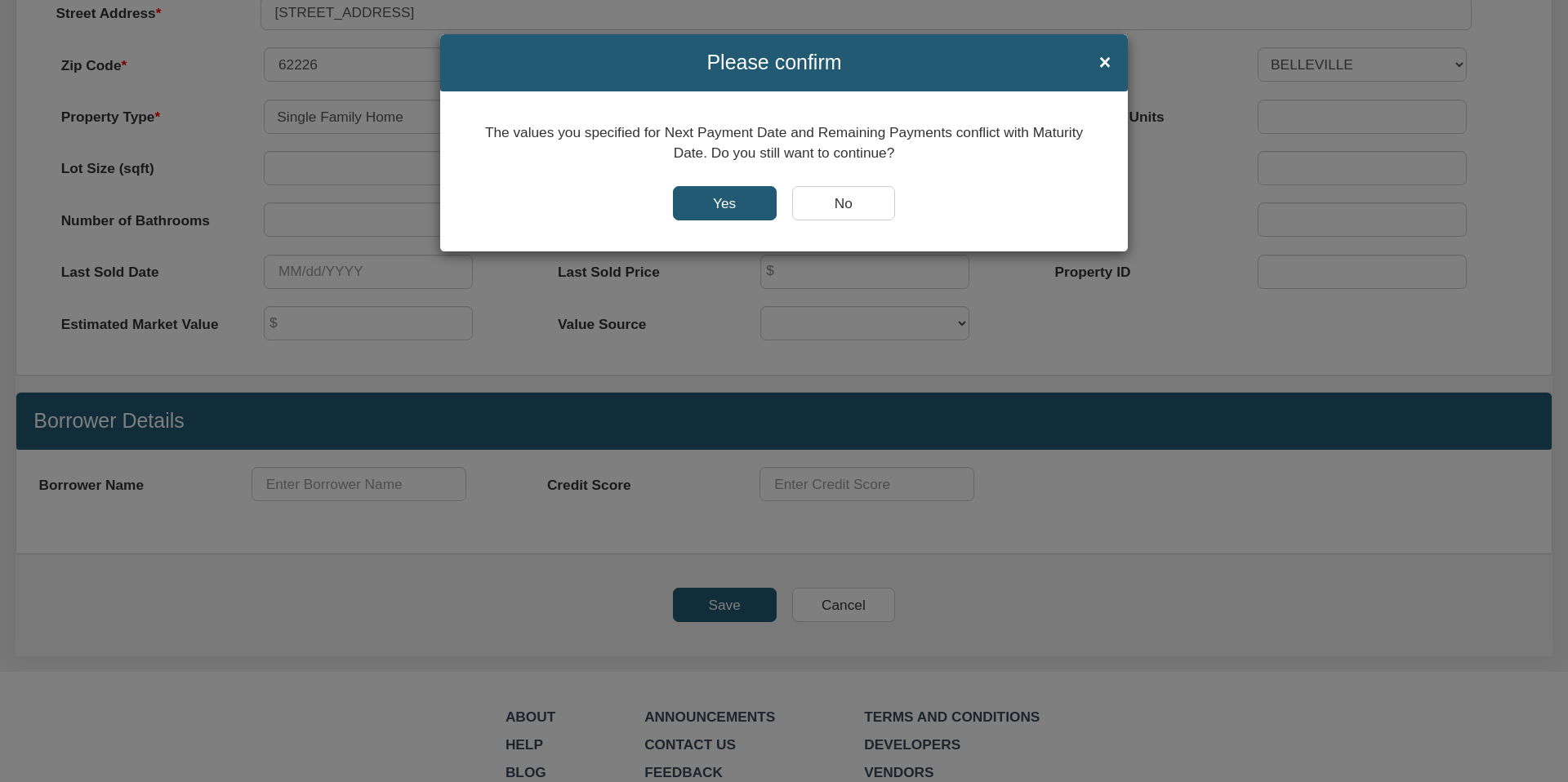
click at [716, 202] on input "Yes" at bounding box center [725, 203] width 104 height 35
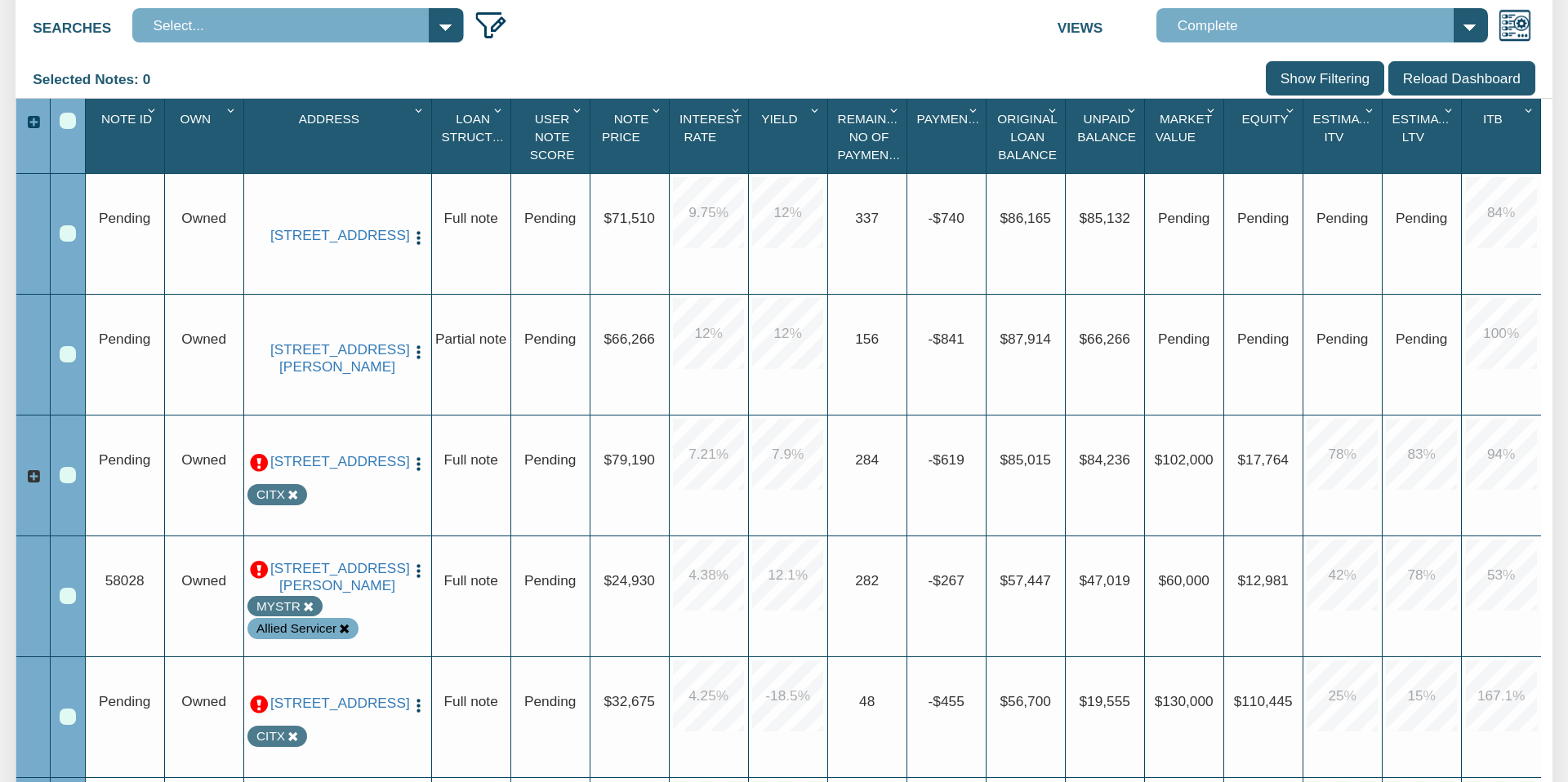
scroll to position [315, 0]
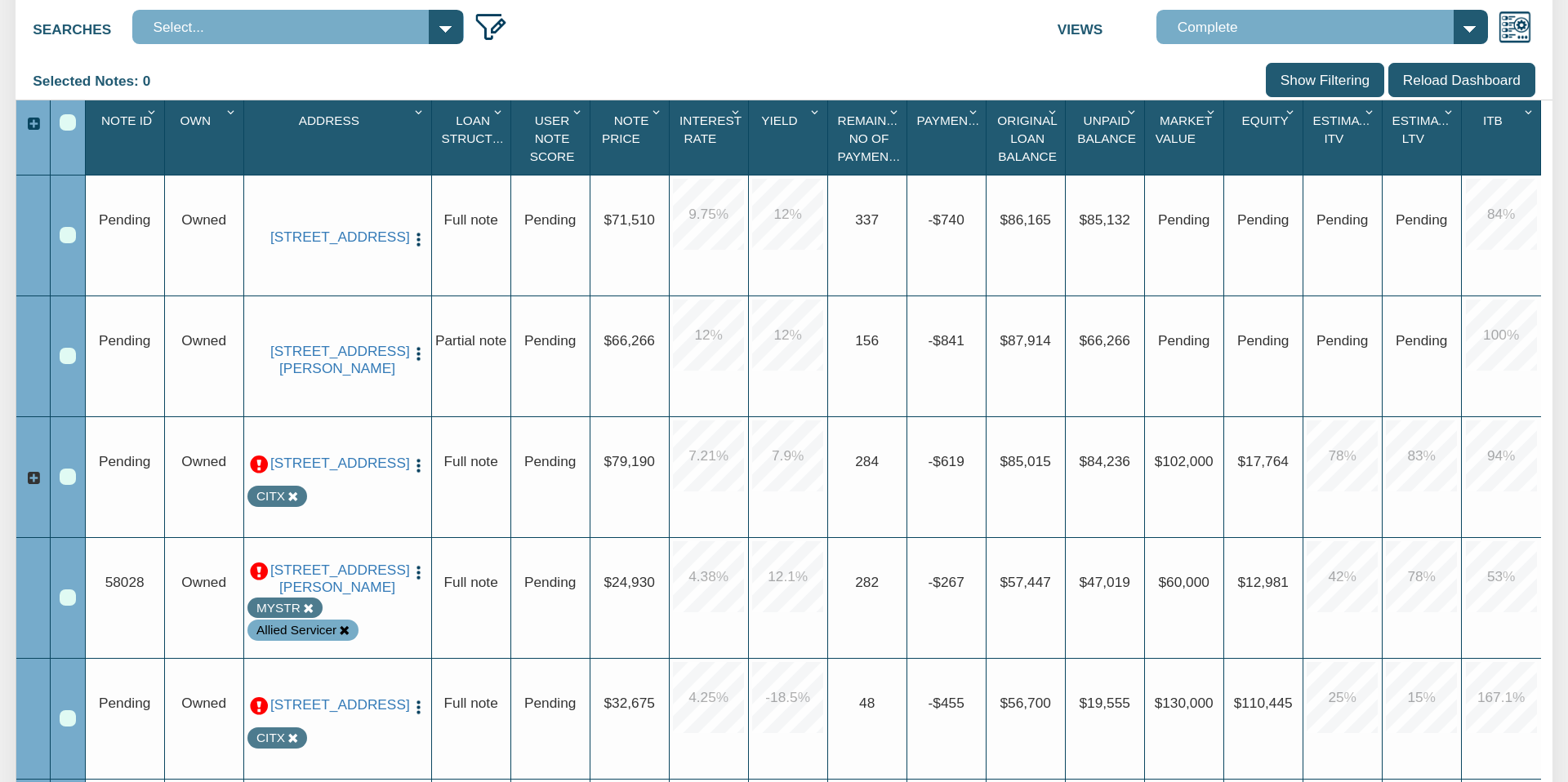
click at [276, 398] on div "[STREET_ADDRESS][PERSON_NAME] Edit Update Info Delete Partial/Pledge Analysis E…" at bounding box center [338, 360] width 180 height 121
click at [419, 348] on img "button" at bounding box center [419, 354] width 17 height 17
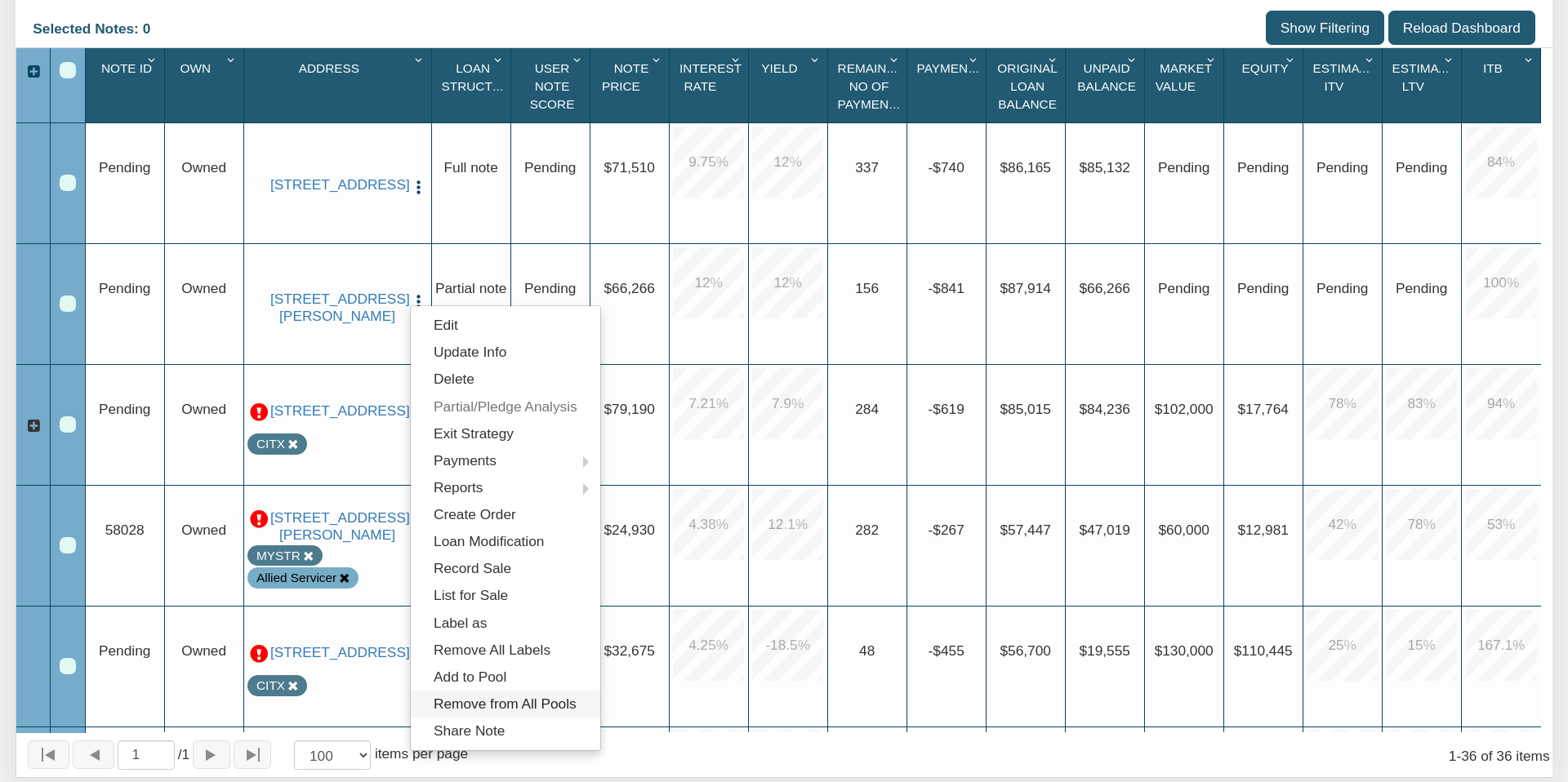
scroll to position [376, 0]
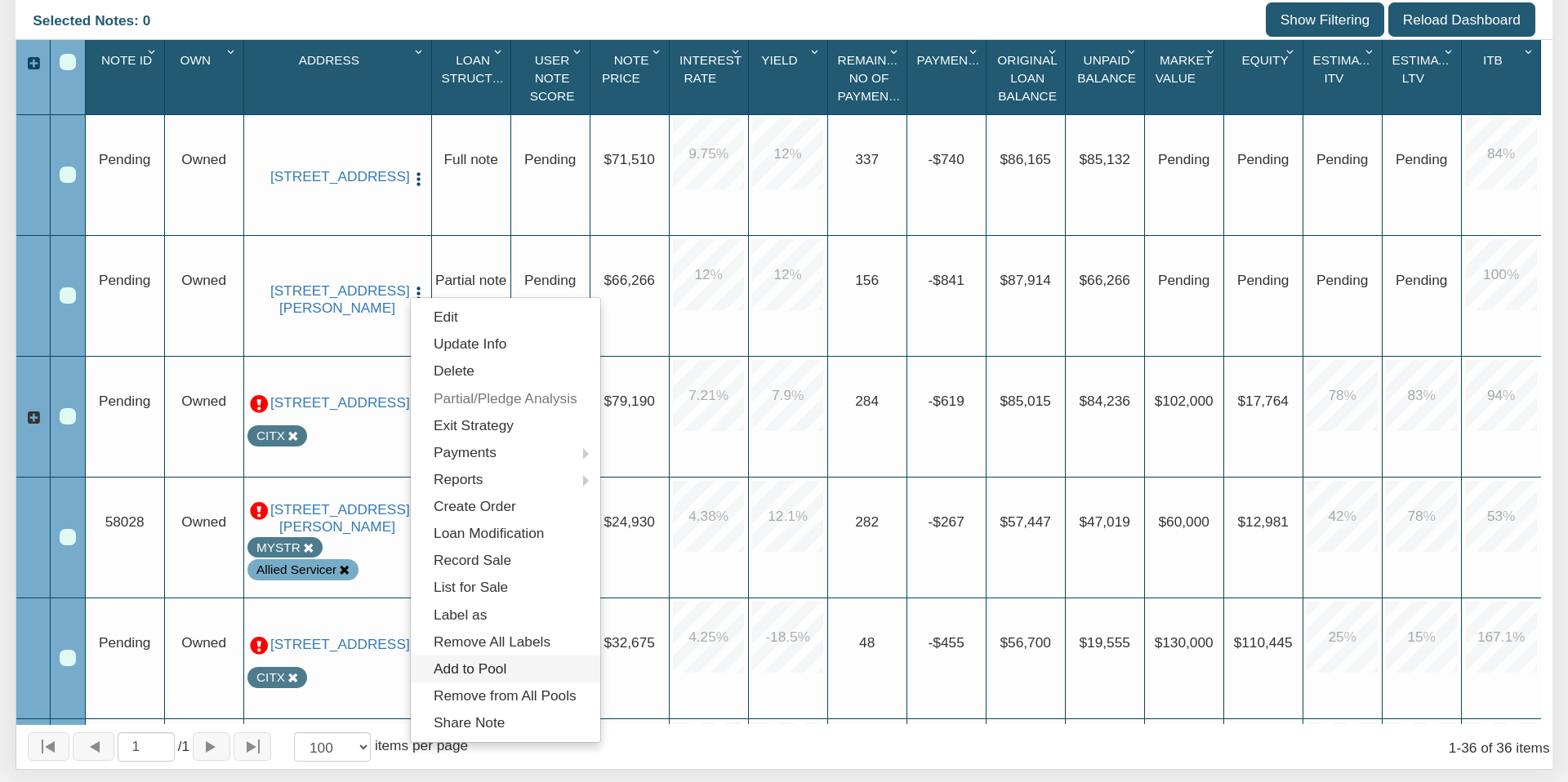
click at [465, 667] on link "Add to Pool" at bounding box center [505, 669] width 189 height 27
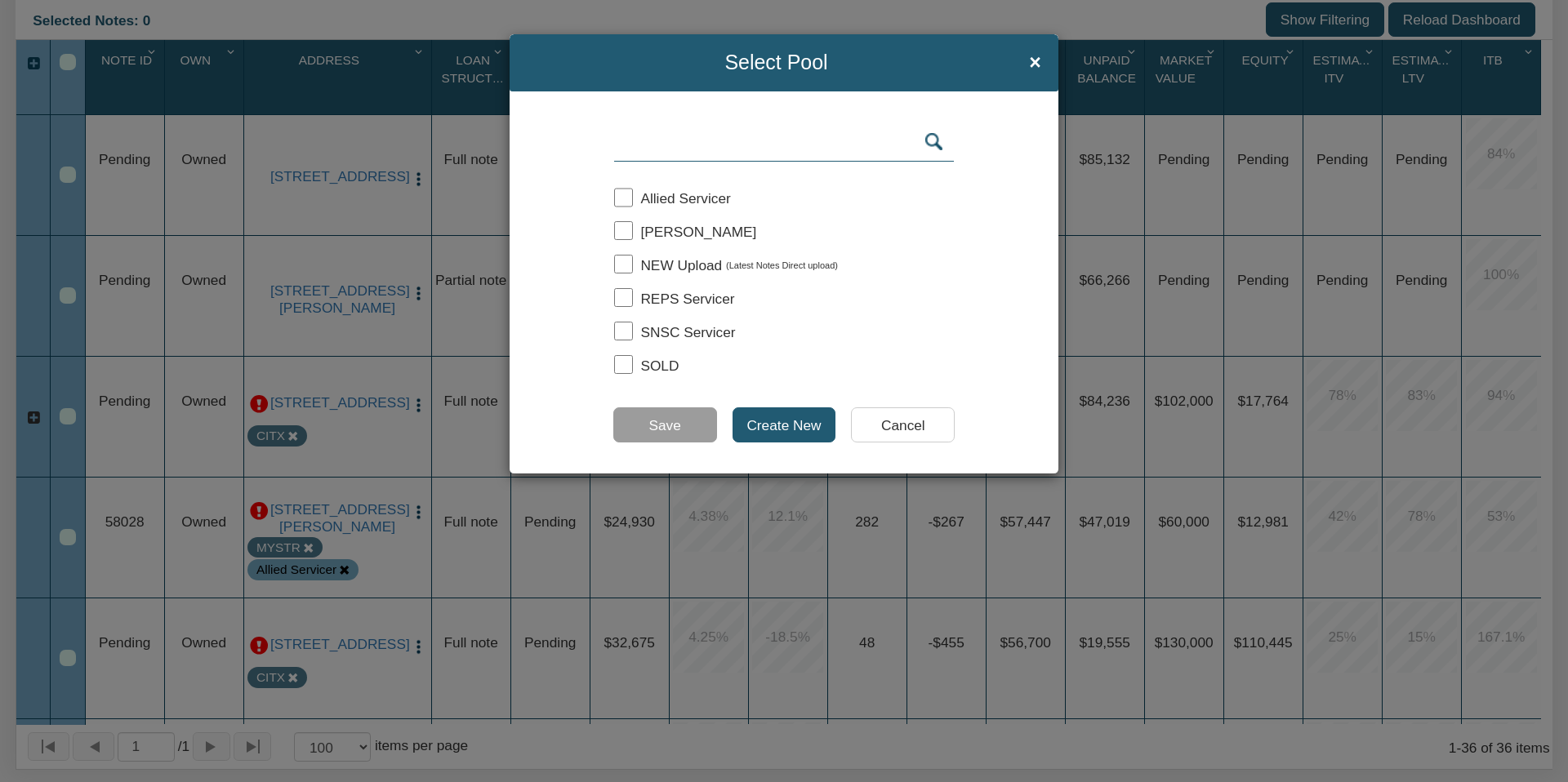
click at [905, 426] on input "Cancel" at bounding box center [903, 425] width 104 height 35
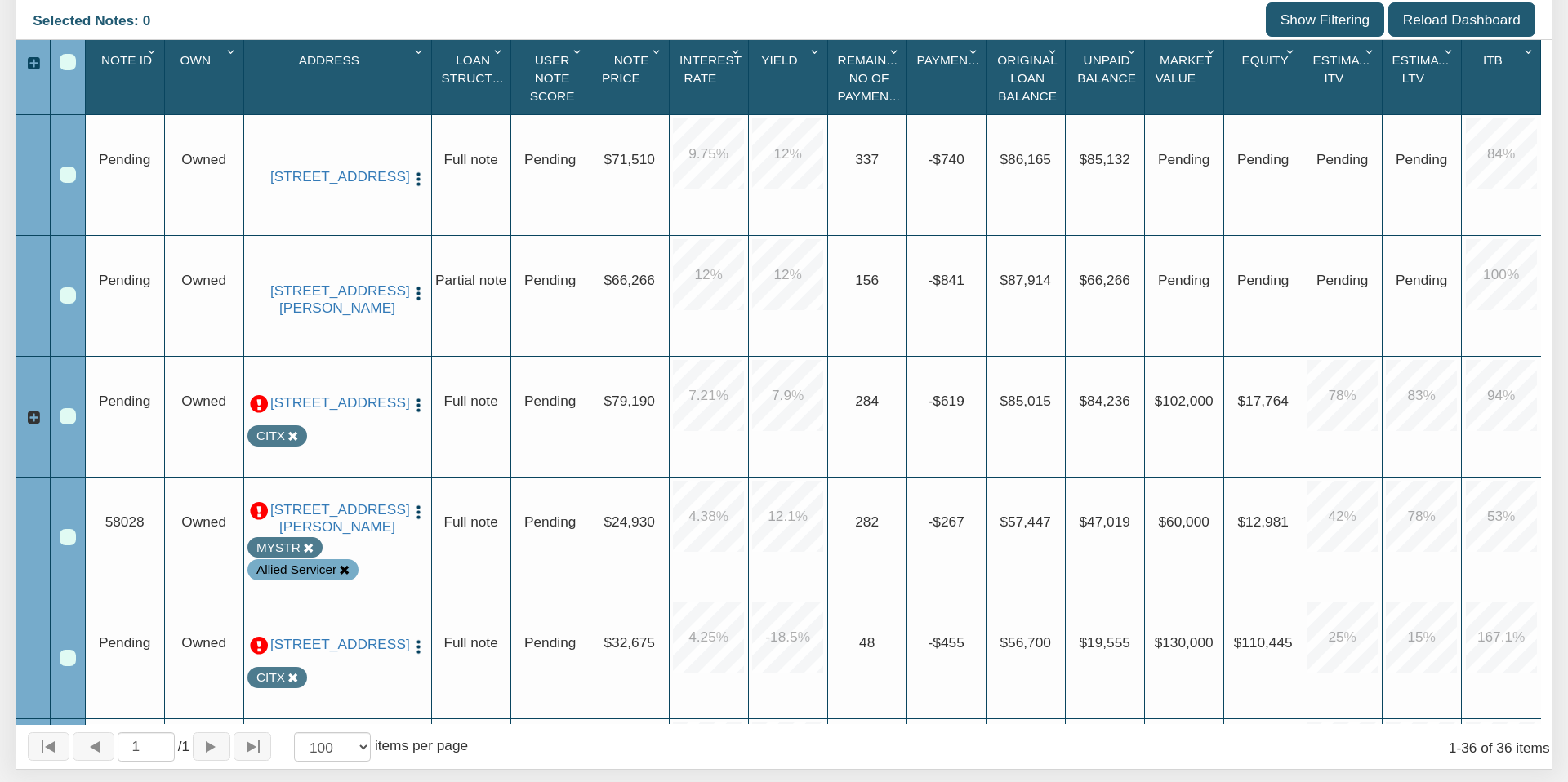
click at [262, 444] on div "CITX" at bounding box center [271, 436] width 29 height 18
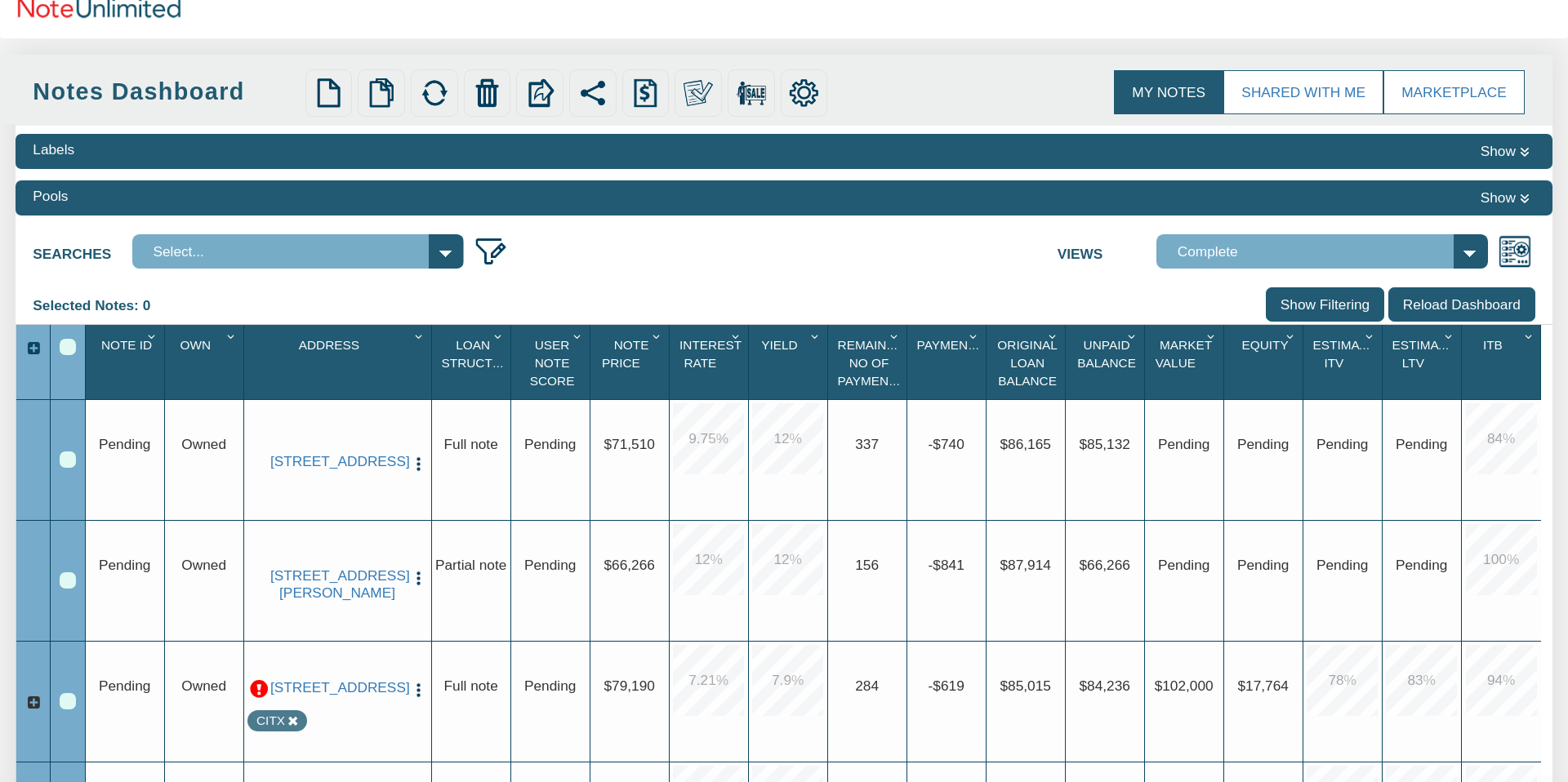
scroll to position [0, 0]
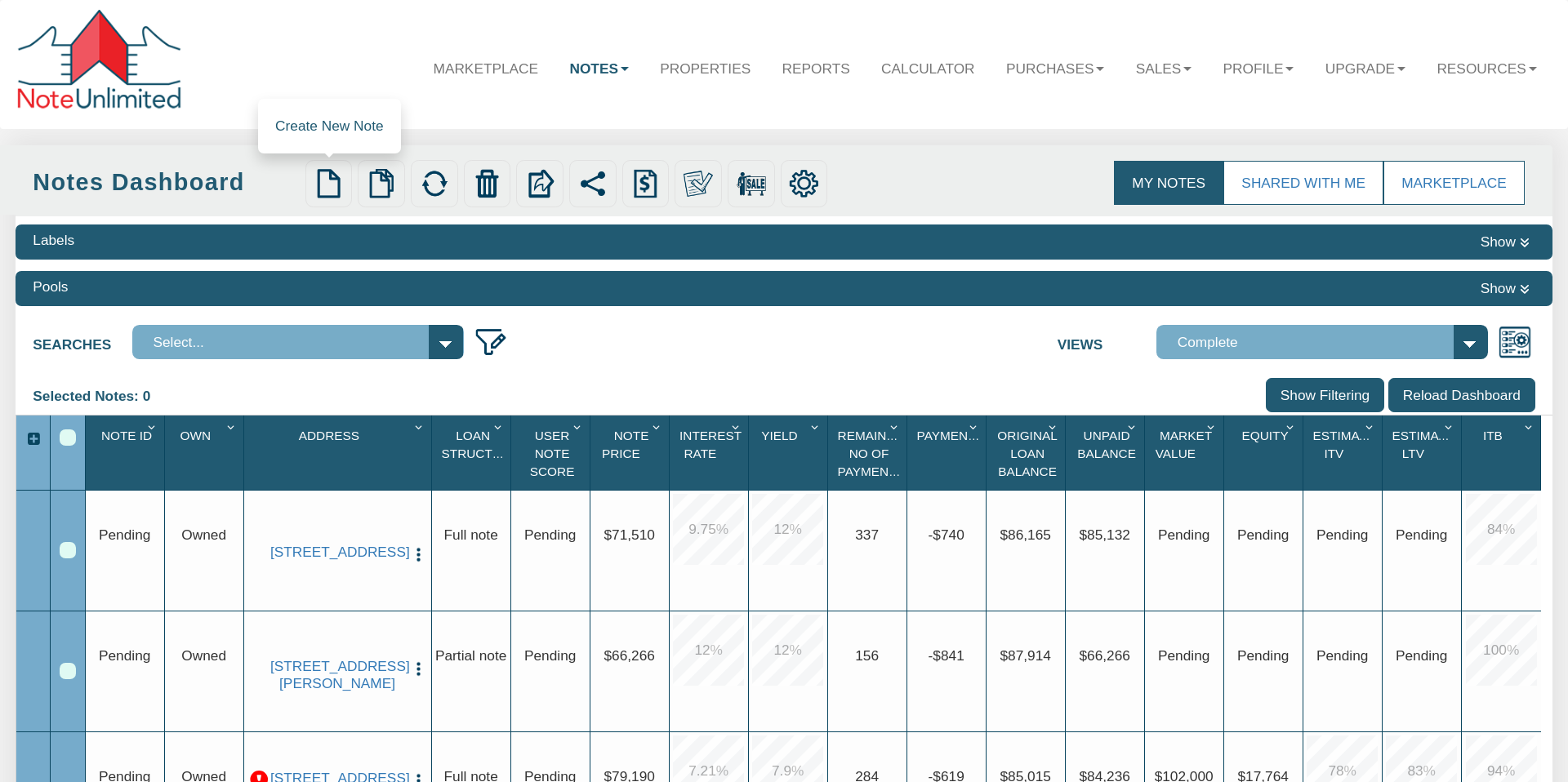
click at [332, 186] on img at bounding box center [328, 183] width 29 height 29
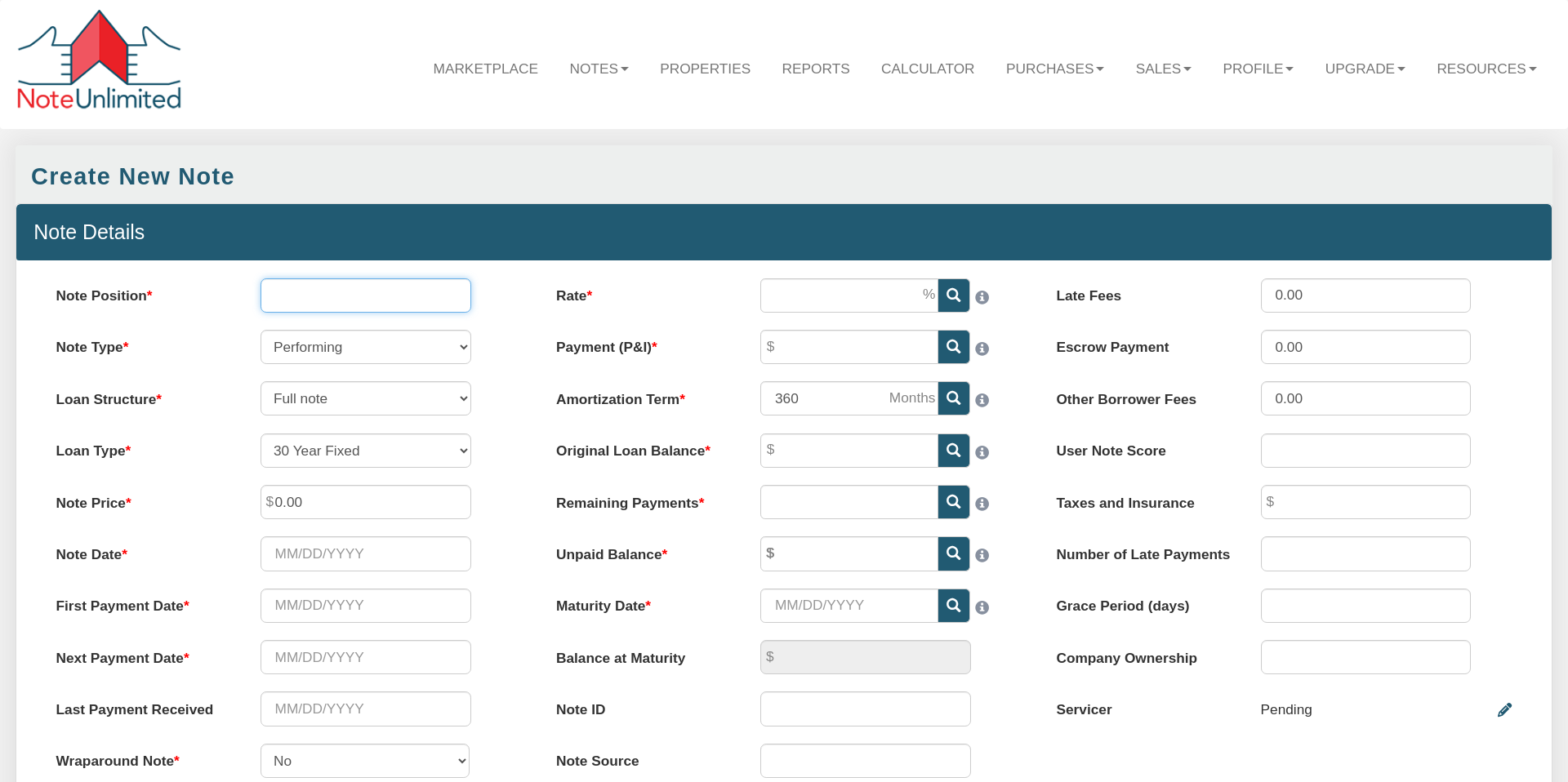
click at [335, 297] on input "Note Position" at bounding box center [365, 296] width 210 height 35
type input "1"
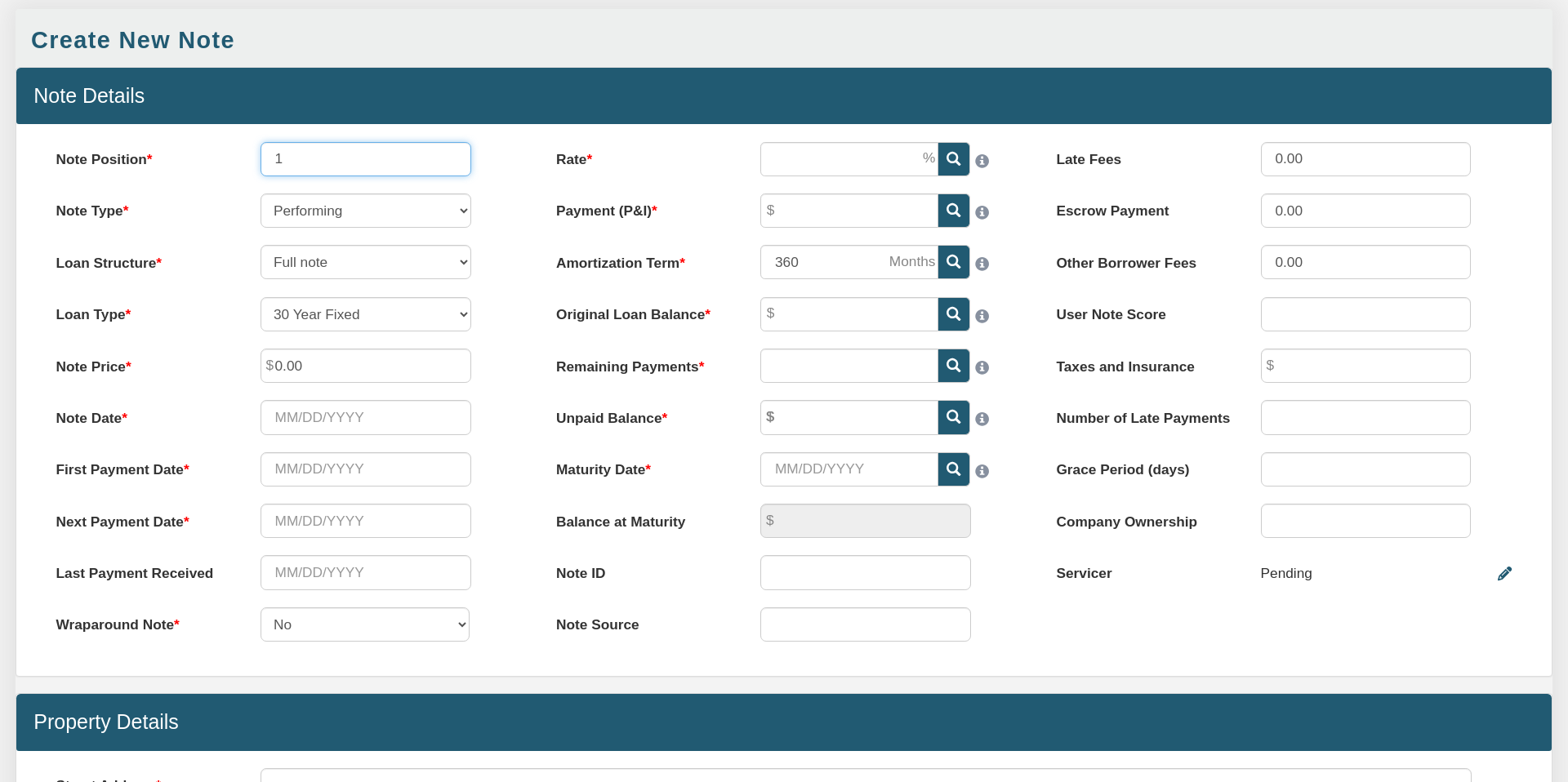
scroll to position [138, 0]
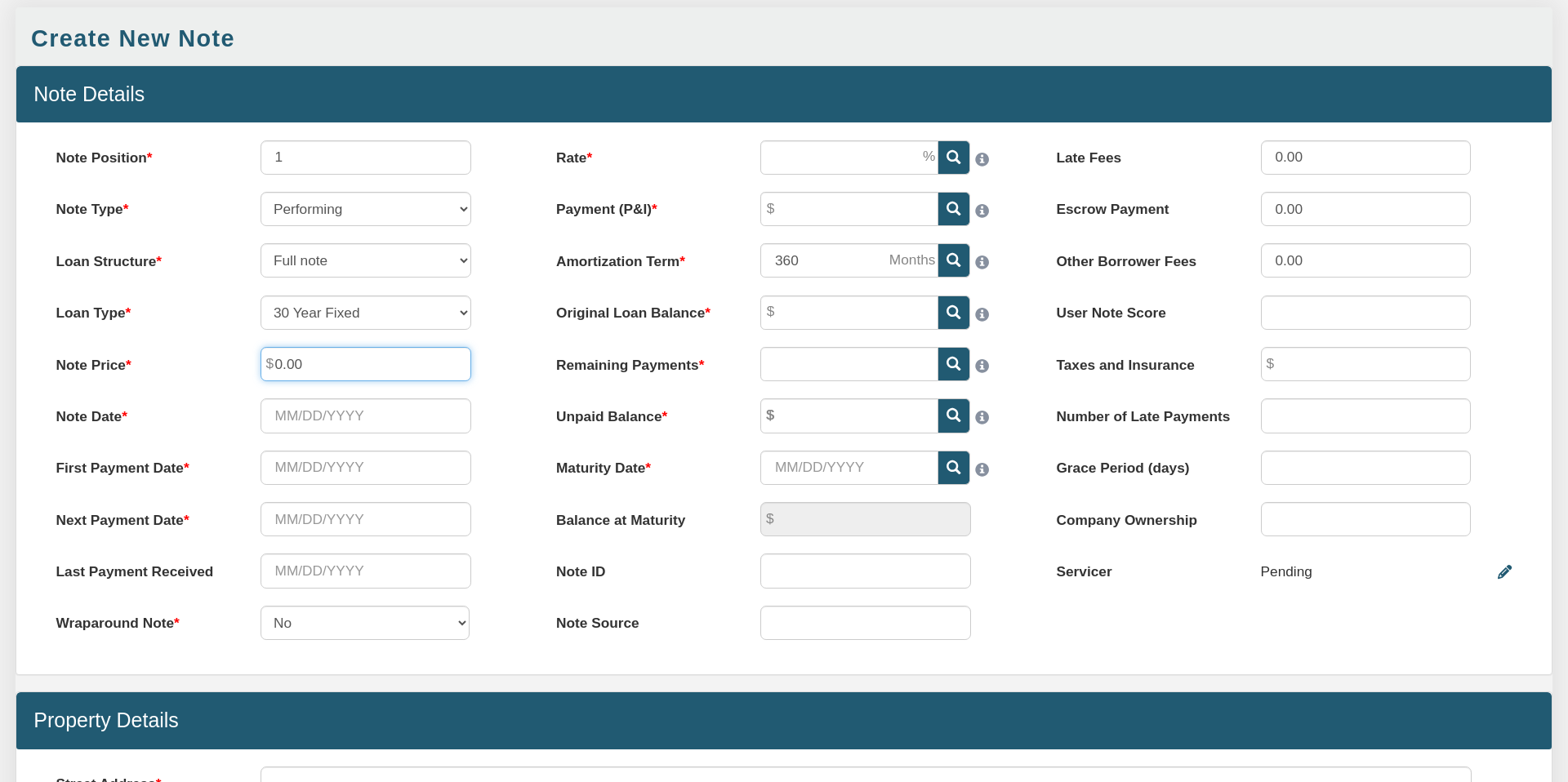
drag, startPoint x: 310, startPoint y: 364, endPoint x: 257, endPoint y: 367, distance: 53.1
click at [258, 365] on div "0.00" at bounding box center [365, 364] width 245 height 35
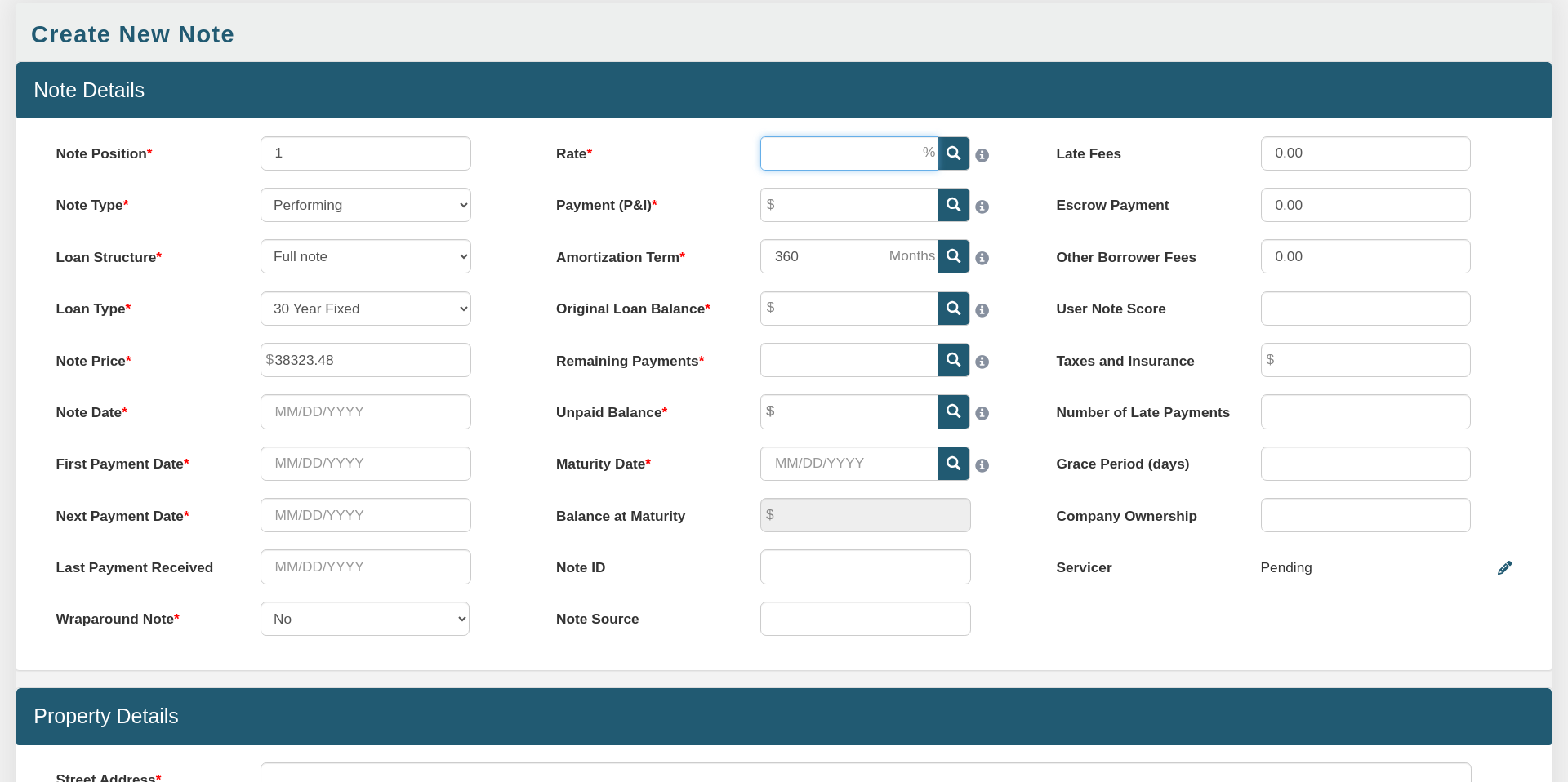
type input "38,323.48"
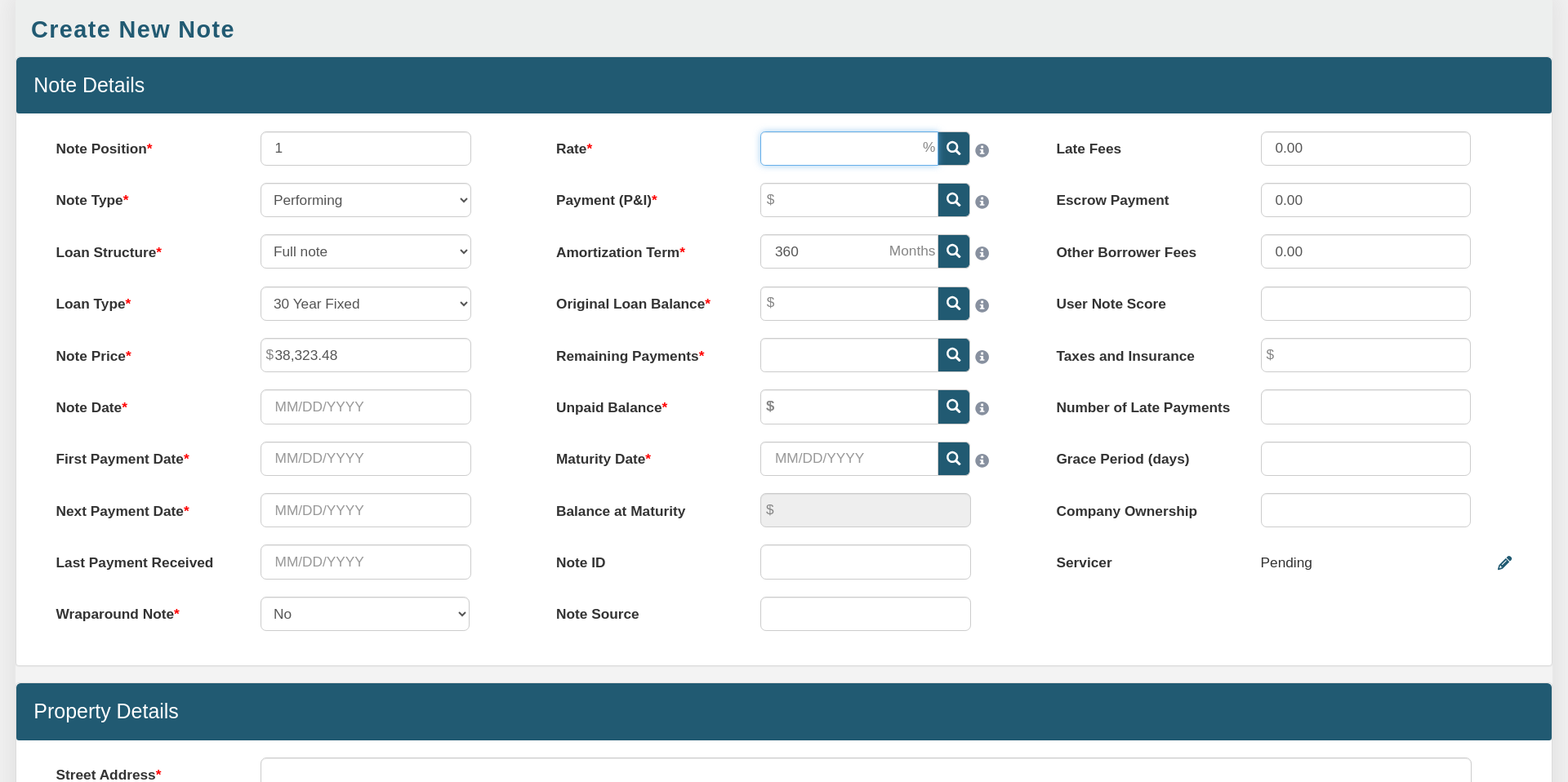
click at [809, 161] on input "Rate" at bounding box center [849, 148] width 178 height 35
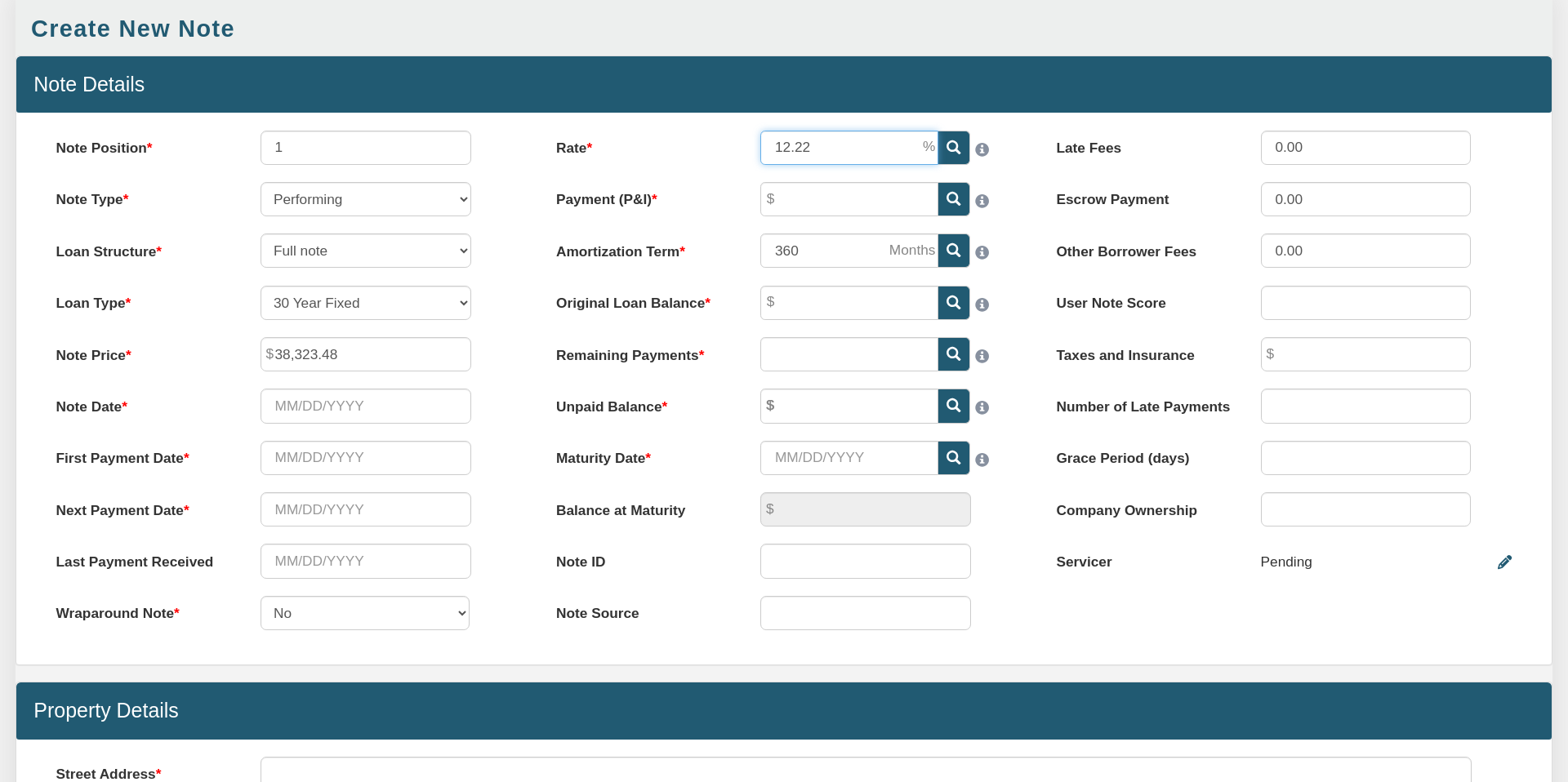
type input "12.22"
click at [804, 202] on input "Payment (P&I)" at bounding box center [849, 200] width 178 height 35
type input "678.66"
click at [801, 305] on input "Original Loan Balance" at bounding box center [849, 303] width 178 height 35
type input "64,900.00"
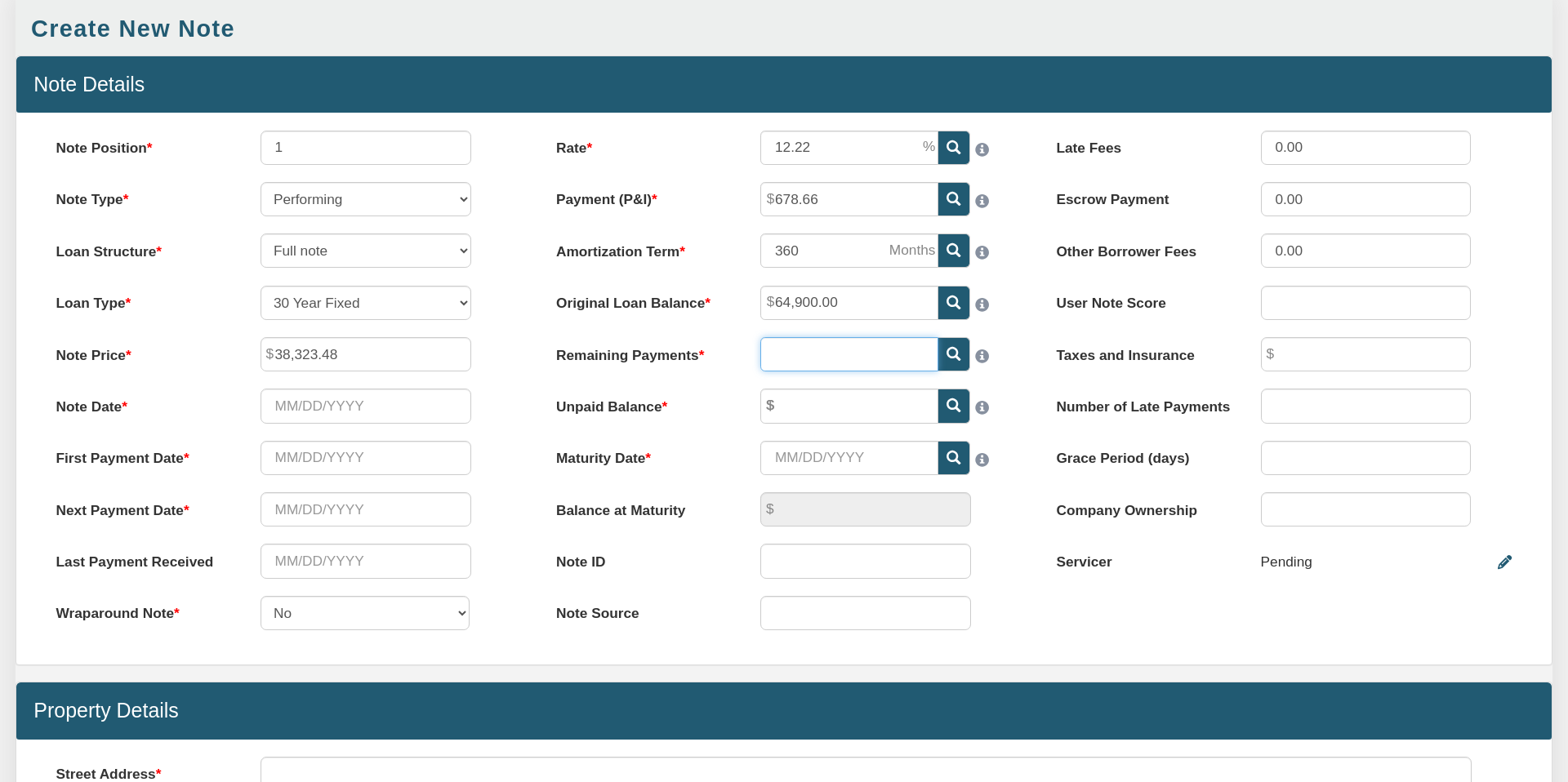
click at [798, 355] on input "text" at bounding box center [849, 355] width 178 height 35
type input "0.00"
click at [790, 405] on input "text" at bounding box center [849, 406] width 178 height 35
type input "39,448.00"
click at [829, 453] on input "Maturity Date" at bounding box center [849, 458] width 178 height 35
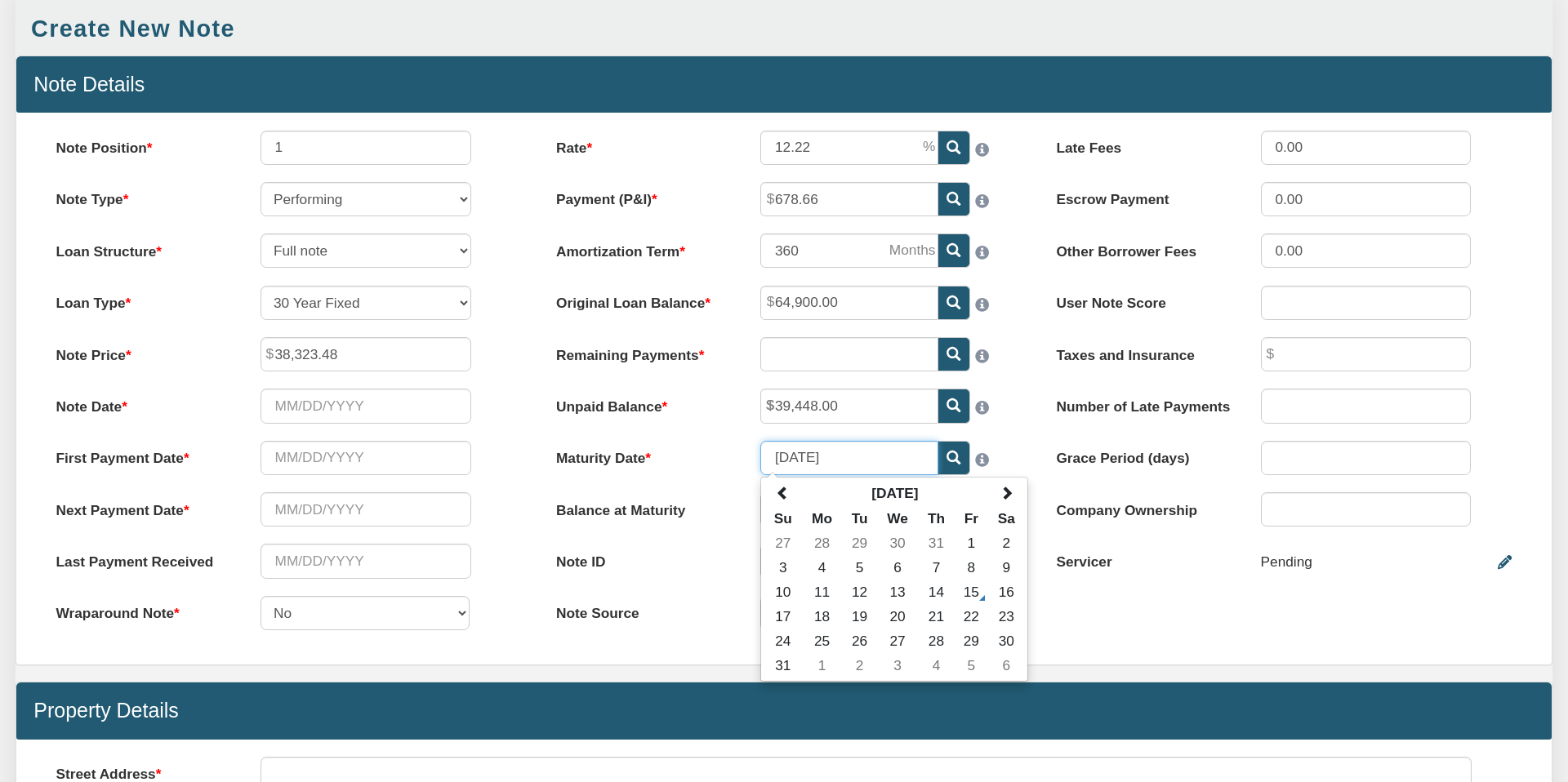
type input "[DATE]"
click at [1007, 431] on div "Rate 12.22 Payment (P&I) 678.66 Amortization Term 360 Su Mo 1" at bounding box center [784, 389] width 500 height 517
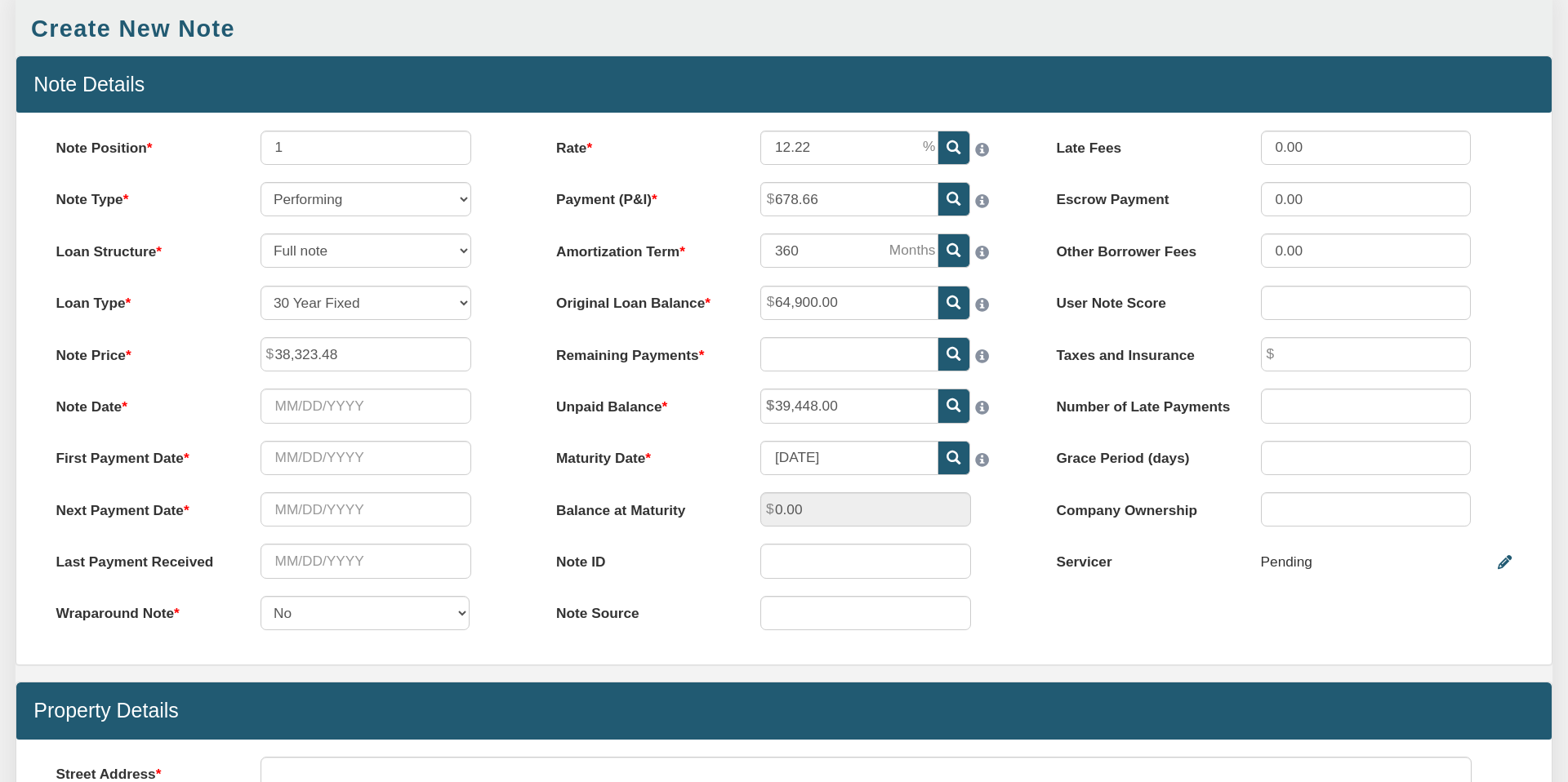
click at [951, 357] on icon at bounding box center [954, 354] width 14 height 13
type input "89"
type input "311.81"
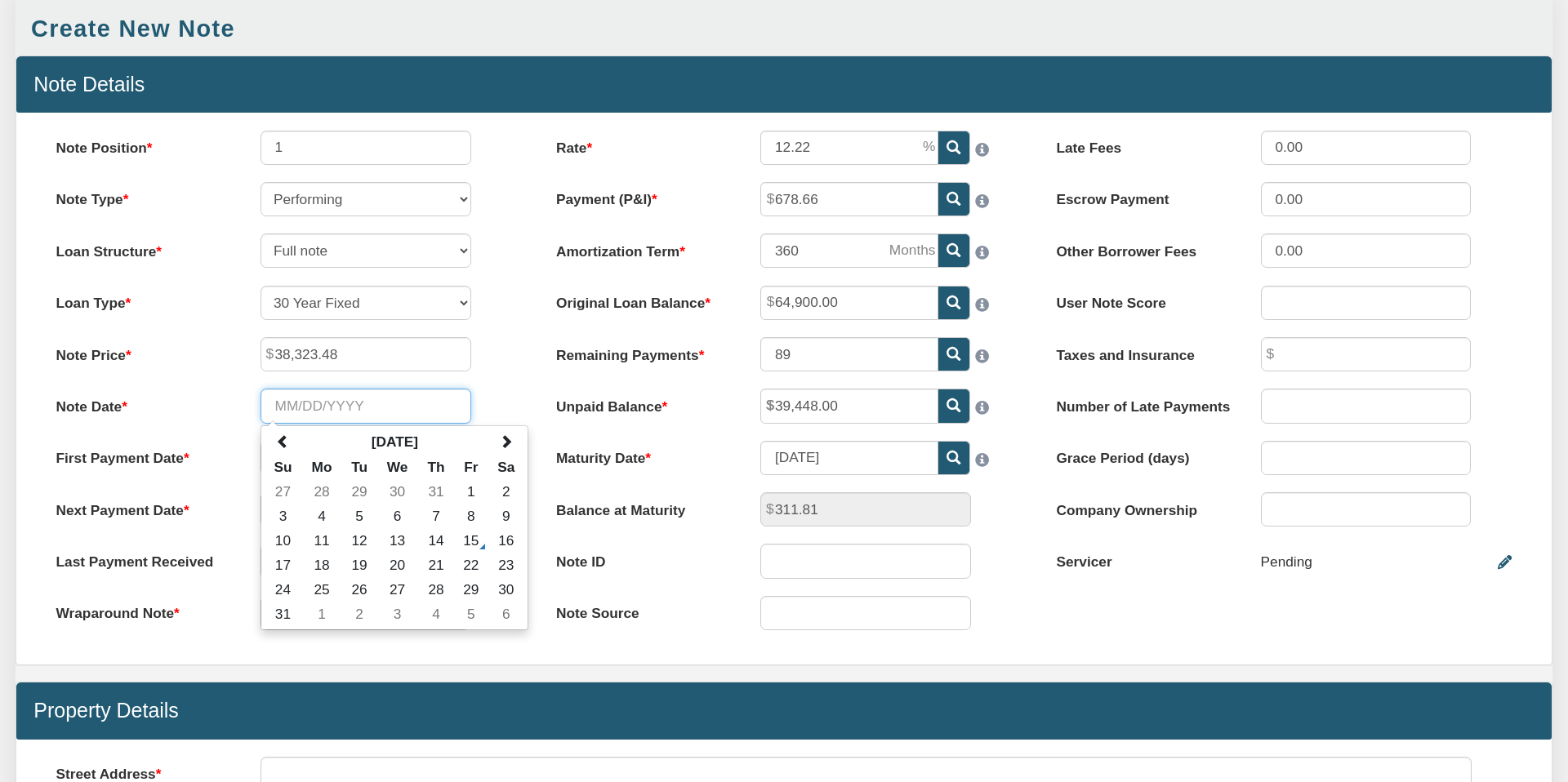
click at [292, 406] on input "Note Date" at bounding box center [365, 406] width 210 height 35
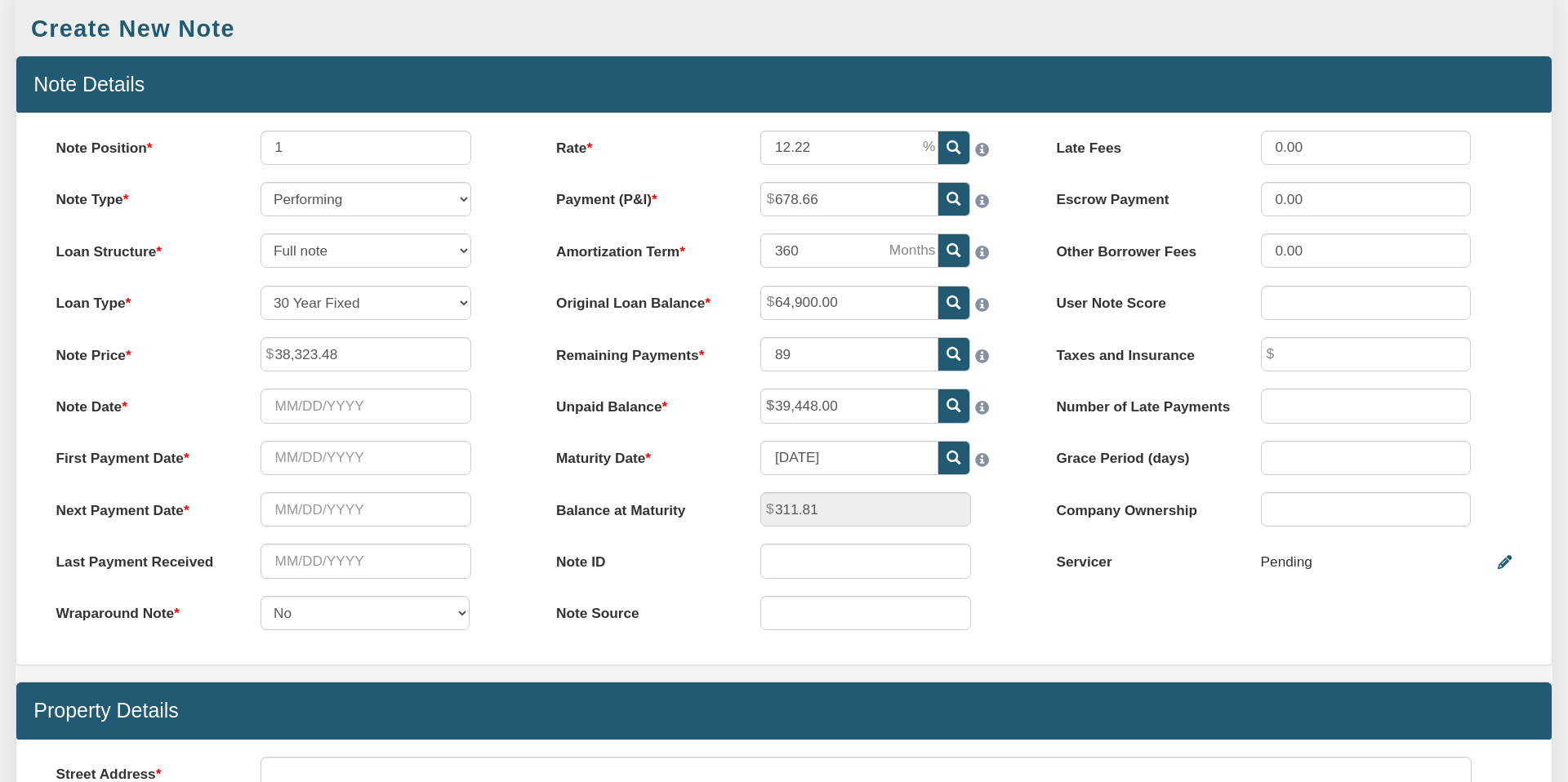
scroll to position [152, 0]
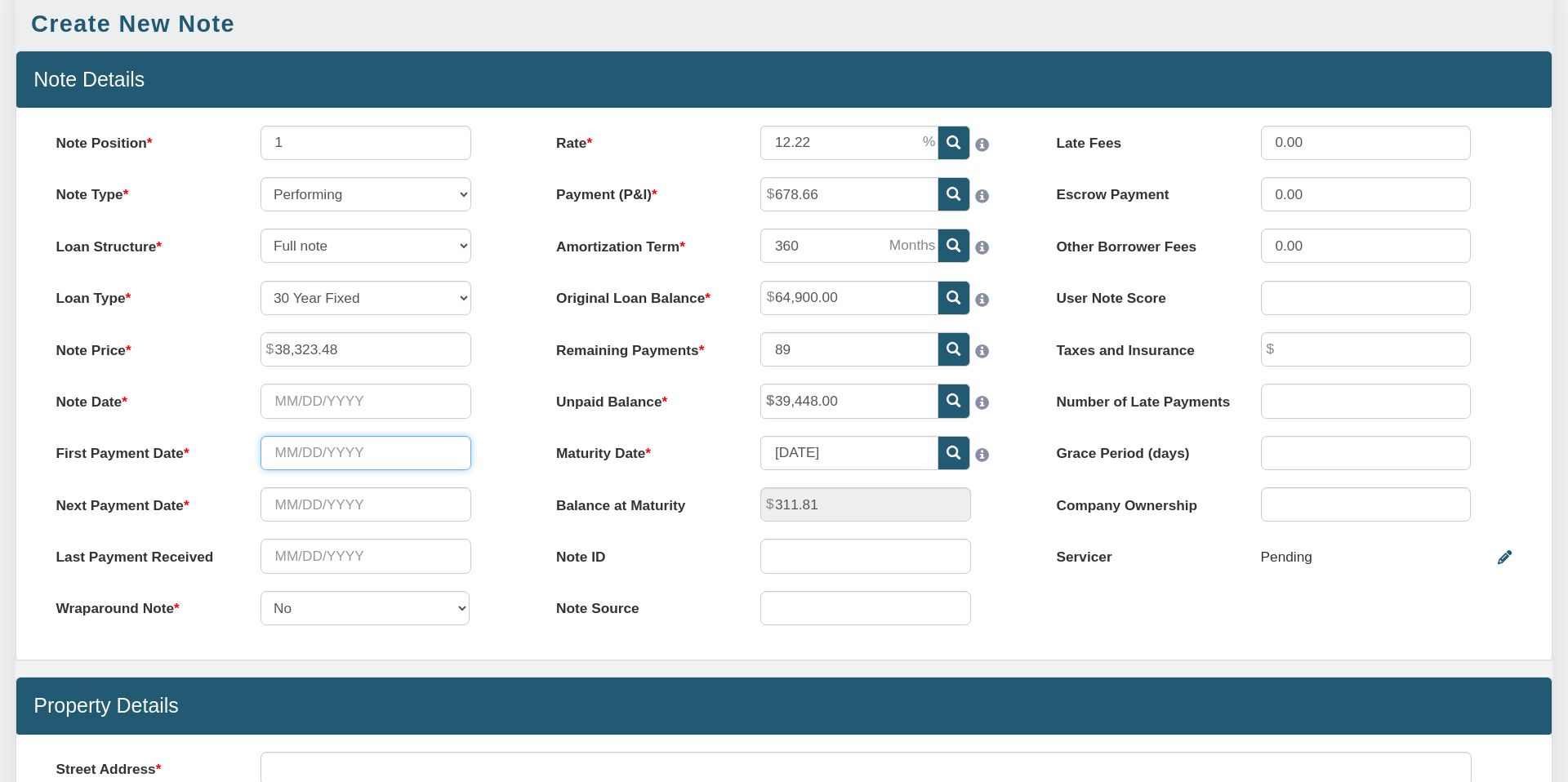
click at [328, 458] on input "text" at bounding box center [365, 453] width 210 height 35
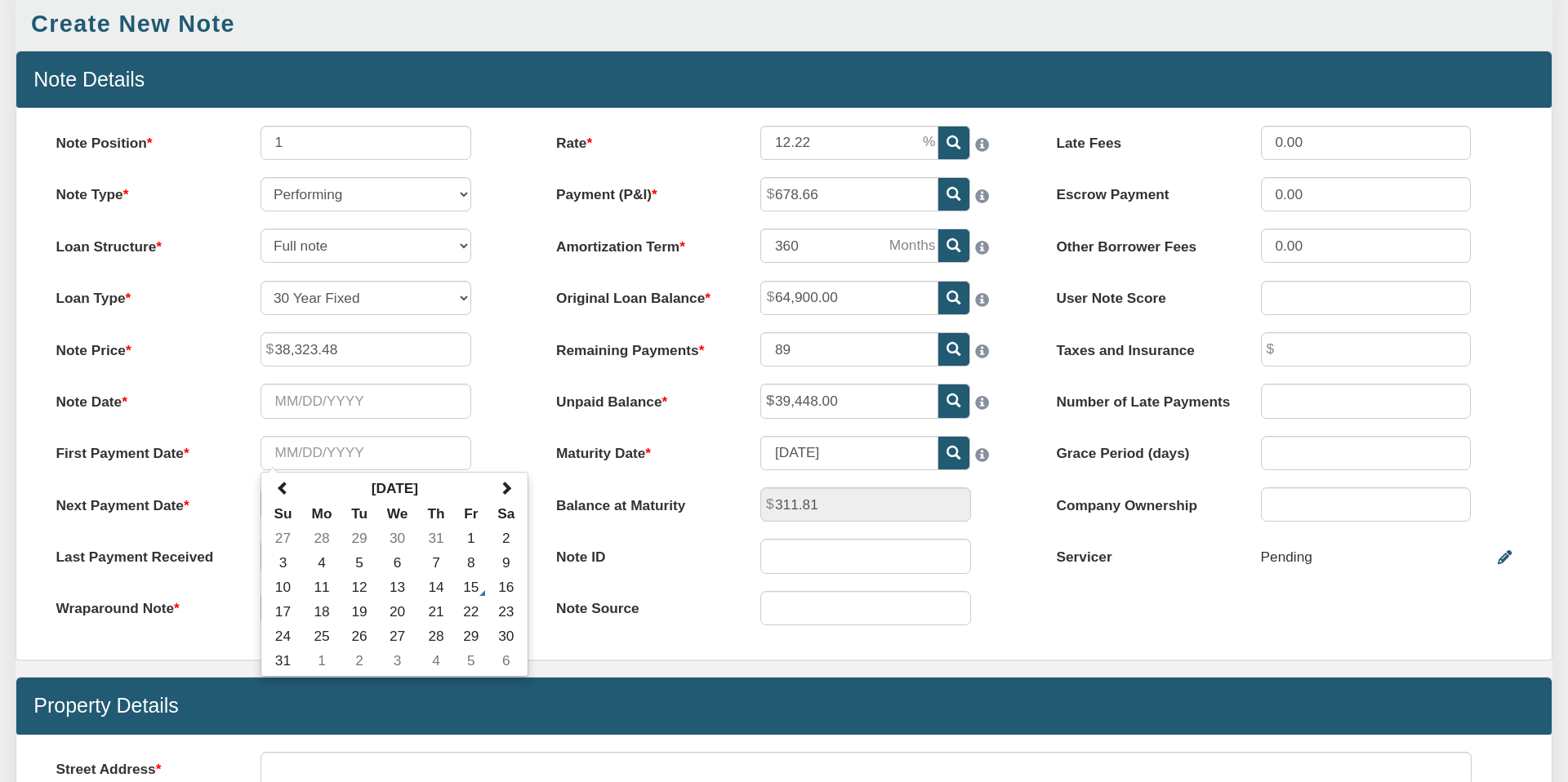
click at [211, 505] on label "Next Payment Date" at bounding box center [141, 501] width 204 height 28
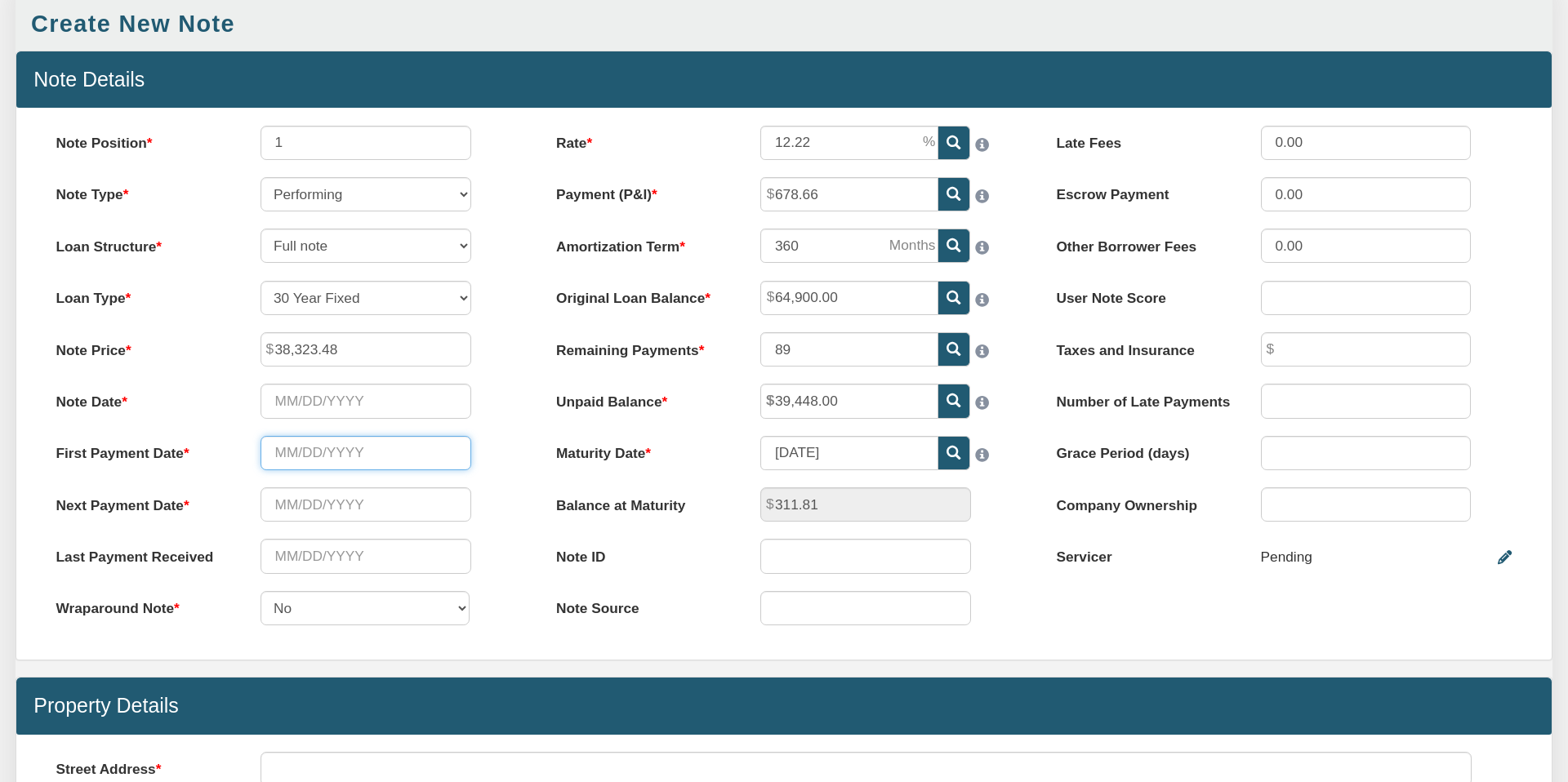
click at [317, 456] on input "text" at bounding box center [365, 453] width 210 height 35
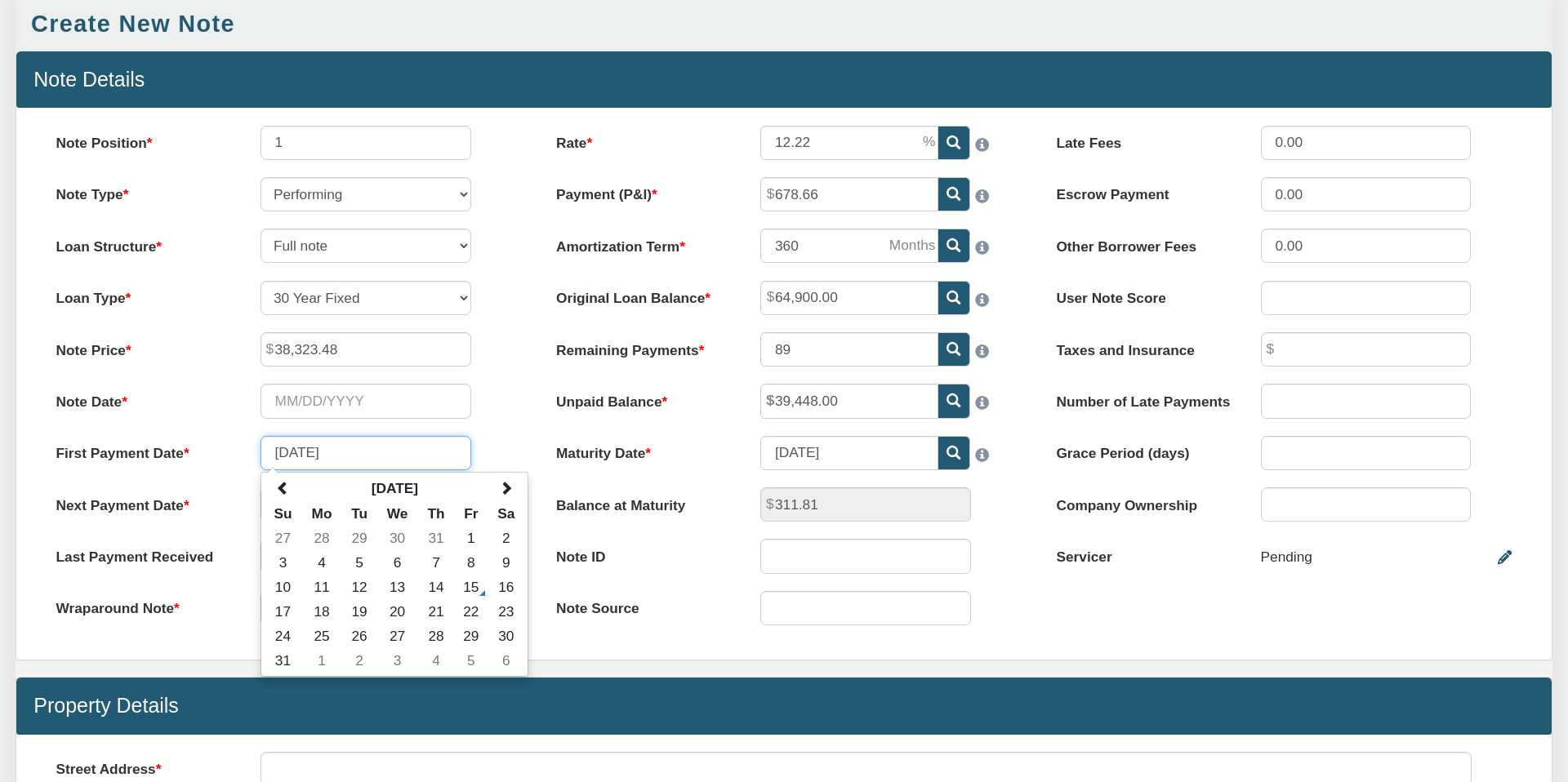
type input "[DATE]"
click at [491, 391] on div "Note Date Please select date" at bounding box center [284, 401] width 490 height 35
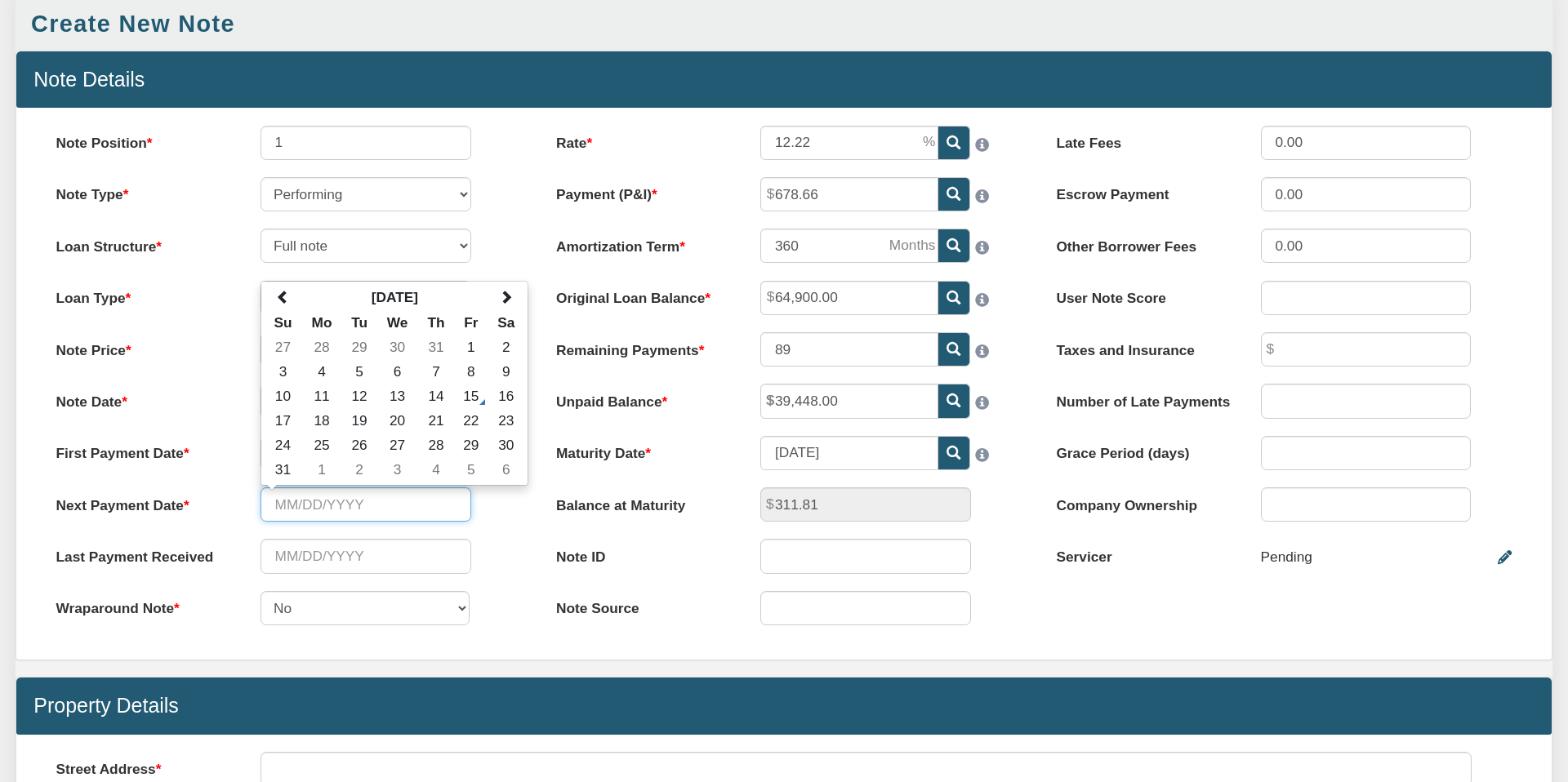
click at [274, 505] on input "text" at bounding box center [365, 505] width 210 height 35
type input "[DATE]"
click at [323, 557] on input "text" at bounding box center [365, 556] width 210 height 35
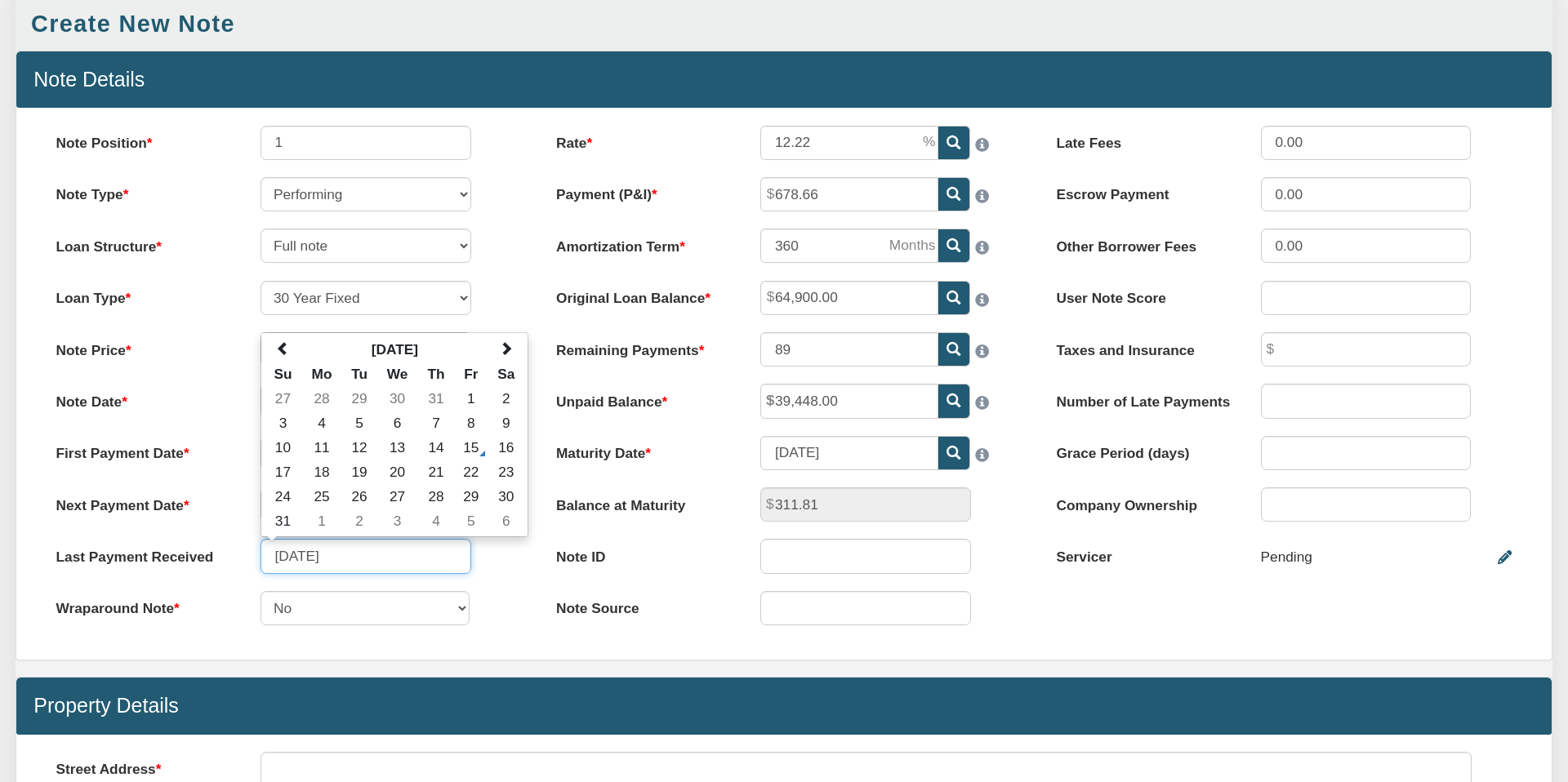
type input "[DATE]"
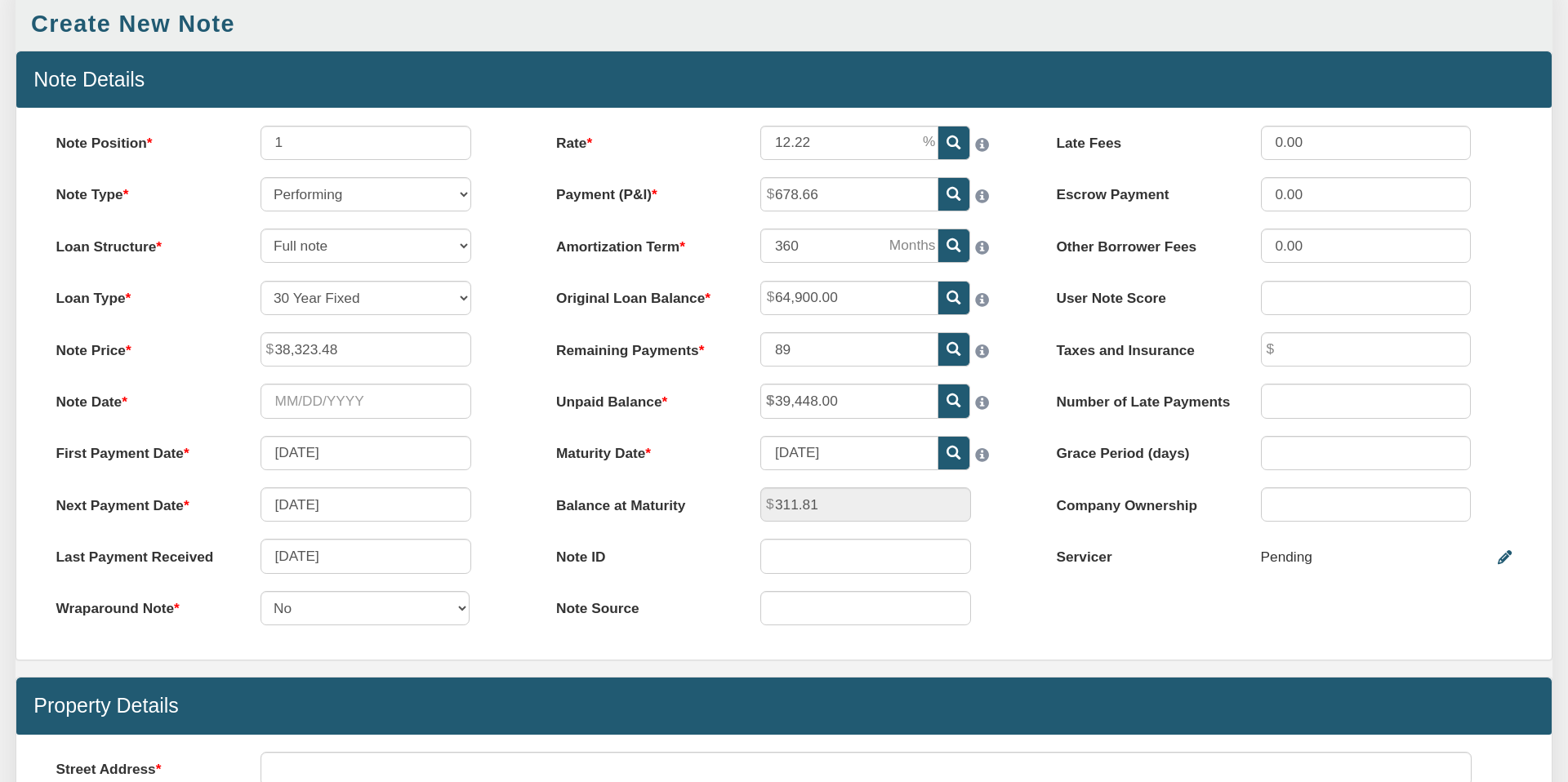
click at [670, 573] on div "Note ID" at bounding box center [784, 556] width 490 height 35
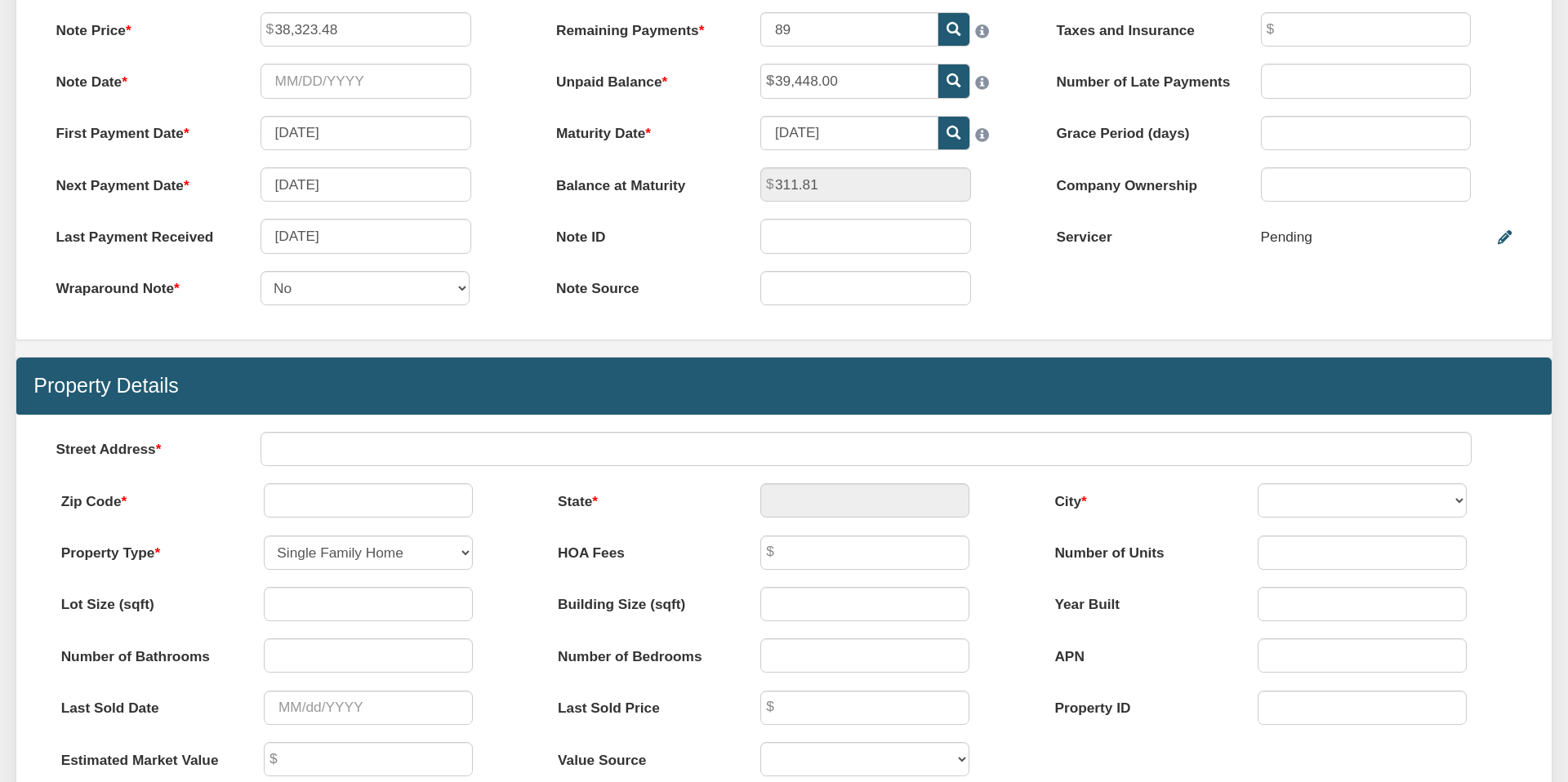
scroll to position [475, 0]
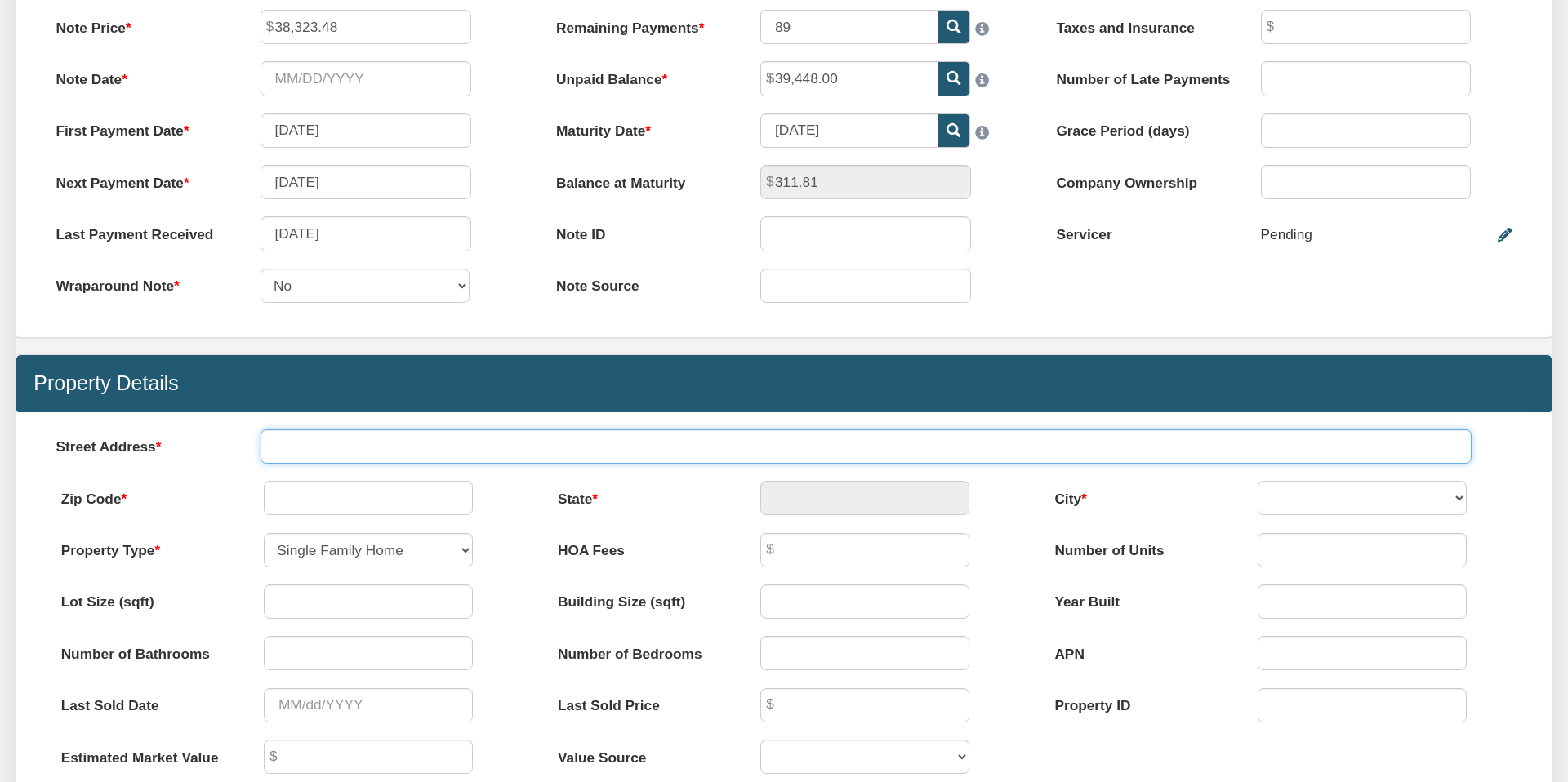
click at [328, 447] on input "text" at bounding box center [866, 446] width 1212 height 35
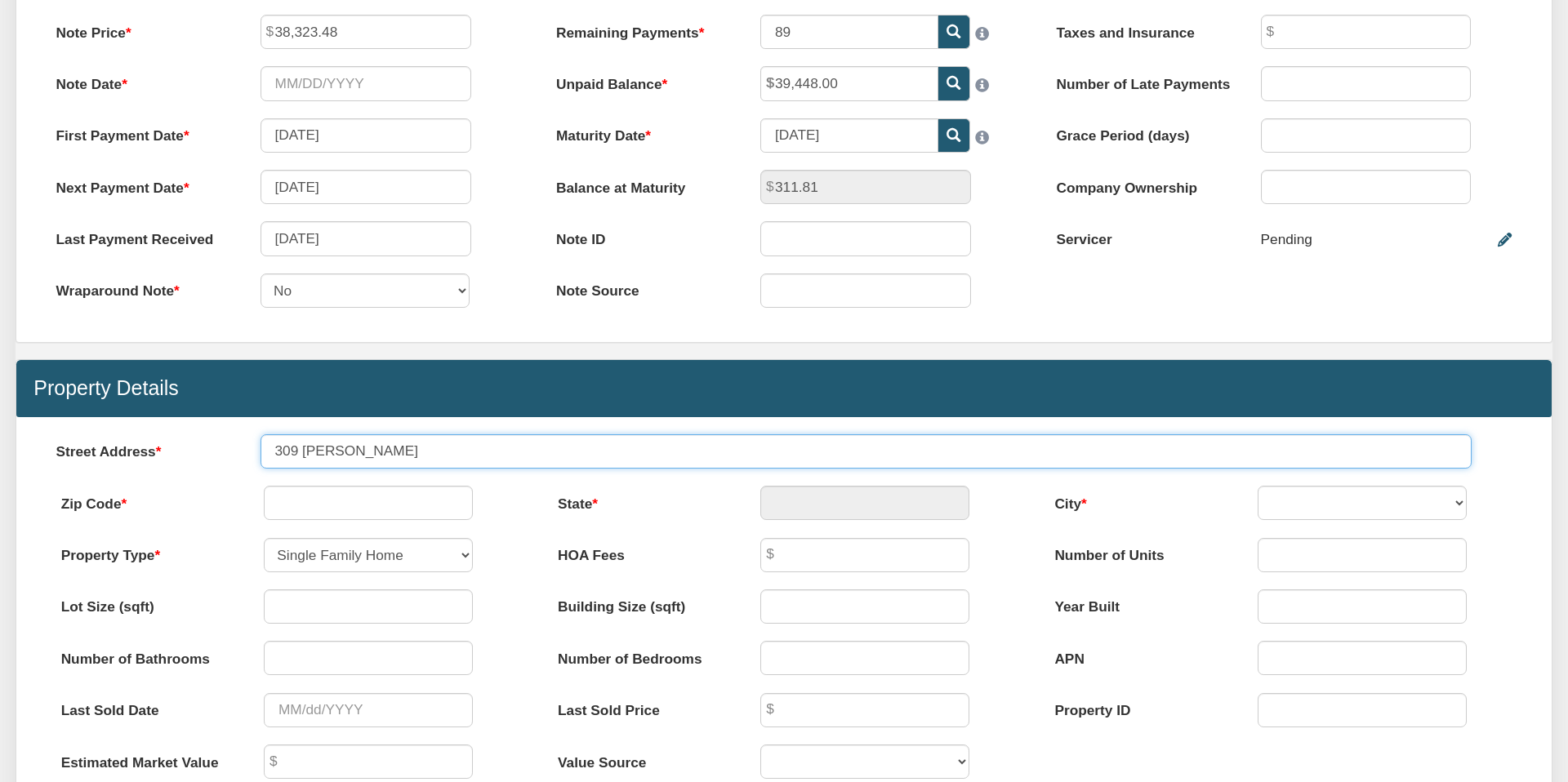
type input "309 [PERSON_NAME]"
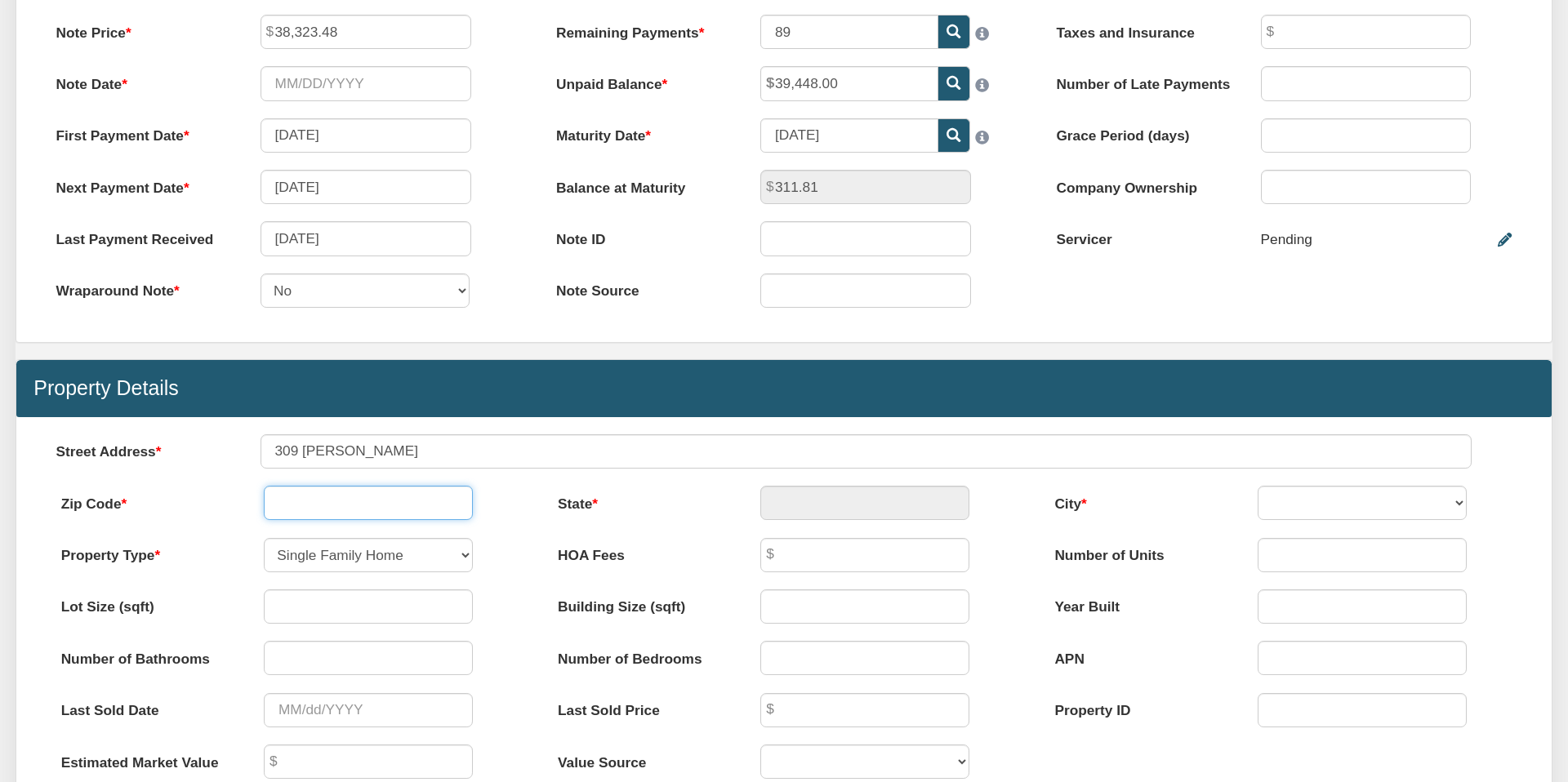
click at [346, 504] on input "text" at bounding box center [368, 503] width 209 height 35
type input "77803"
click at [334, 601] on input "number" at bounding box center [368, 607] width 209 height 35
type input "[GEOGRAPHIC_DATA]"
select select "string:[PERSON_NAME]"
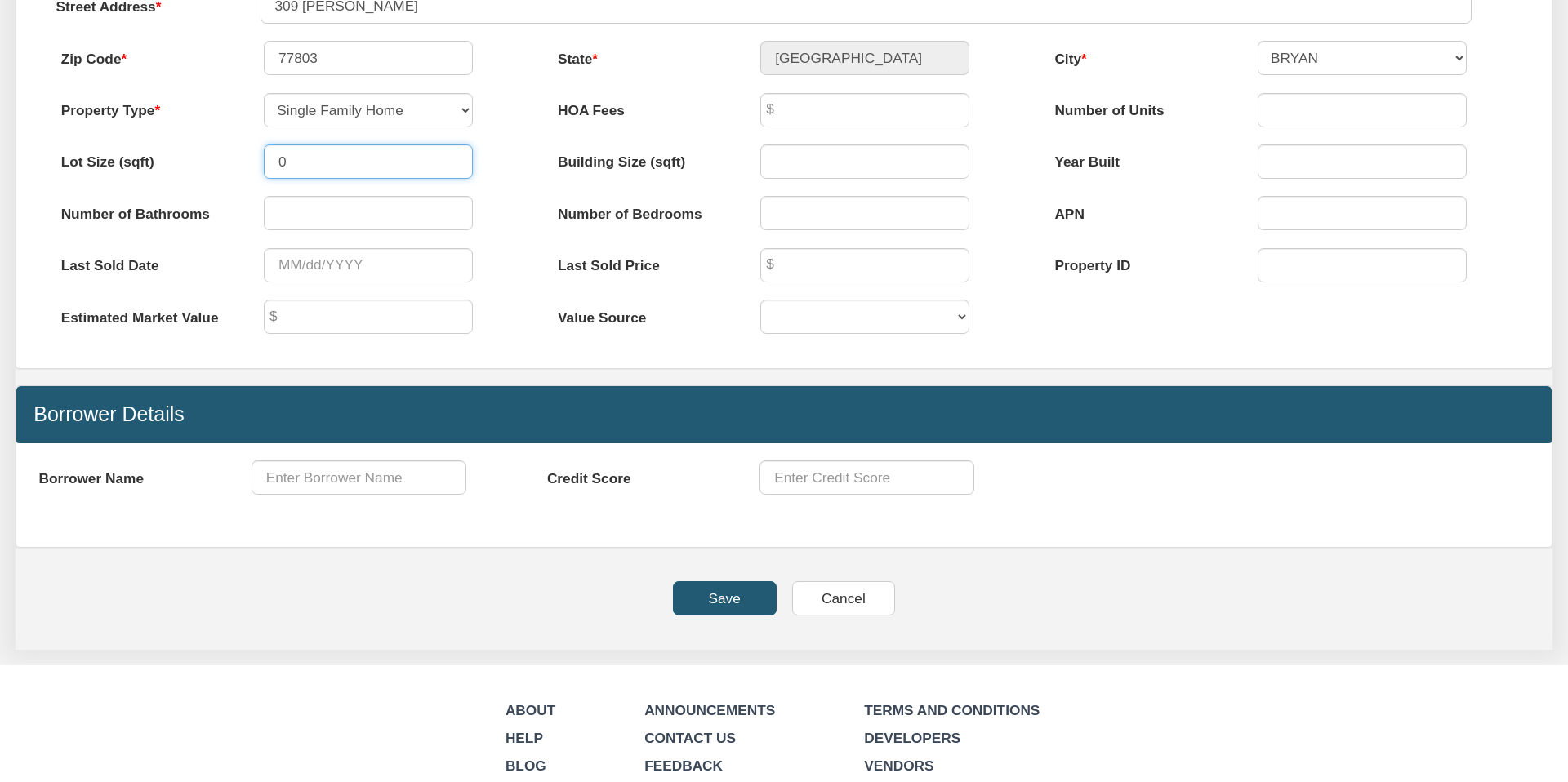
scroll to position [971, 0]
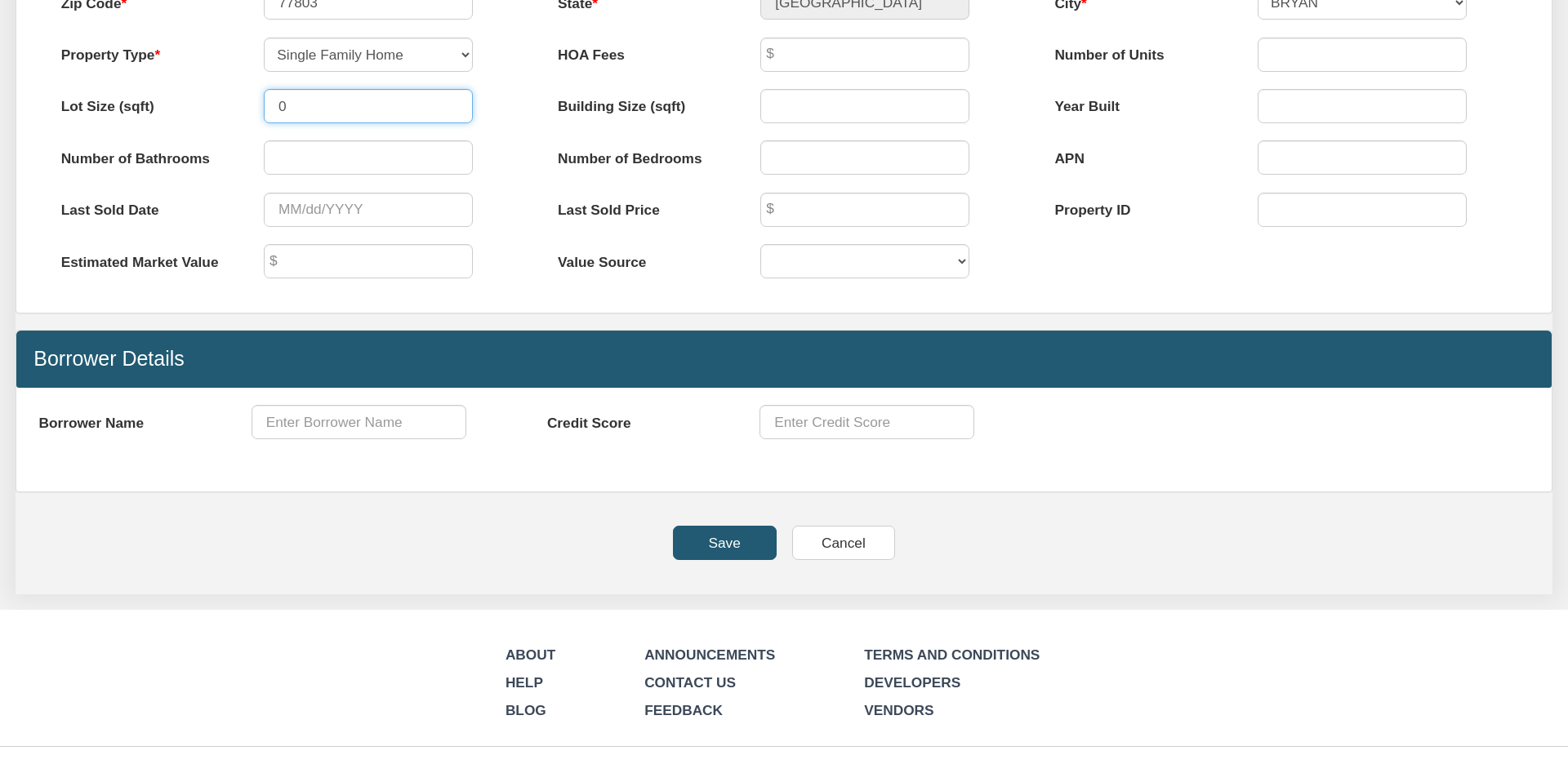
type input "0"
click at [725, 542] on input "Save" at bounding box center [725, 543] width 104 height 35
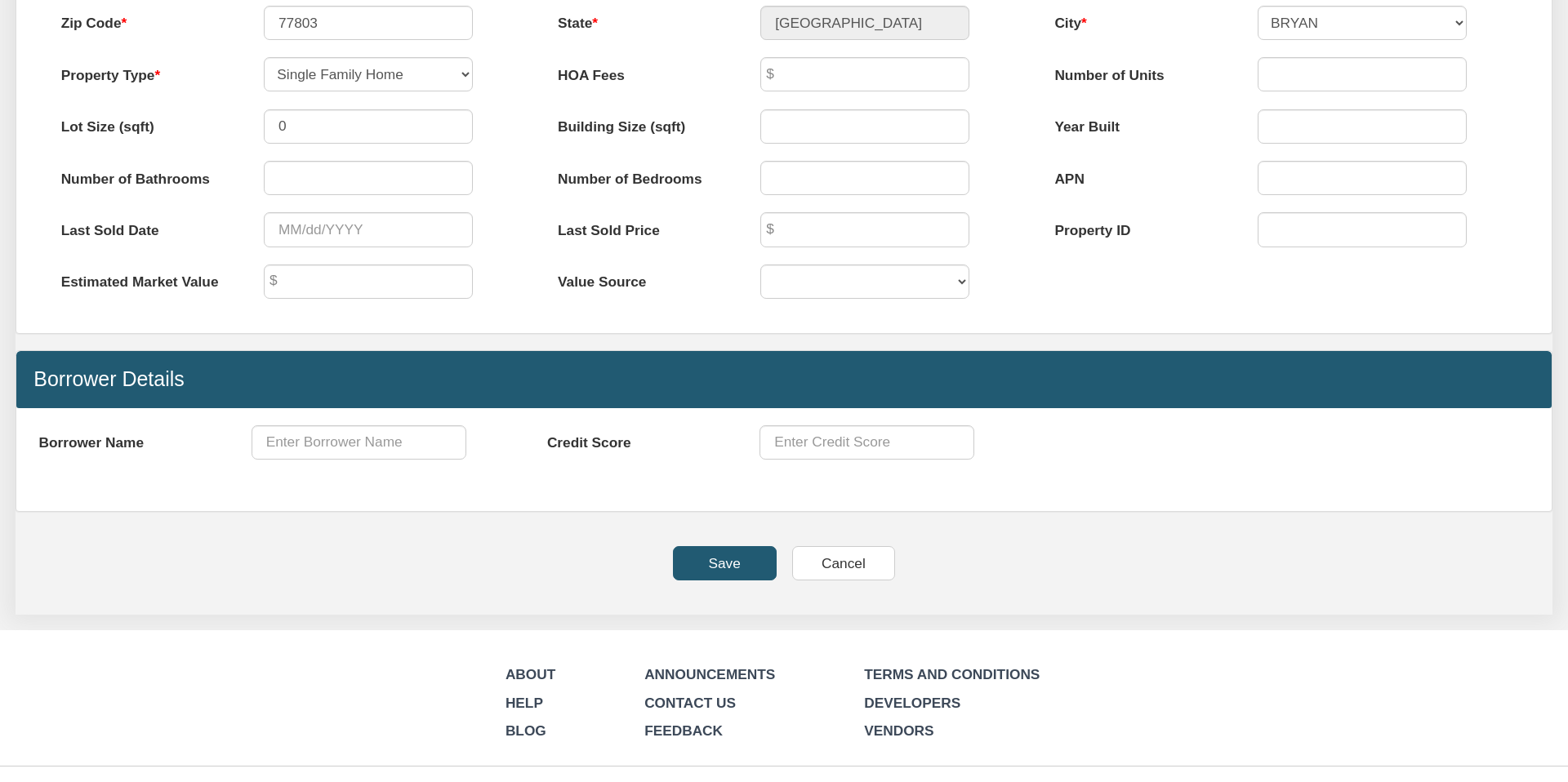
scroll to position [990, 0]
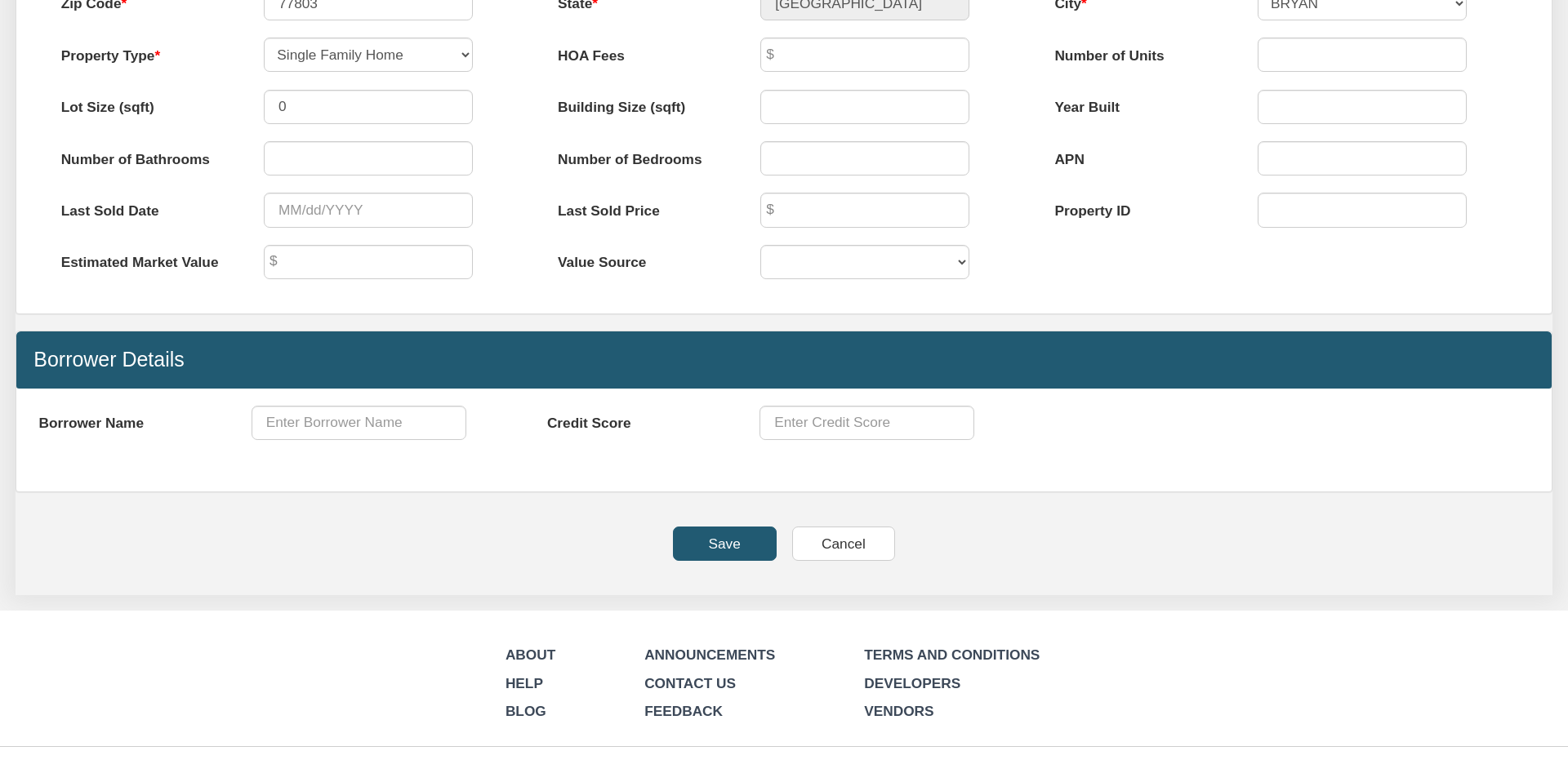
click at [721, 538] on input "Save" at bounding box center [725, 544] width 104 height 35
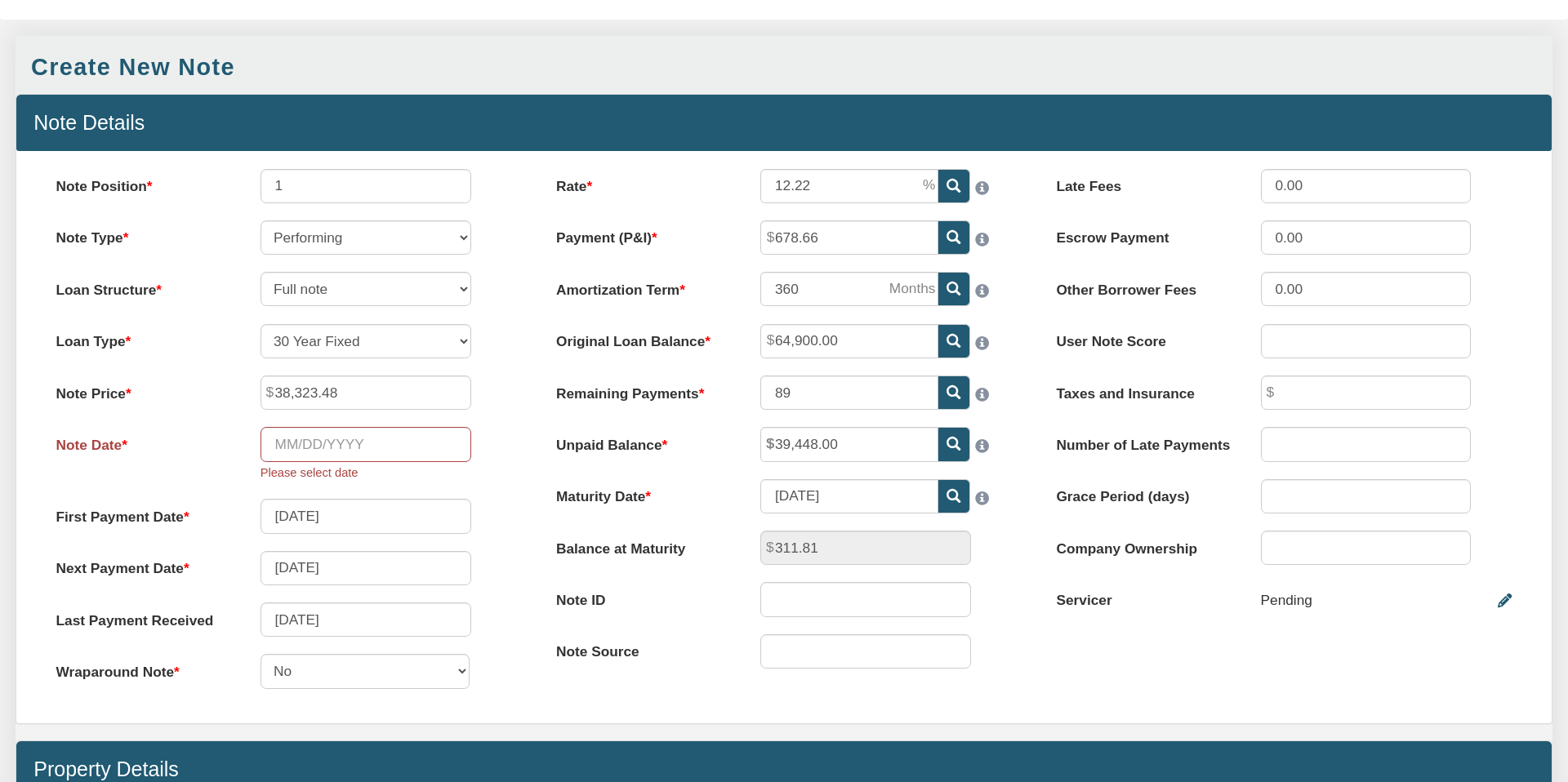
scroll to position [100, 0]
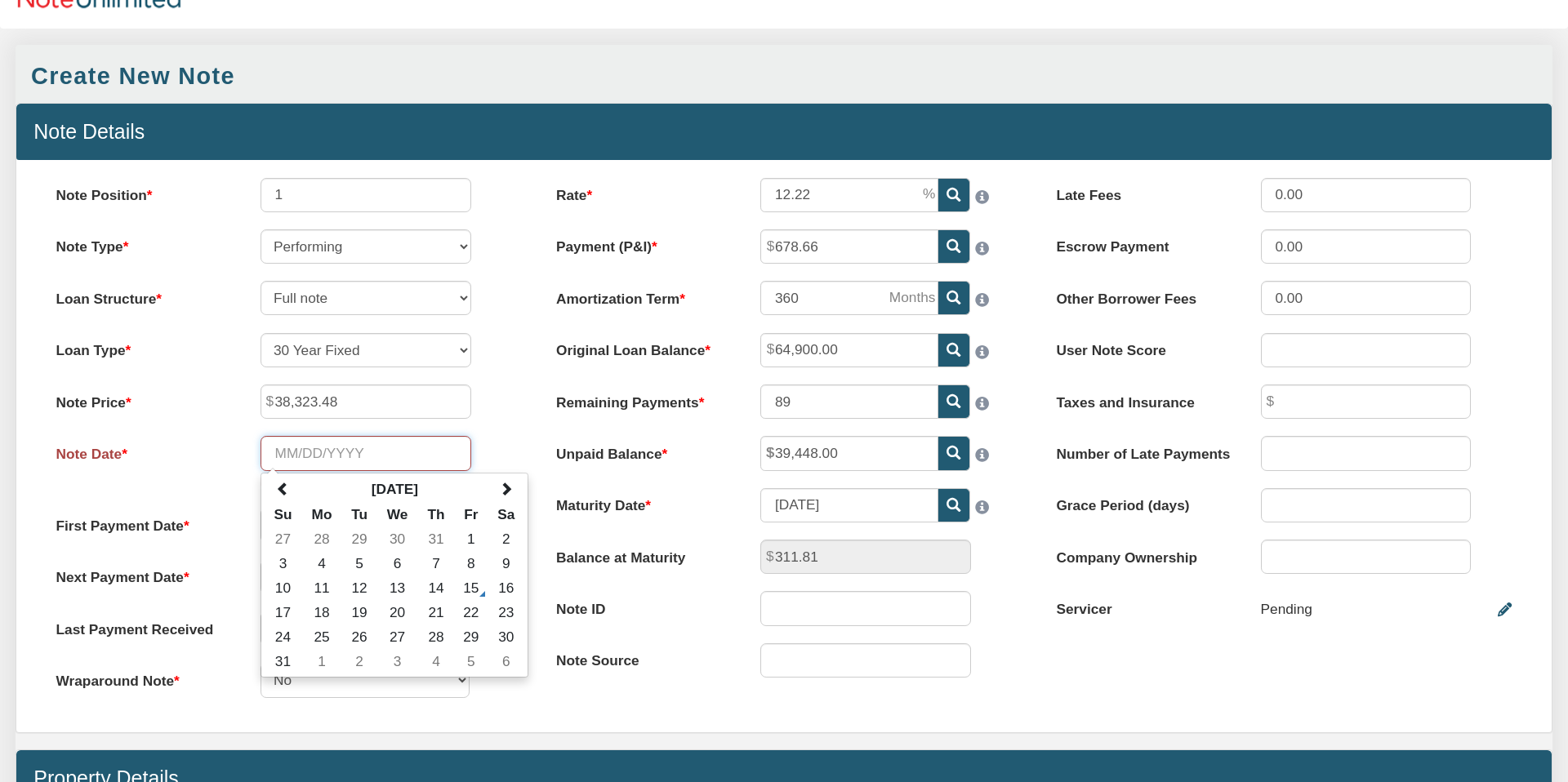
click at [308, 456] on input "Note Date" at bounding box center [365, 453] width 210 height 35
click at [504, 431] on div "Note Position 1 Note Type Performing Forthcoming Non-Performing REO Sub-Perform…" at bounding box center [284, 446] width 500 height 537
click at [283, 450] on input "Note Date" at bounding box center [365, 453] width 210 height 35
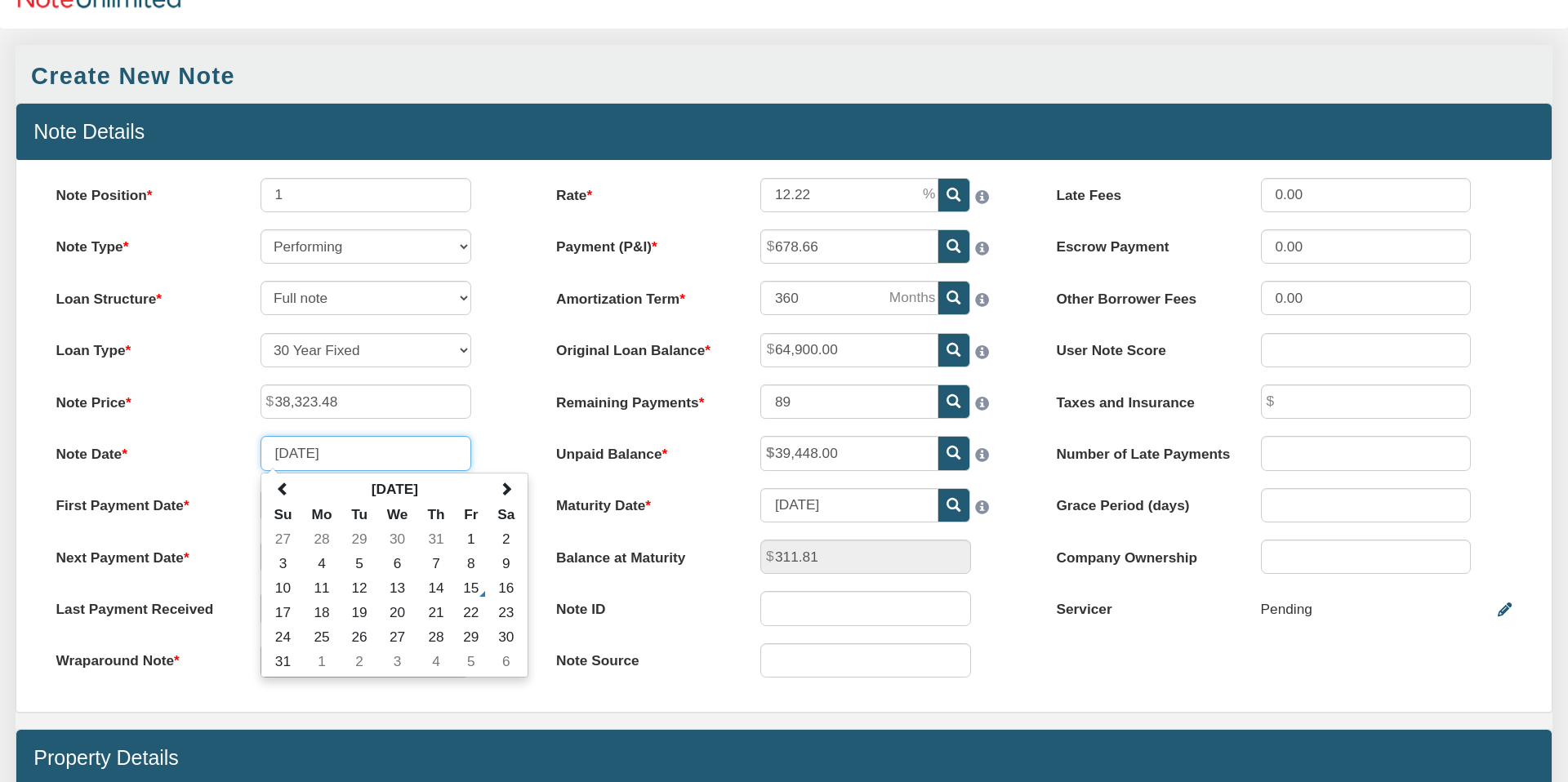
type input "[DATE]"
click at [488, 423] on div "Note Position 1 Note Type Performing Forthcoming Non-Performing REO Sub-Perform…" at bounding box center [284, 437] width 500 height 517
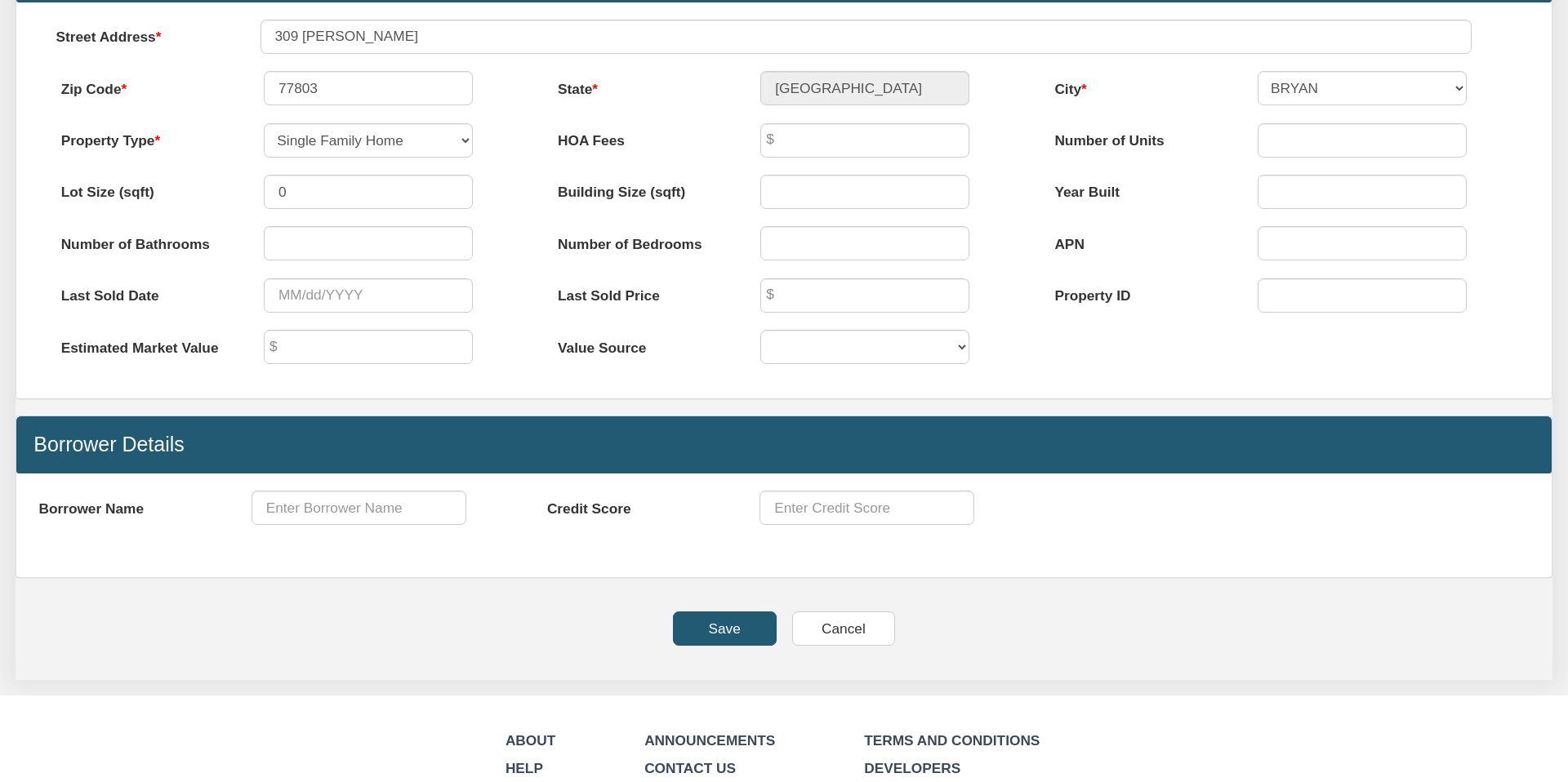
scroll to position [893, 0]
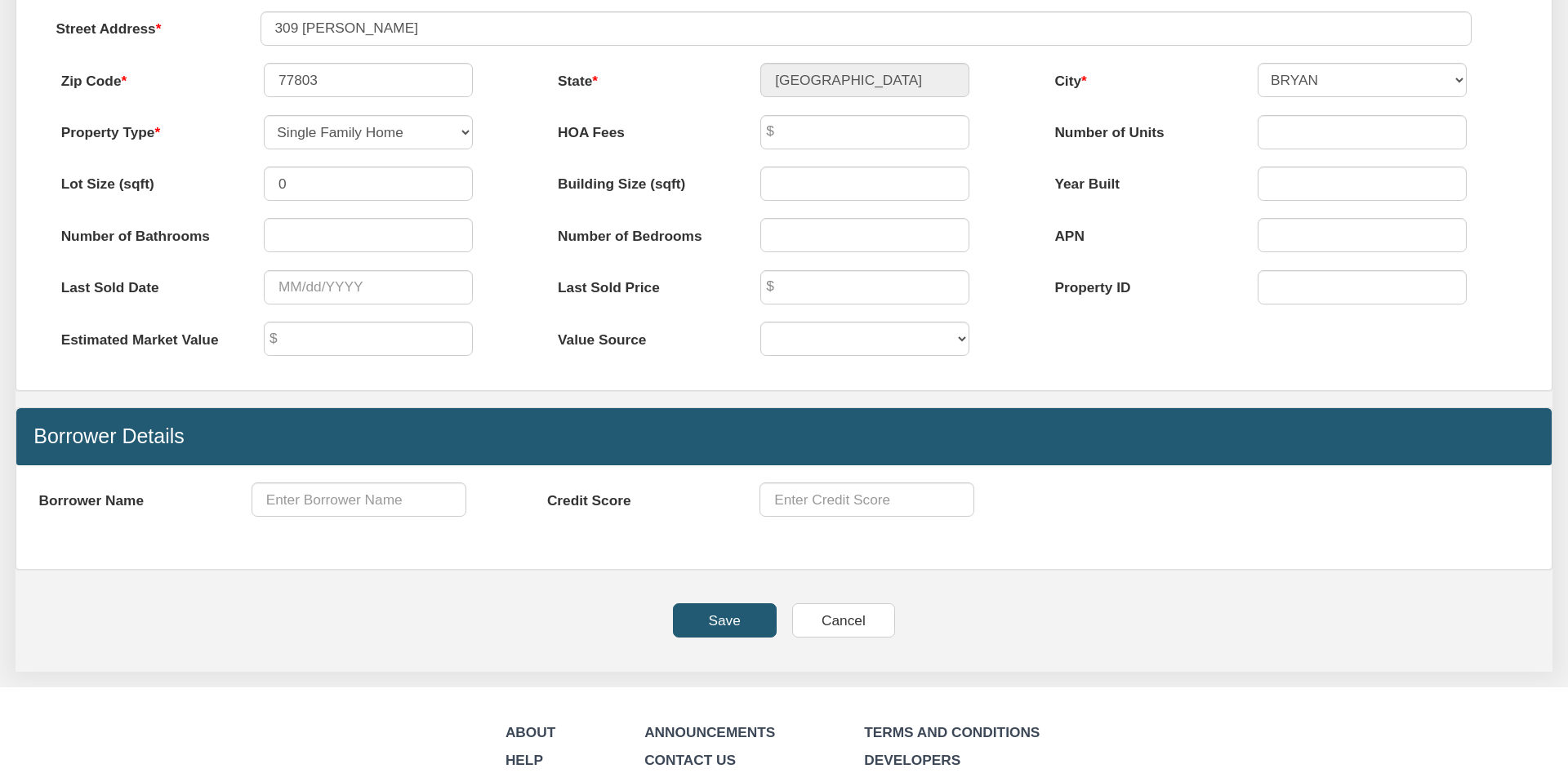
click at [718, 620] on input "Save" at bounding box center [725, 621] width 104 height 35
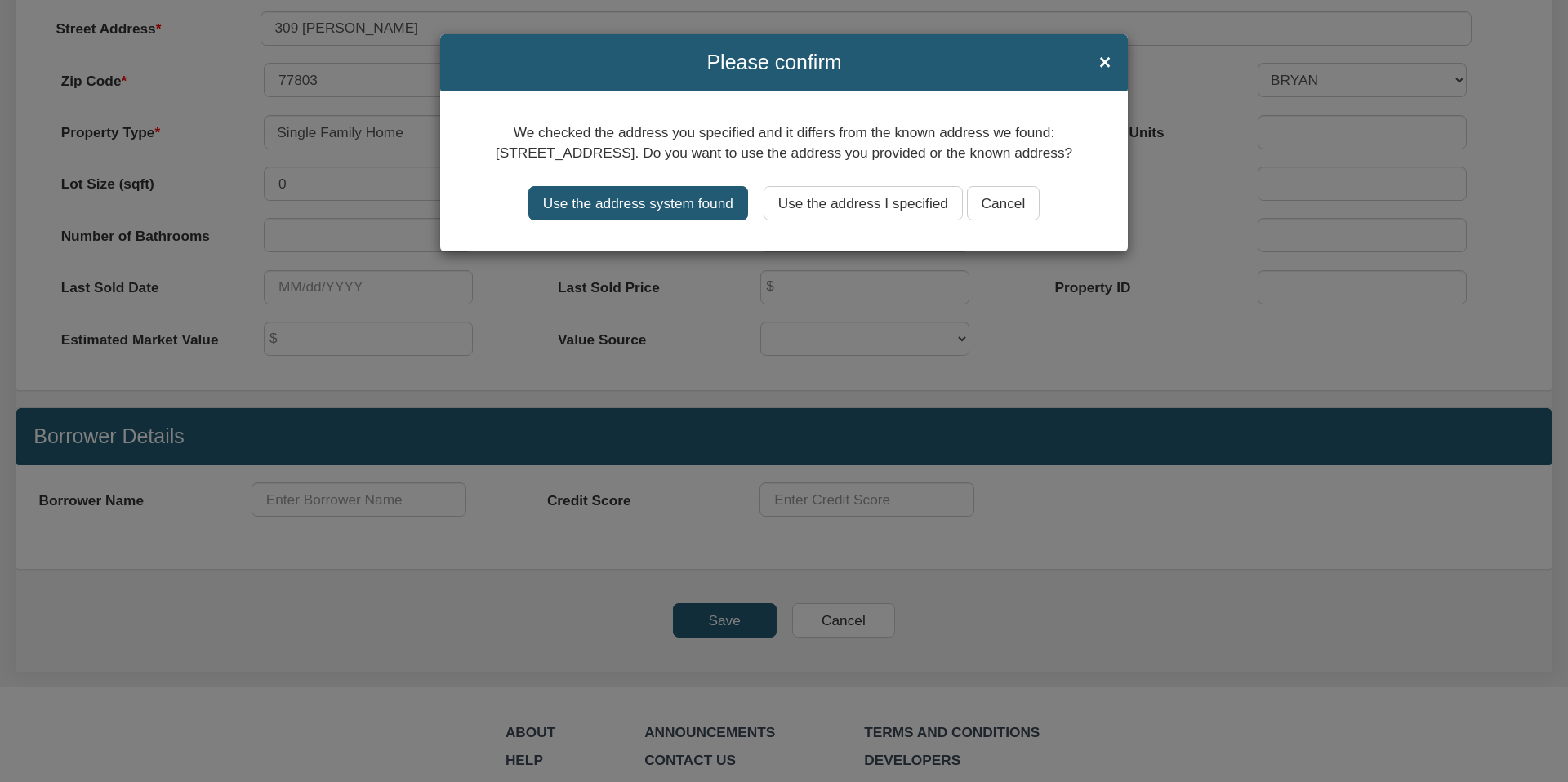
click at [632, 205] on input "Use the address system found" at bounding box center [638, 203] width 220 height 35
type input "[STREET_ADDRESS]"
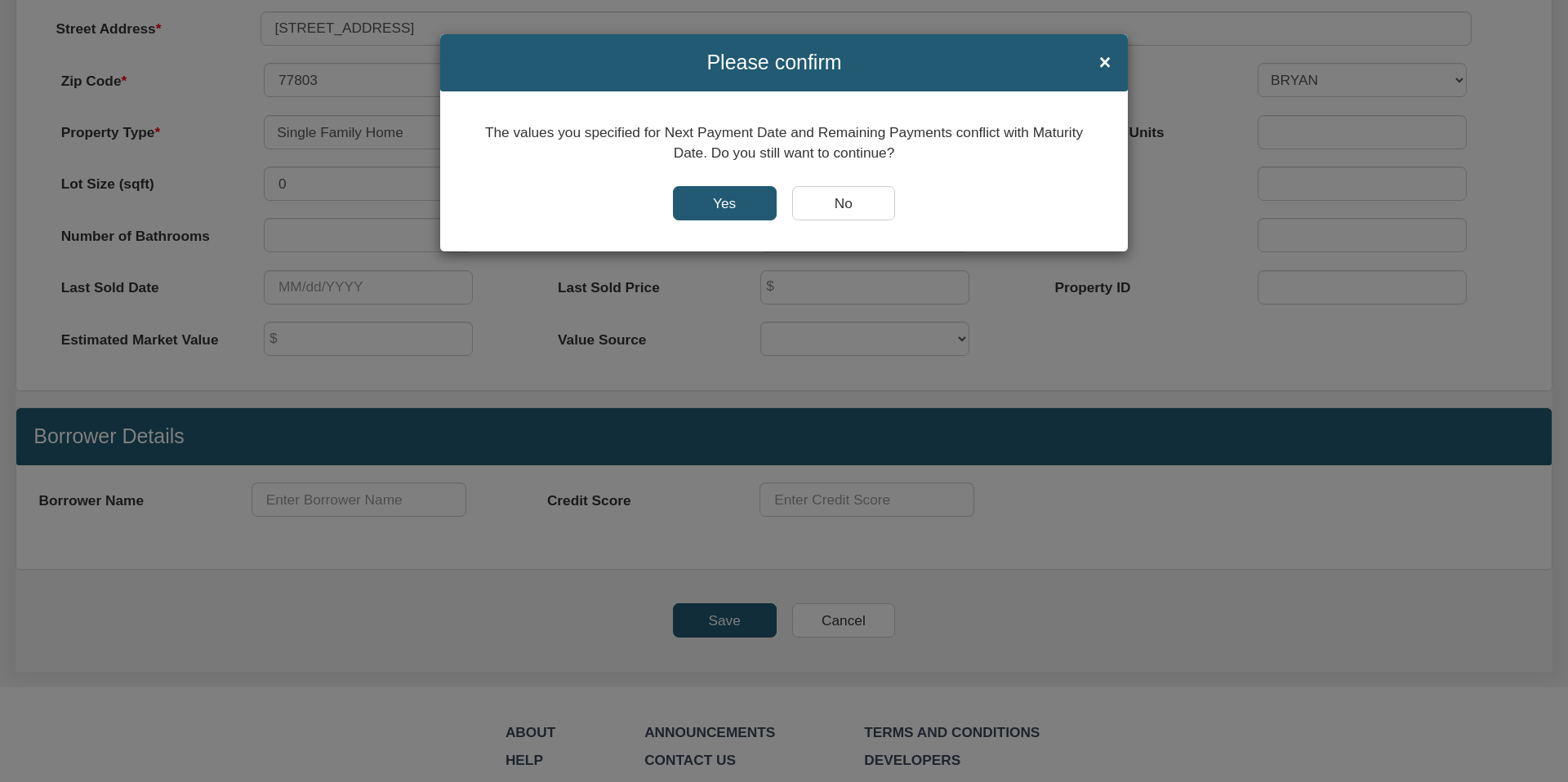
click at [721, 202] on input "Yes" at bounding box center [725, 203] width 104 height 35
